Goal: Information Seeking & Learning: Compare options

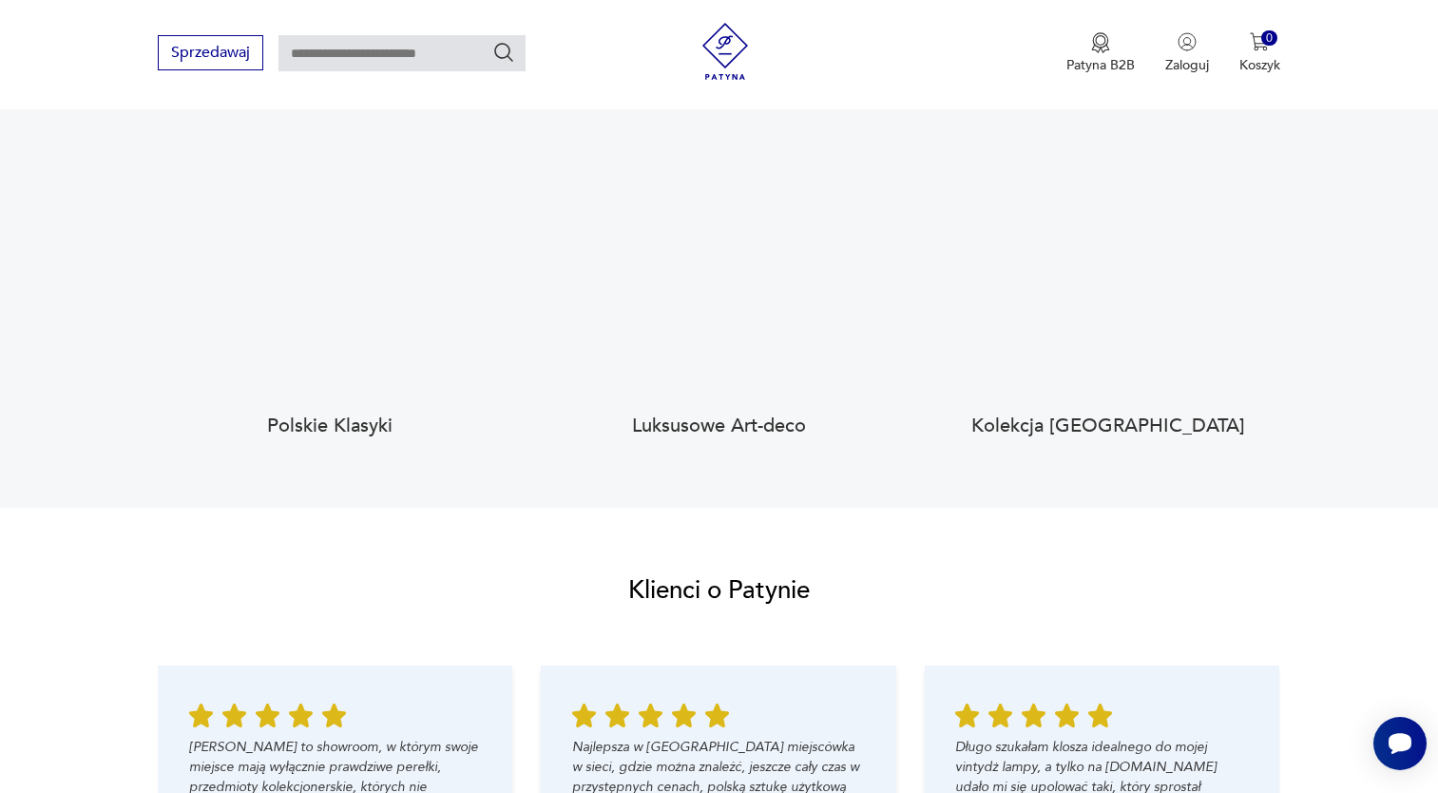
scroll to position [1711, 0]
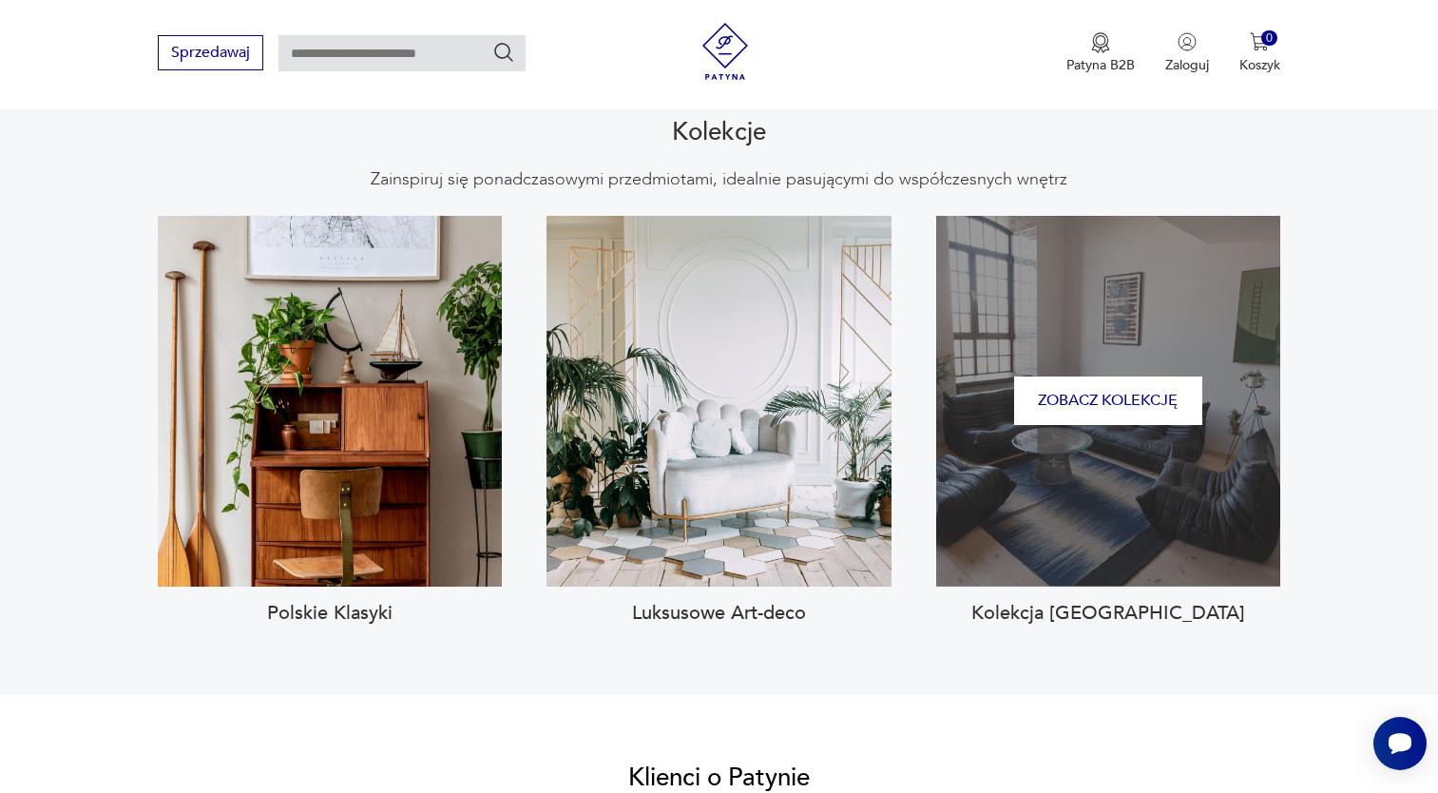
click at [1226, 491] on div "Zobacz kolekcję" at bounding box center [1108, 401] width 344 height 371
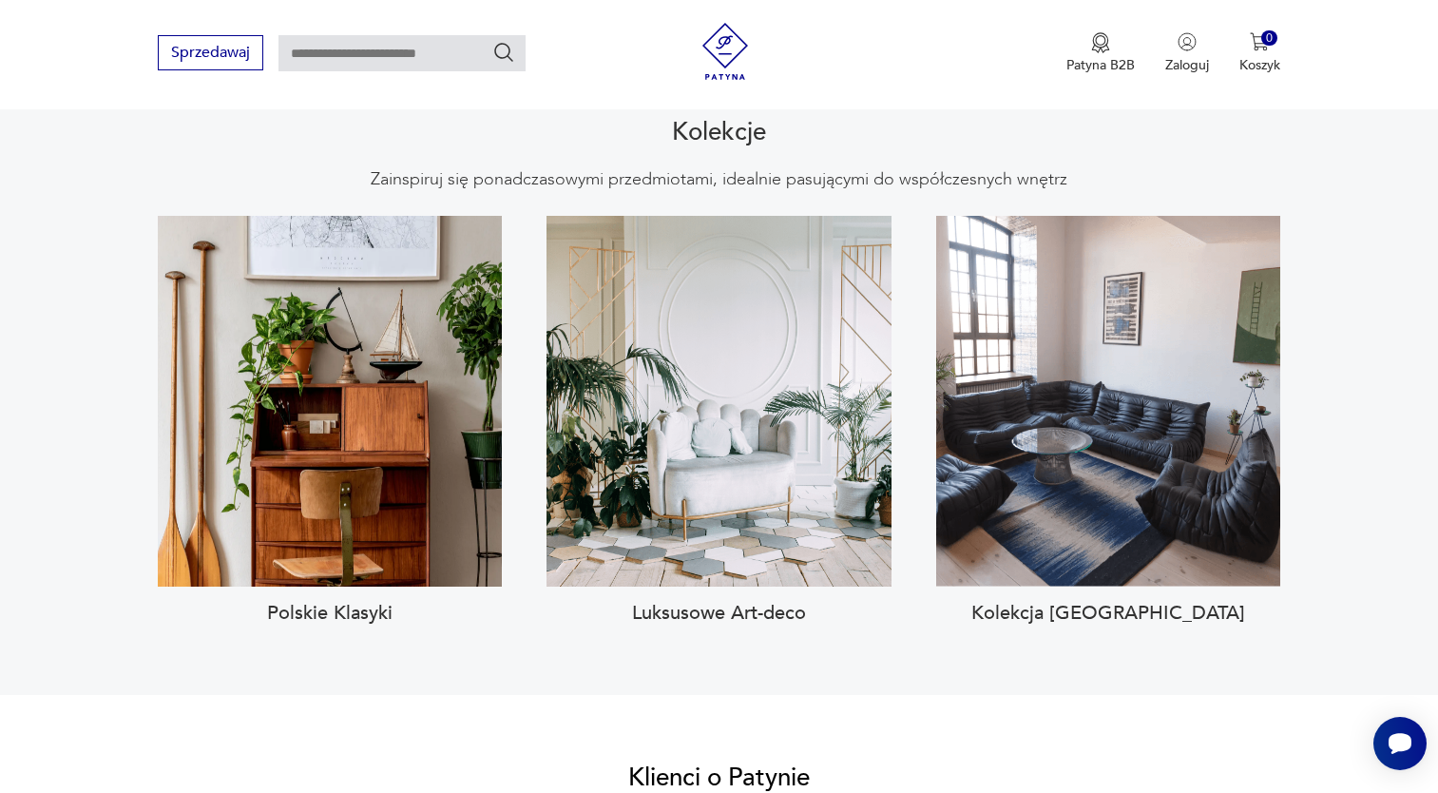
click at [1099, 602] on h3 "Kolekcja Togo" at bounding box center [1108, 613] width 344 height 23
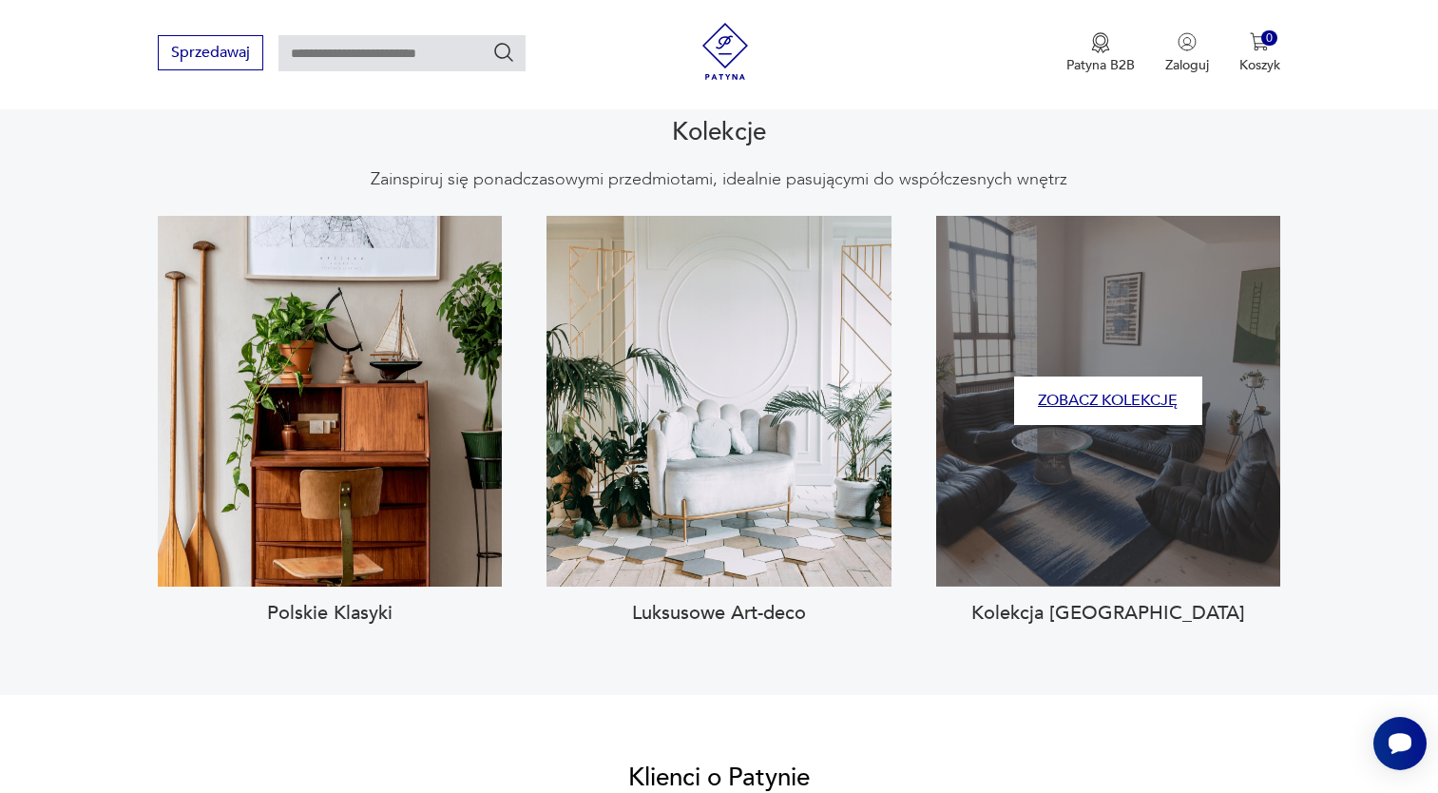
click at [1141, 376] on button "Zobacz kolekcję" at bounding box center [1108, 400] width 188 height 48
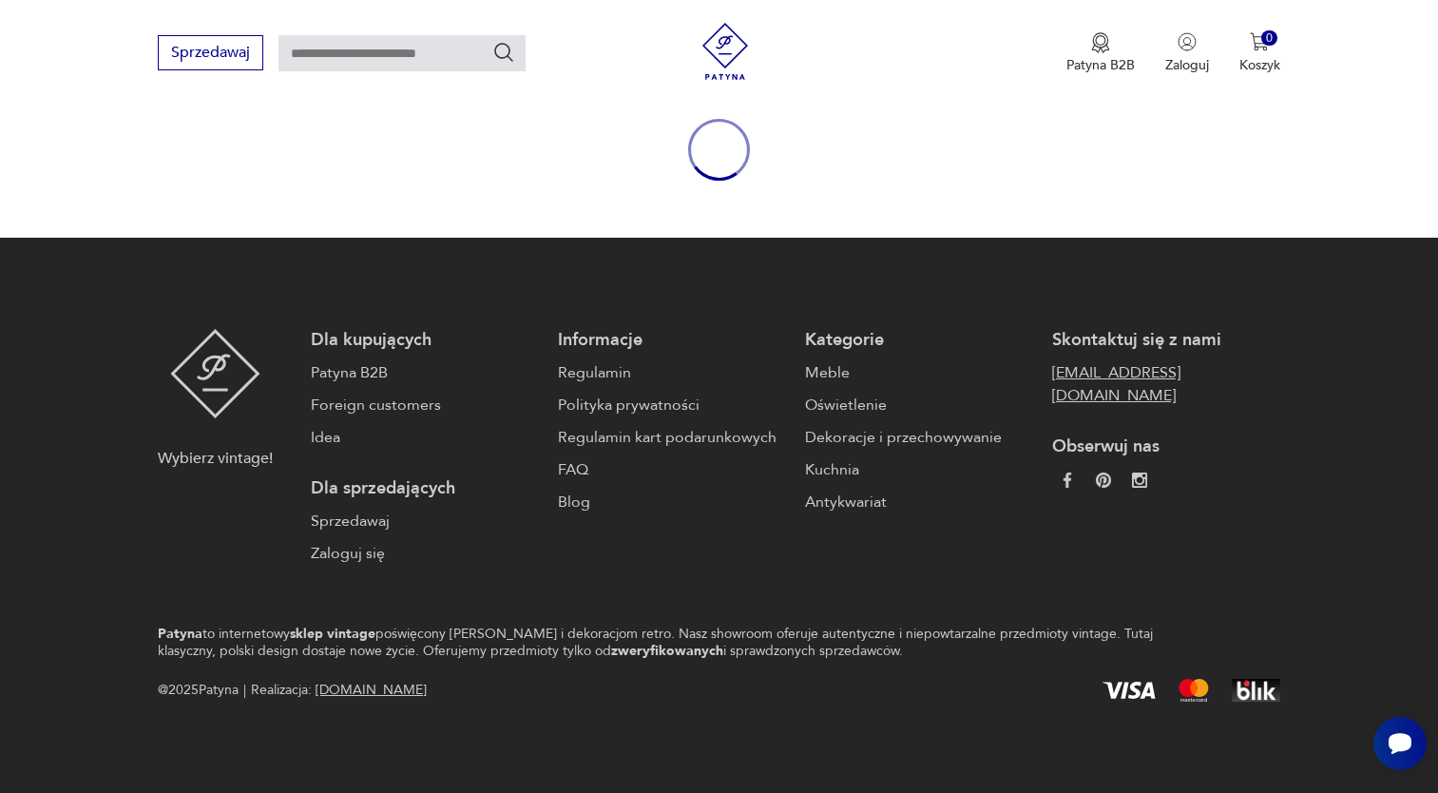
type input "****"
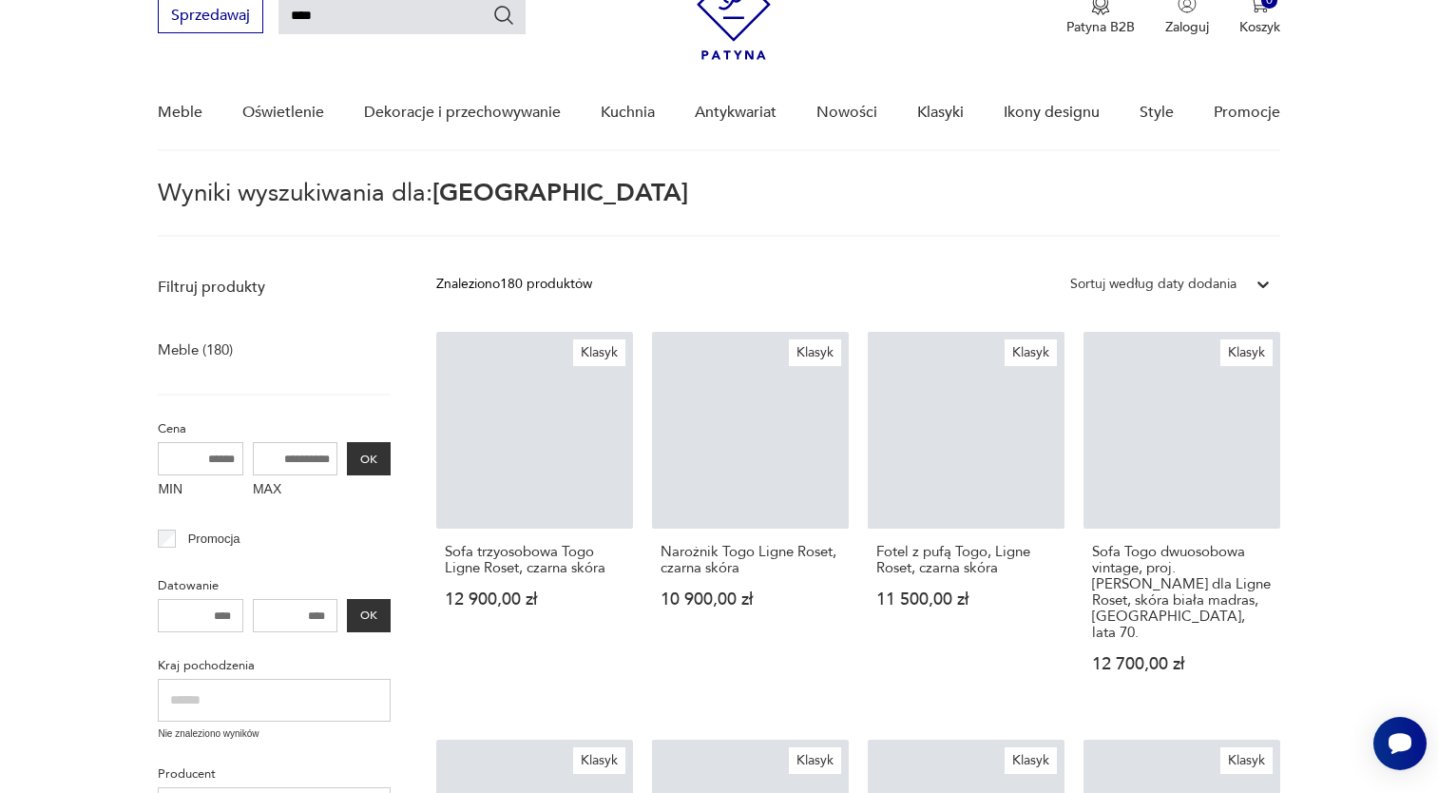
scroll to position [86, 0]
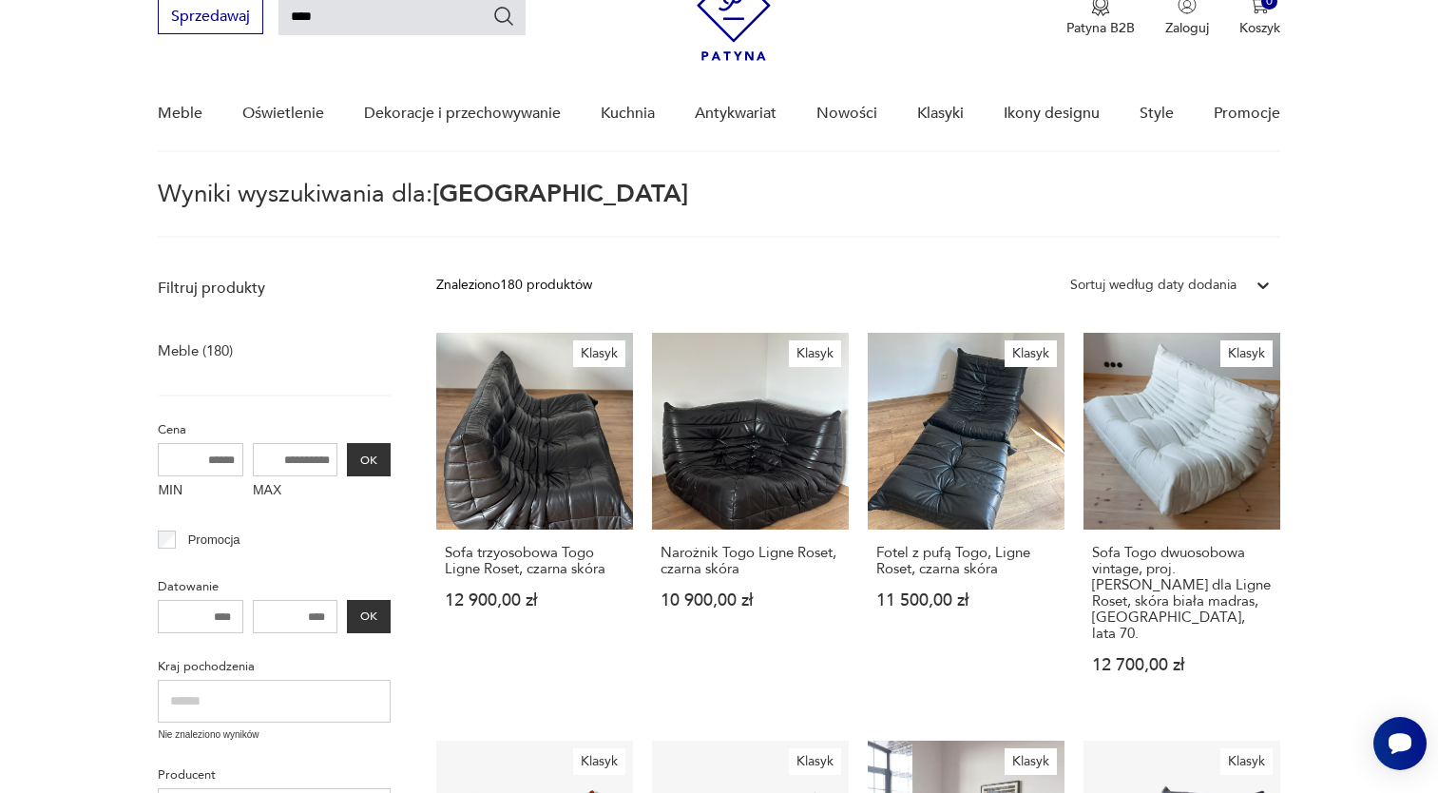
click at [1210, 291] on div "Sortuj według daty dodania" at bounding box center [1153, 285] width 166 height 21
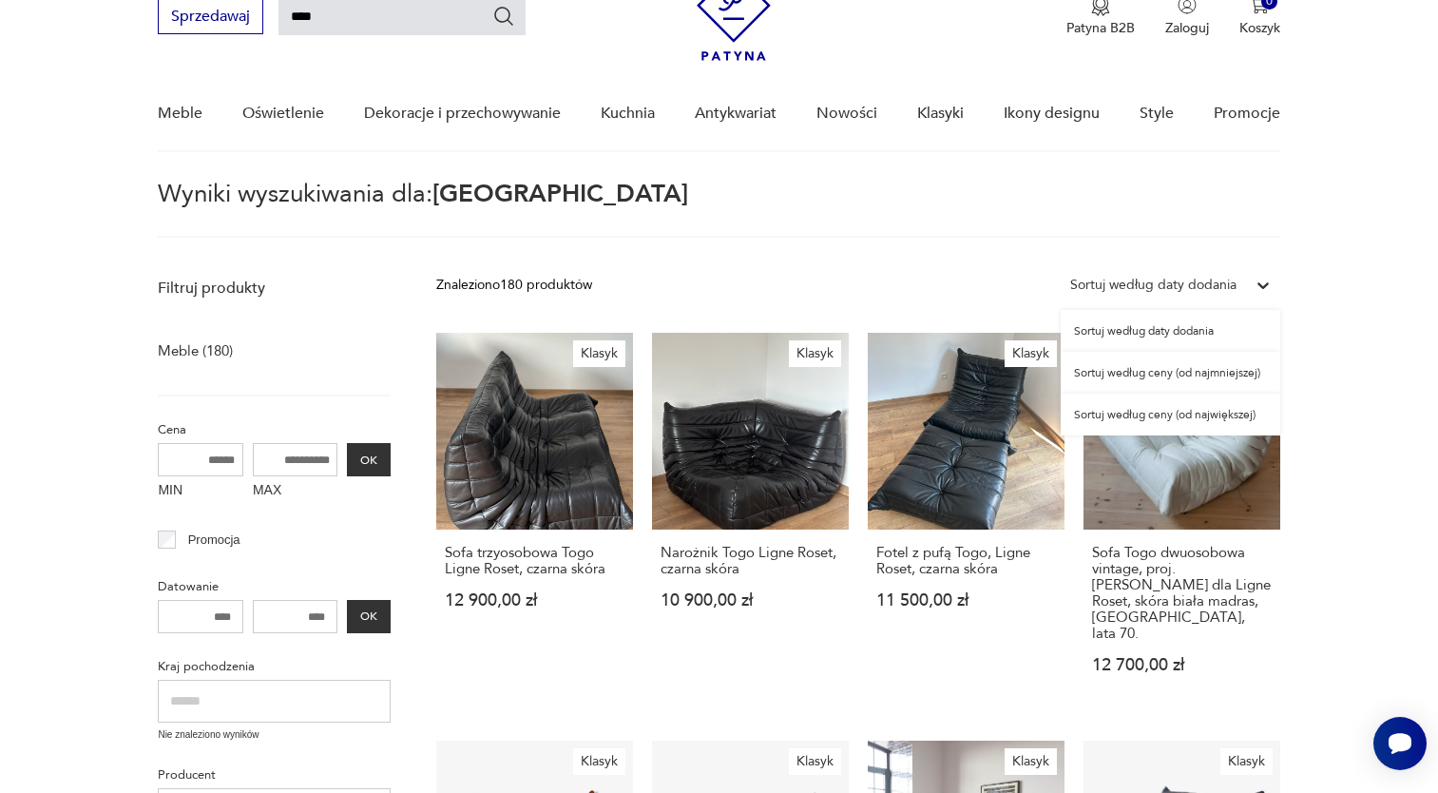
click at [1180, 374] on div "Sortuj według ceny (od najmniejszej)" at bounding box center [1171, 373] width 220 height 42
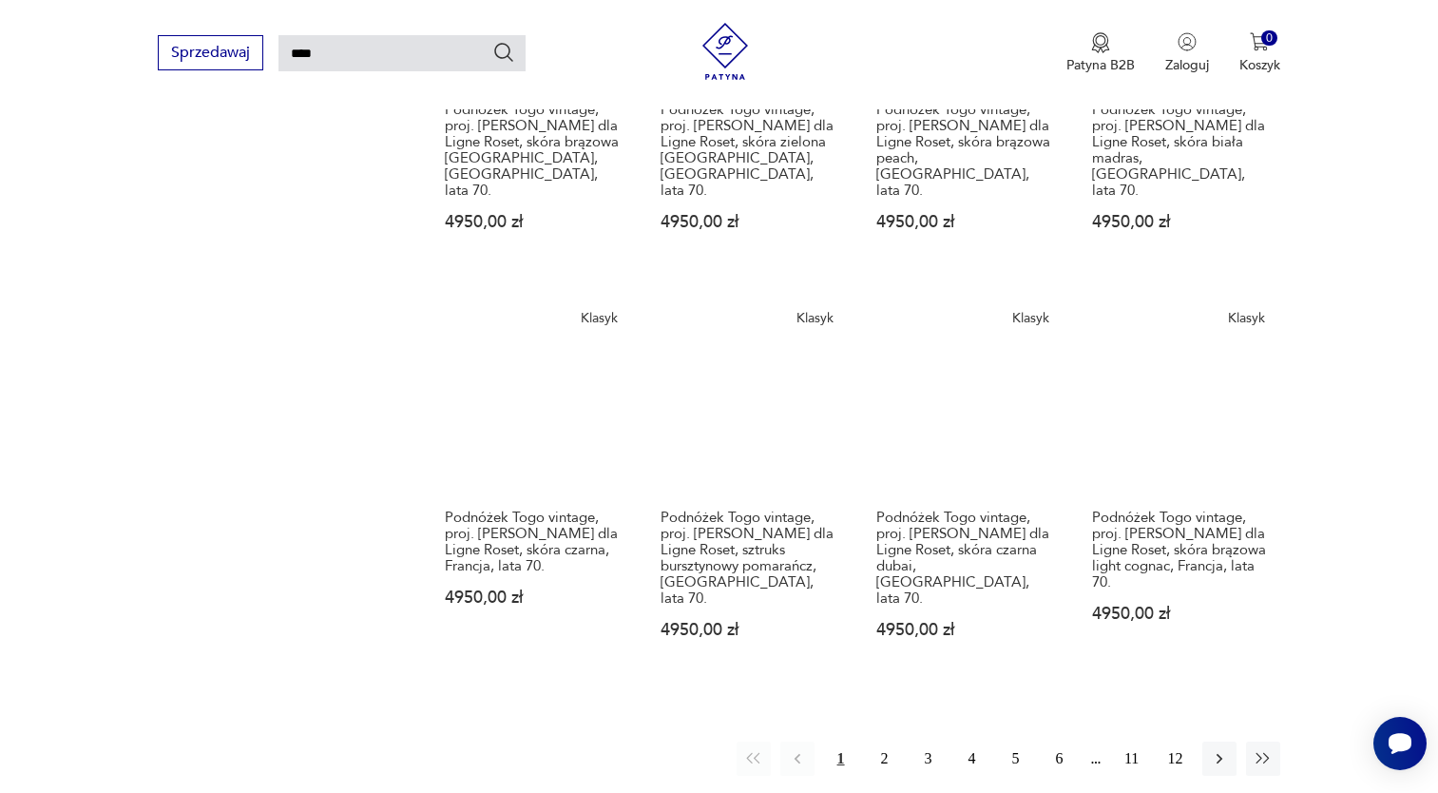
scroll to position [1399, 0]
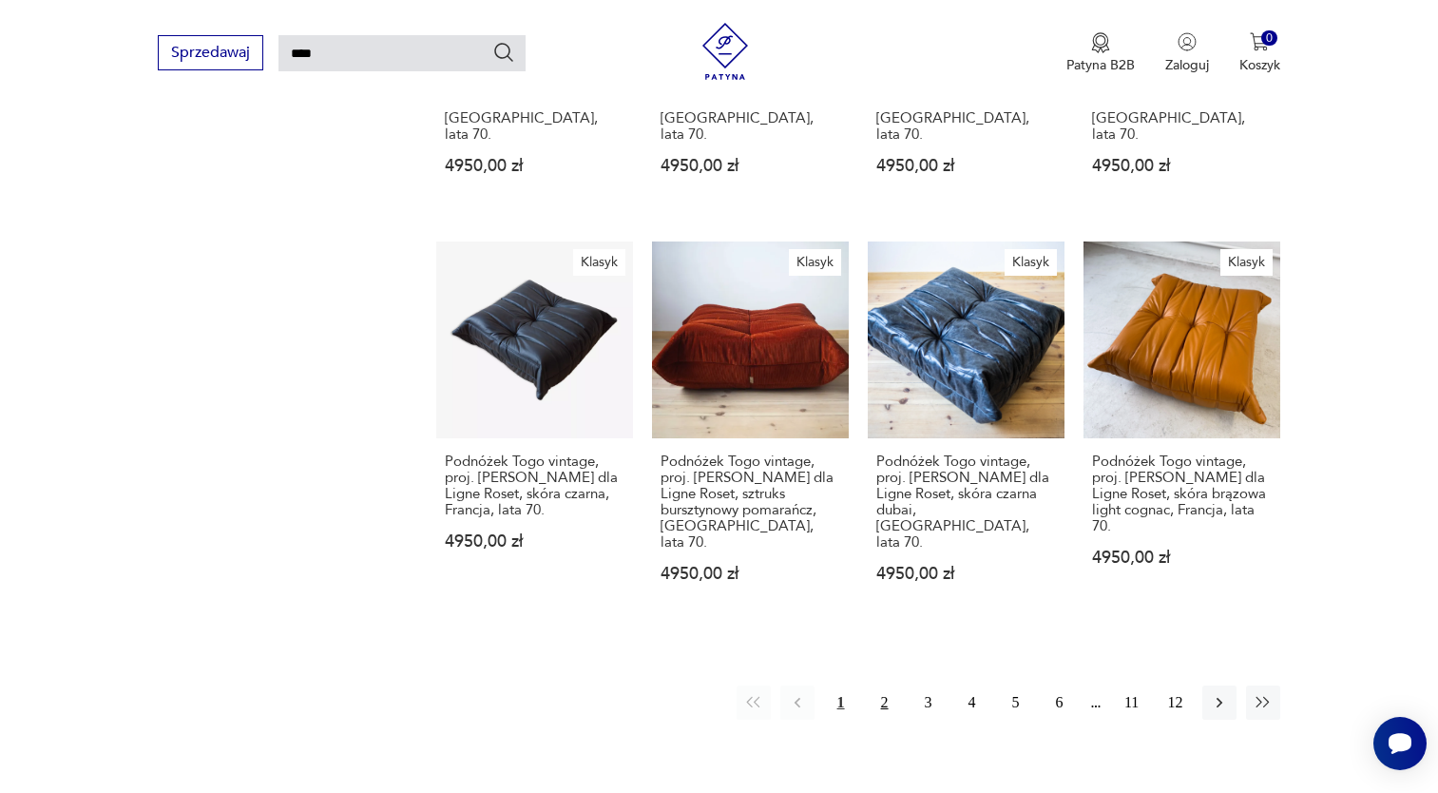
click at [876, 685] on button "2" at bounding box center [885, 702] width 34 height 34
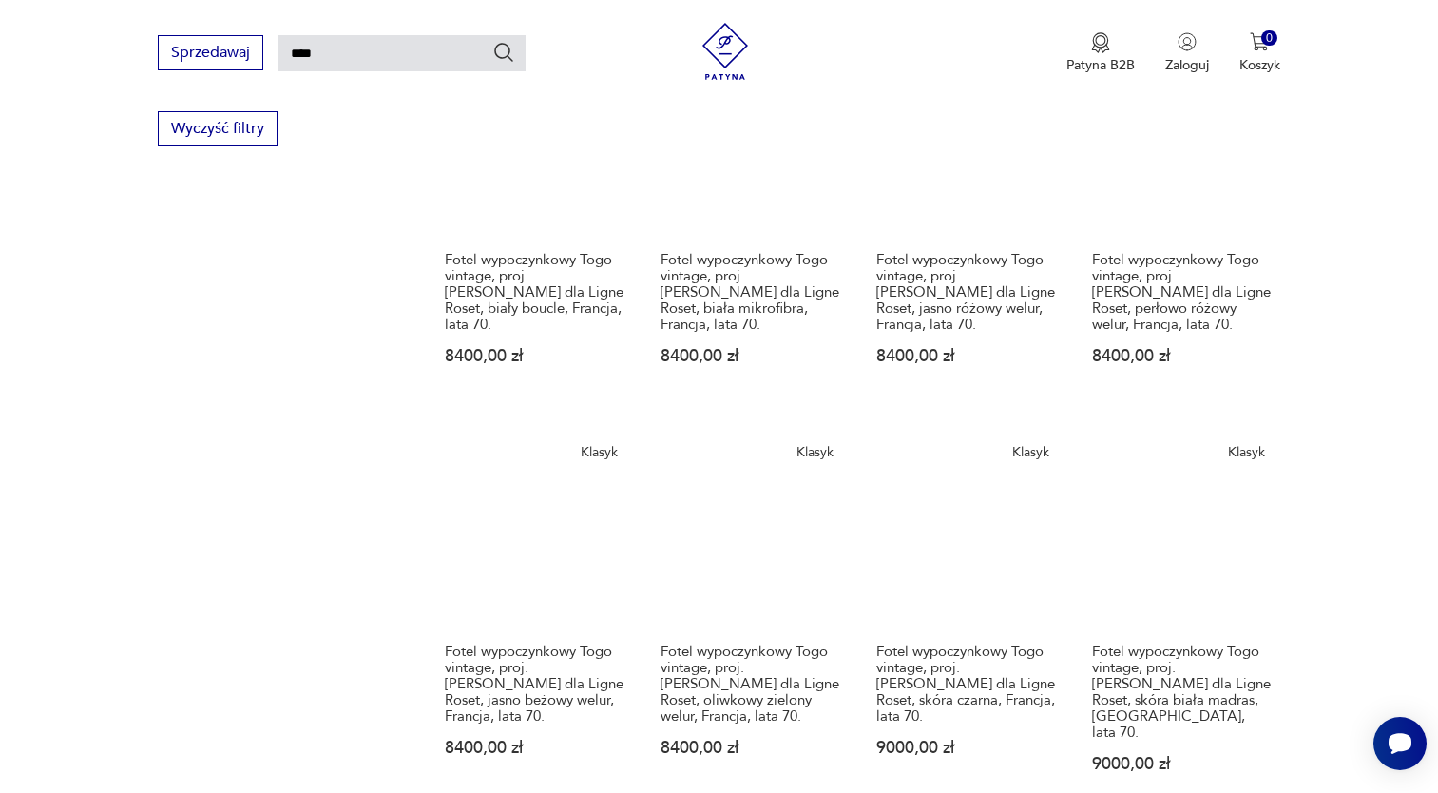
scroll to position [1304, 0]
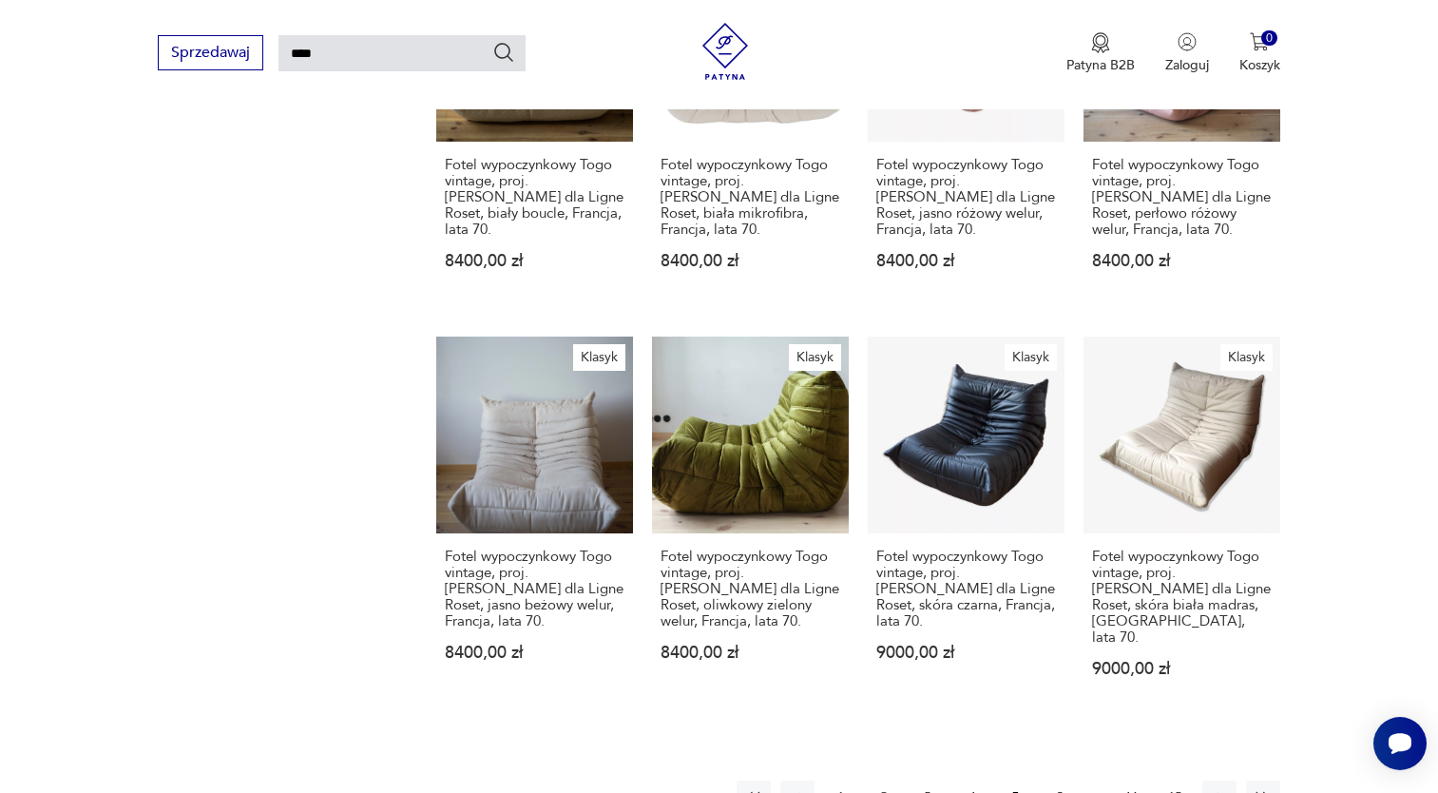
click at [927, 780] on button "3" at bounding box center [928, 797] width 34 height 34
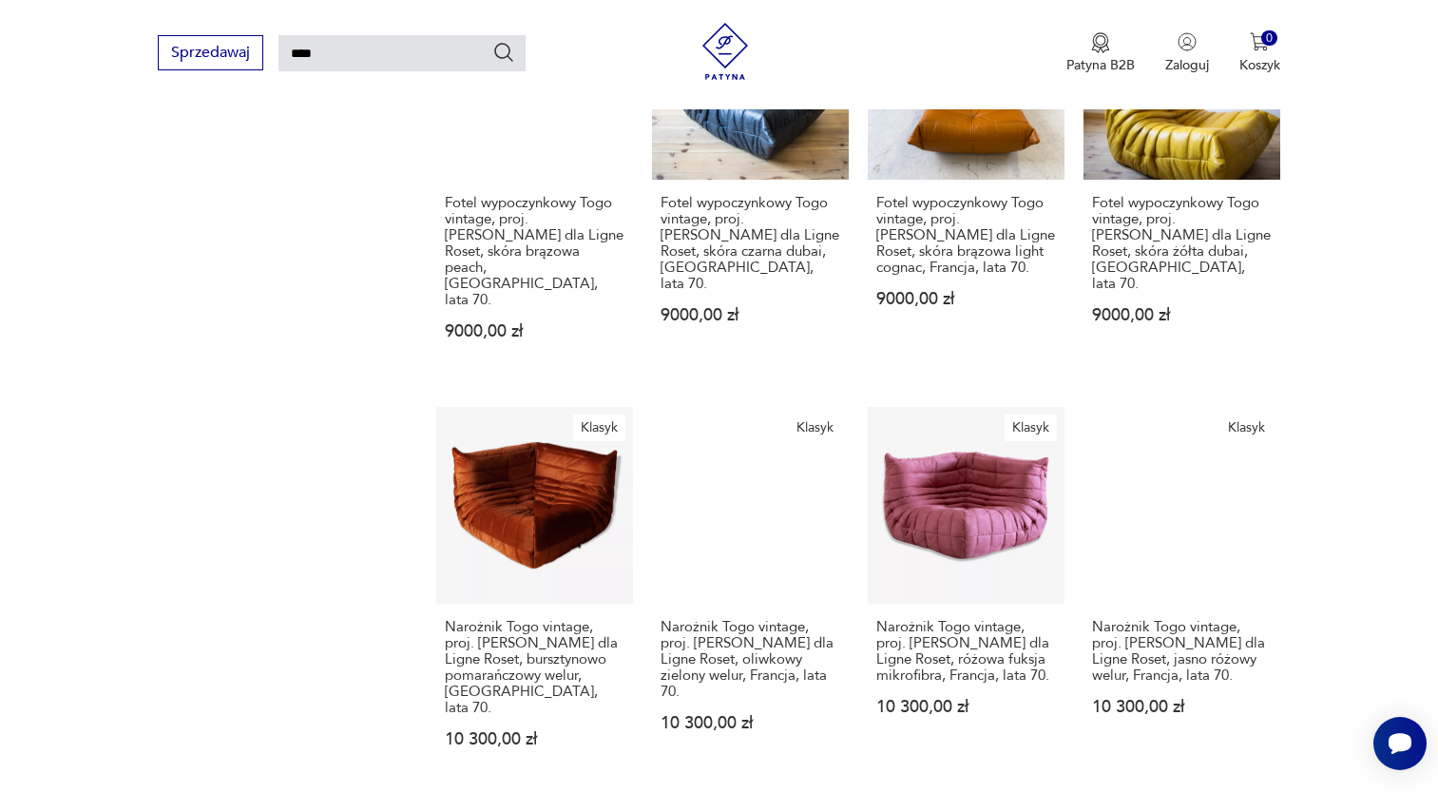
scroll to position [1304, 0]
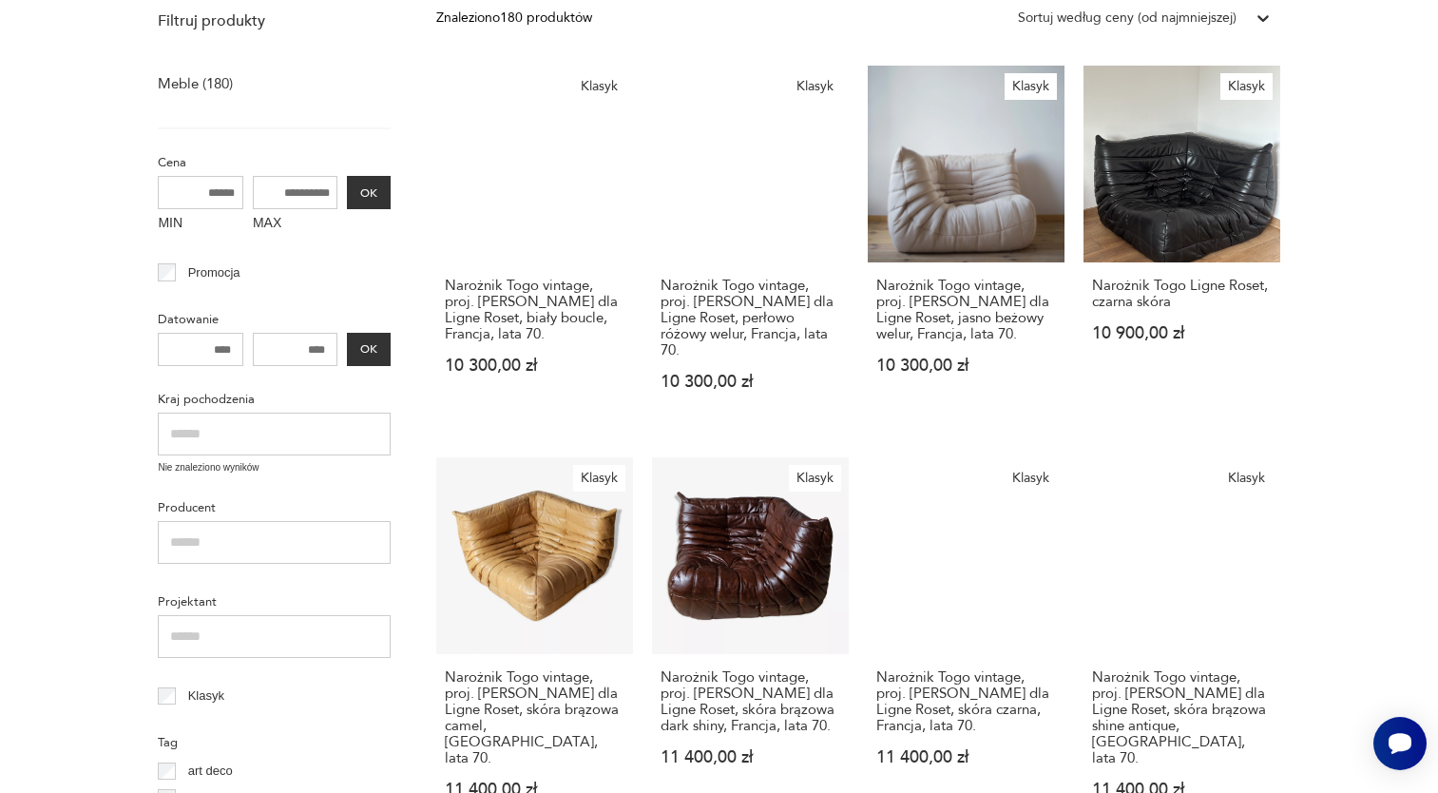
scroll to position [354, 0]
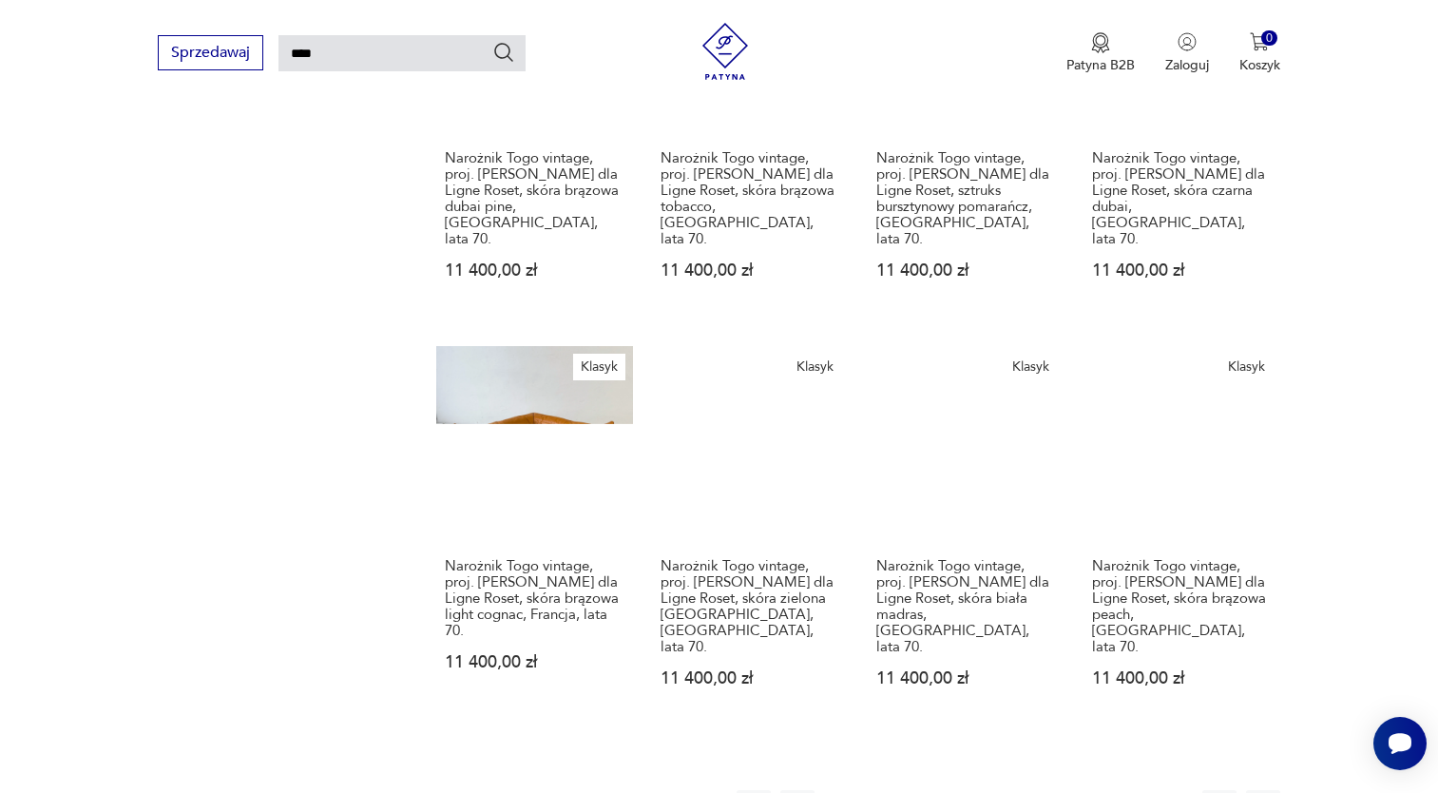
scroll to position [1399, 0]
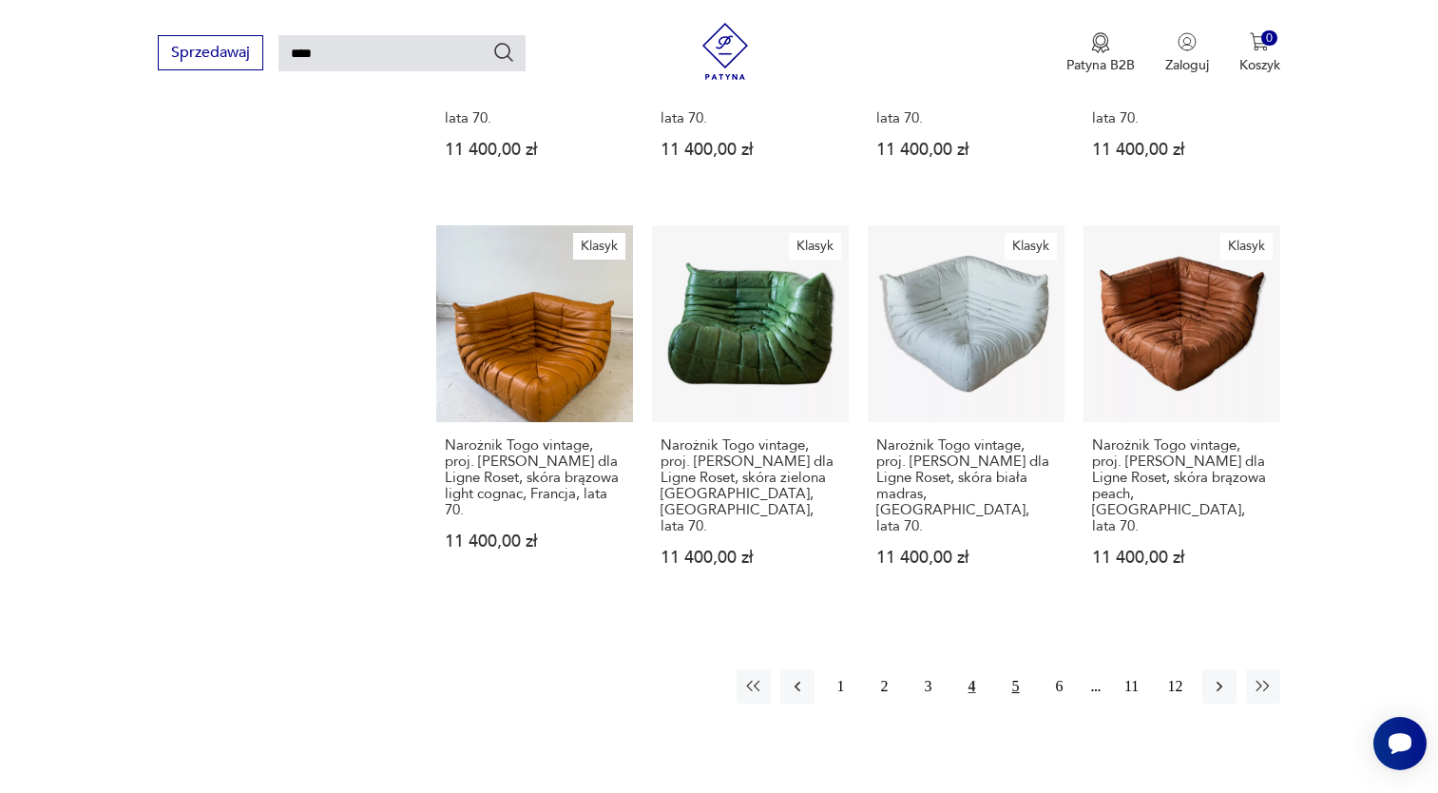
click at [1026, 669] on button "5" at bounding box center [1016, 686] width 34 height 34
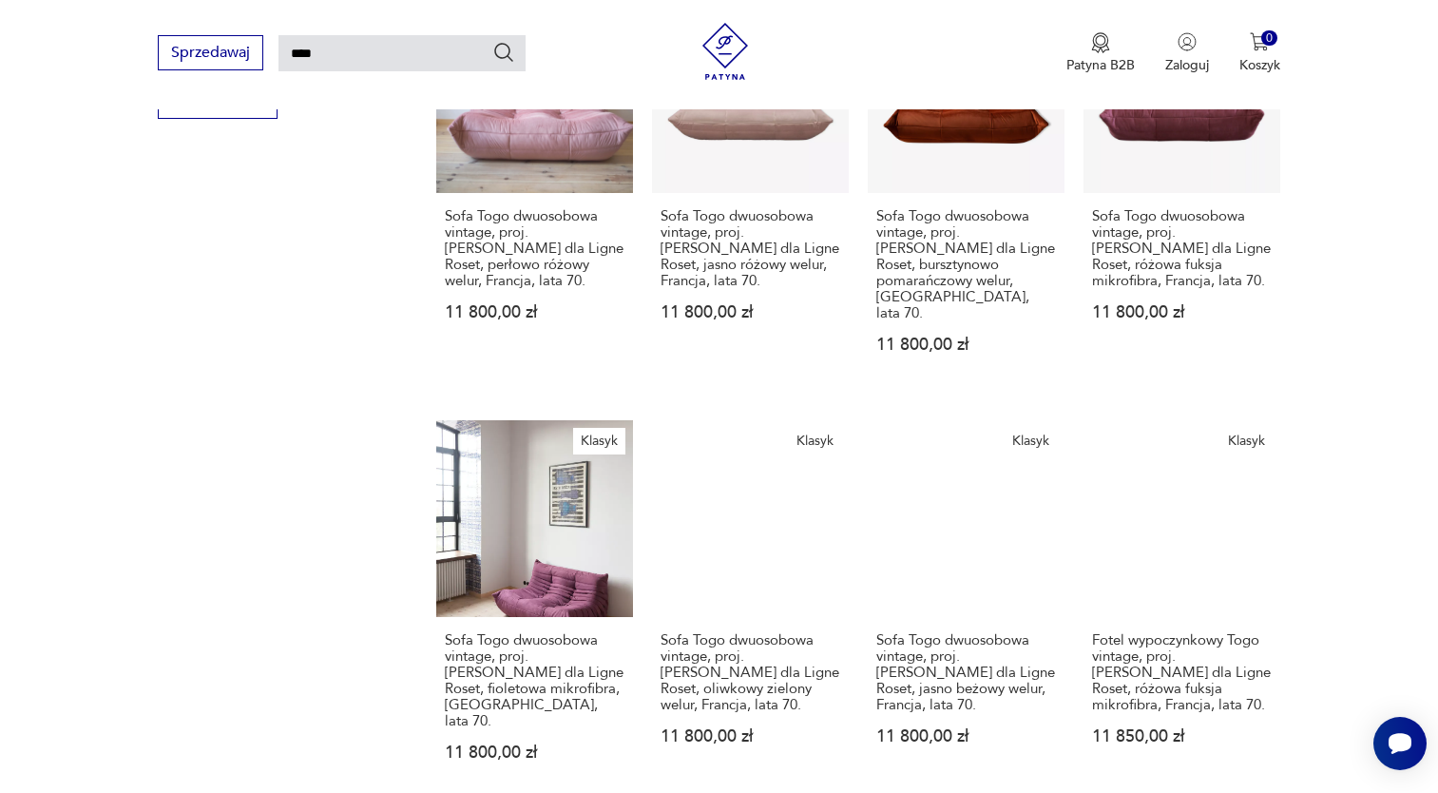
scroll to position [1304, 0]
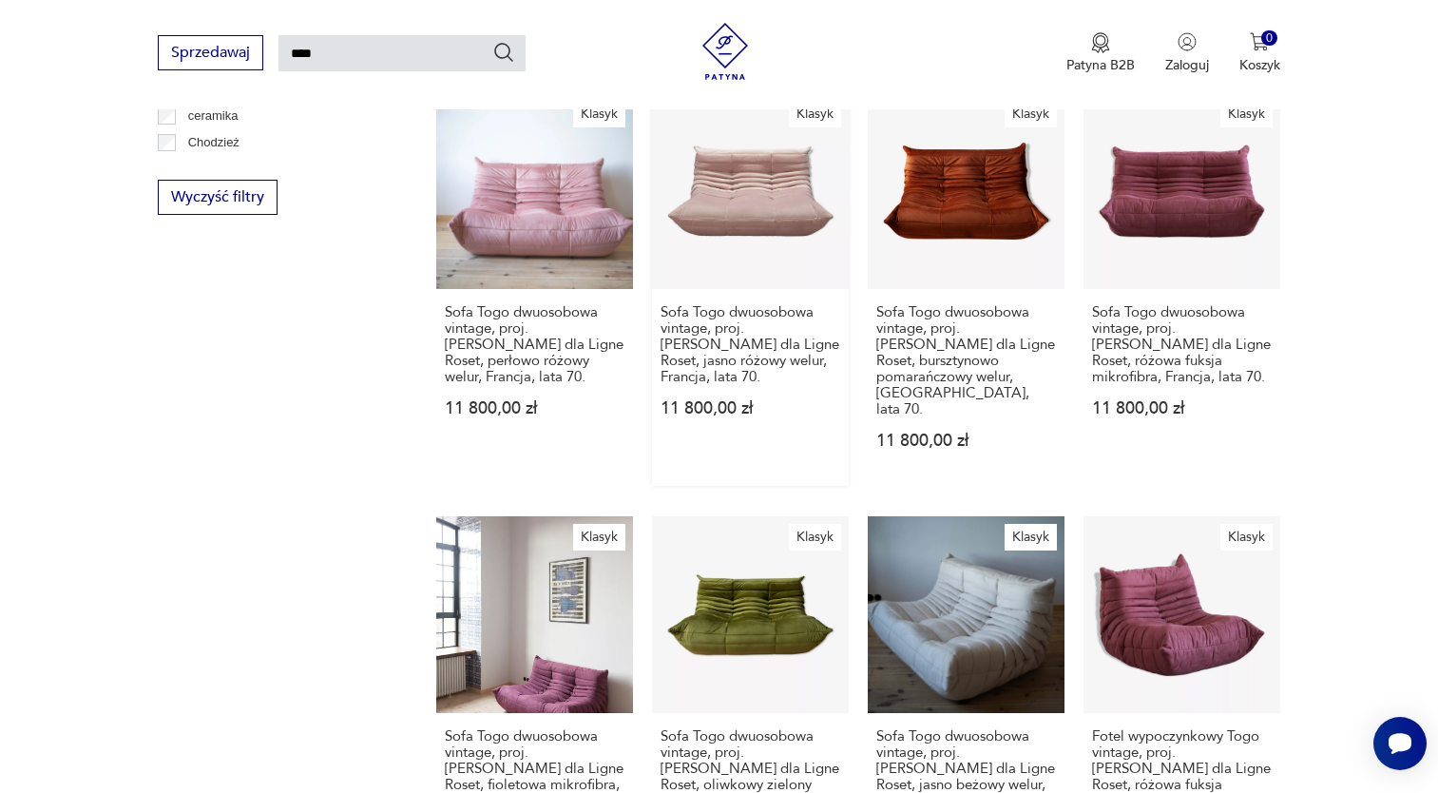
scroll to position [1399, 0]
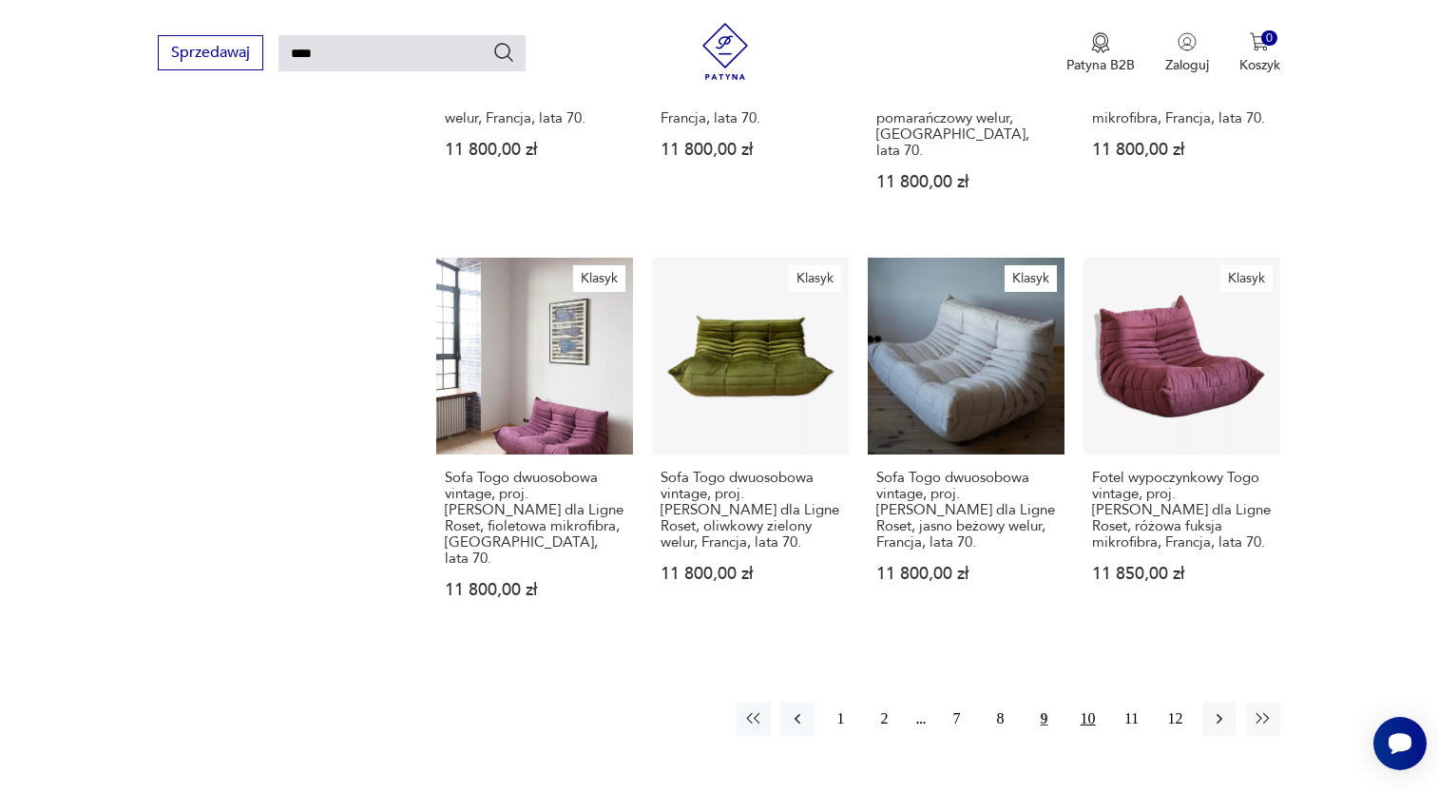
click at [1090, 701] on button "10" at bounding box center [1088, 718] width 34 height 34
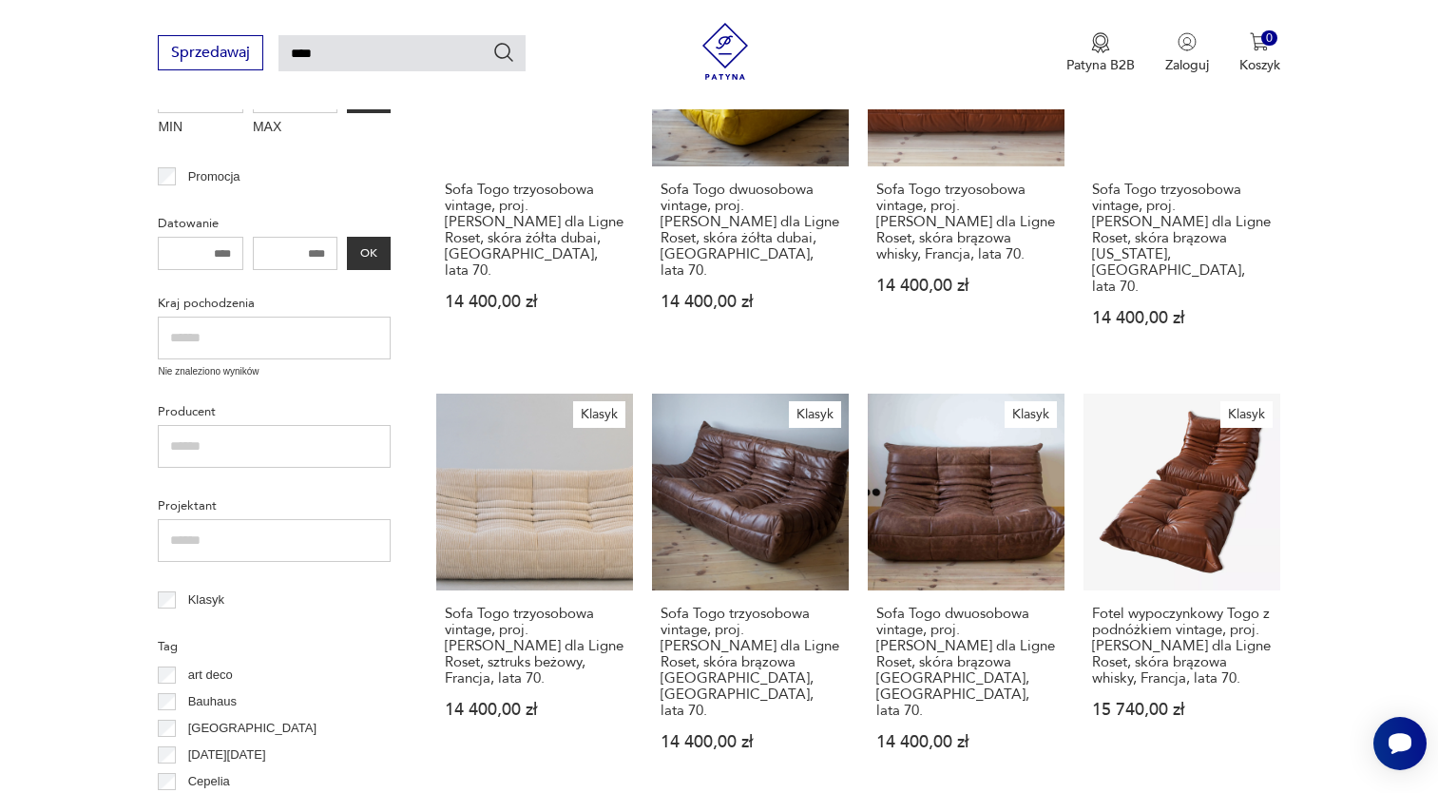
scroll to position [258, 0]
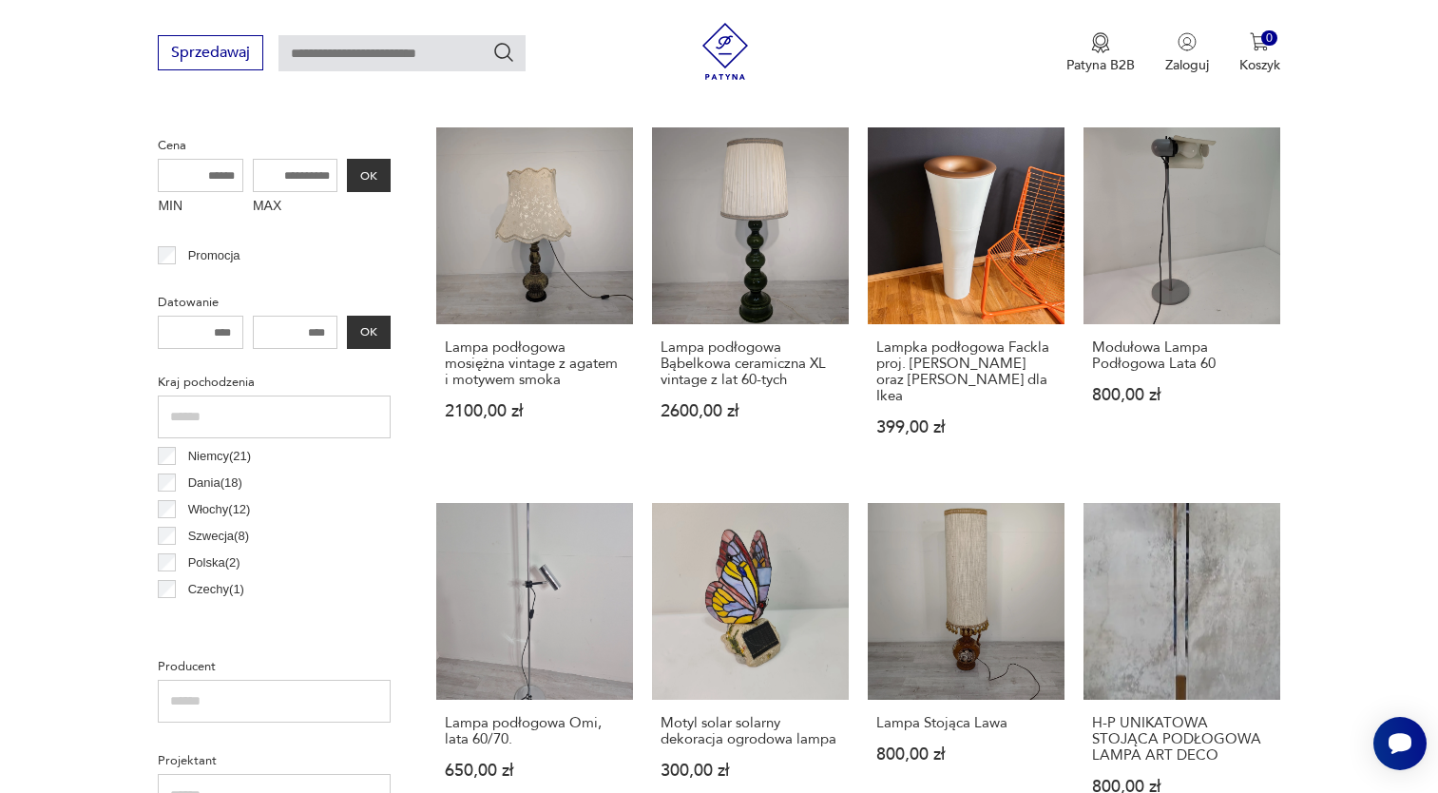
scroll to position [409, 0]
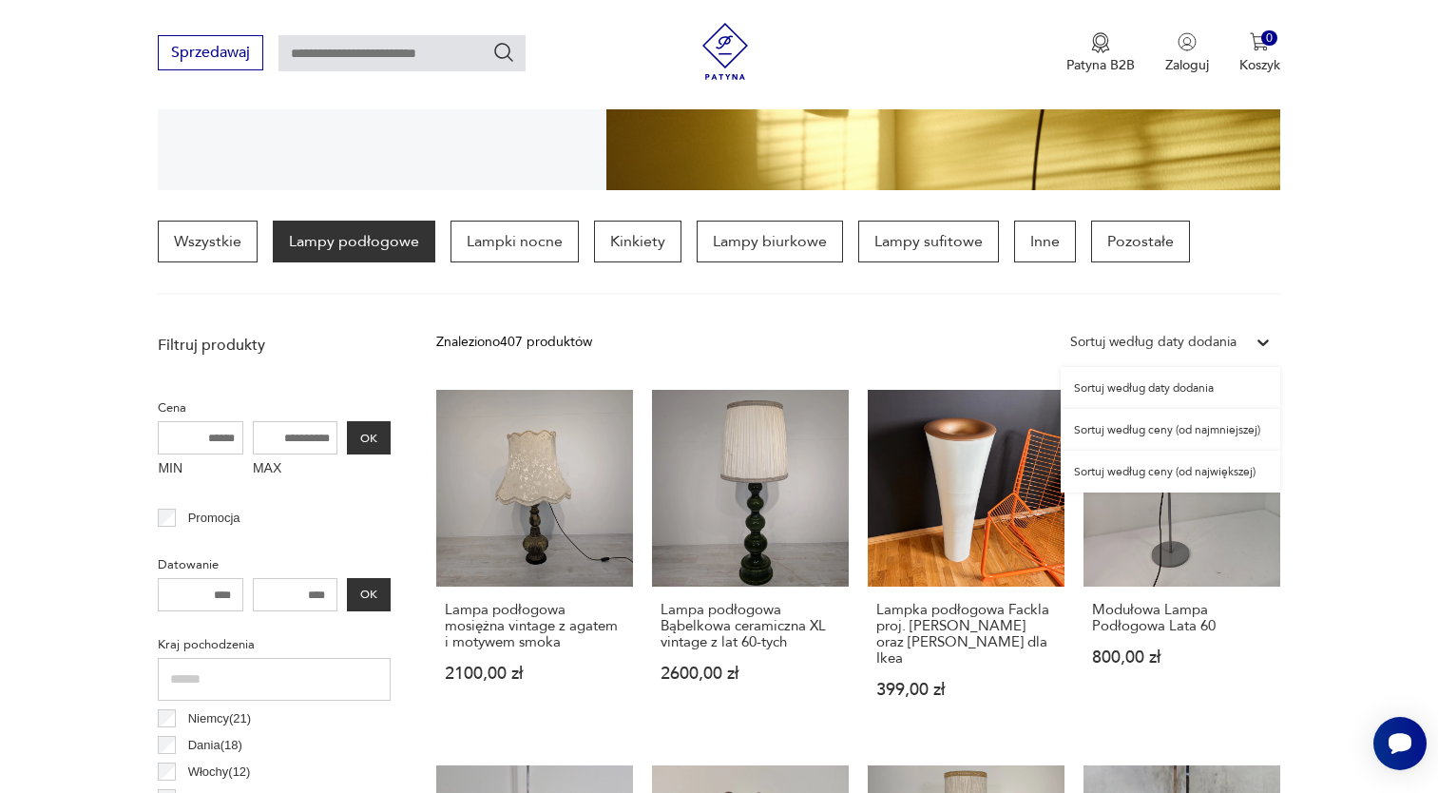
click at [1204, 347] on div "Sortuj według daty dodania" at bounding box center [1153, 342] width 166 height 21
click at [1207, 434] on div "Sortuj według ceny (od najmniejszej)" at bounding box center [1171, 430] width 220 height 42
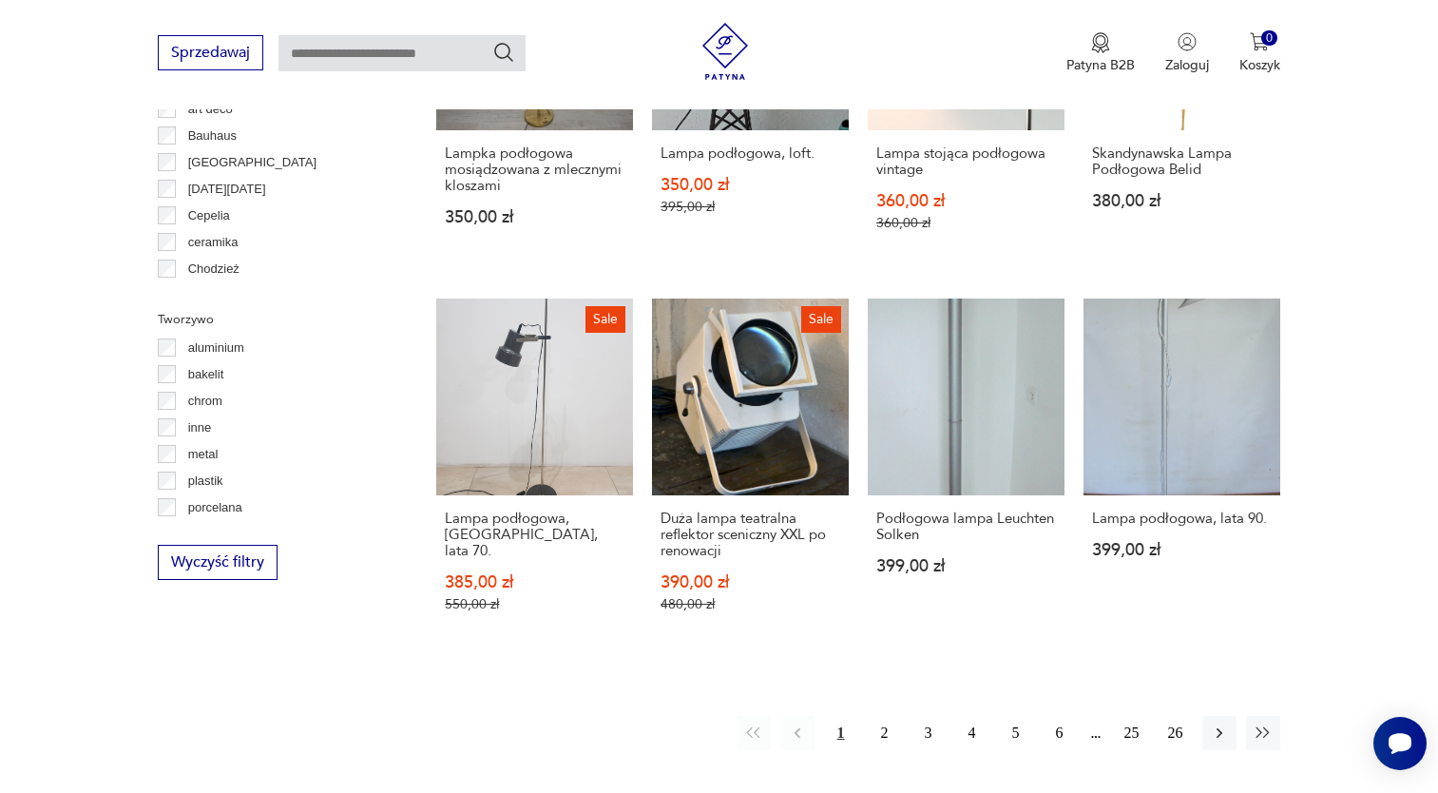
scroll to position [1589, 0]
click at [892, 715] on button "2" at bounding box center [885, 732] width 34 height 34
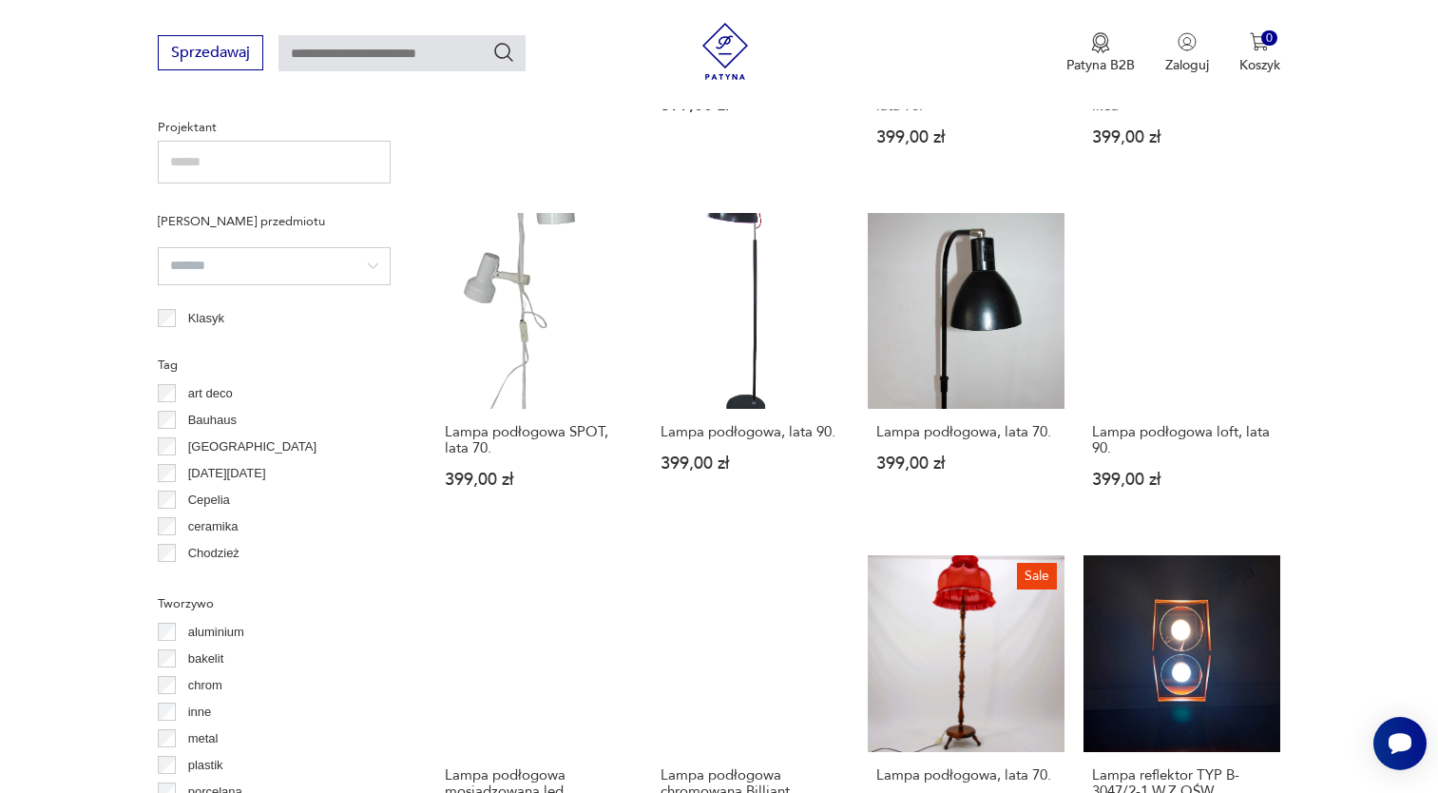
scroll to position [1589, 0]
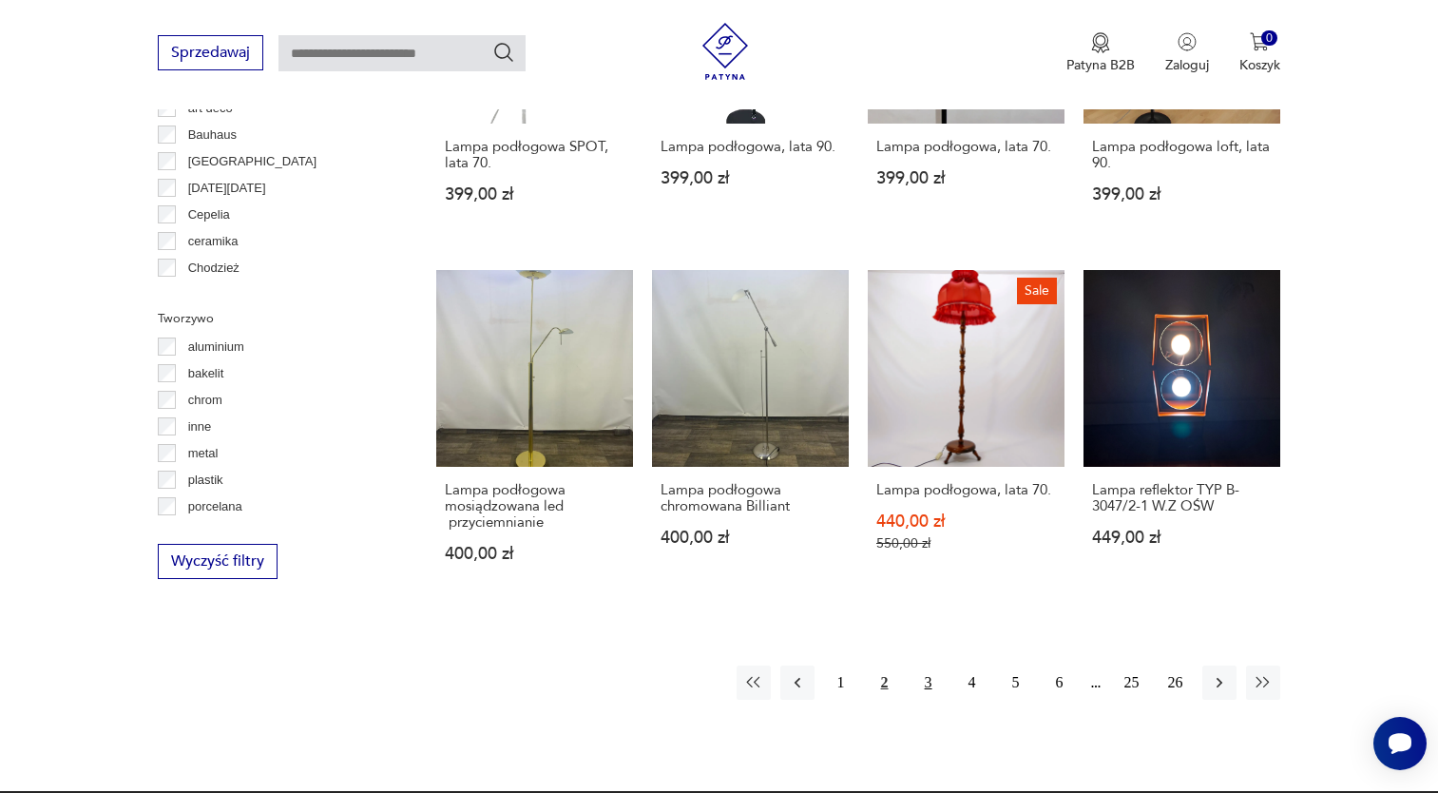
click at [916, 667] on button "3" at bounding box center [928, 682] width 34 height 34
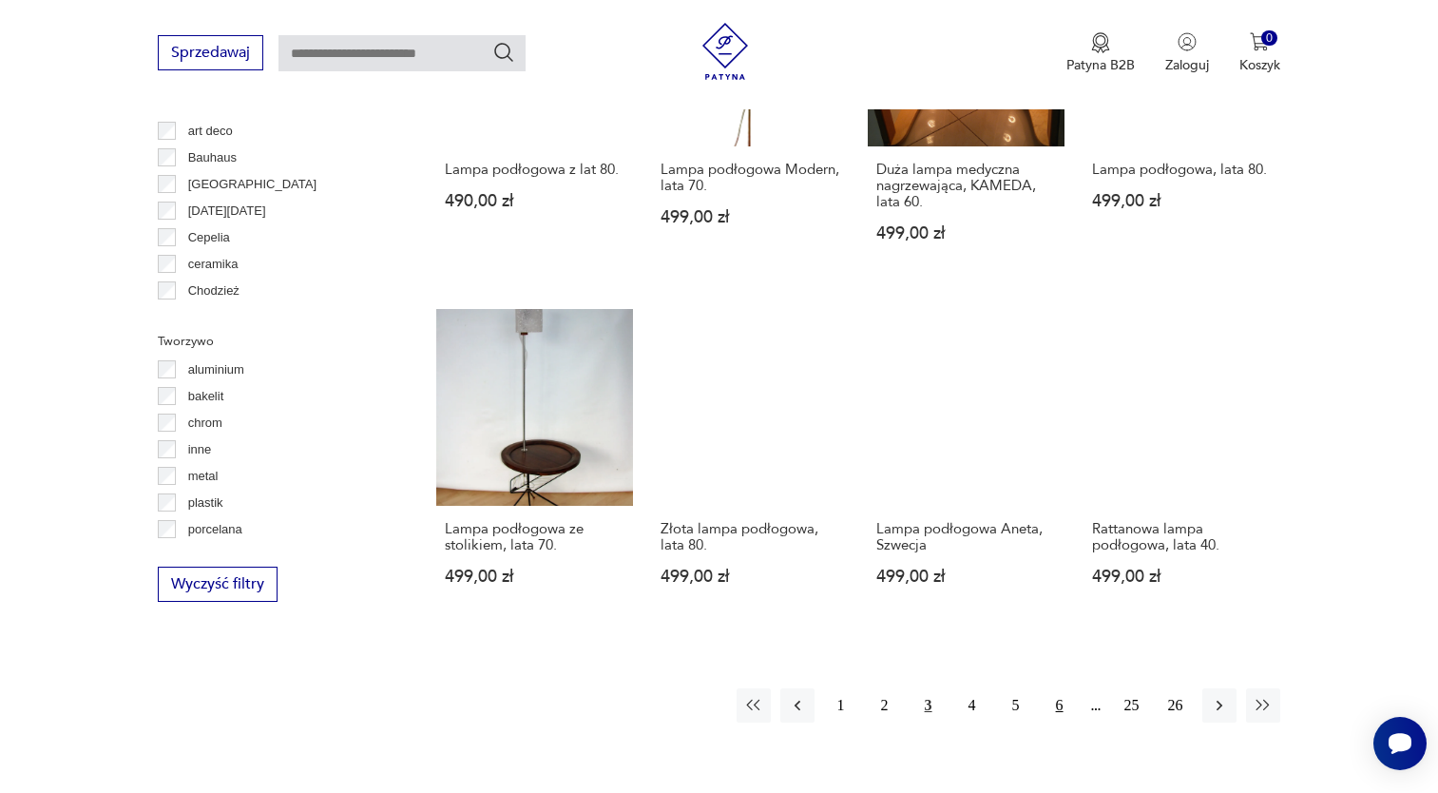
scroll to position [1684, 0]
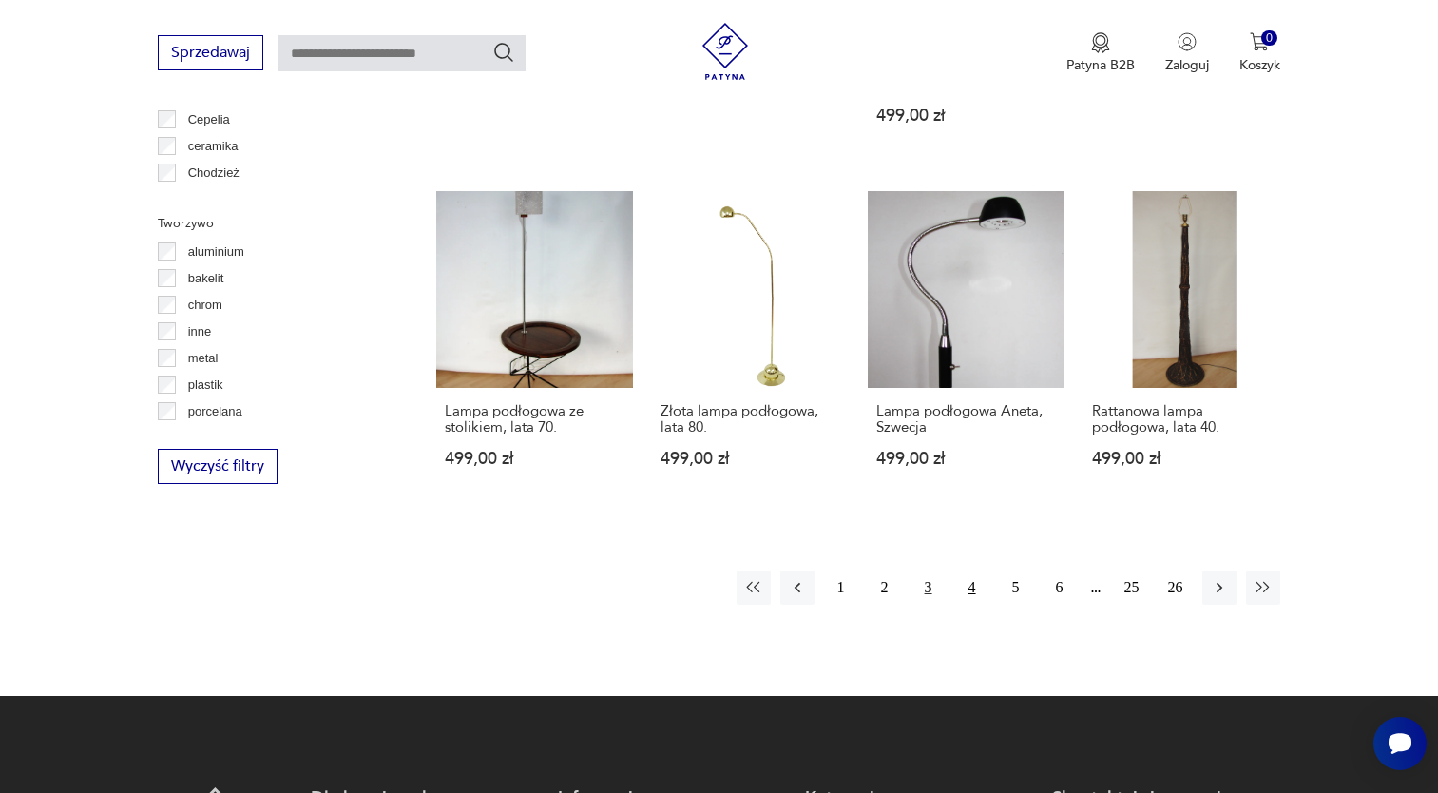
click at [978, 591] on button "4" at bounding box center [972, 587] width 34 height 34
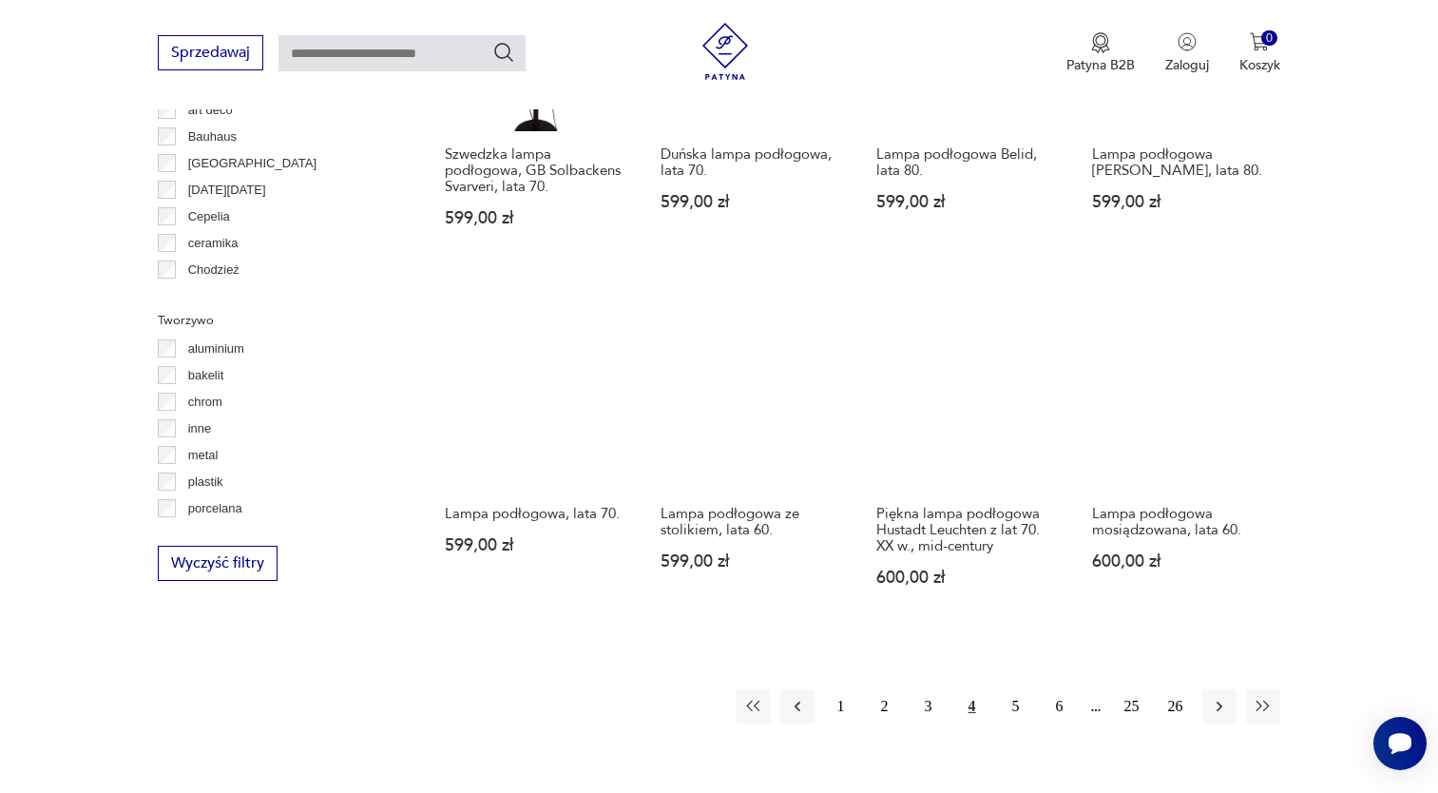
scroll to position [1589, 0]
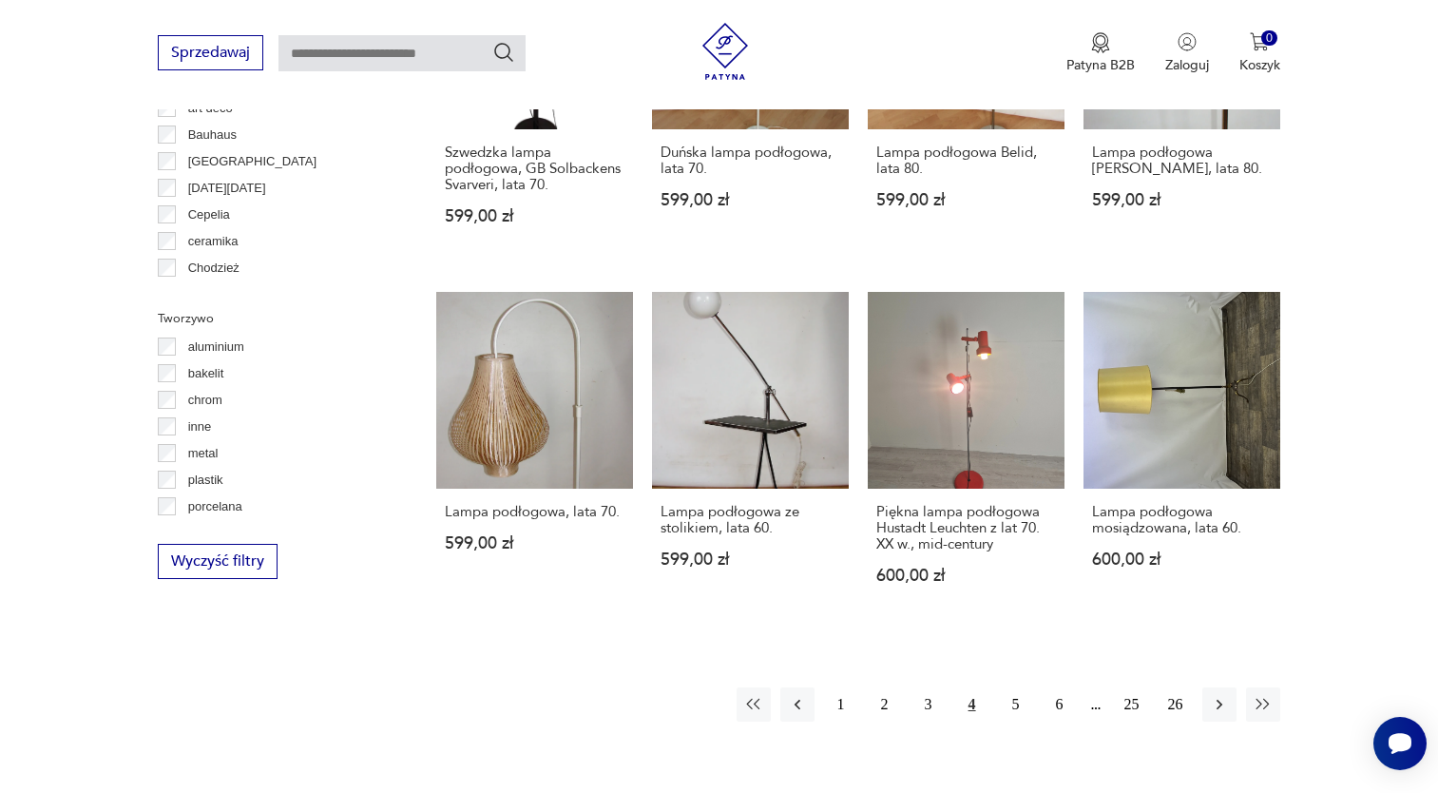
click at [1036, 687] on div "1 2 3 4 5 6 25 26" at bounding box center [1008, 704] width 544 height 34
click at [1027, 687] on button "5" at bounding box center [1016, 704] width 34 height 34
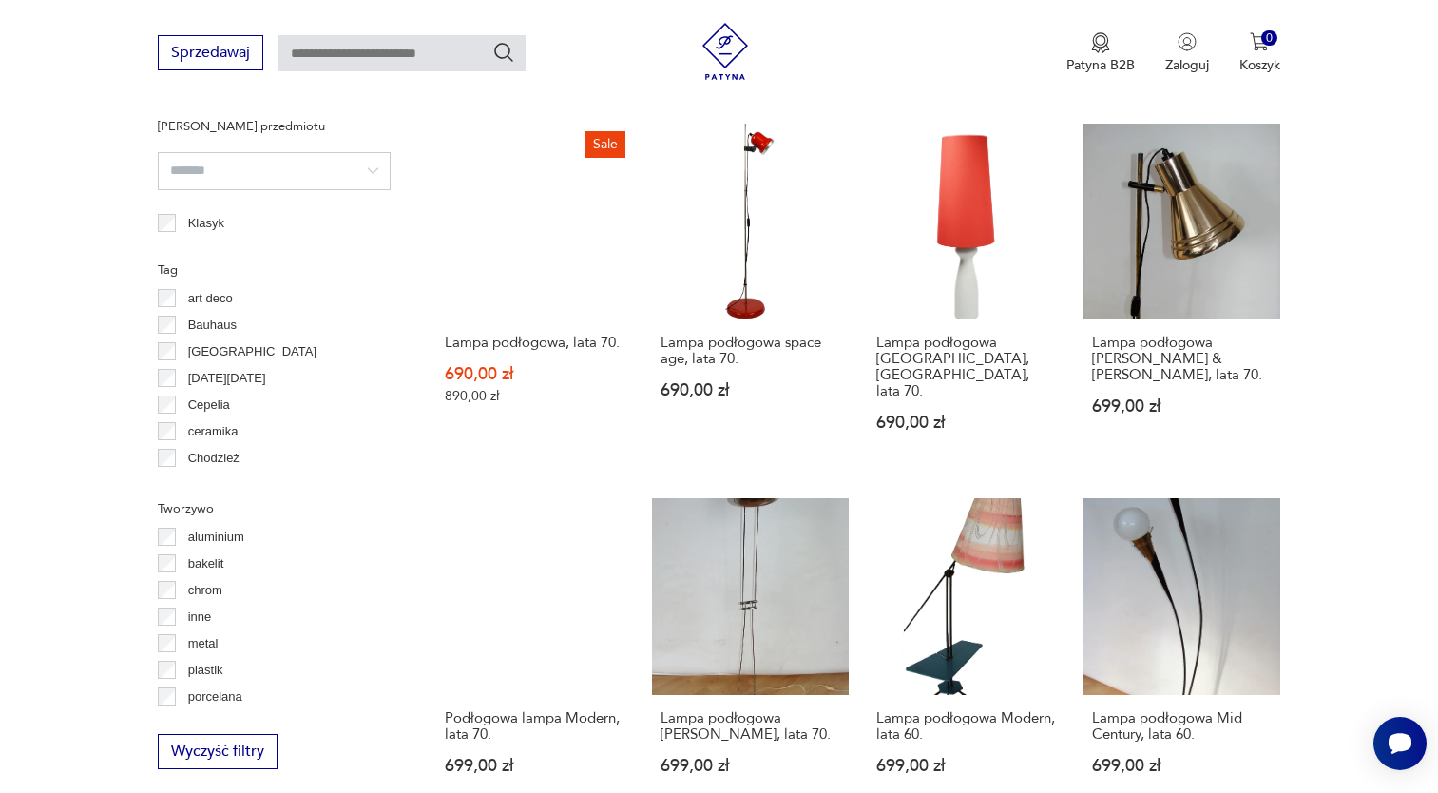
scroll to position [1684, 0]
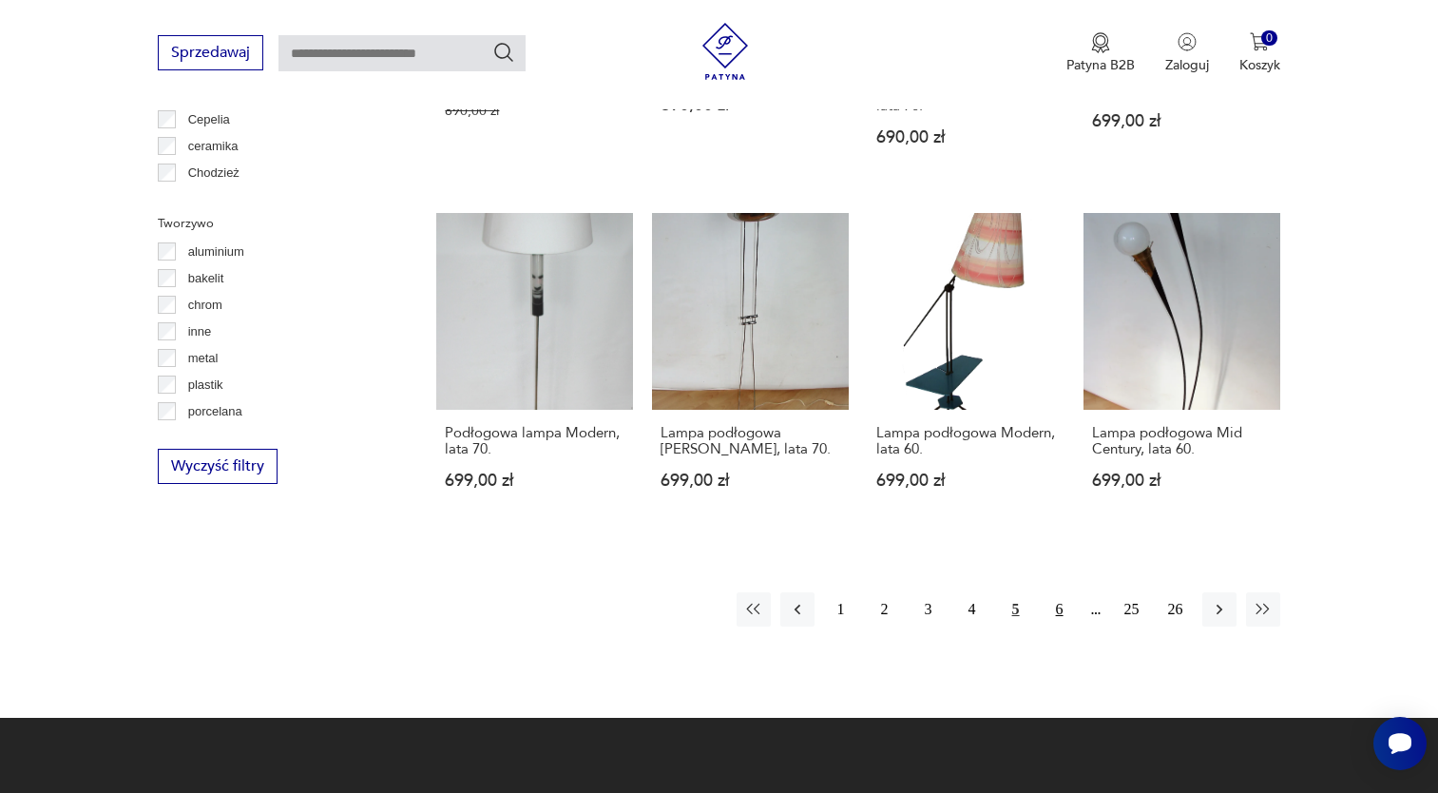
click at [1061, 592] on button "6" at bounding box center [1059, 609] width 34 height 34
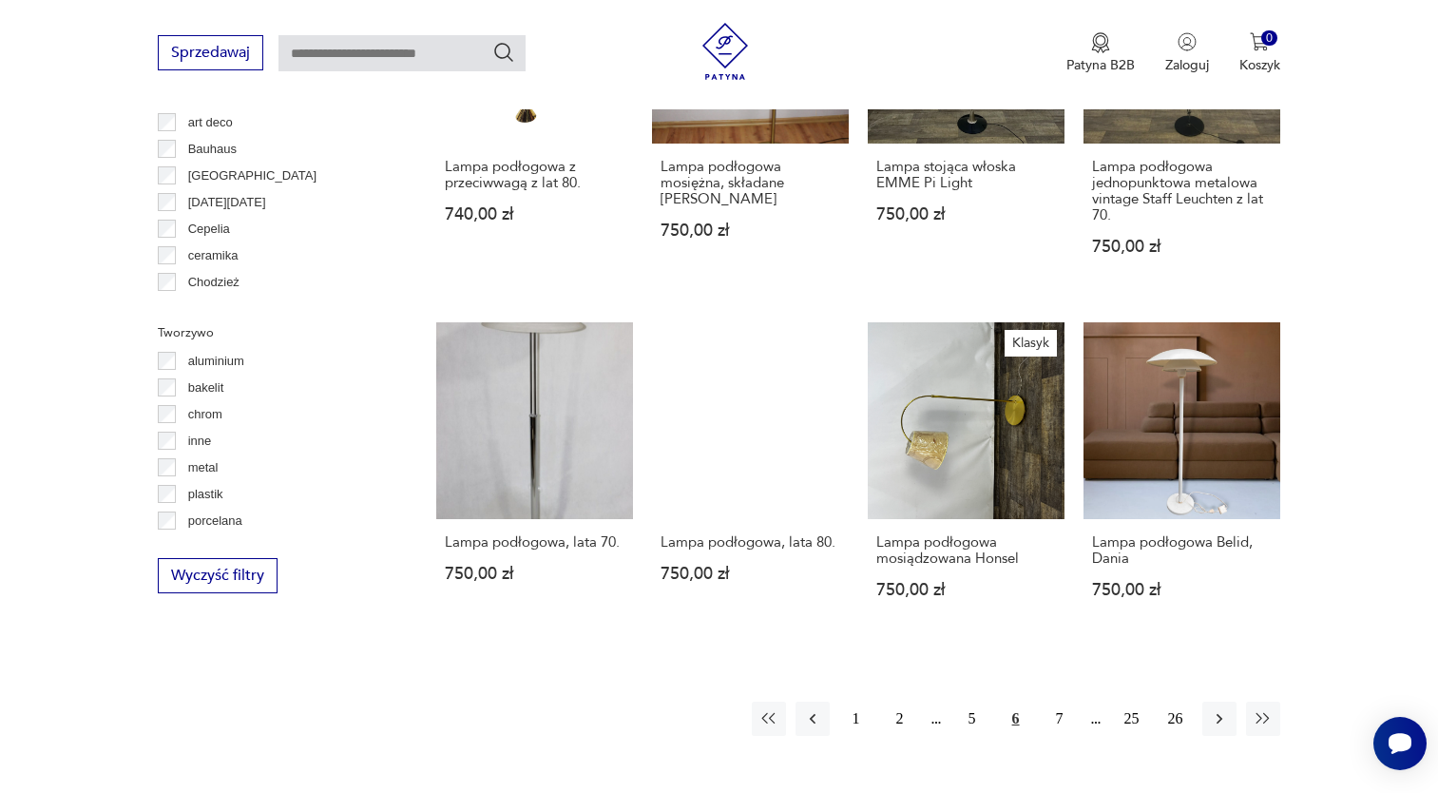
scroll to position [1684, 0]
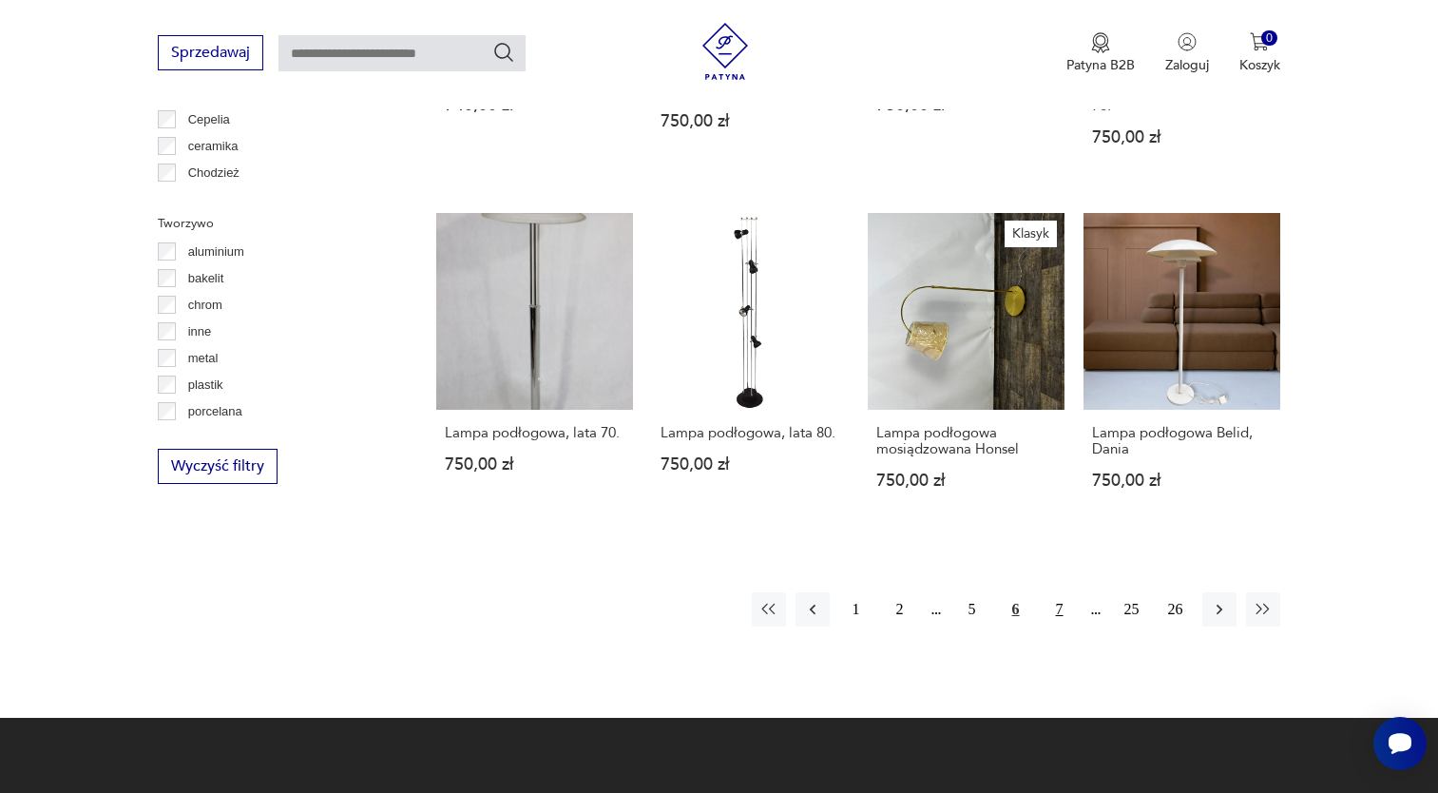
click at [1048, 615] on button "7" at bounding box center [1059, 609] width 34 height 34
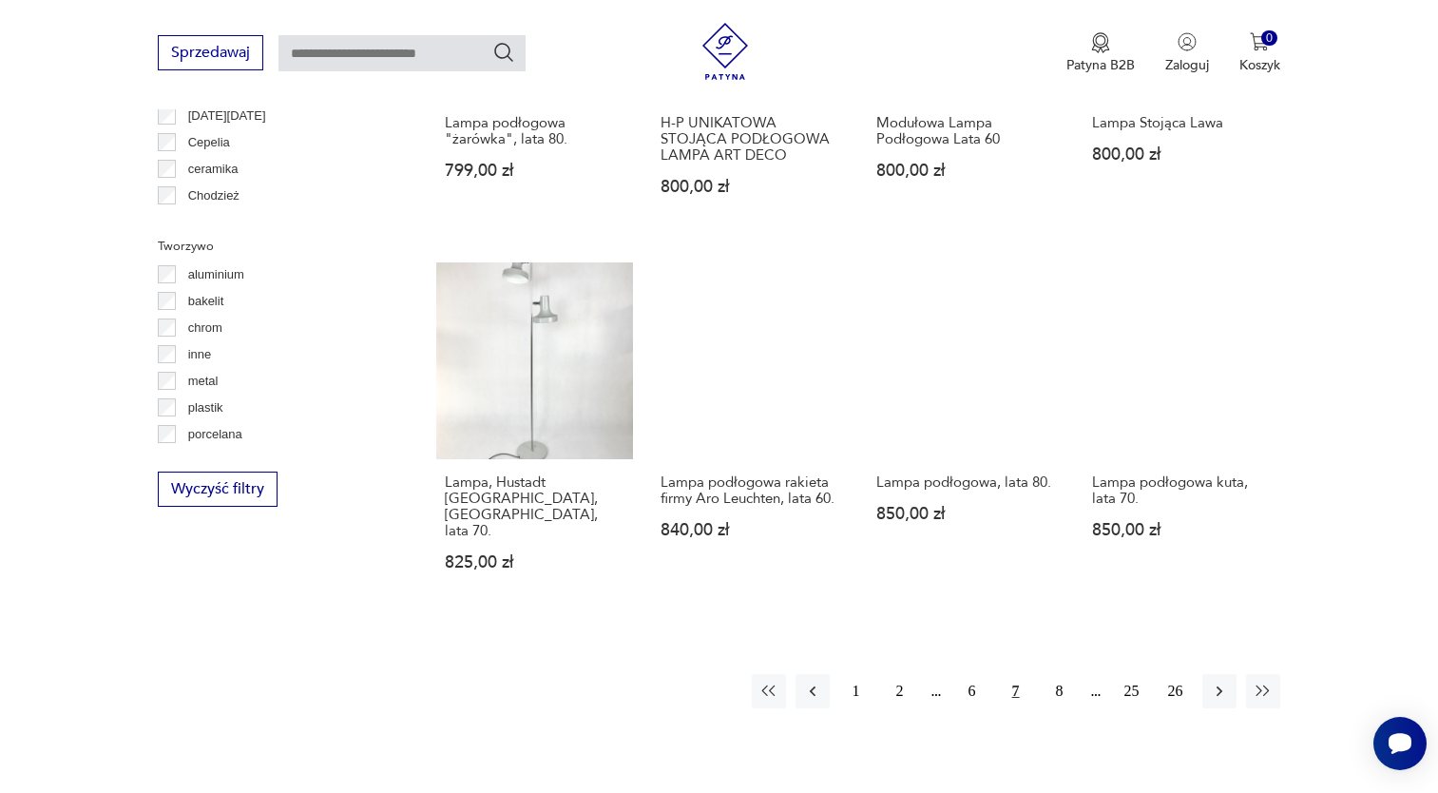
scroll to position [1684, 0]
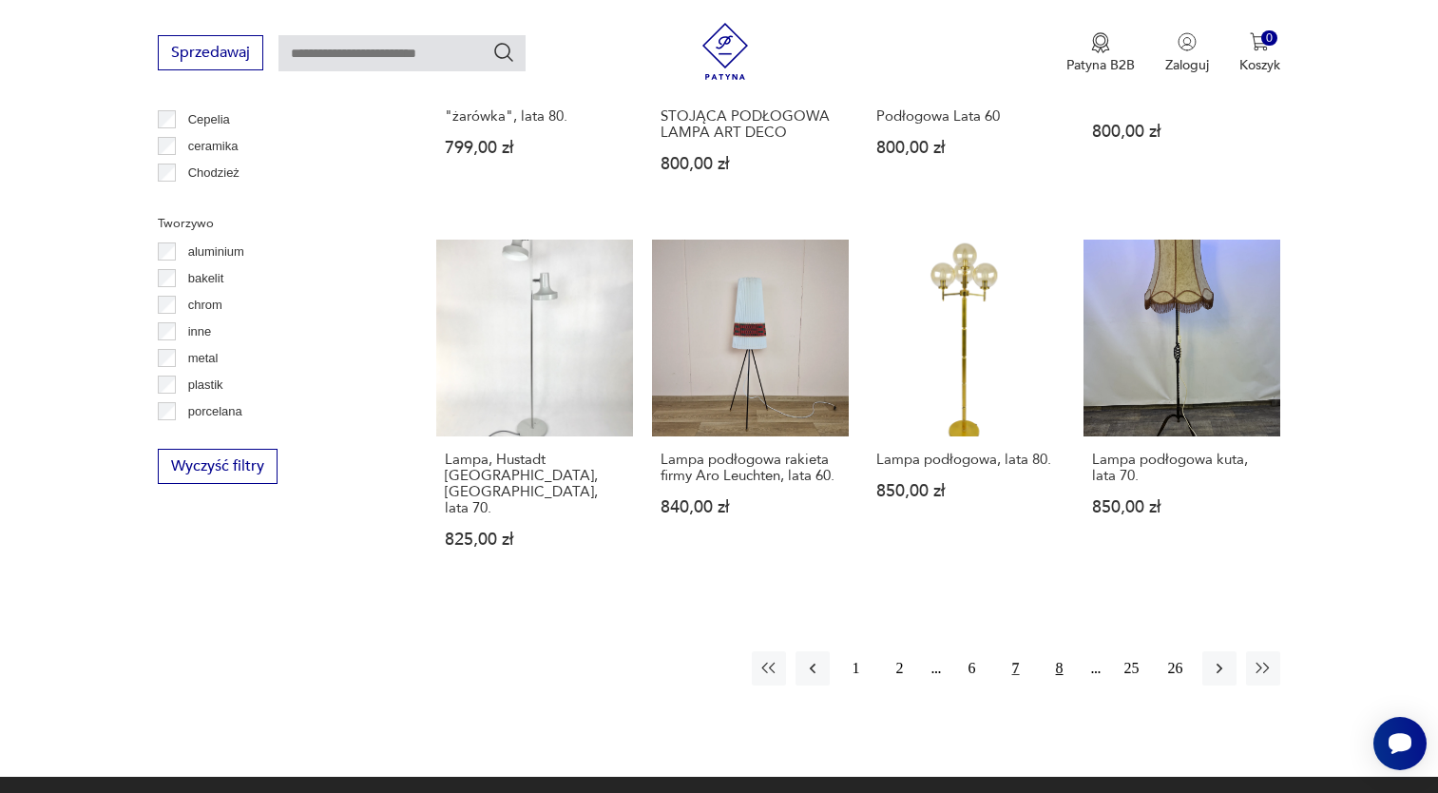
click at [1061, 651] on button "8" at bounding box center [1059, 668] width 34 height 34
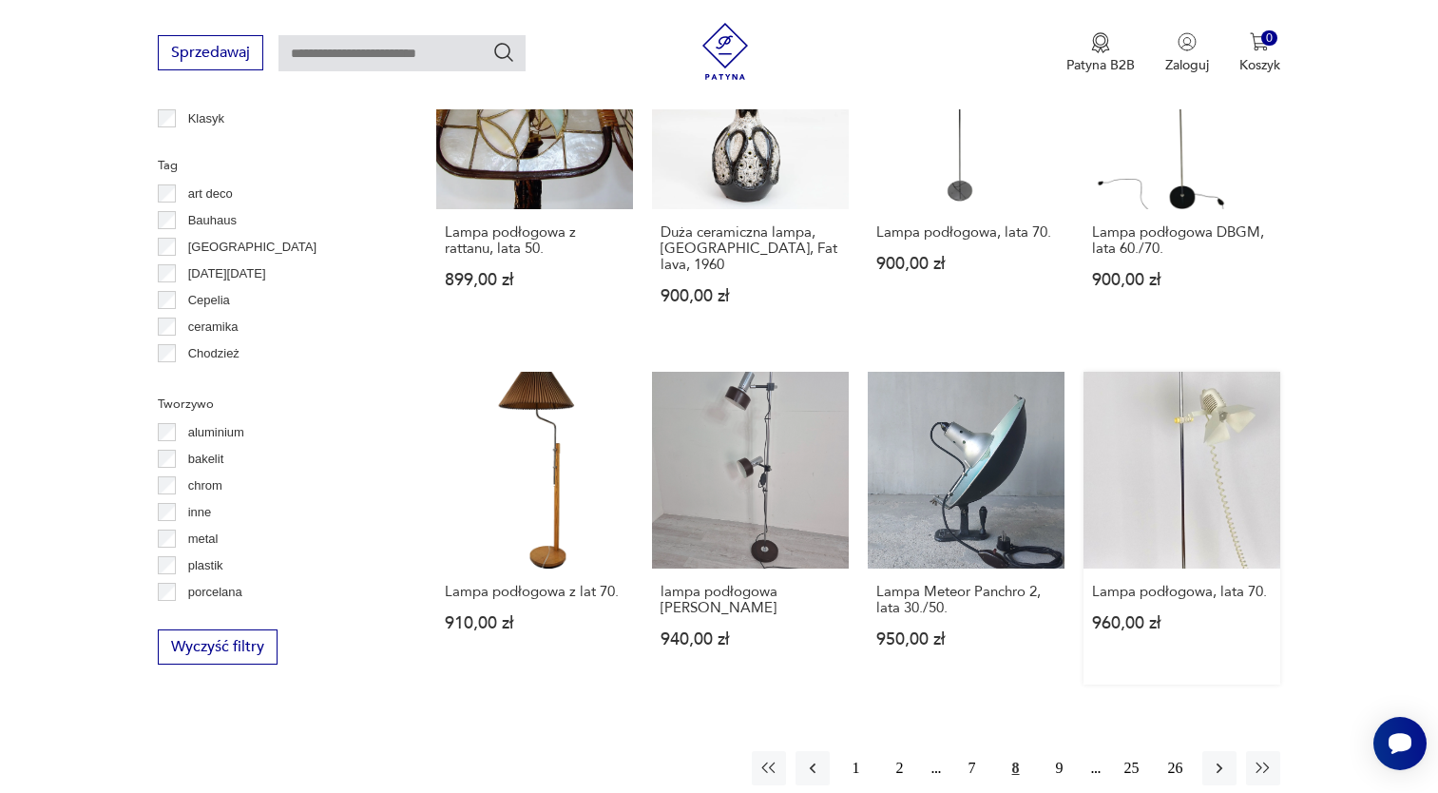
scroll to position [1589, 0]
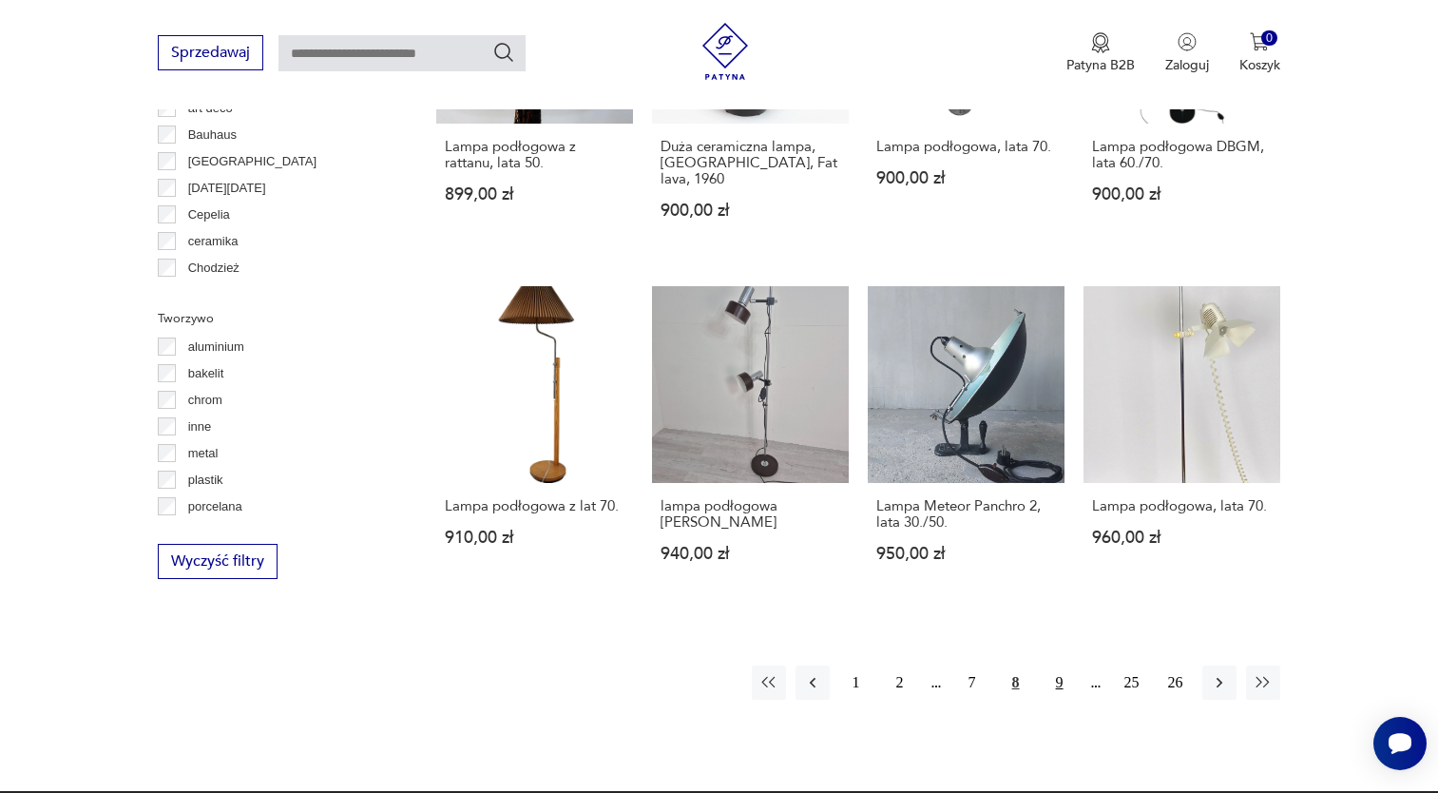
click at [1058, 679] on button "9" at bounding box center [1059, 682] width 34 height 34
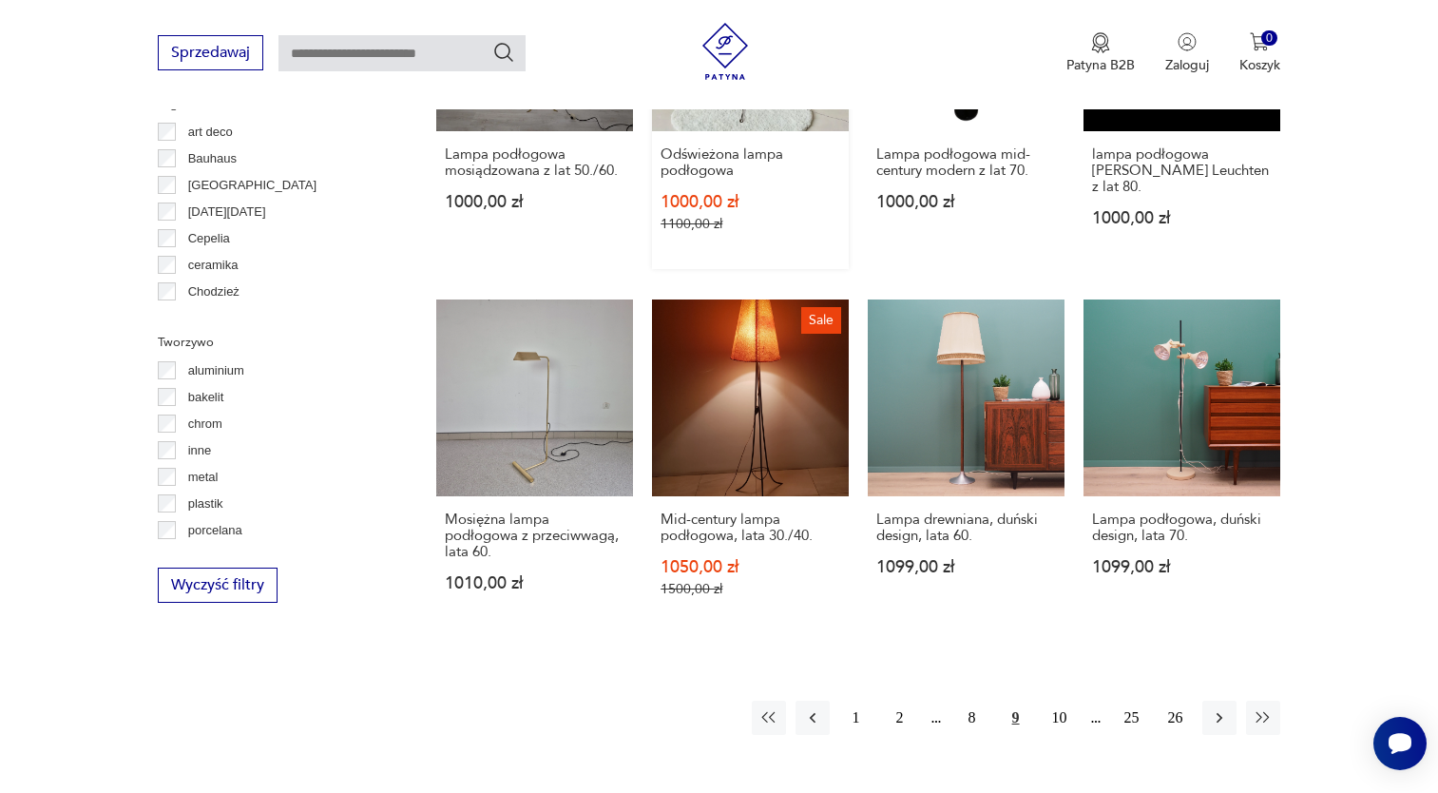
scroll to position [1589, 0]
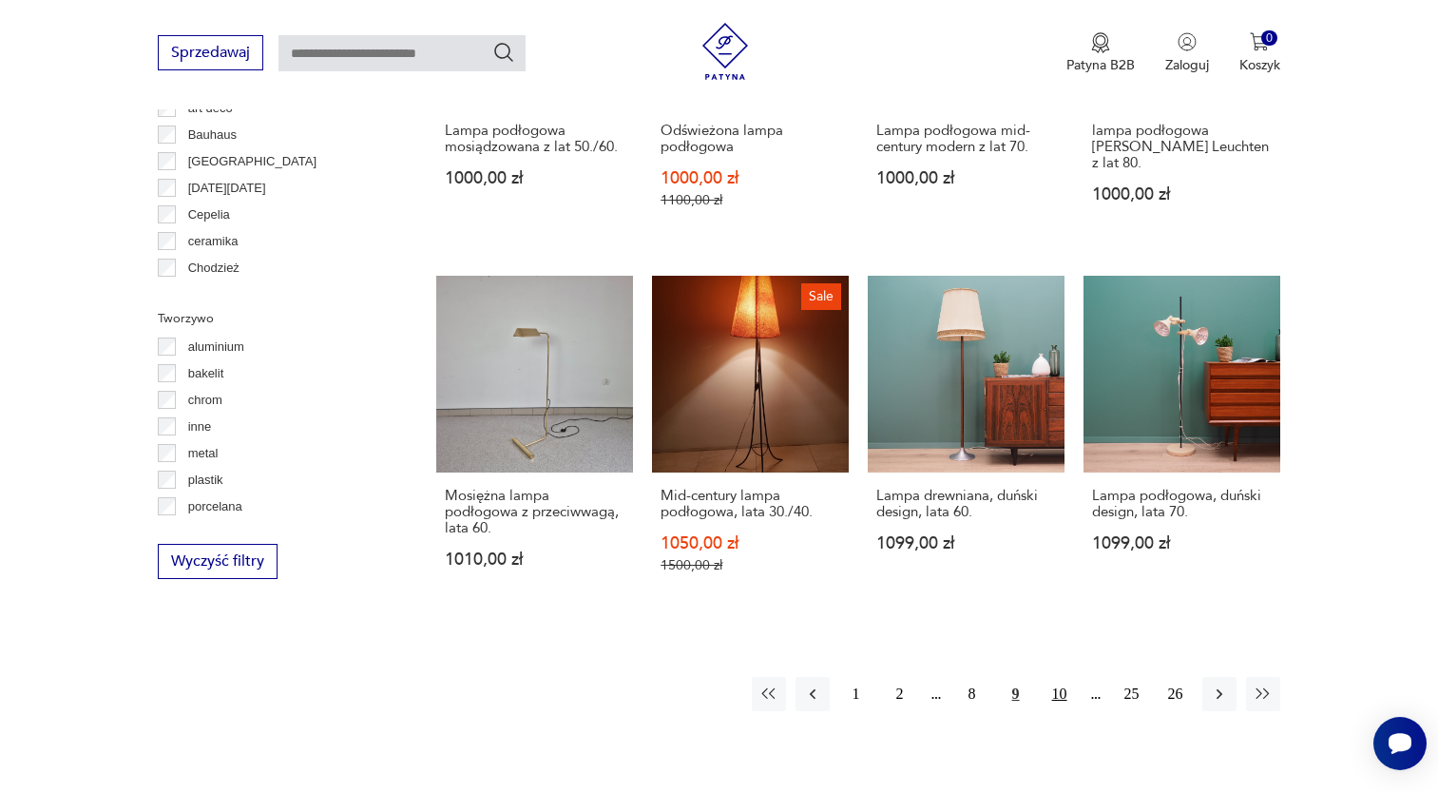
click at [1053, 703] on button "10" at bounding box center [1059, 694] width 34 height 34
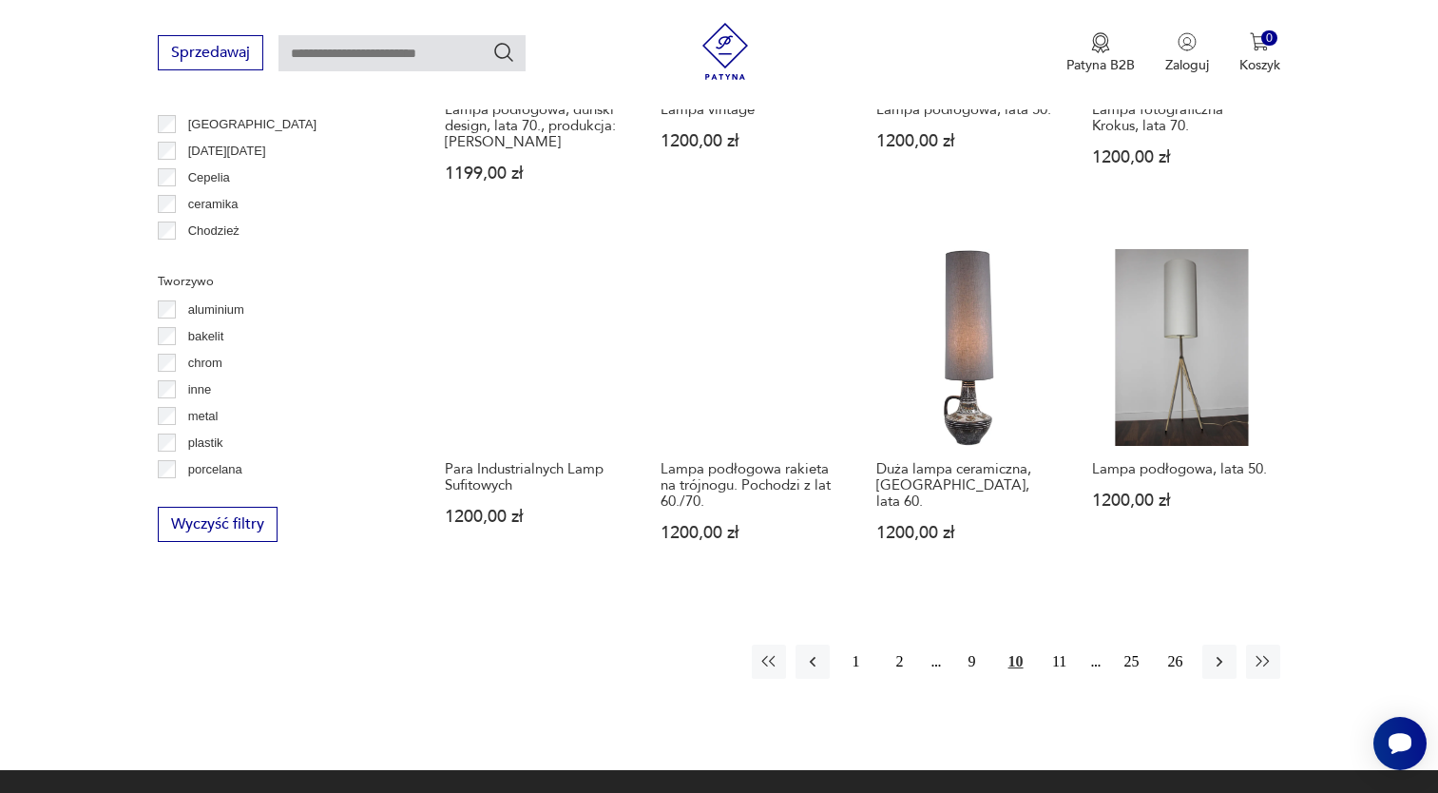
scroll to position [1684, 0]
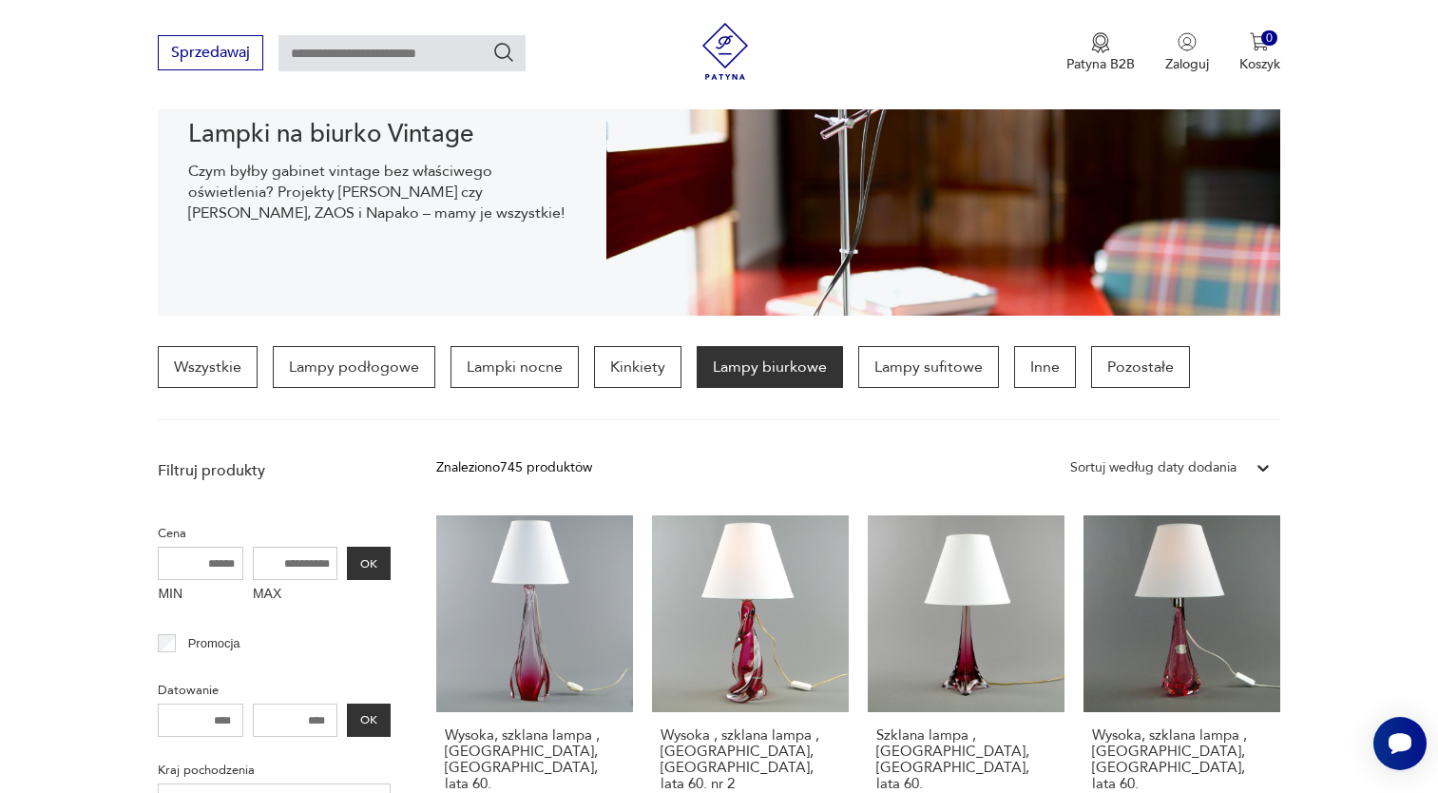
scroll to position [599, 0]
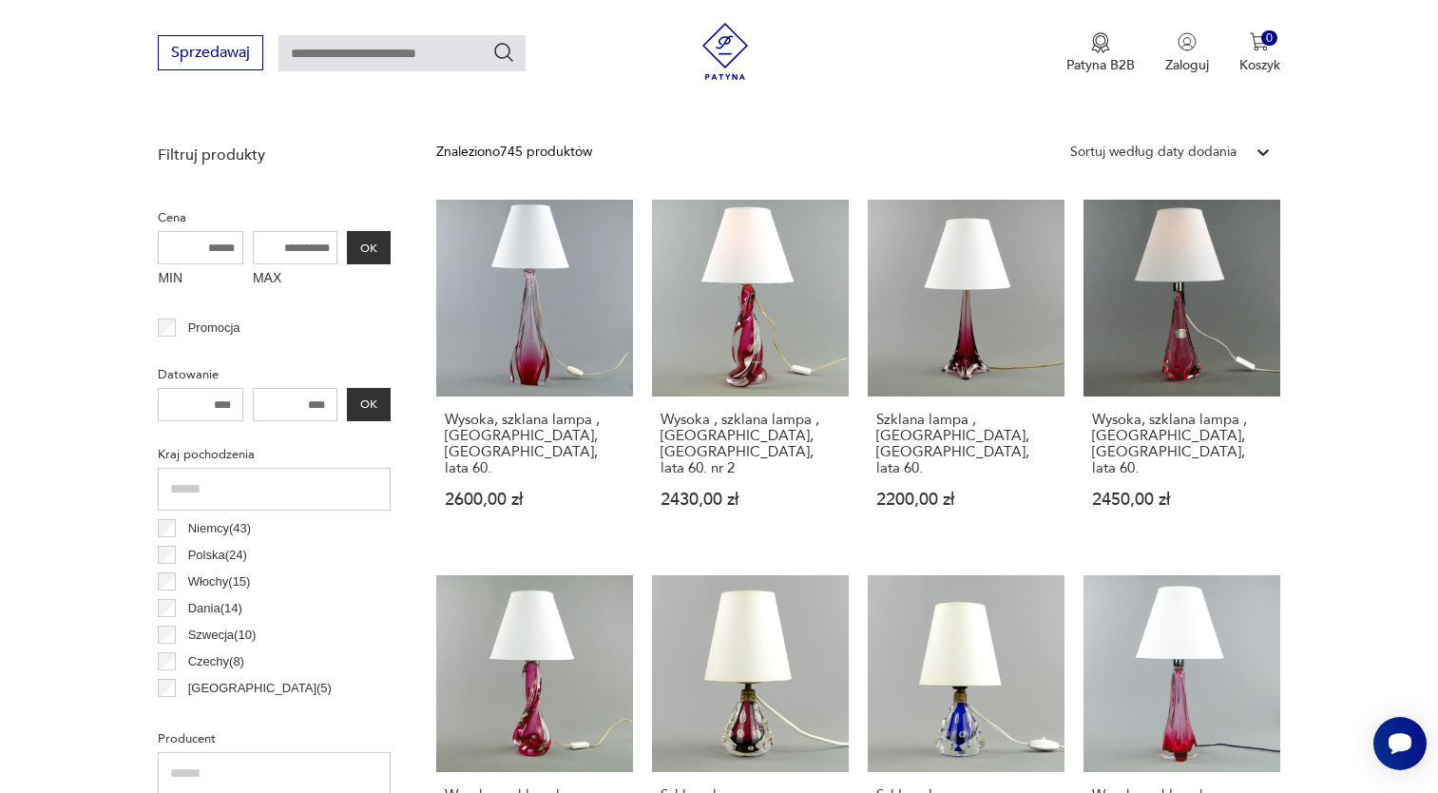
click at [1231, 160] on div "Sortuj według daty dodania" at bounding box center [1153, 152] width 166 height 21
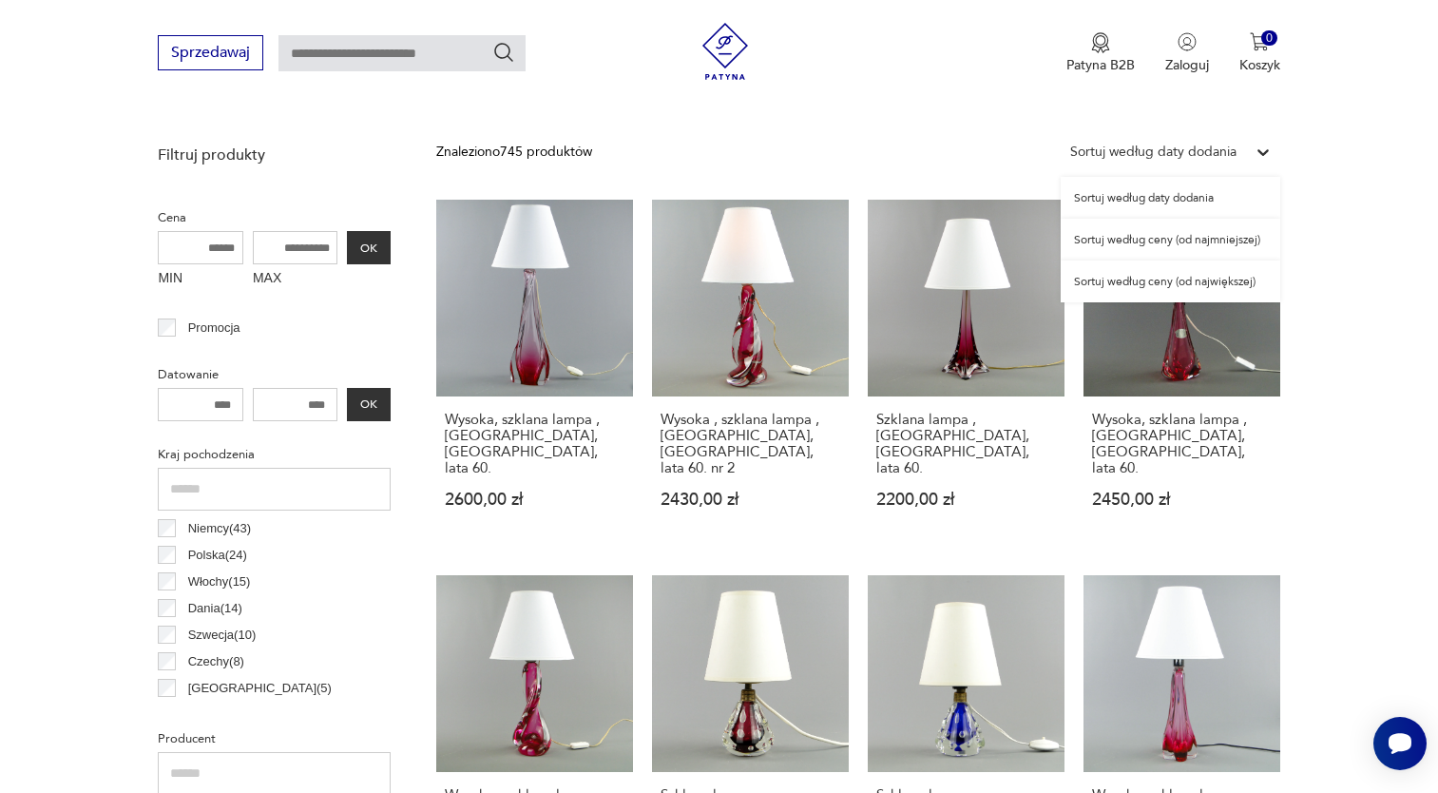
click at [1178, 248] on div "Sortuj według ceny (od najmniejszej)" at bounding box center [1171, 240] width 220 height 42
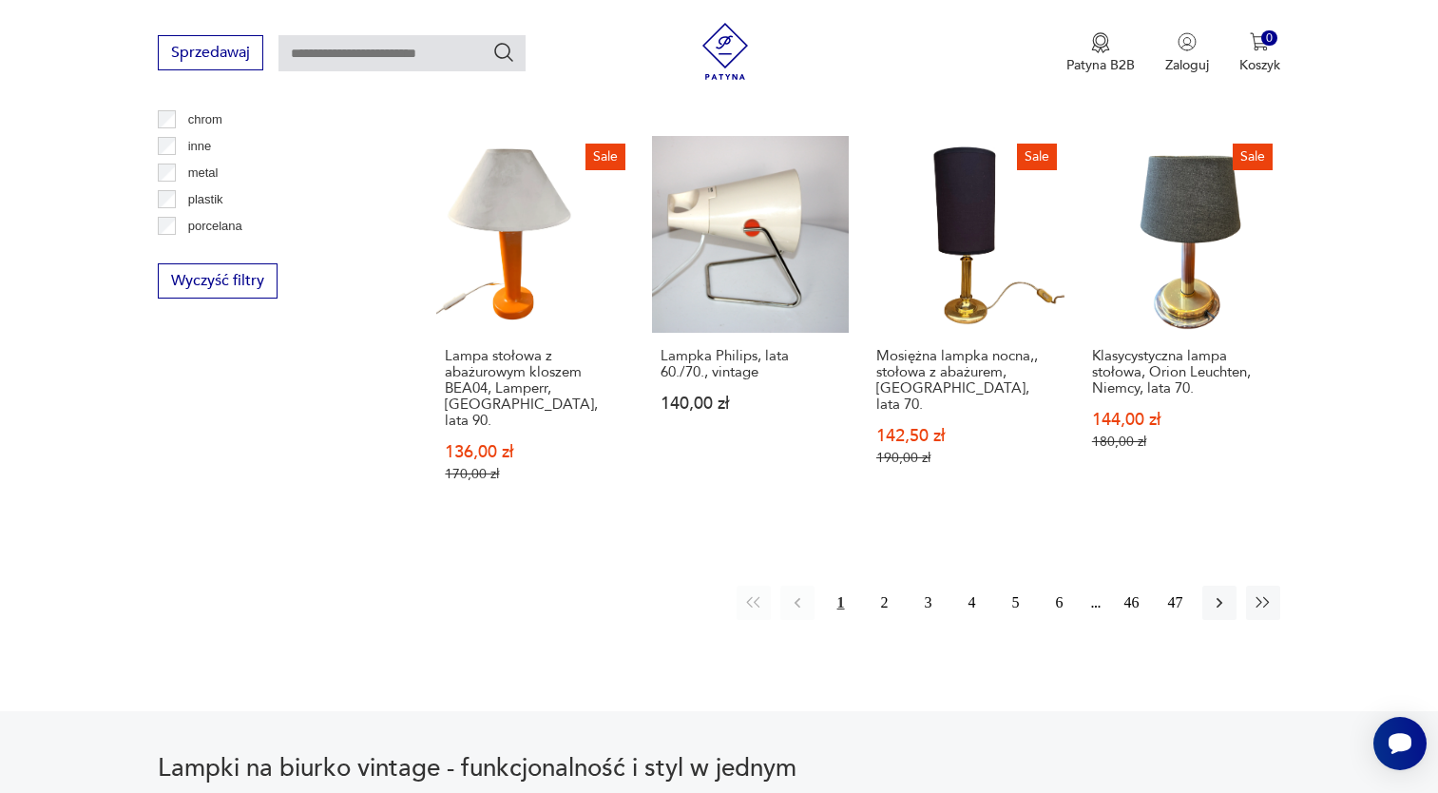
scroll to position [1874, 0]
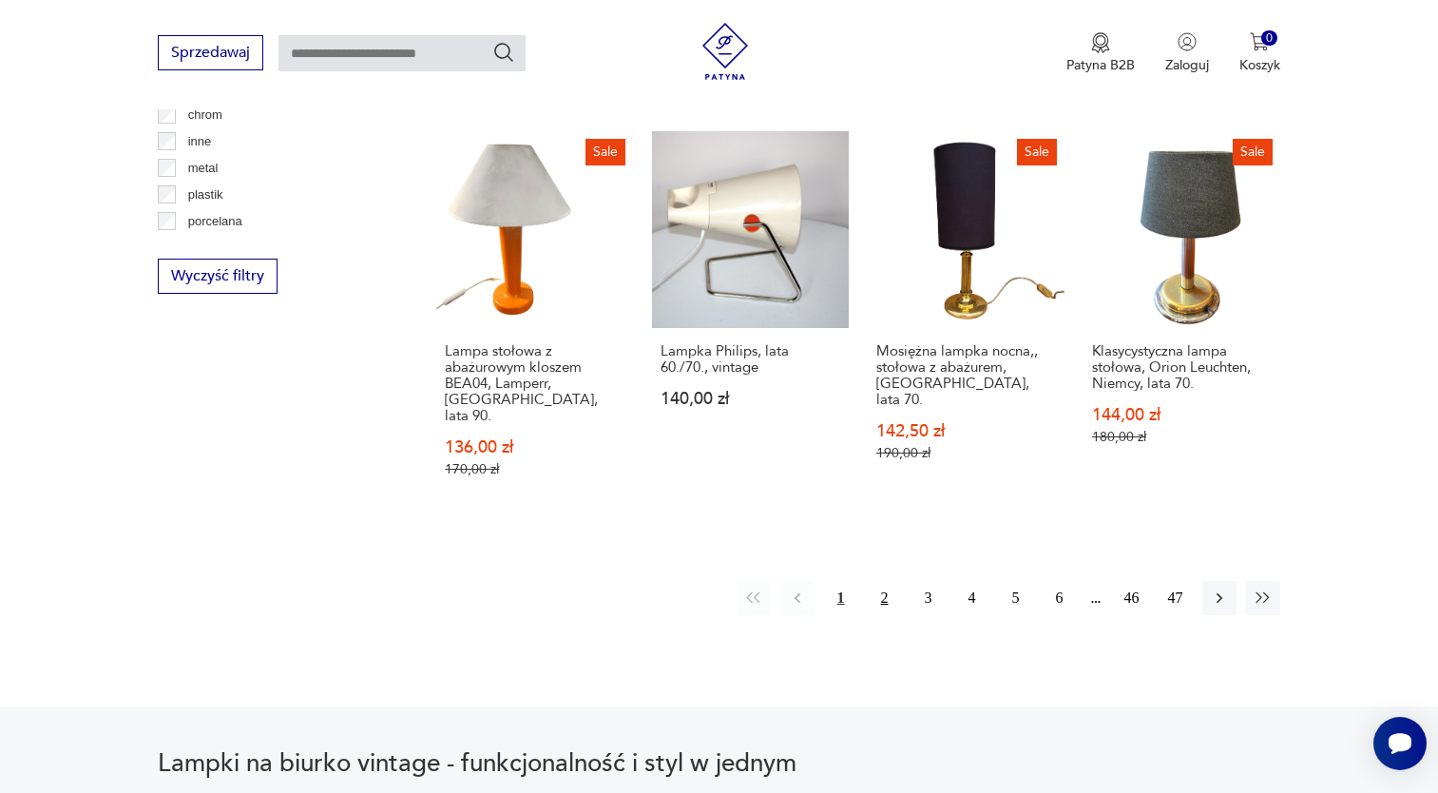
click at [873, 581] on button "2" at bounding box center [885, 598] width 34 height 34
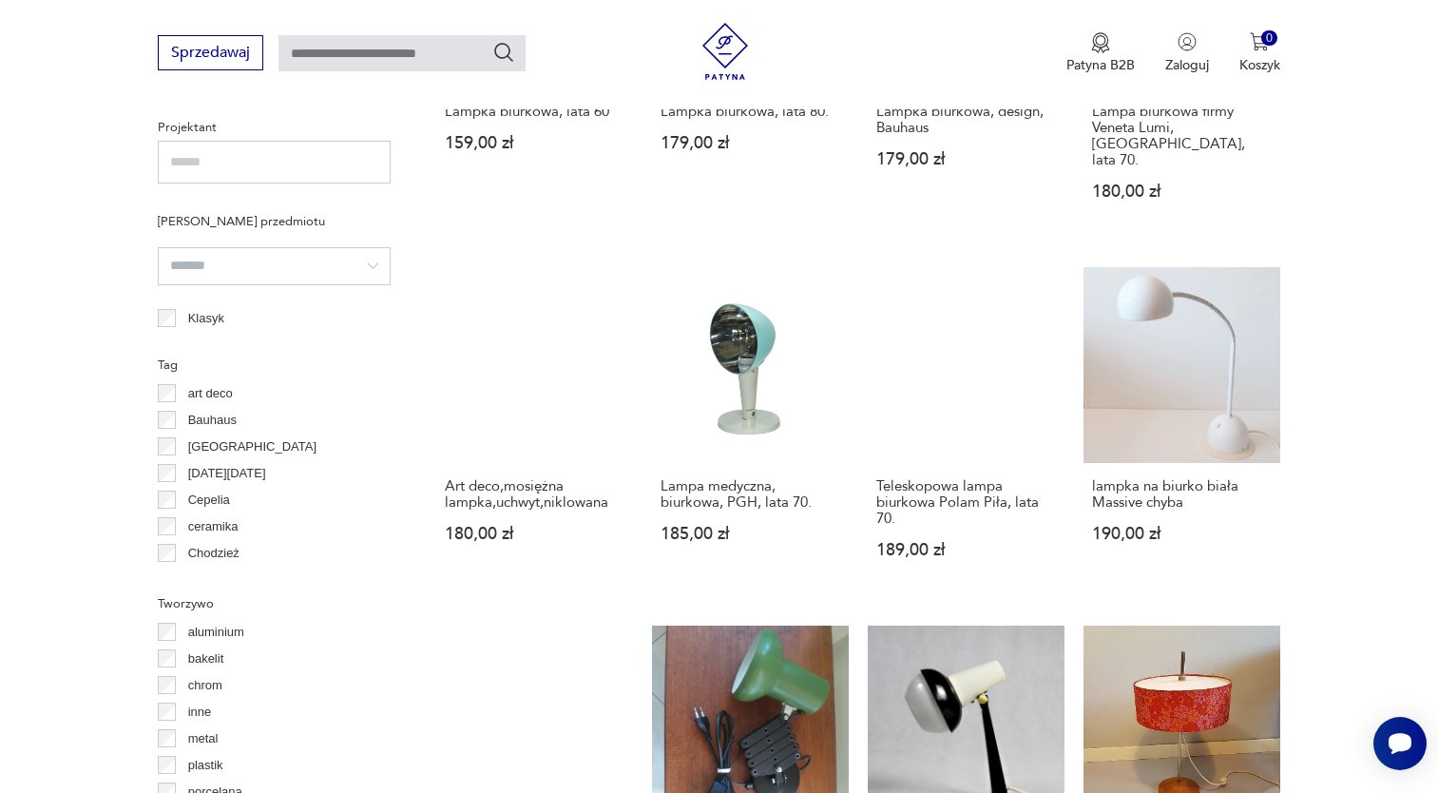
scroll to position [1589, 0]
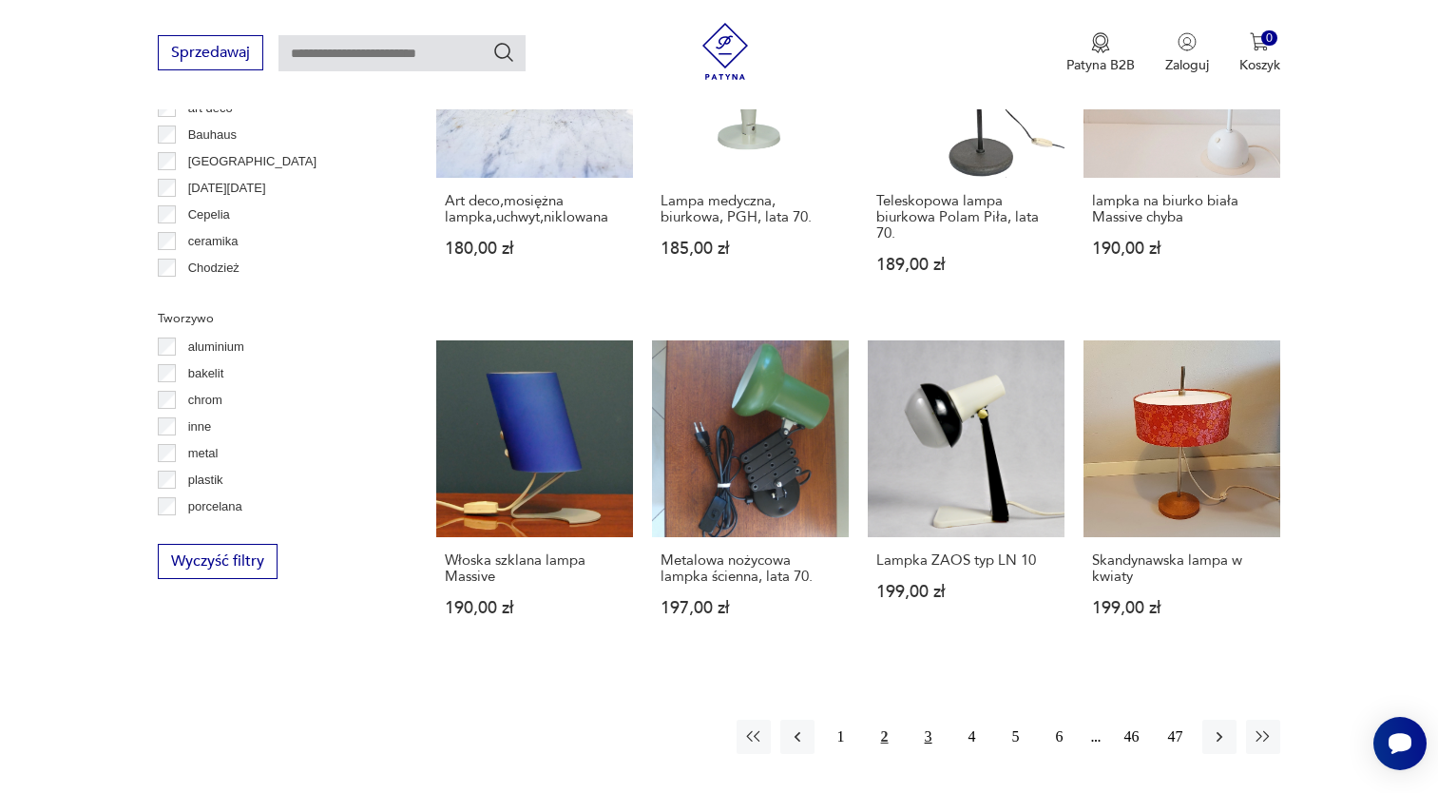
click at [926, 719] on button "3" at bounding box center [928, 736] width 34 height 34
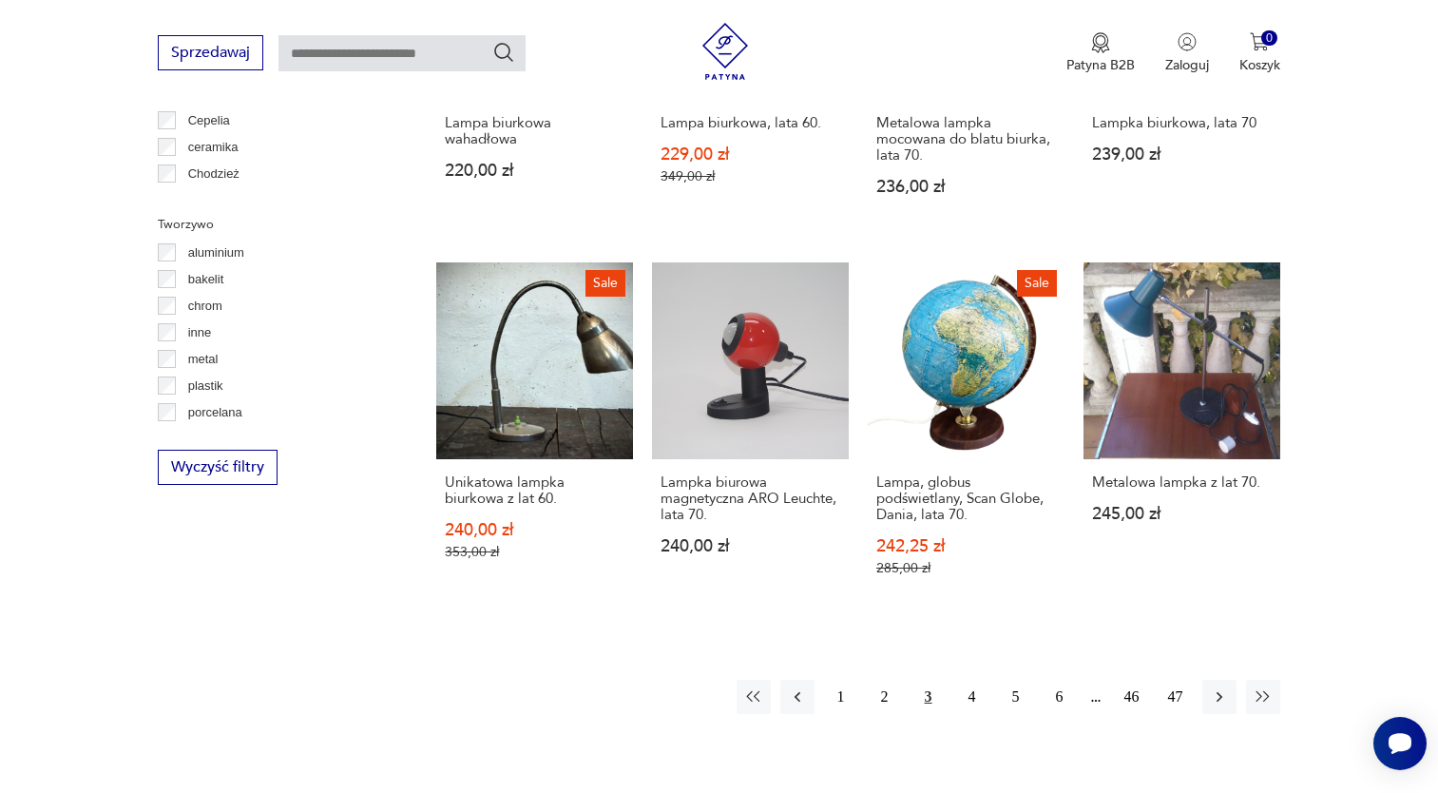
scroll to position [1779, 0]
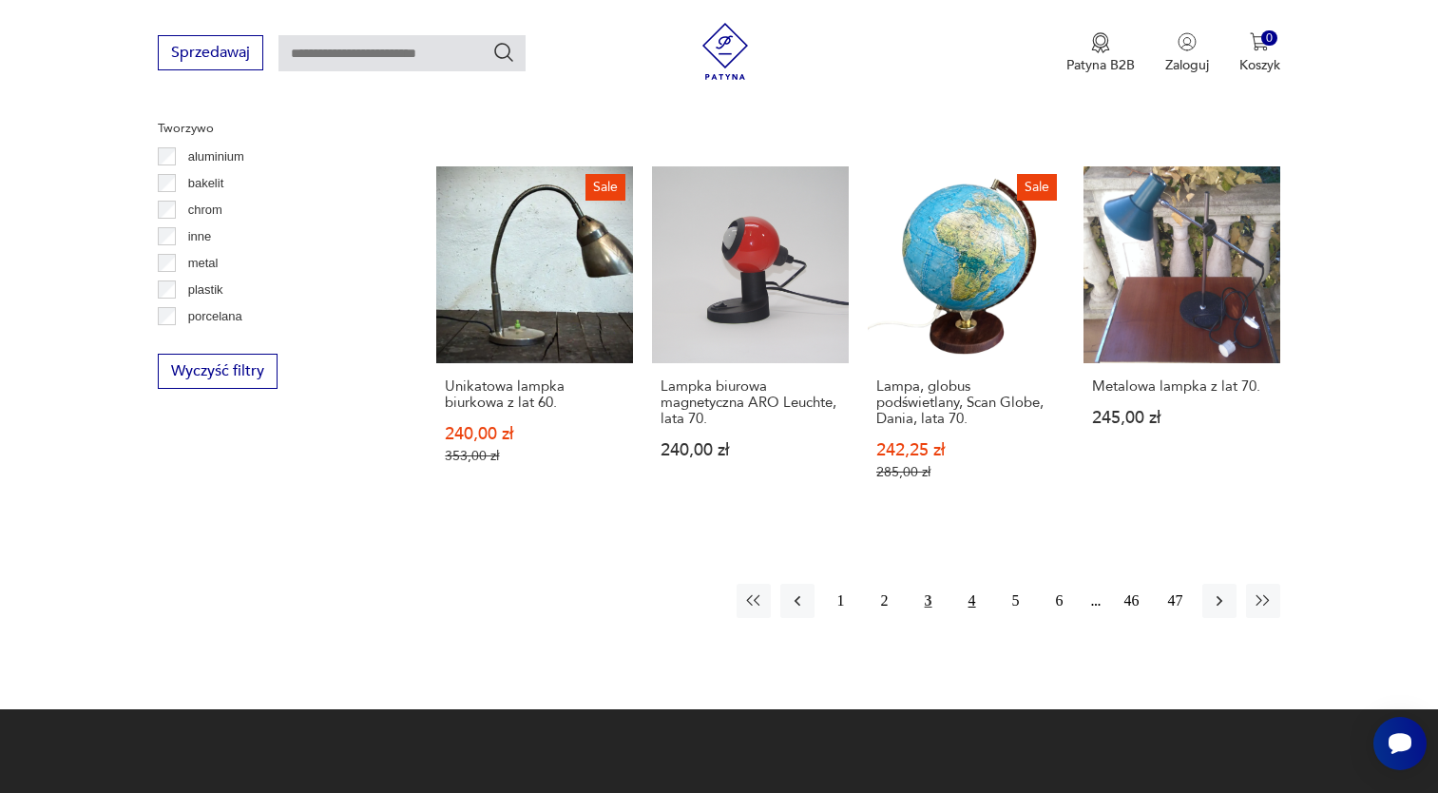
click at [975, 583] on button "4" at bounding box center [972, 600] width 34 height 34
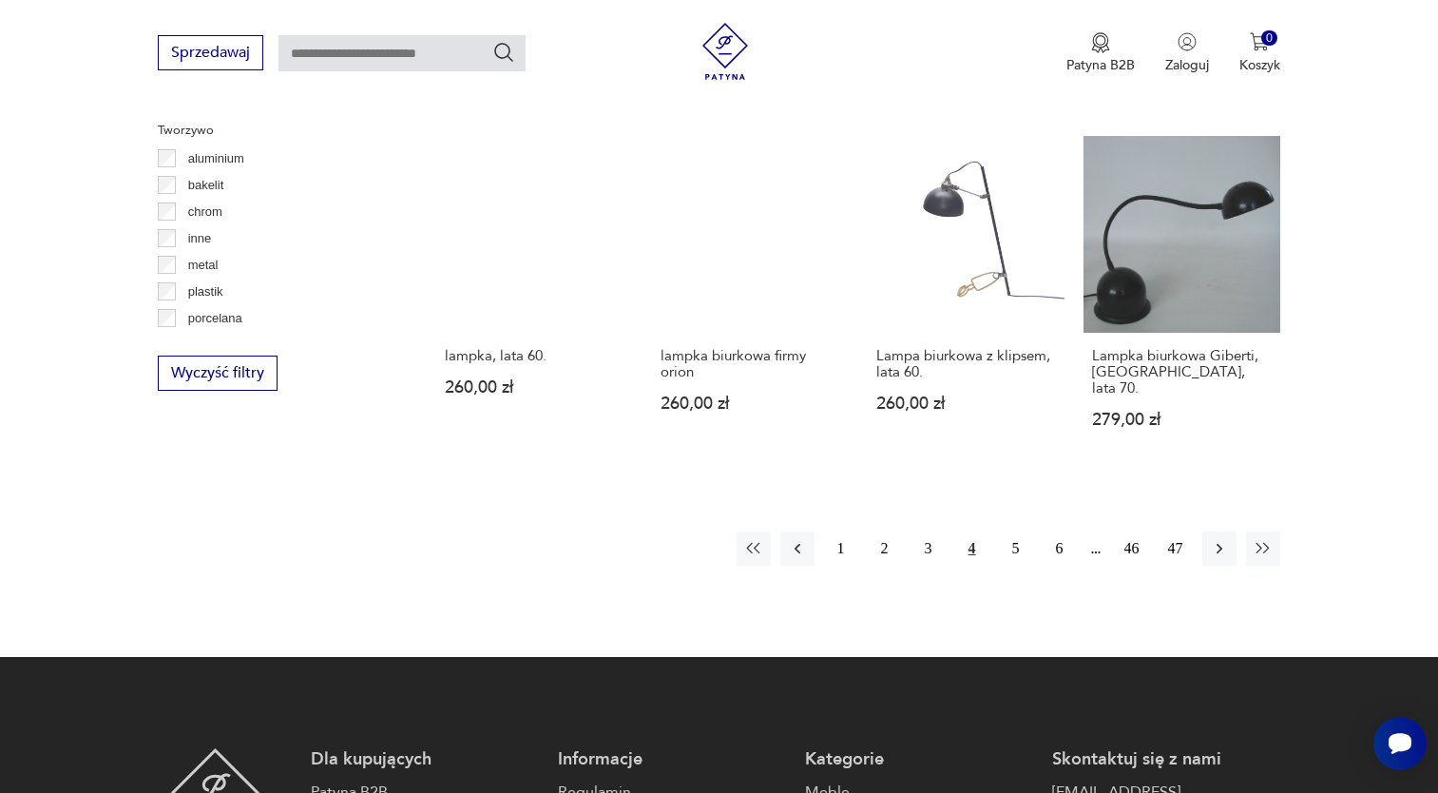
scroll to position [1779, 0]
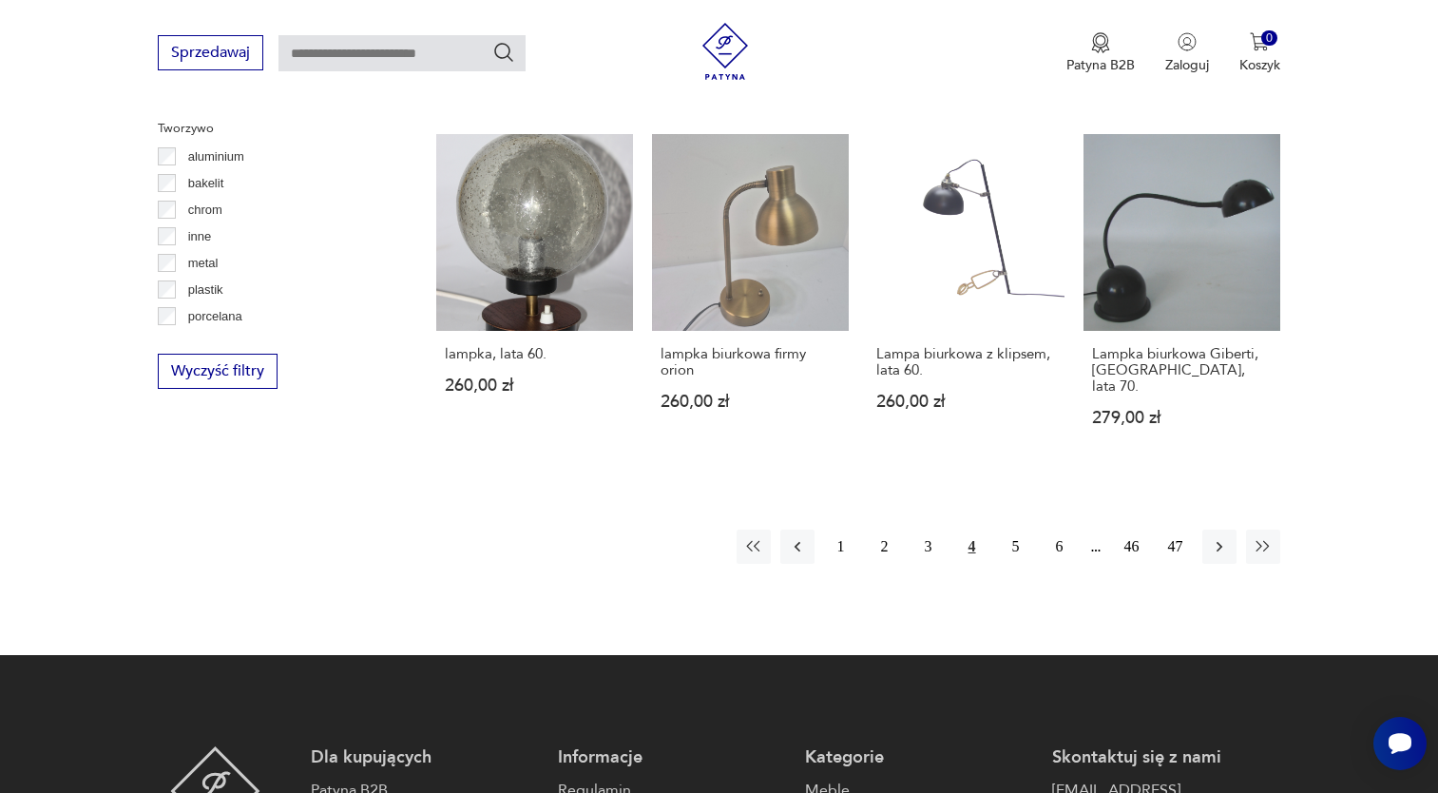
drag, startPoint x: 1014, startPoint y: 489, endPoint x: 1019, endPoint y: 434, distance: 55.3
click at [1014, 529] on button "5" at bounding box center [1016, 546] width 34 height 34
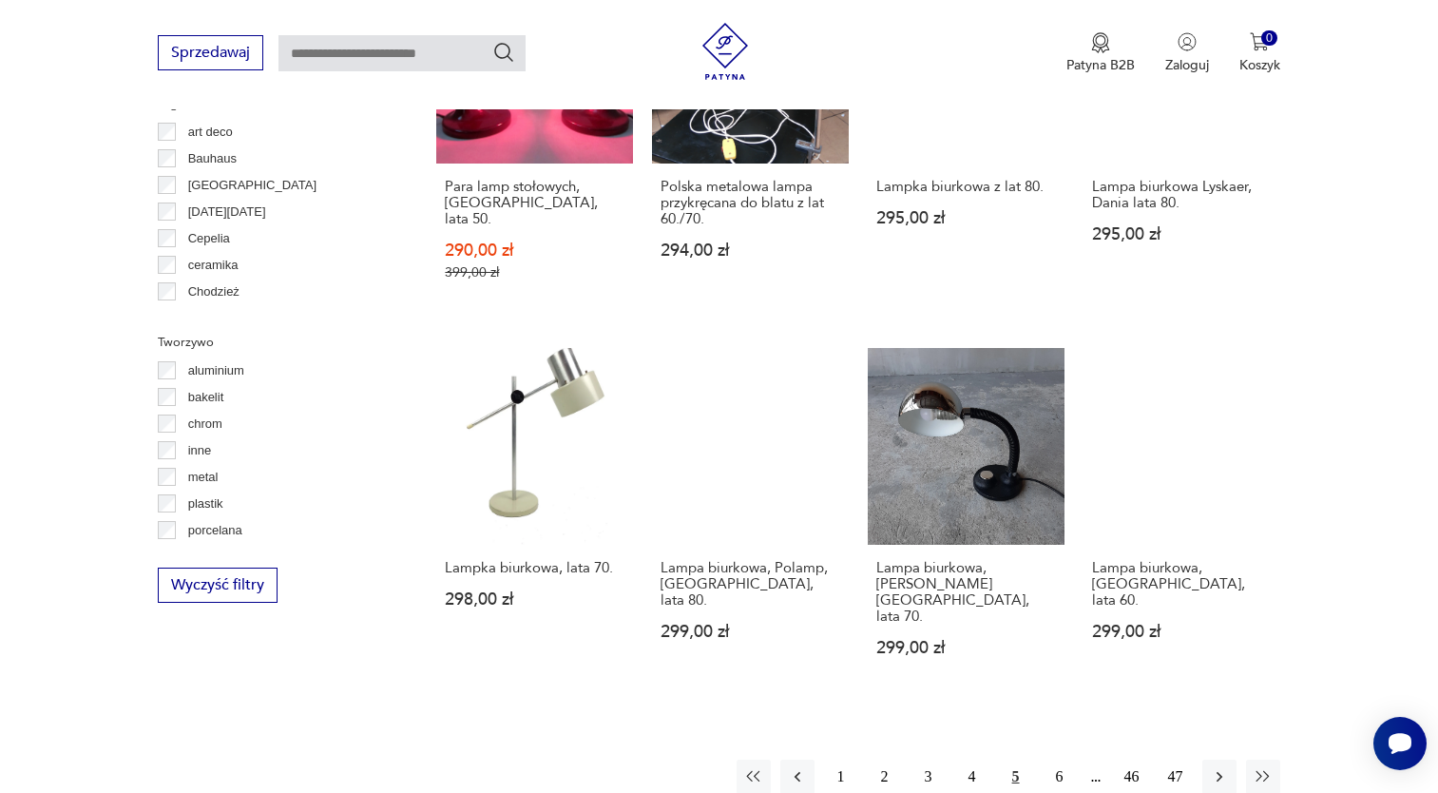
scroll to position [1589, 0]
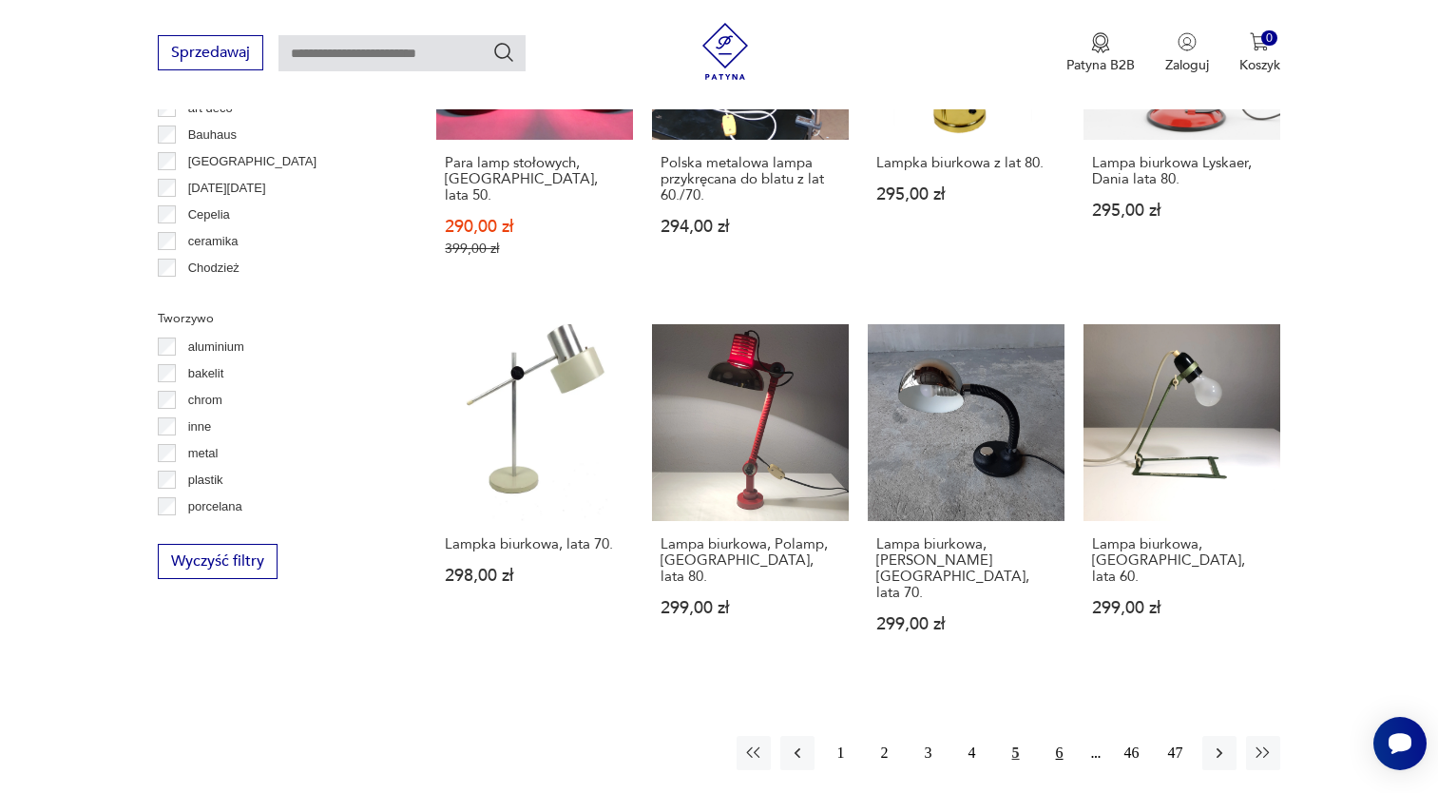
click at [1063, 736] on button "6" at bounding box center [1059, 753] width 34 height 34
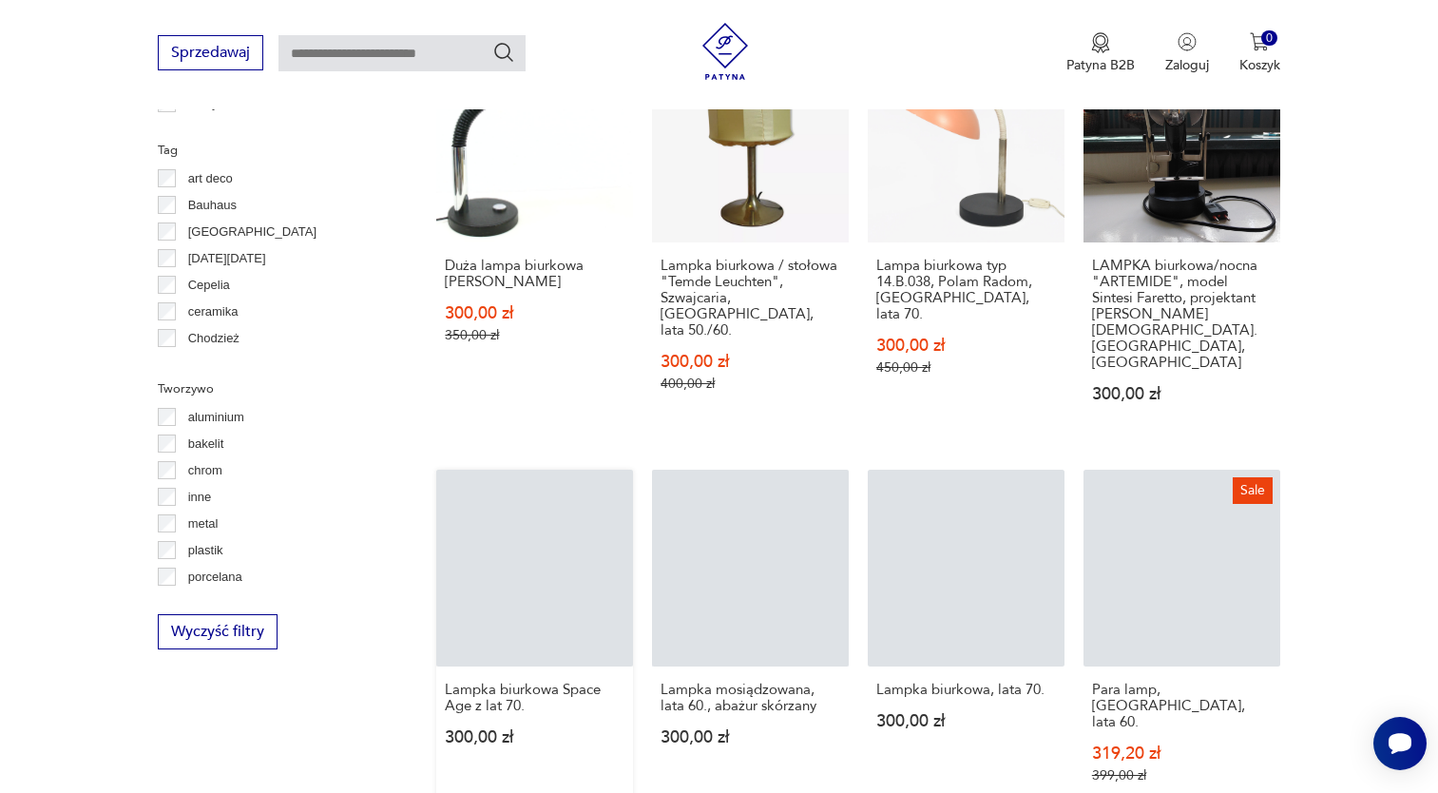
scroll to position [1589, 0]
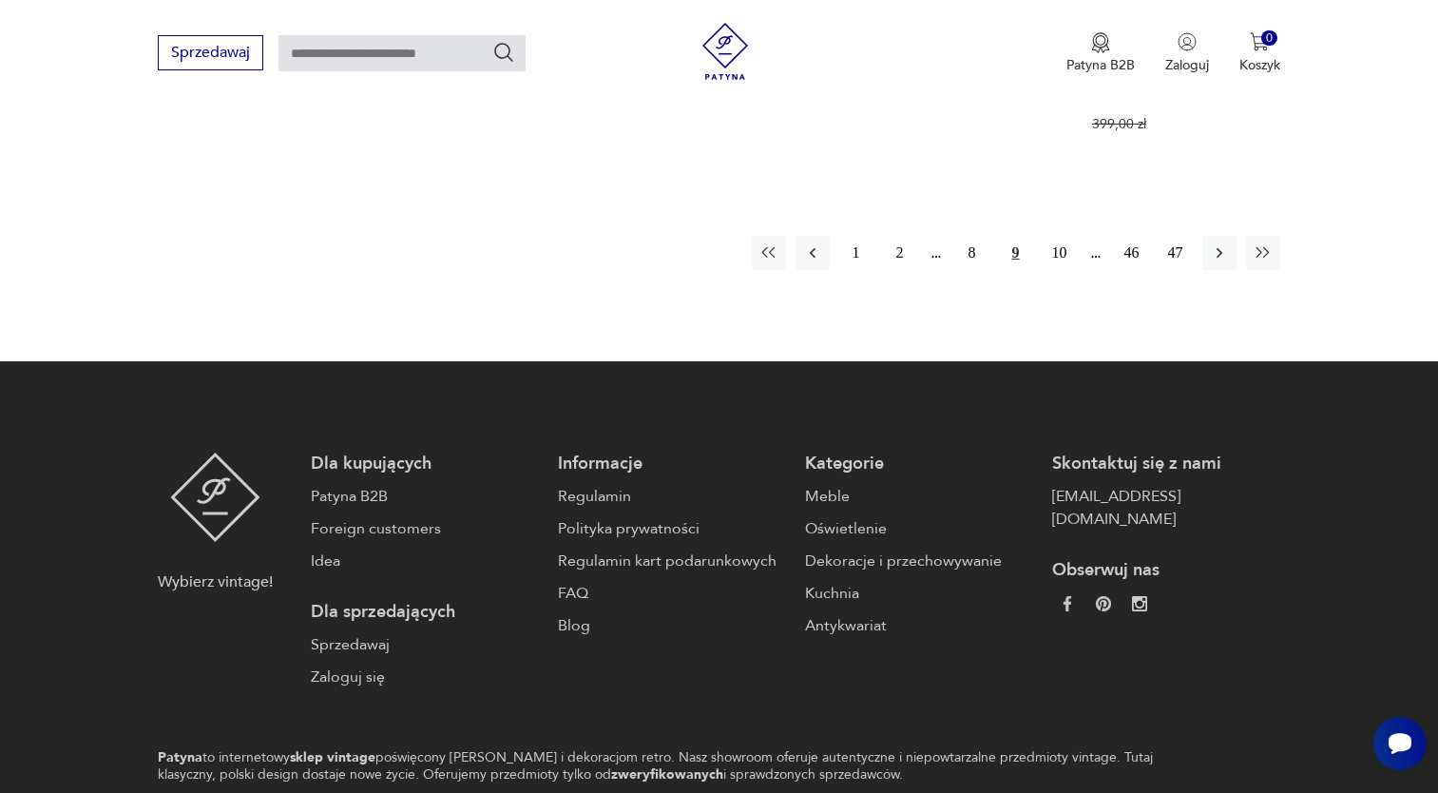
scroll to position [1884, 0]
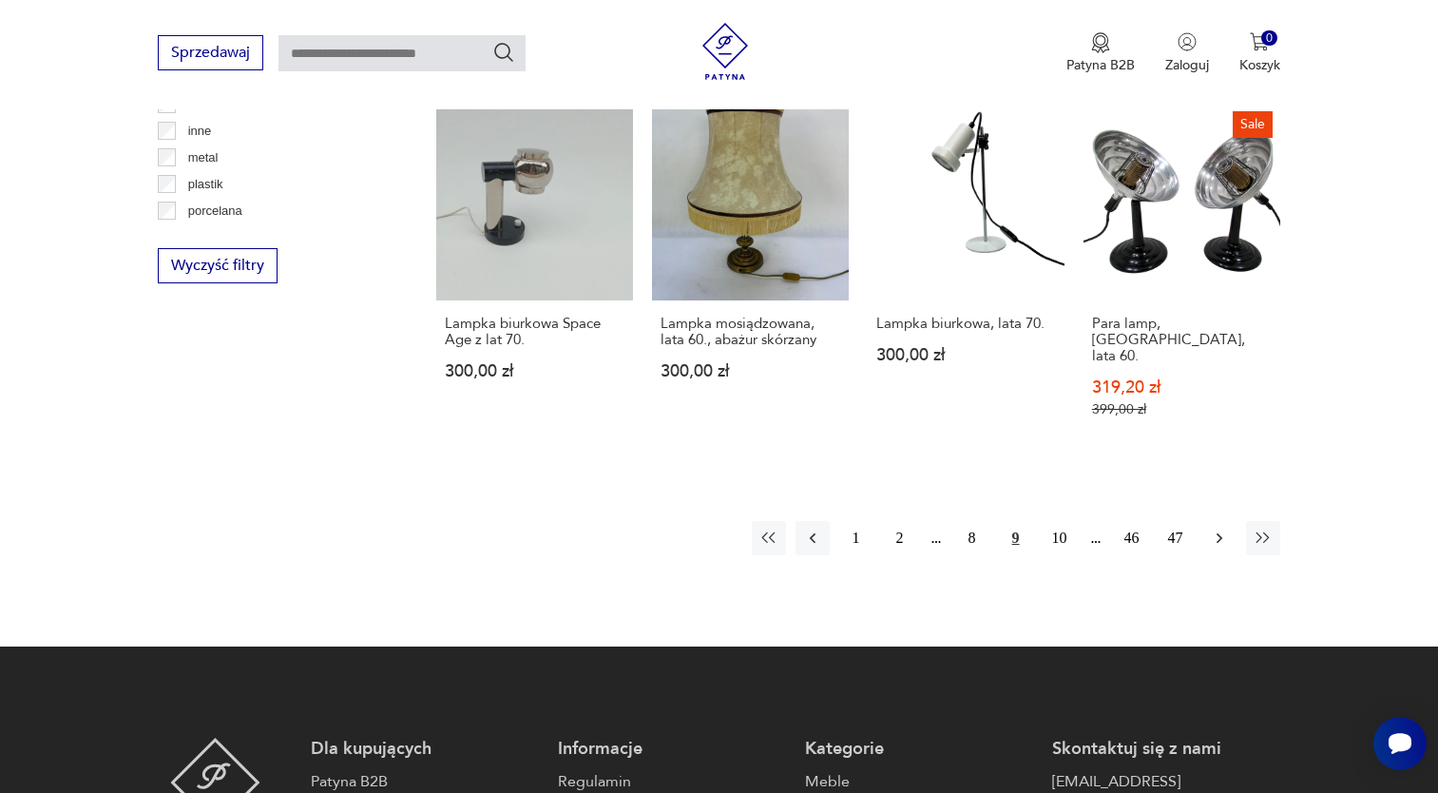
click at [1229, 521] on button "button" at bounding box center [1219, 538] width 34 height 34
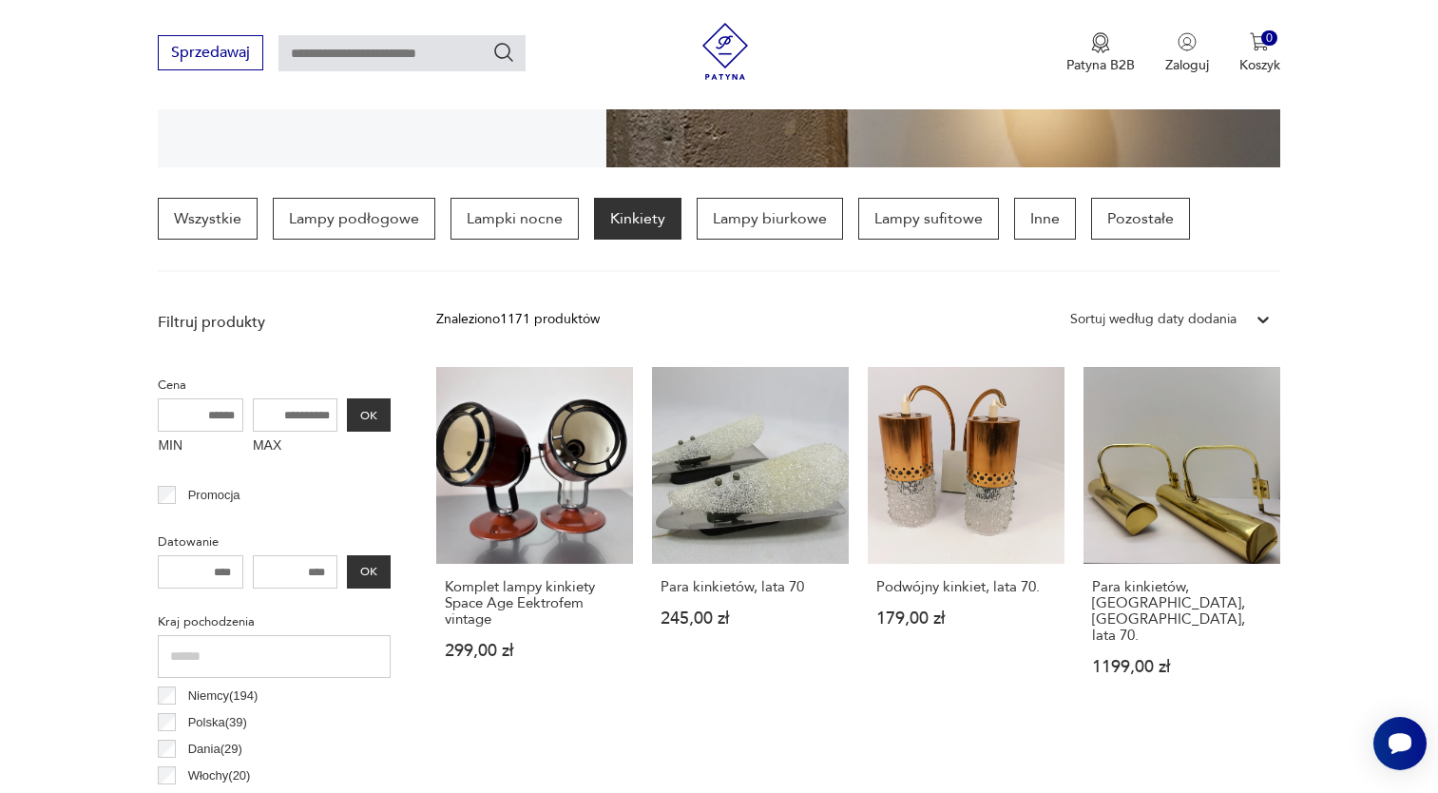
scroll to position [409, 0]
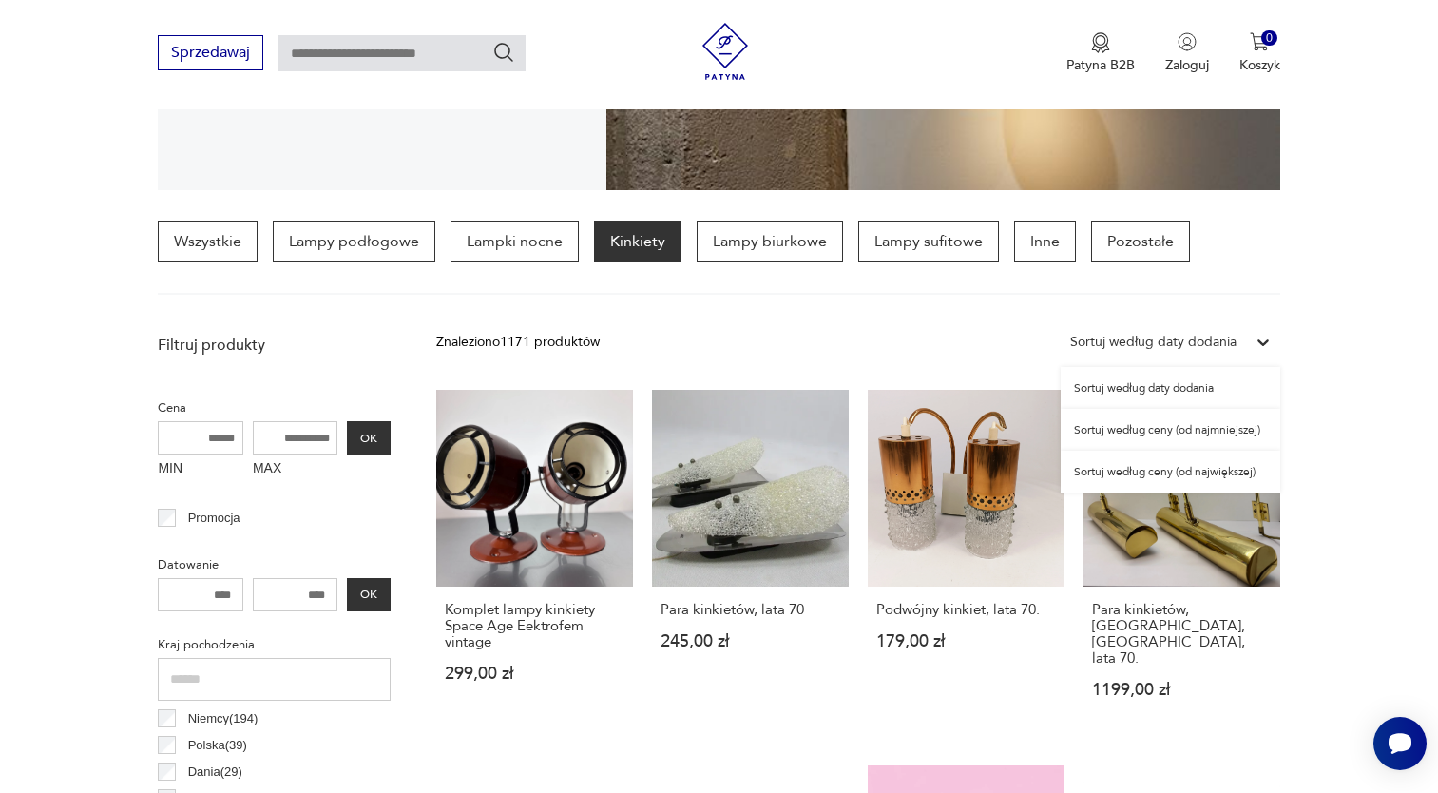
click at [1244, 350] on div "Sortuj według daty dodania" at bounding box center [1153, 342] width 185 height 25
click at [1194, 436] on div "Sortuj według ceny (od najmniejszej)" at bounding box center [1171, 430] width 220 height 42
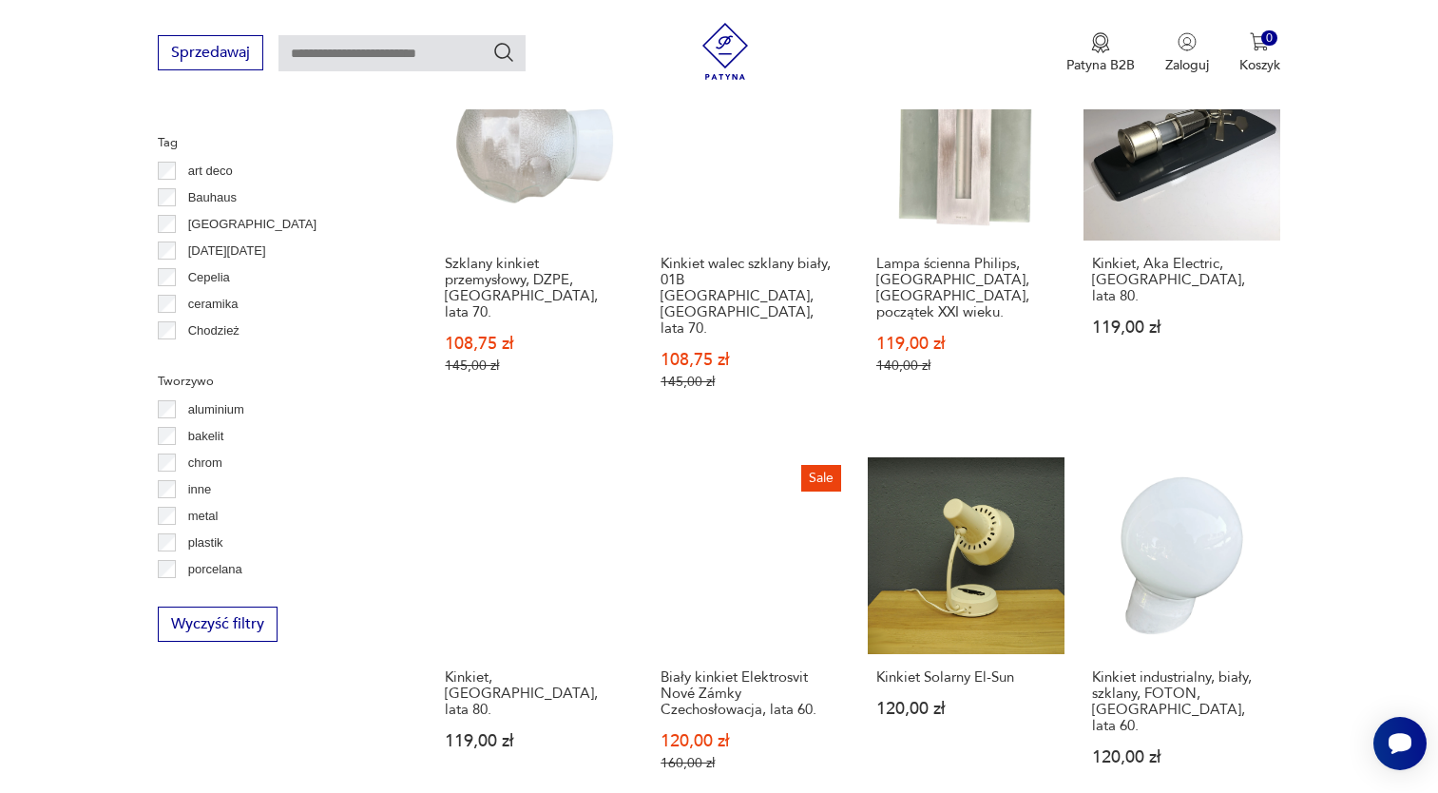
scroll to position [1779, 0]
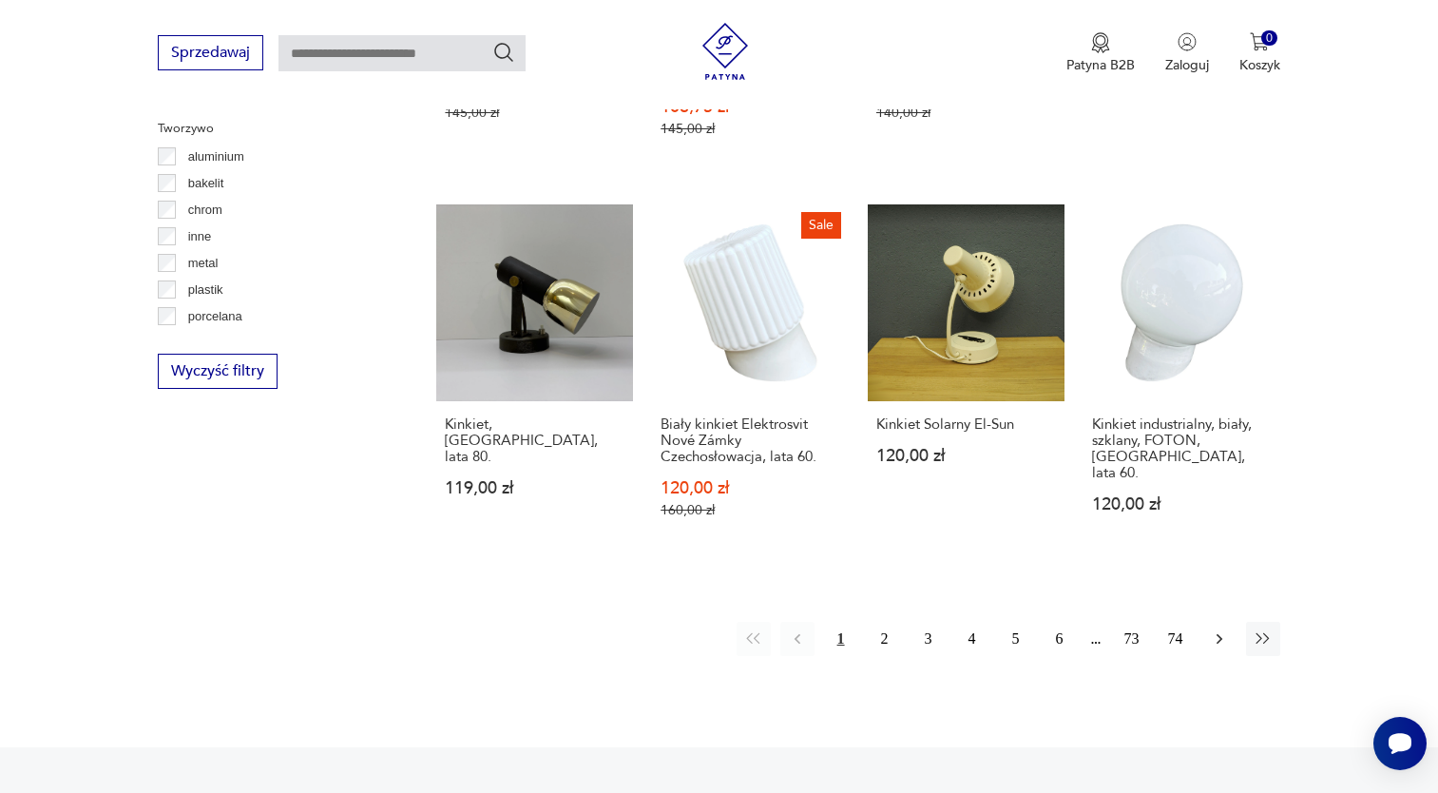
click at [1230, 621] on button "button" at bounding box center [1219, 638] width 34 height 34
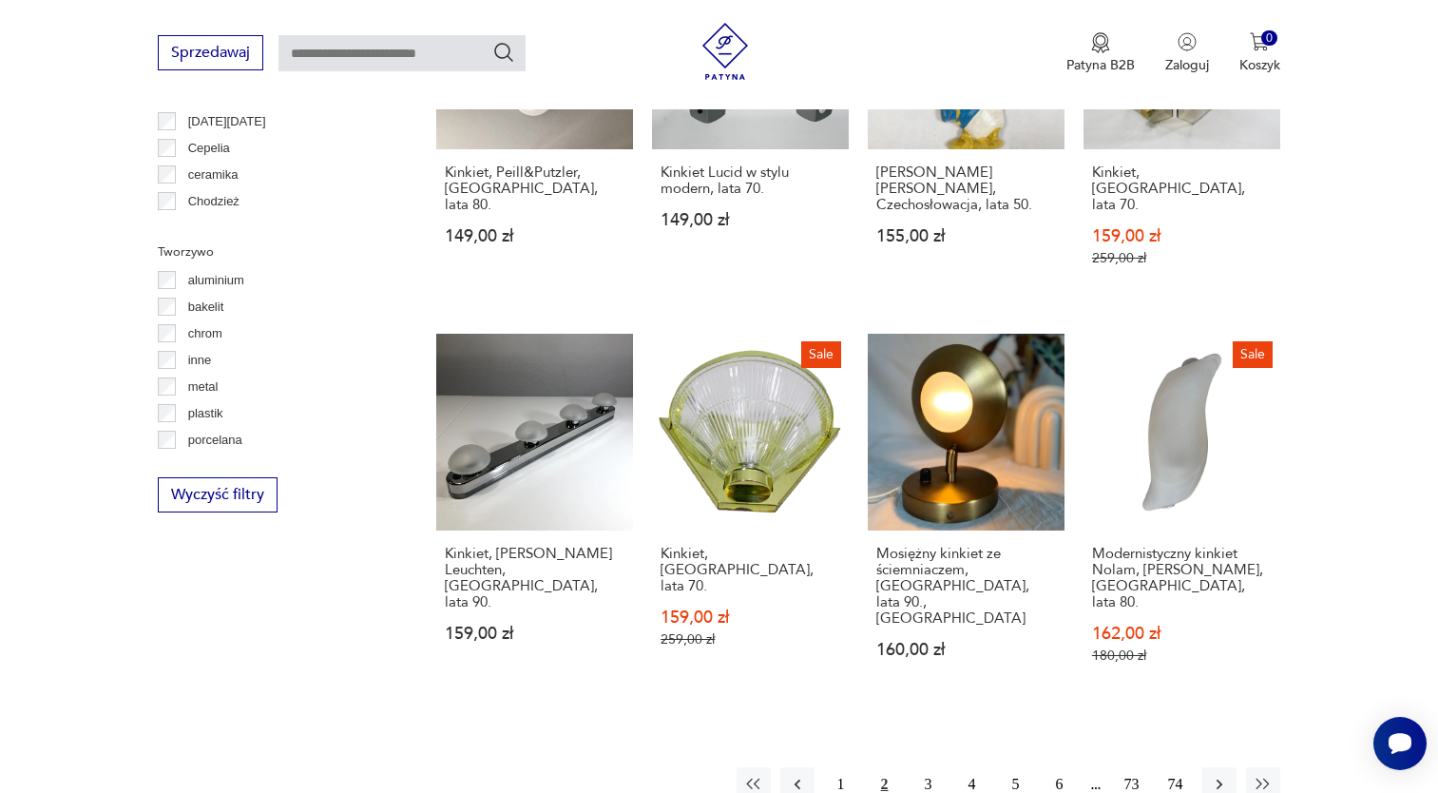
scroll to position [1684, 0]
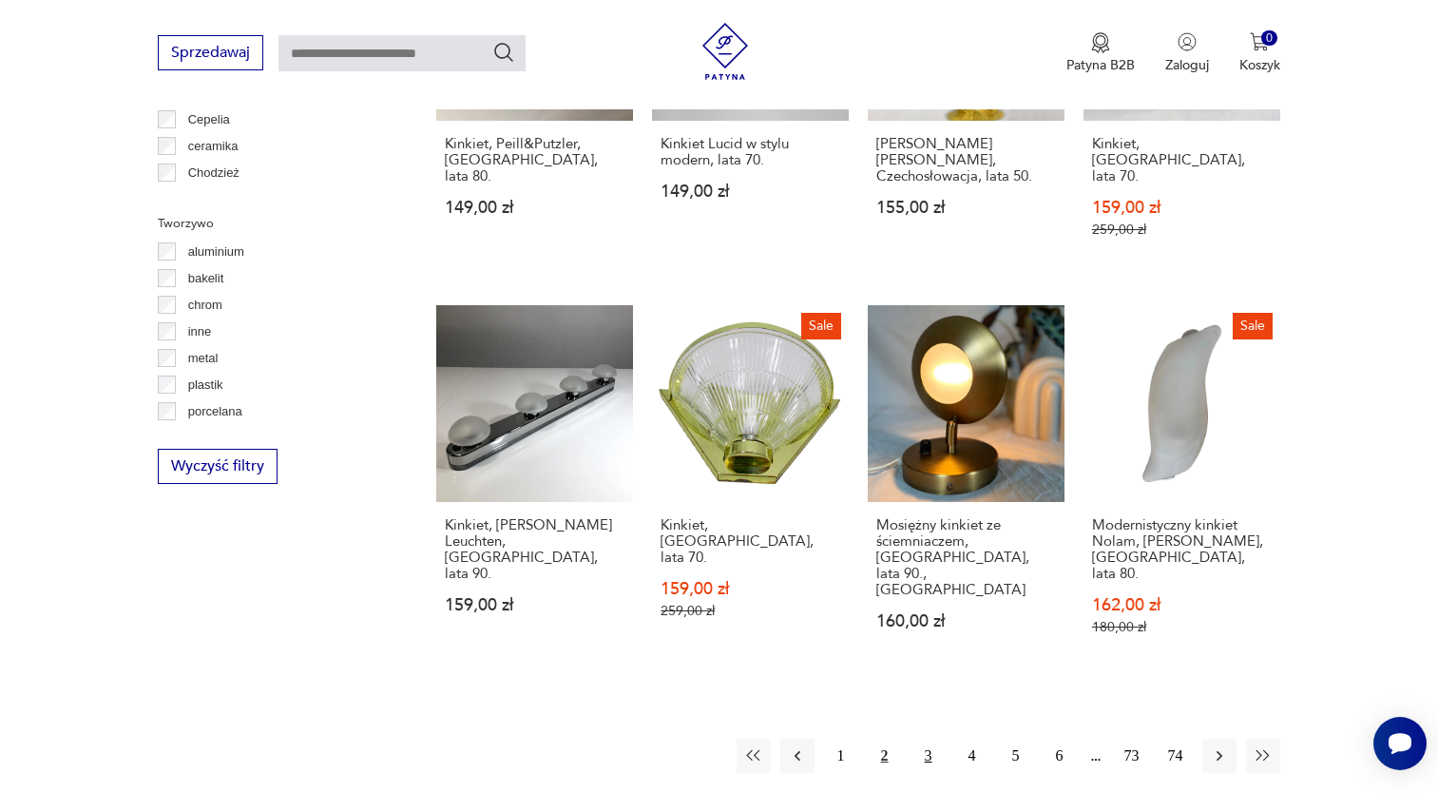
click at [926, 738] on button "3" at bounding box center [928, 755] width 34 height 34
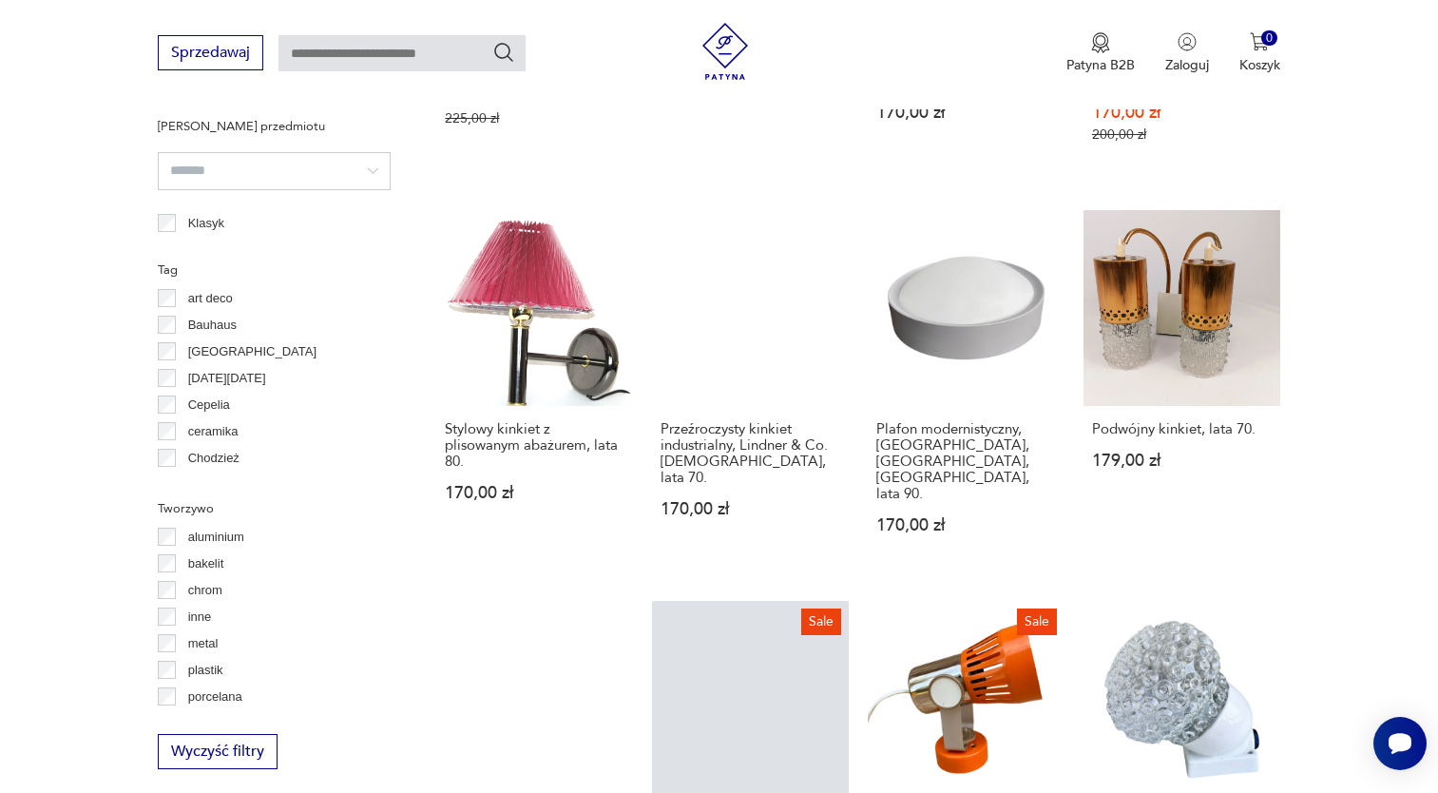
scroll to position [1684, 0]
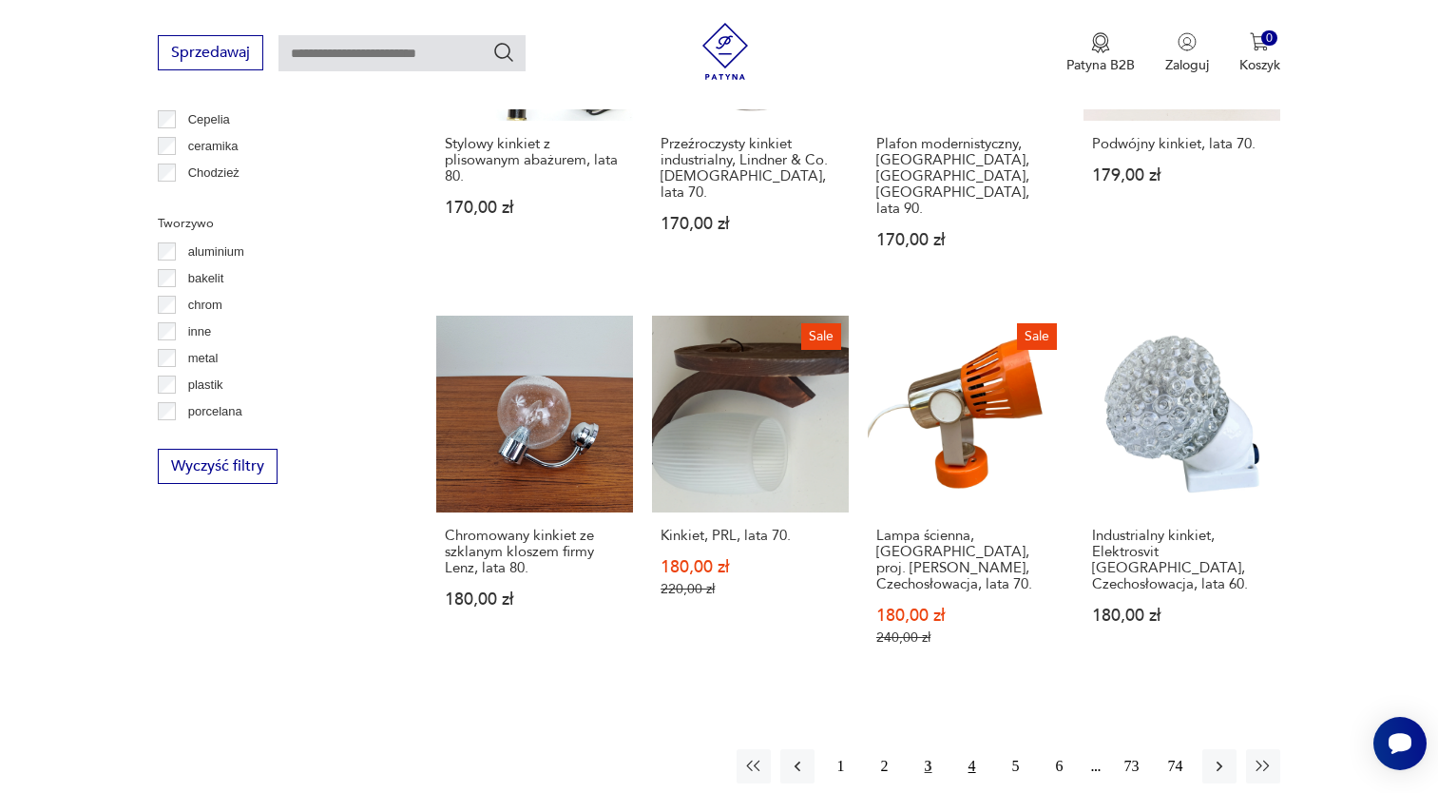
click at [966, 749] on button "4" at bounding box center [972, 766] width 34 height 34
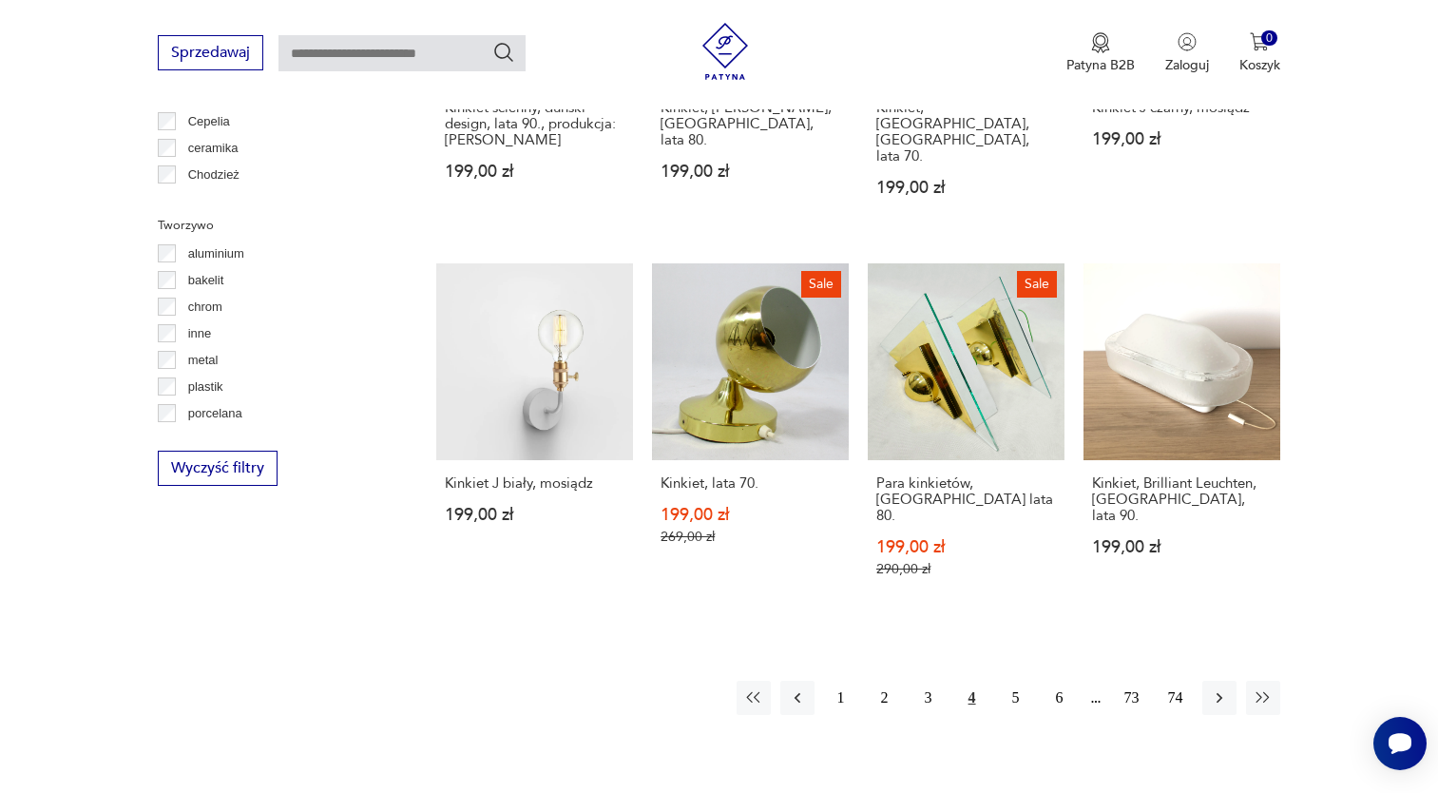
scroll to position [1684, 0]
click at [1002, 679] on button "5" at bounding box center [1016, 696] width 34 height 34
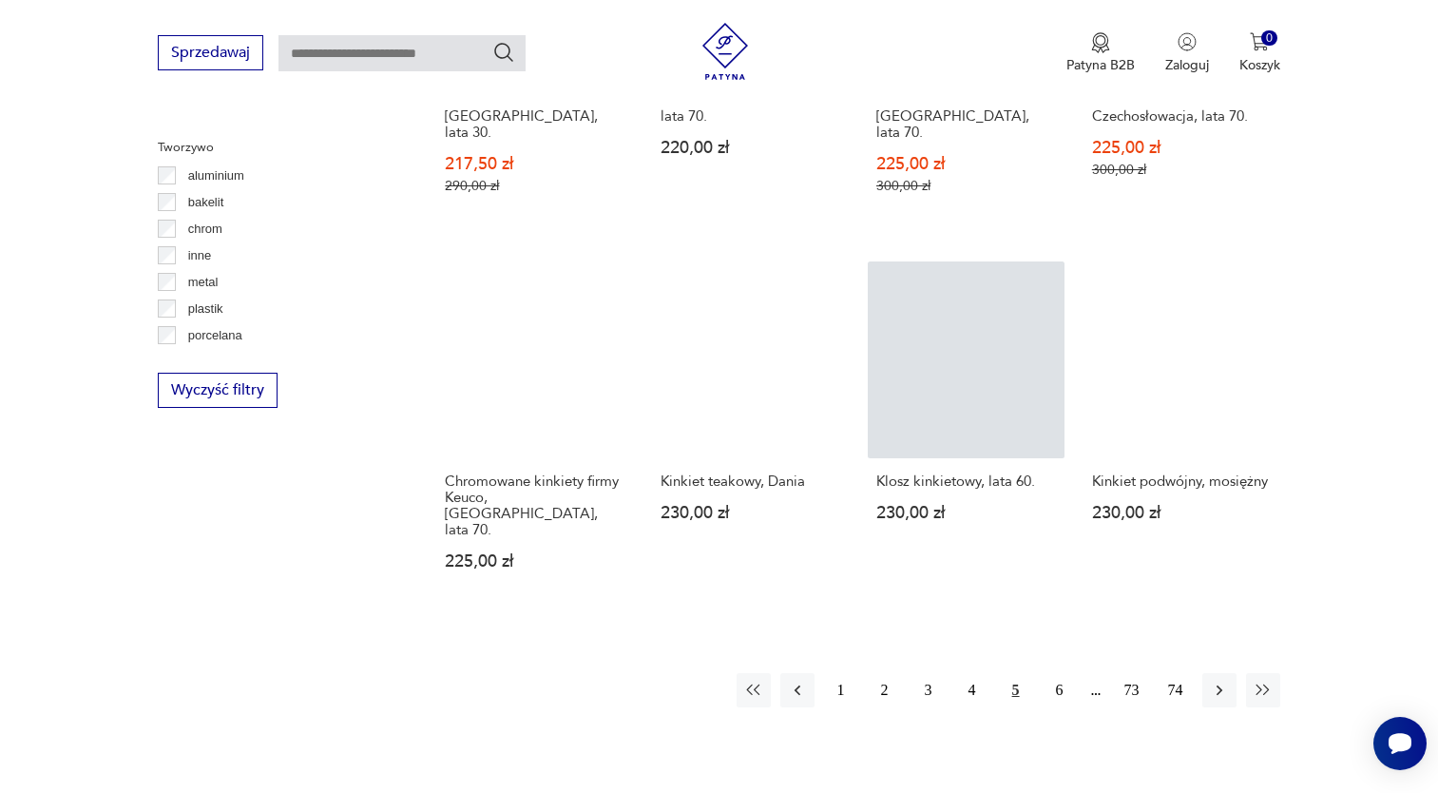
scroll to position [1779, 0]
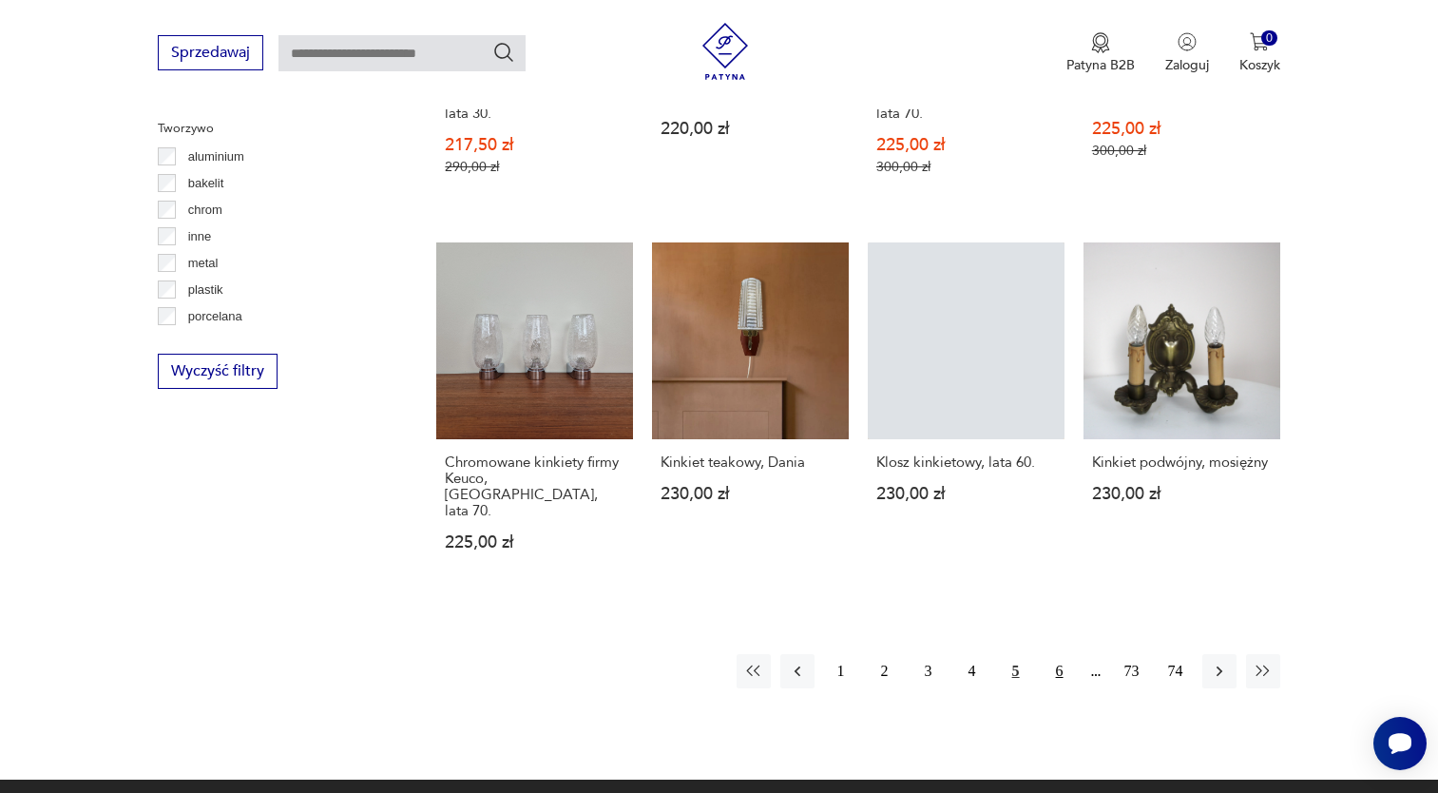
click at [1059, 654] on button "6" at bounding box center [1059, 671] width 34 height 34
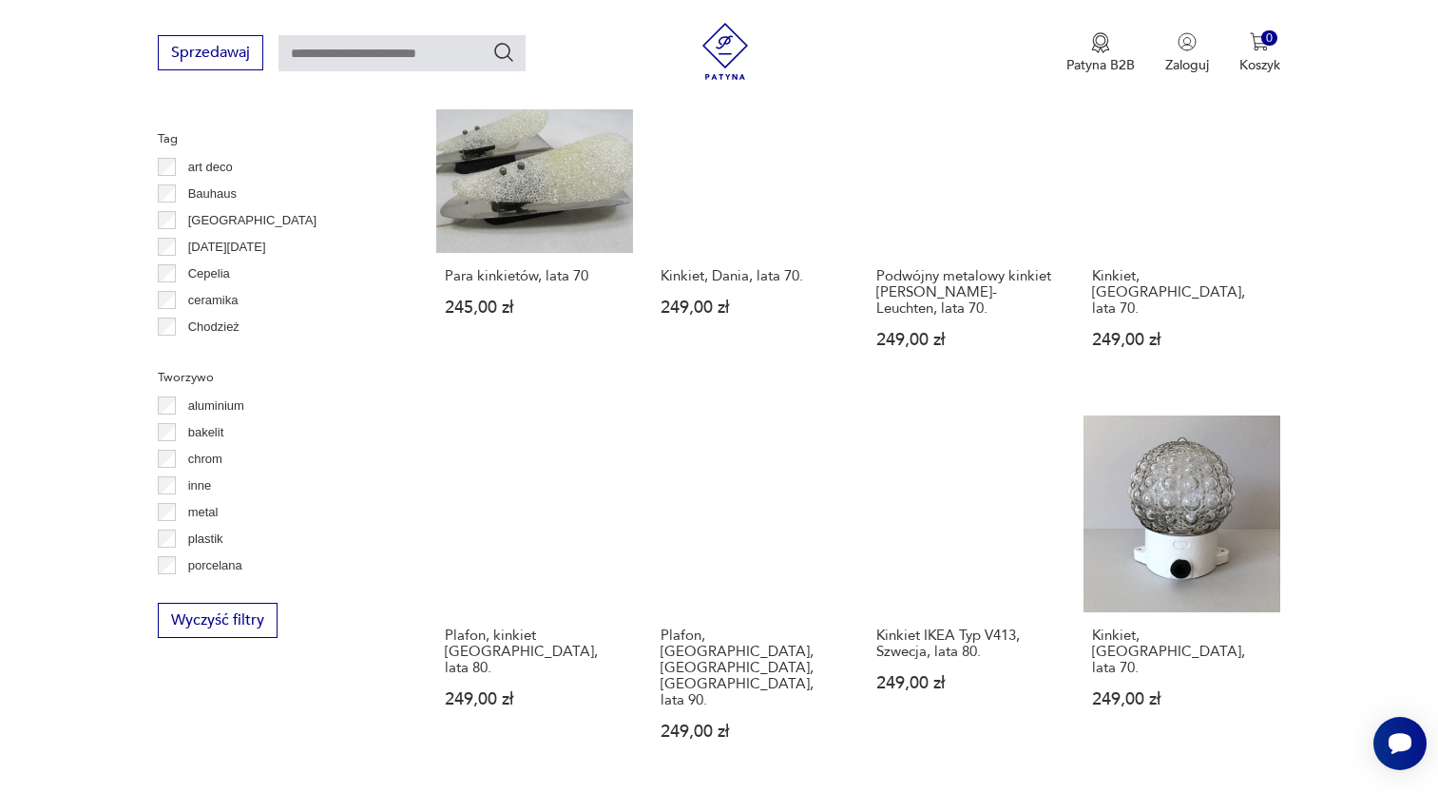
scroll to position [1684, 0]
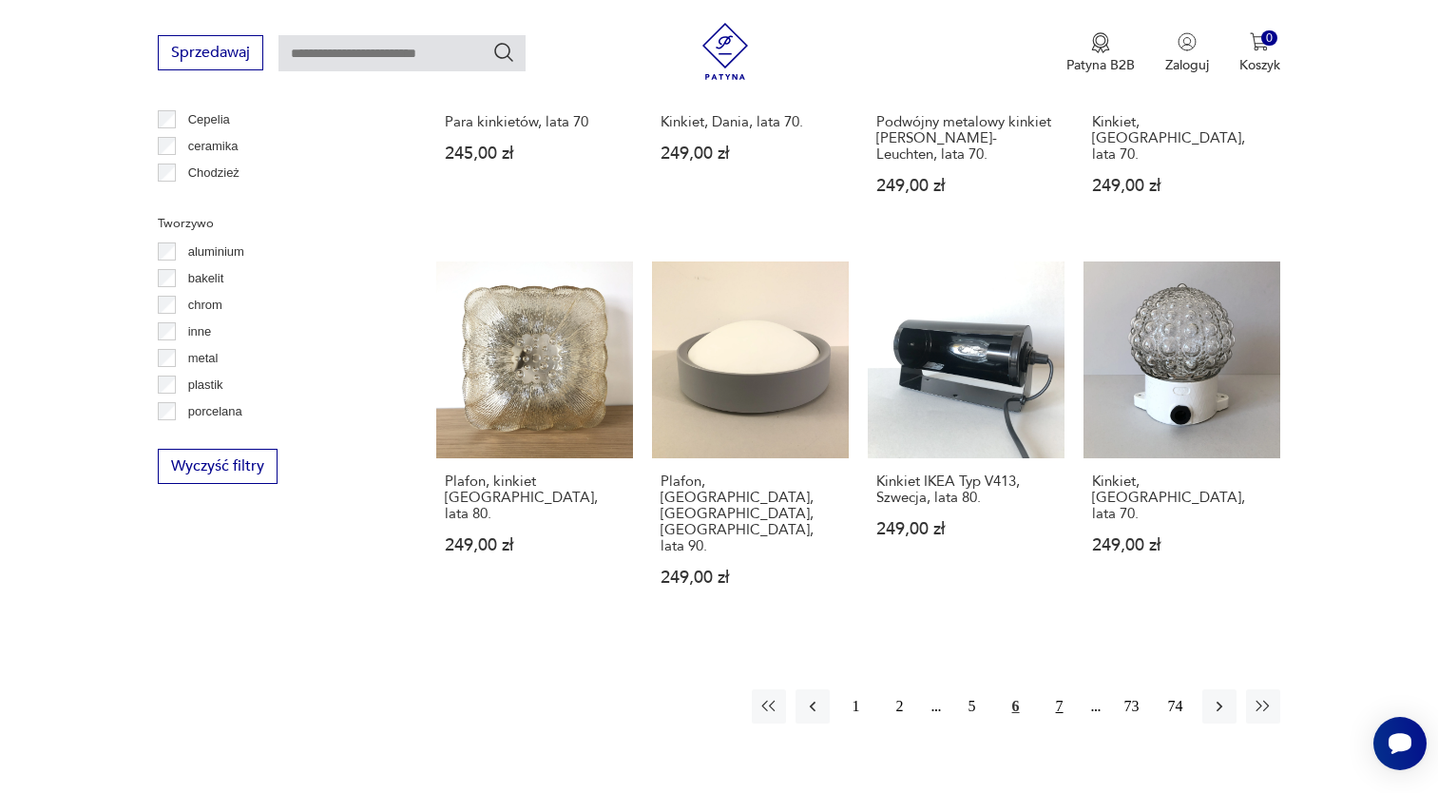
click at [1048, 689] on button "7" at bounding box center [1059, 706] width 34 height 34
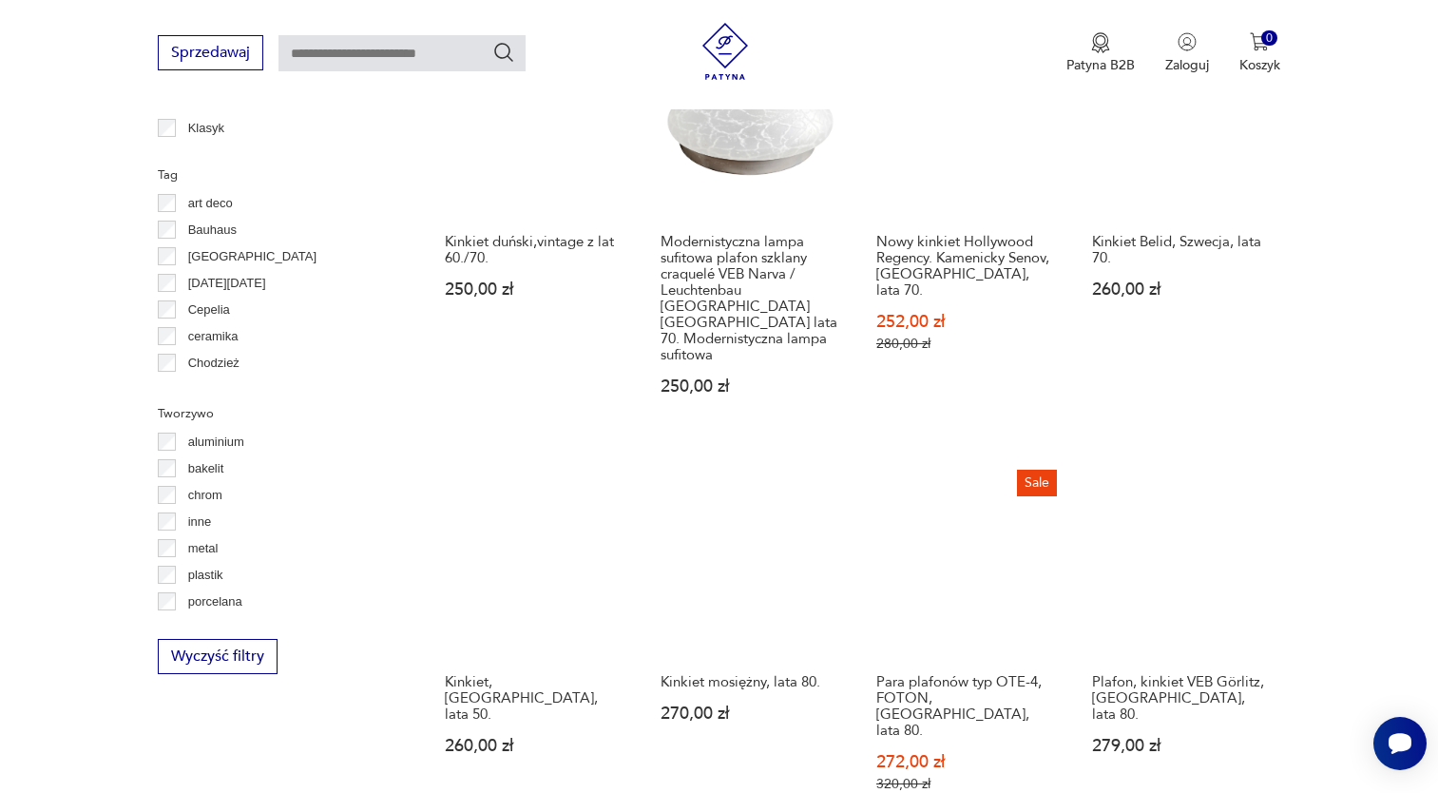
scroll to position [1779, 0]
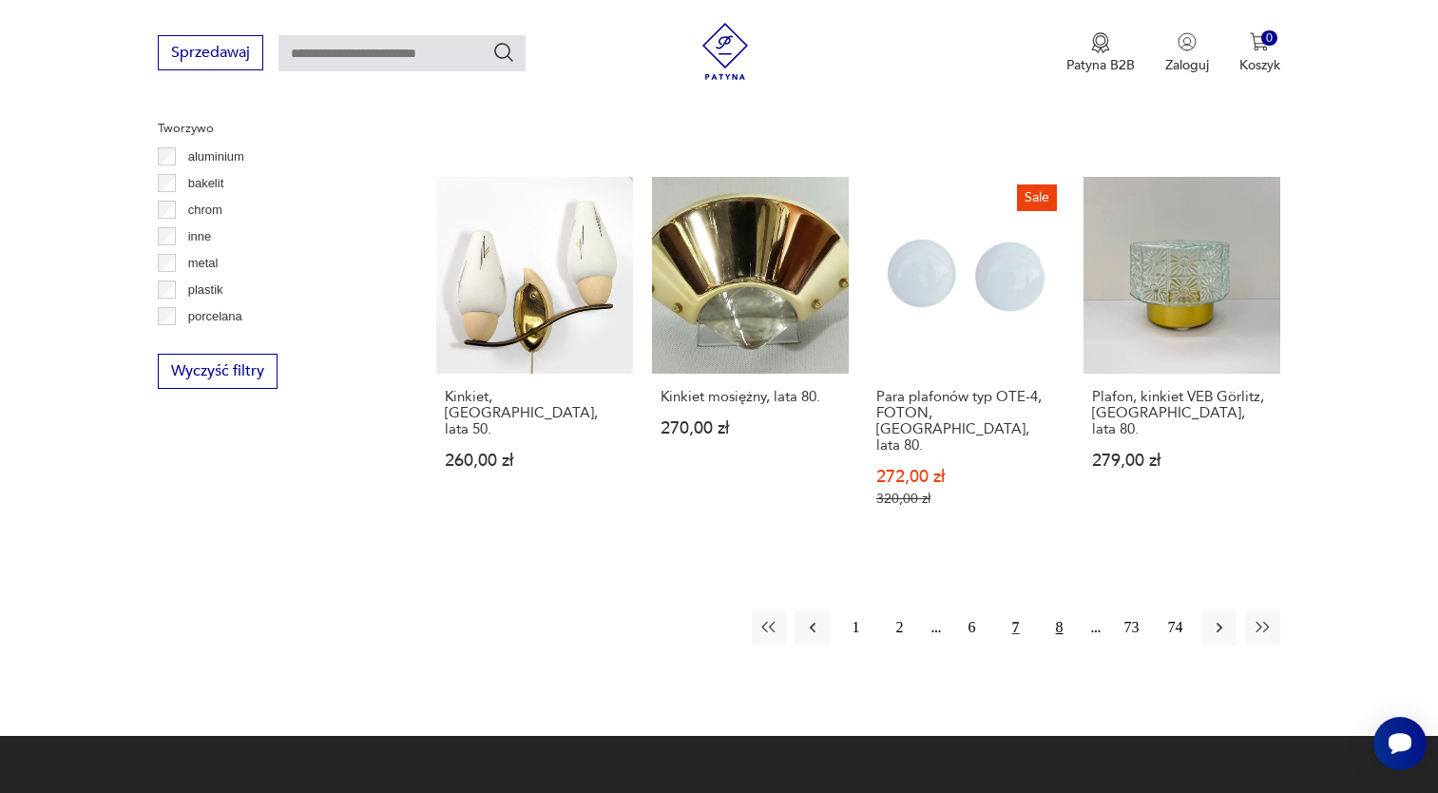
click at [1048, 610] on button "8" at bounding box center [1059, 627] width 34 height 34
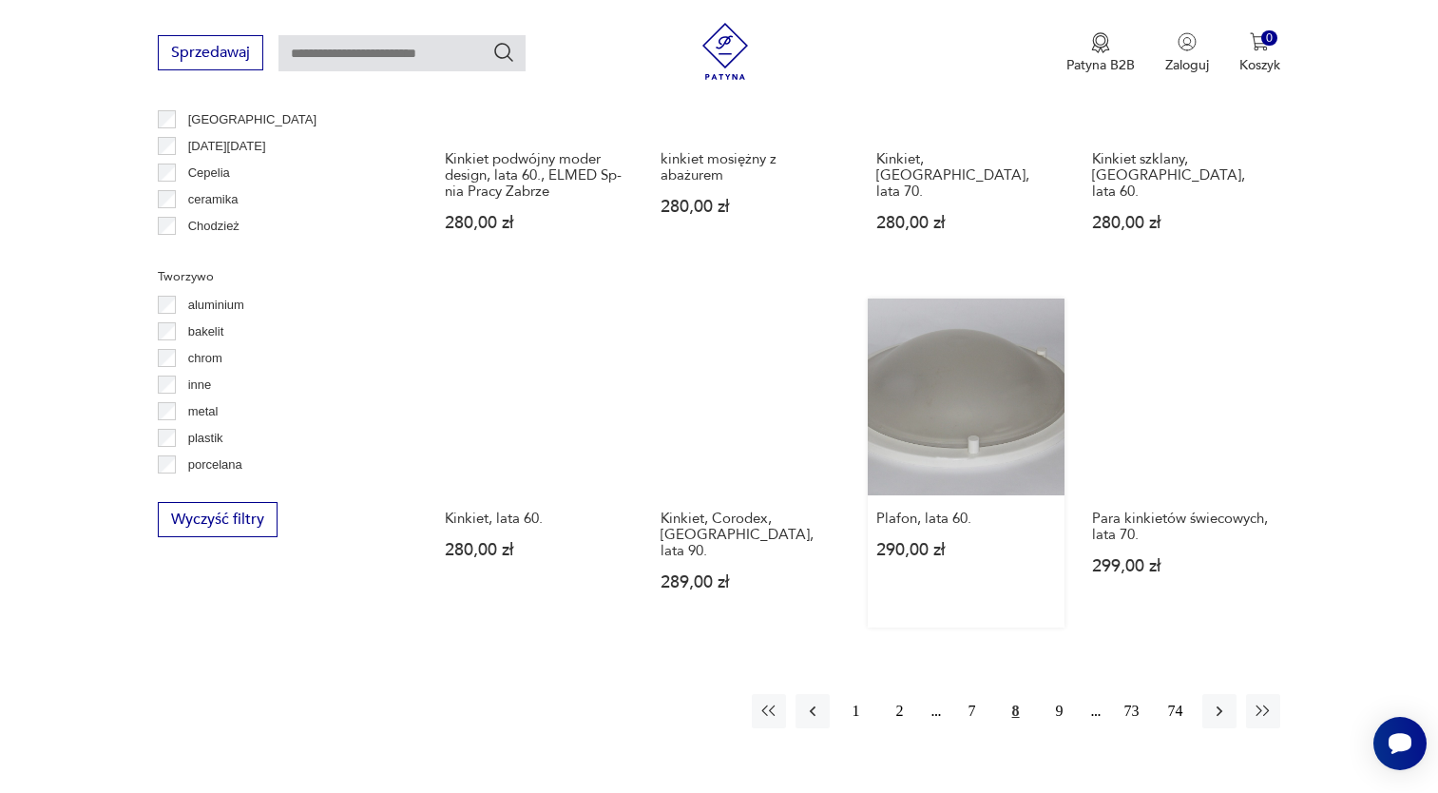
scroll to position [1684, 0]
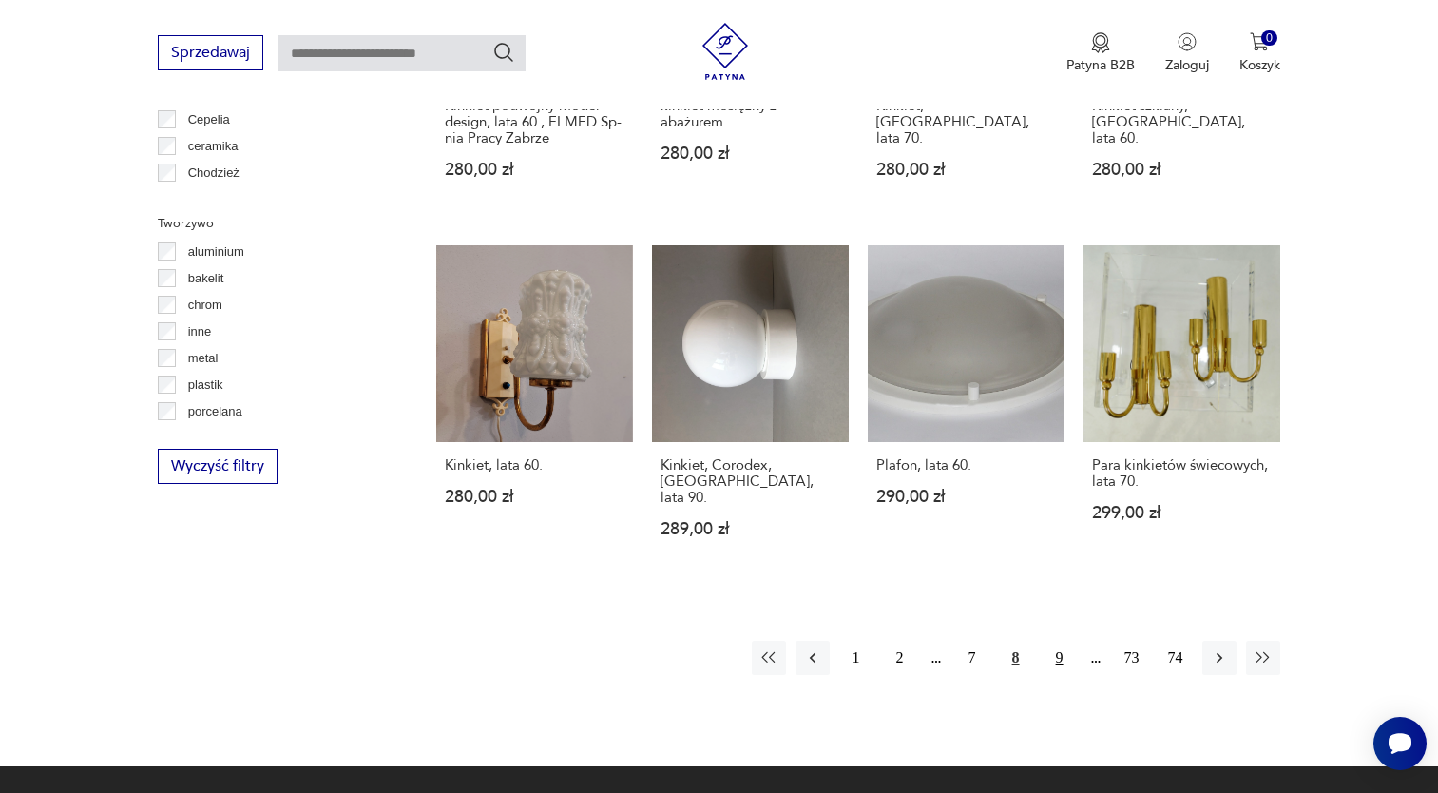
click at [1055, 640] on button "9" at bounding box center [1059, 657] width 34 height 34
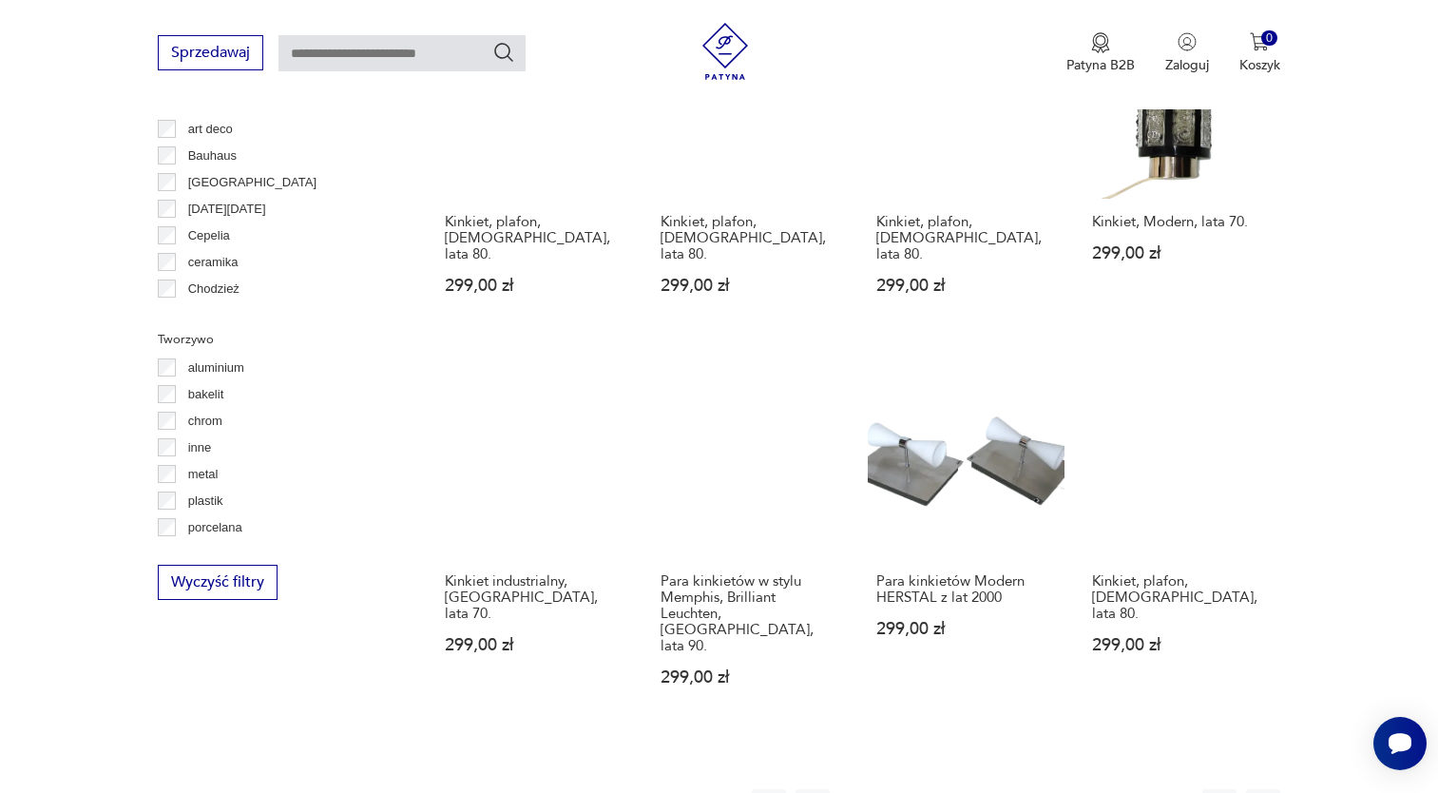
scroll to position [1589, 0]
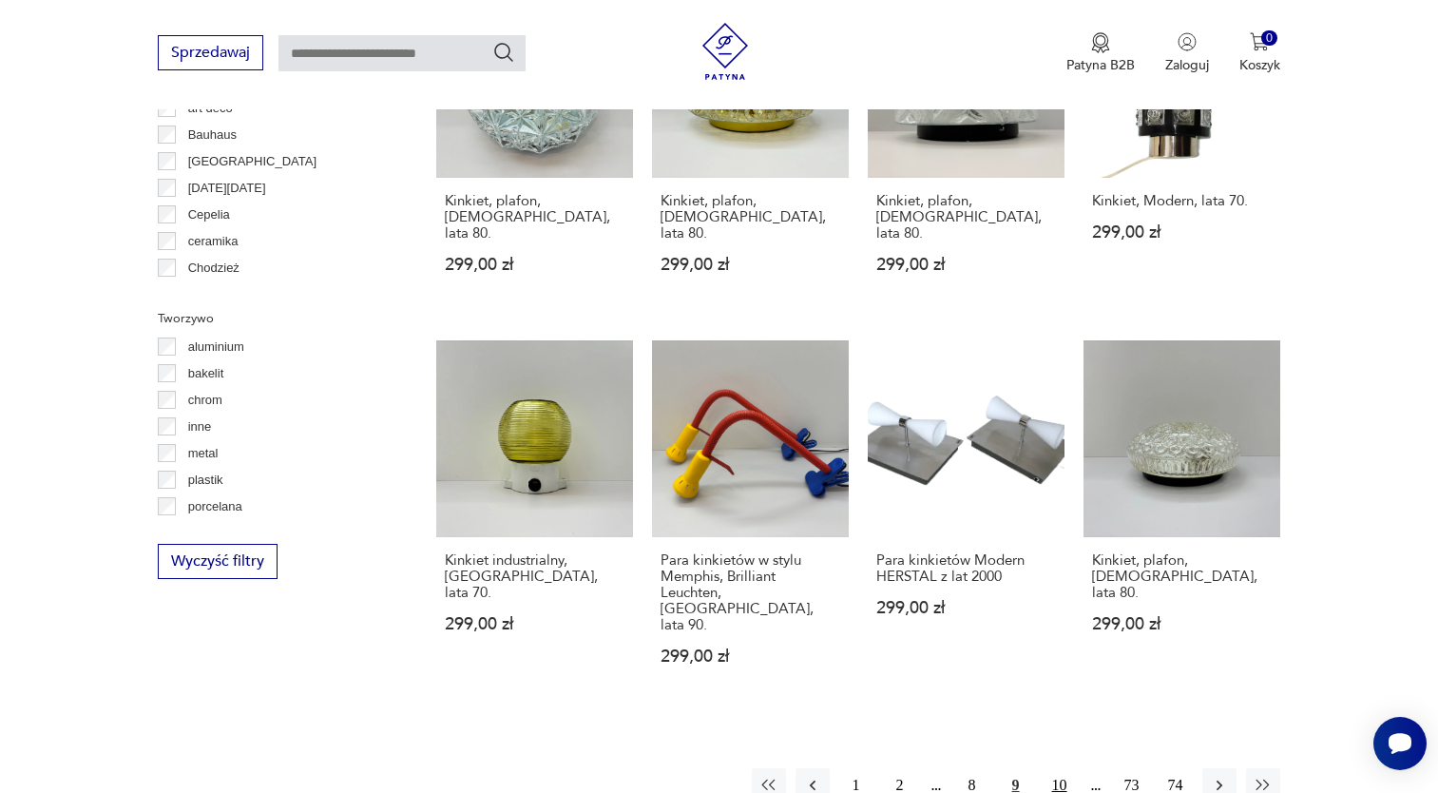
click at [1055, 768] on button "10" at bounding box center [1059, 785] width 34 height 34
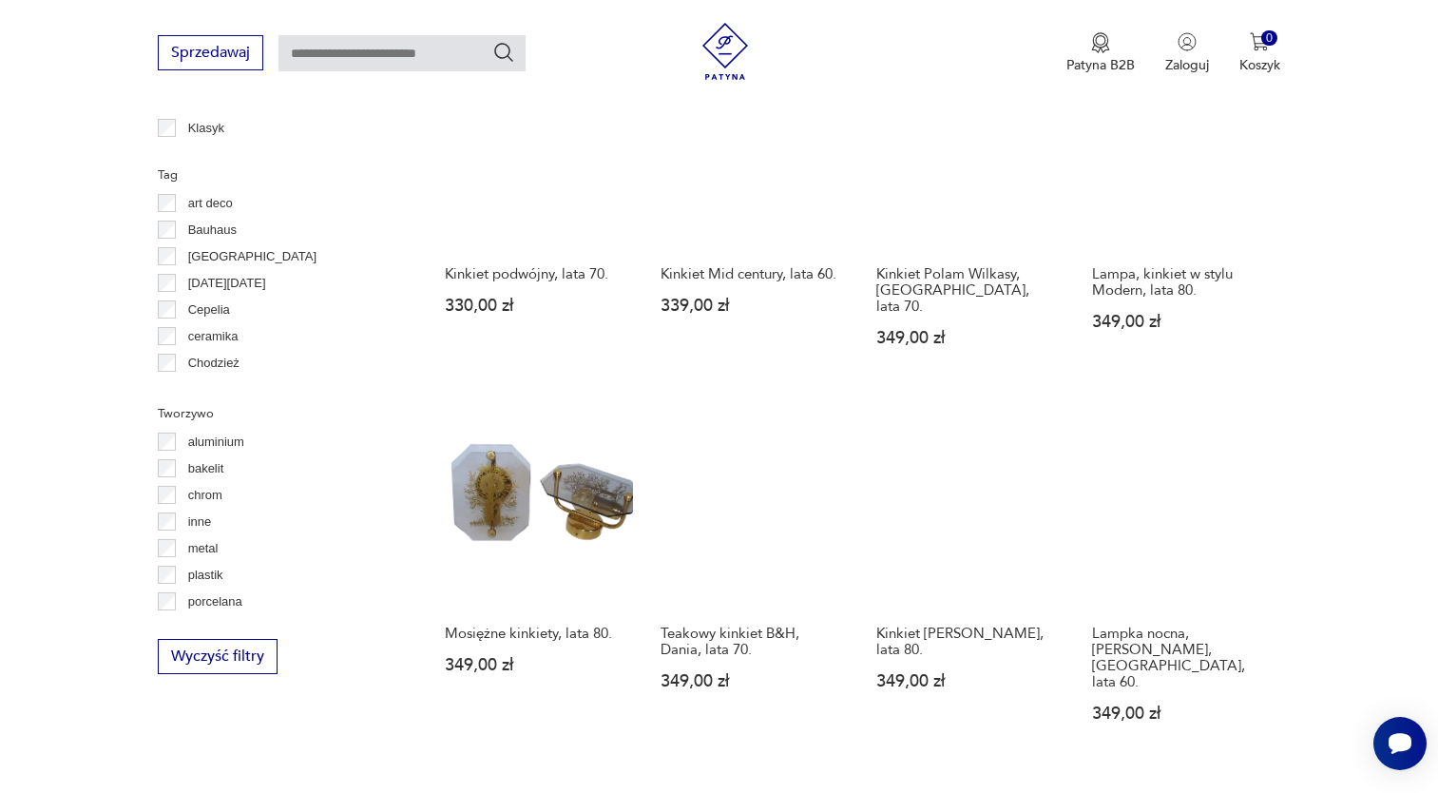
scroll to position [1684, 0]
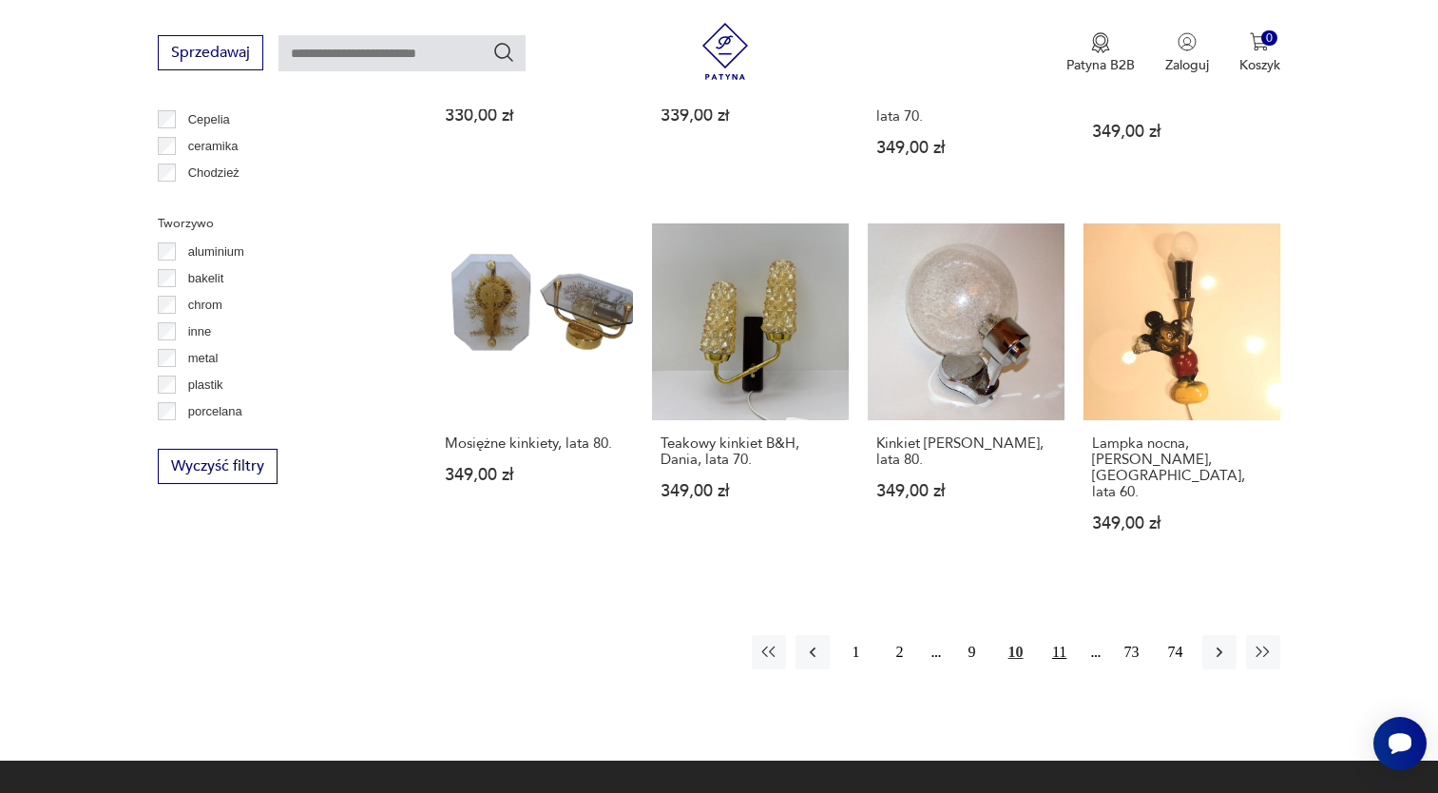
click at [1053, 635] on button "11" at bounding box center [1059, 652] width 34 height 34
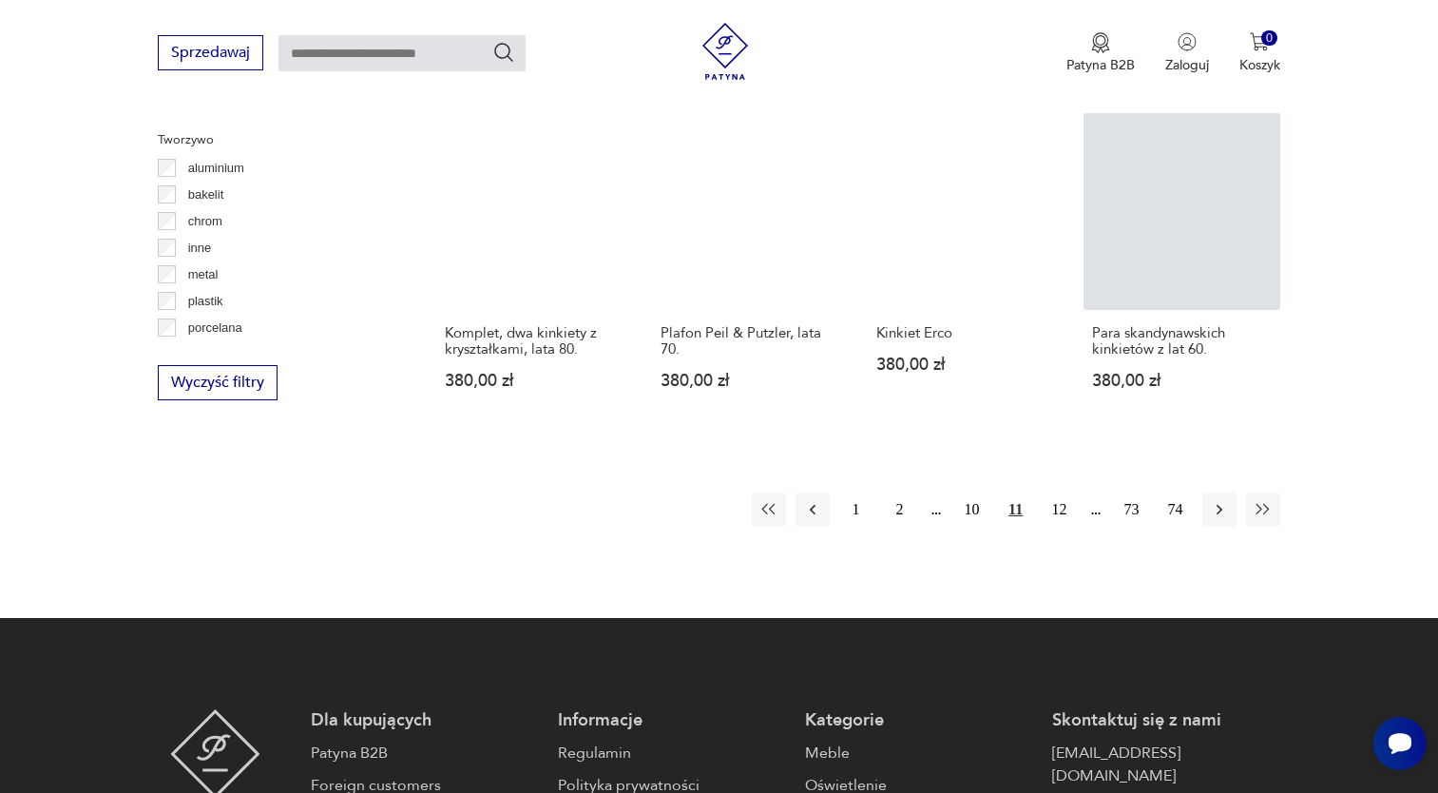
scroll to position [1779, 0]
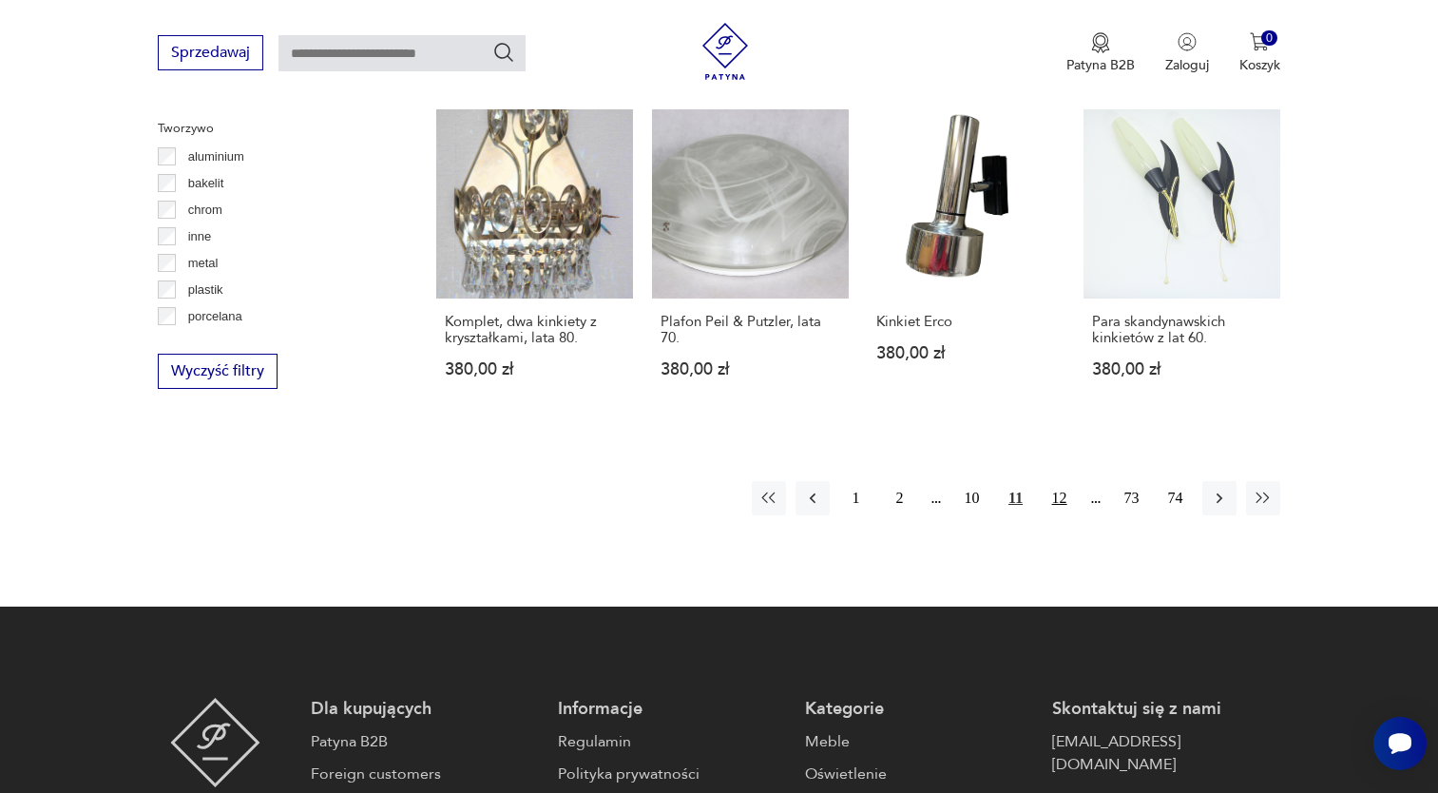
click at [1055, 481] on button "12" at bounding box center [1059, 498] width 34 height 34
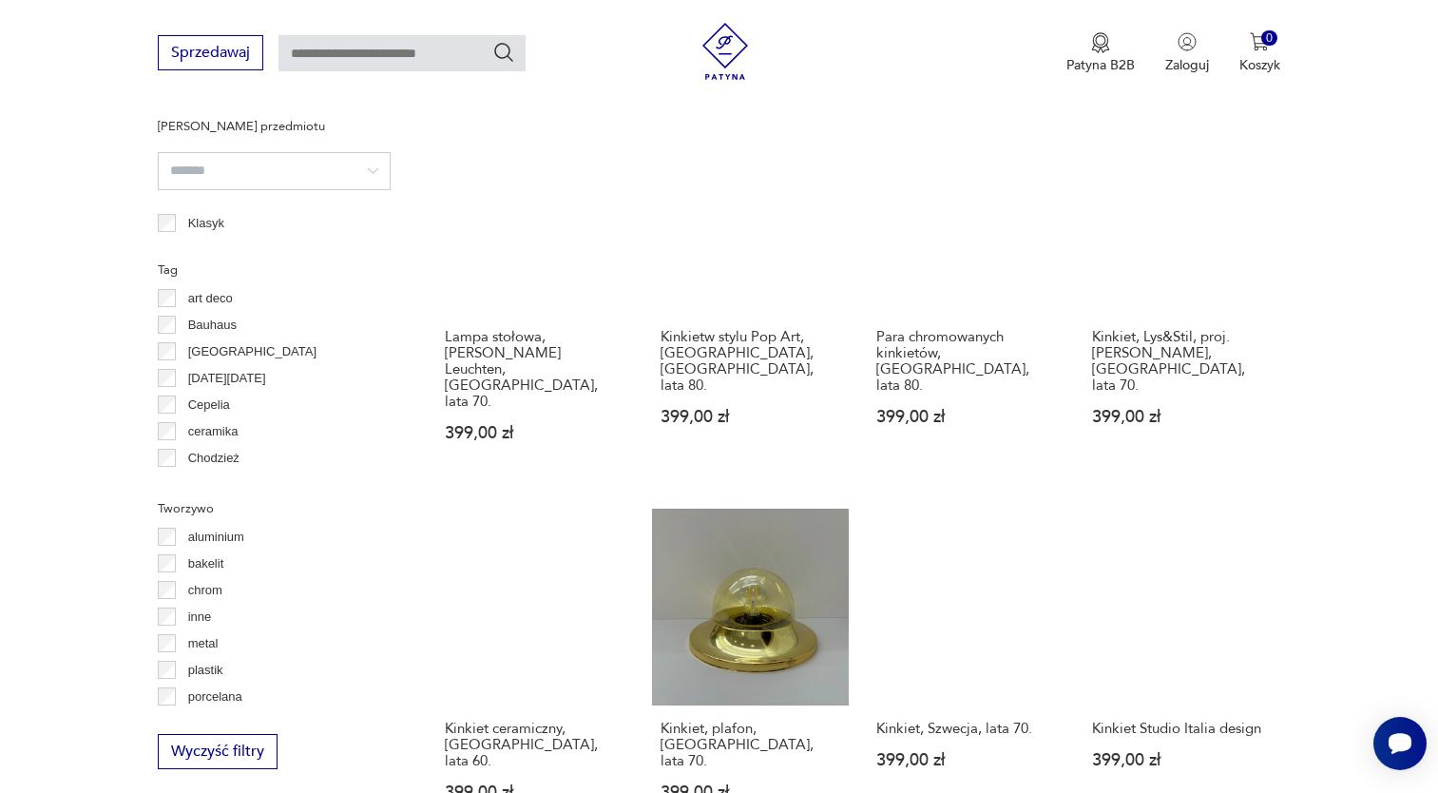
scroll to position [1589, 0]
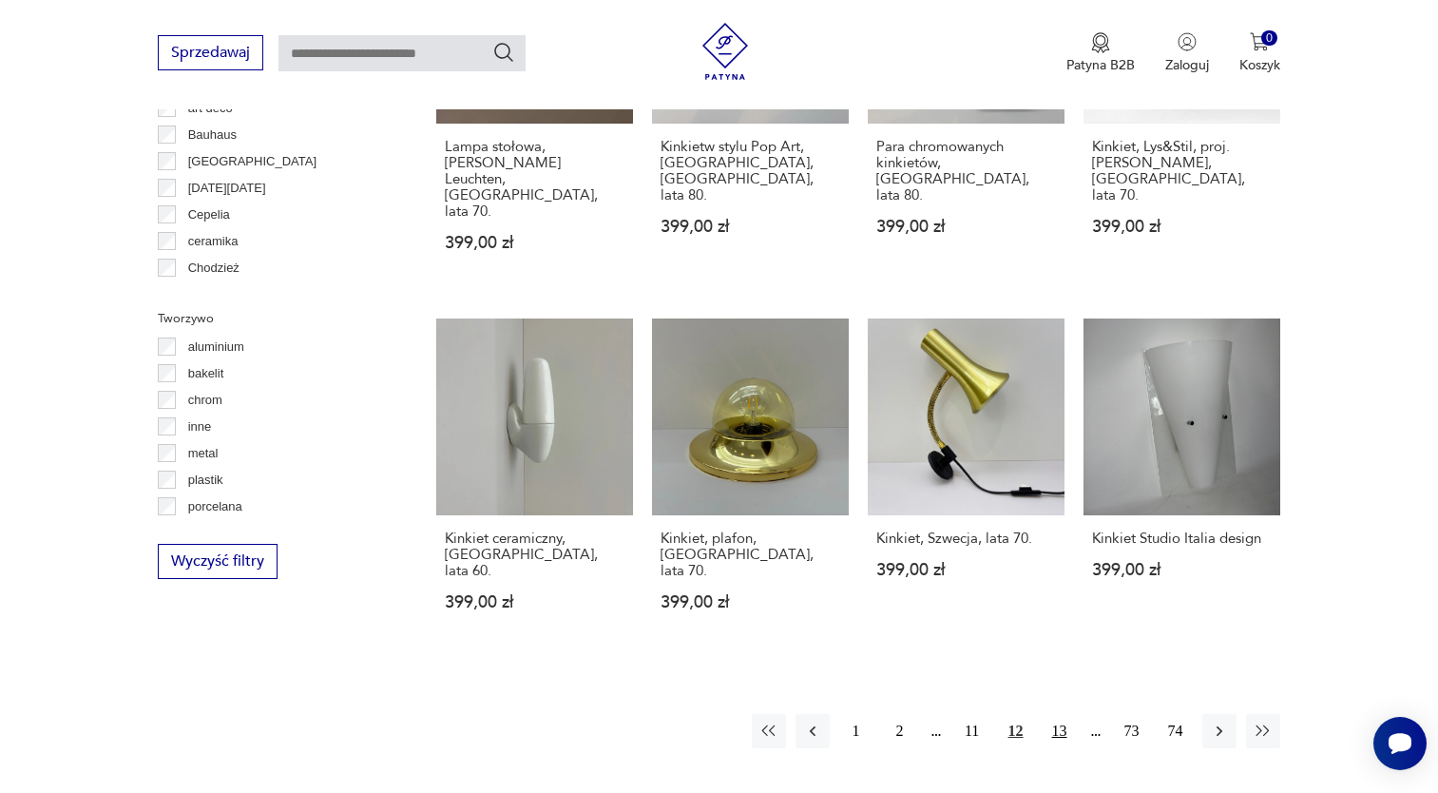
click at [1065, 714] on button "13" at bounding box center [1059, 731] width 34 height 34
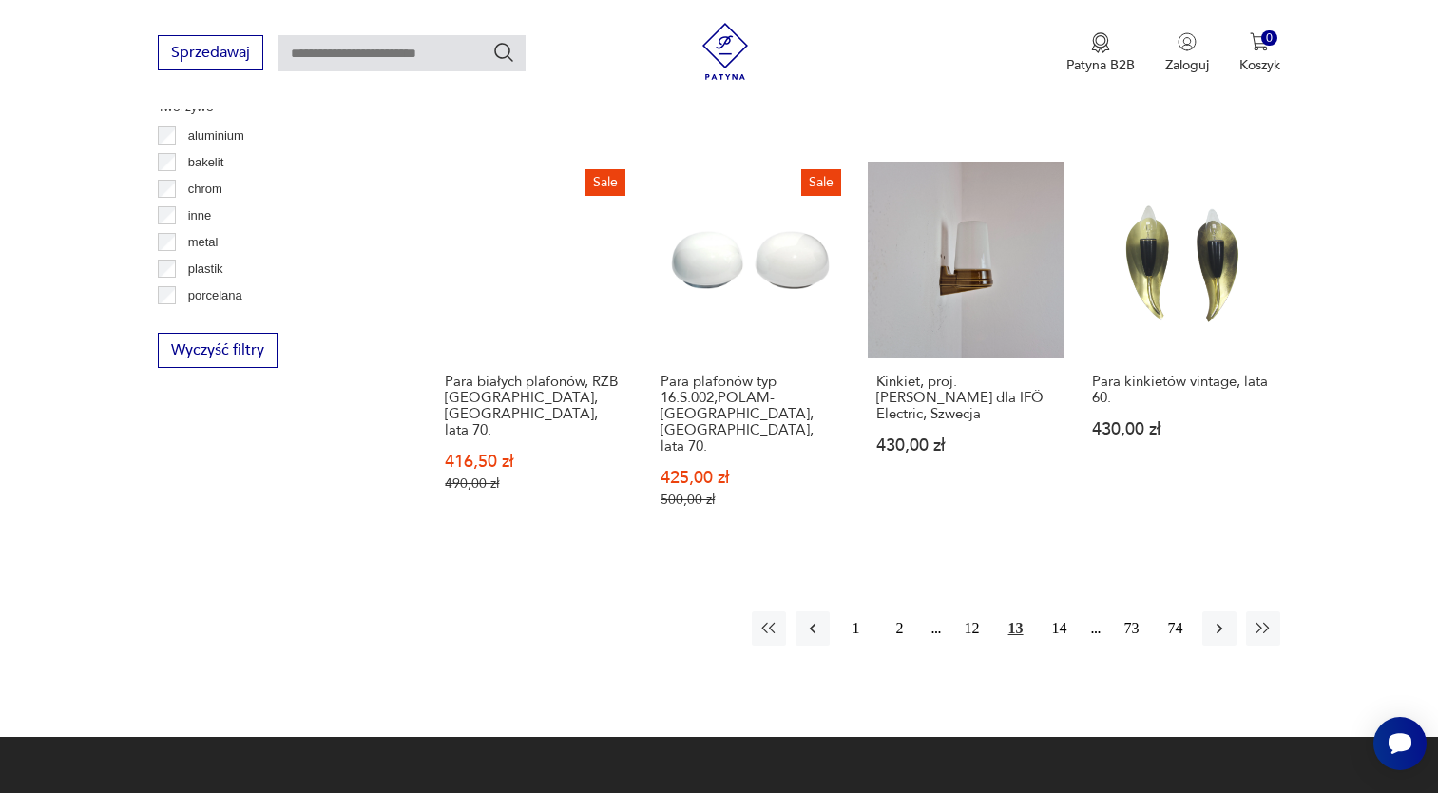
scroll to position [1684, 0]
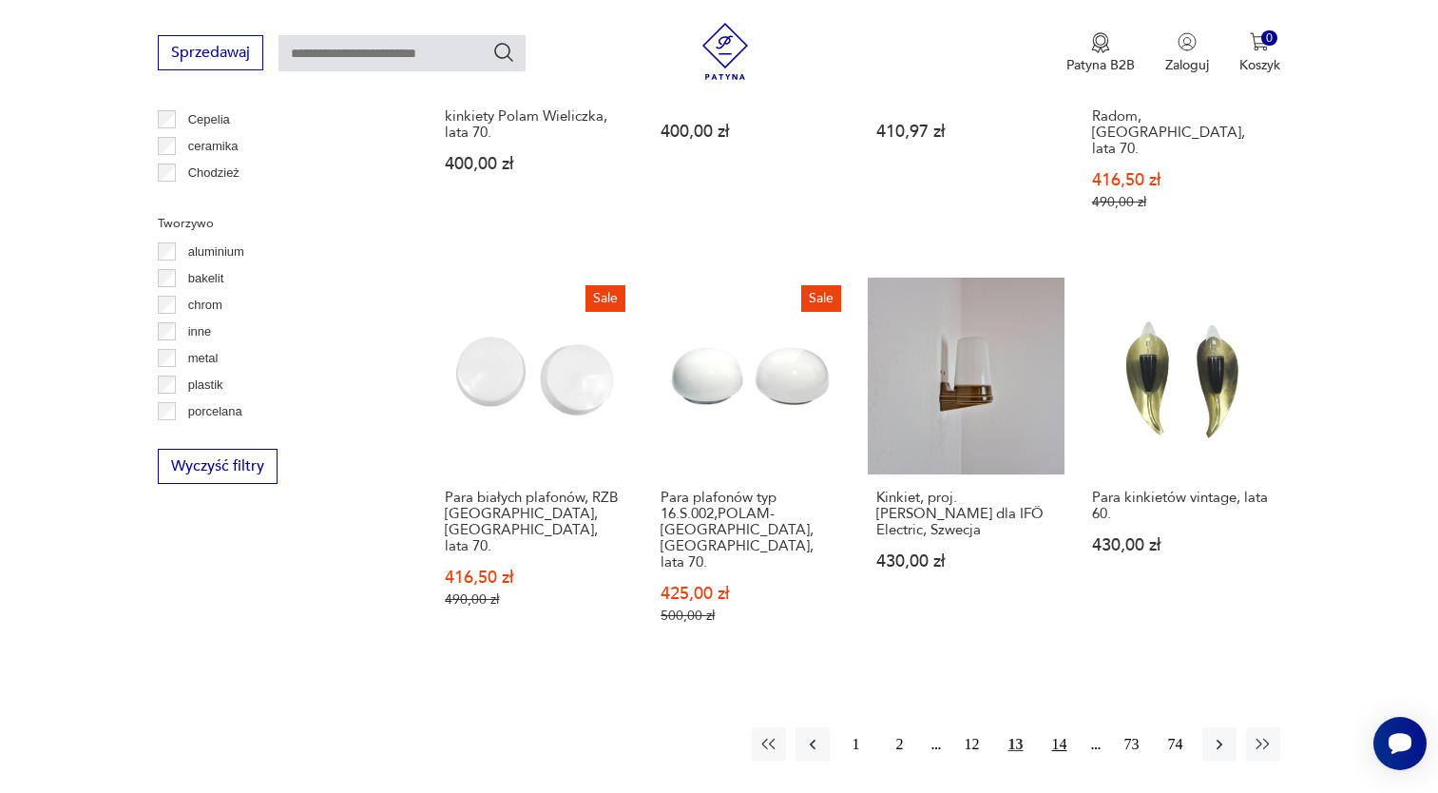
click at [1063, 727] on button "14" at bounding box center [1059, 744] width 34 height 34
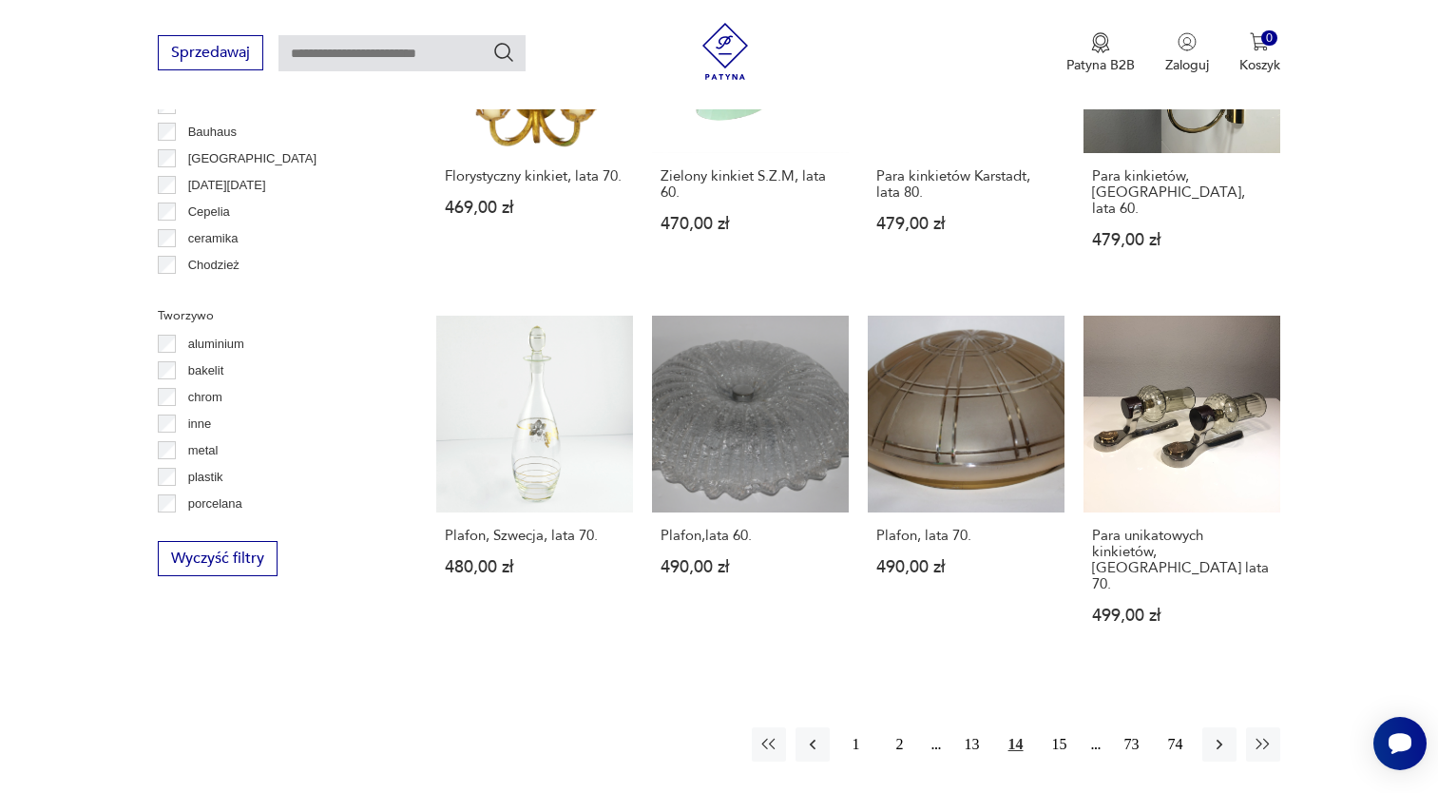
scroll to position [1615, 0]
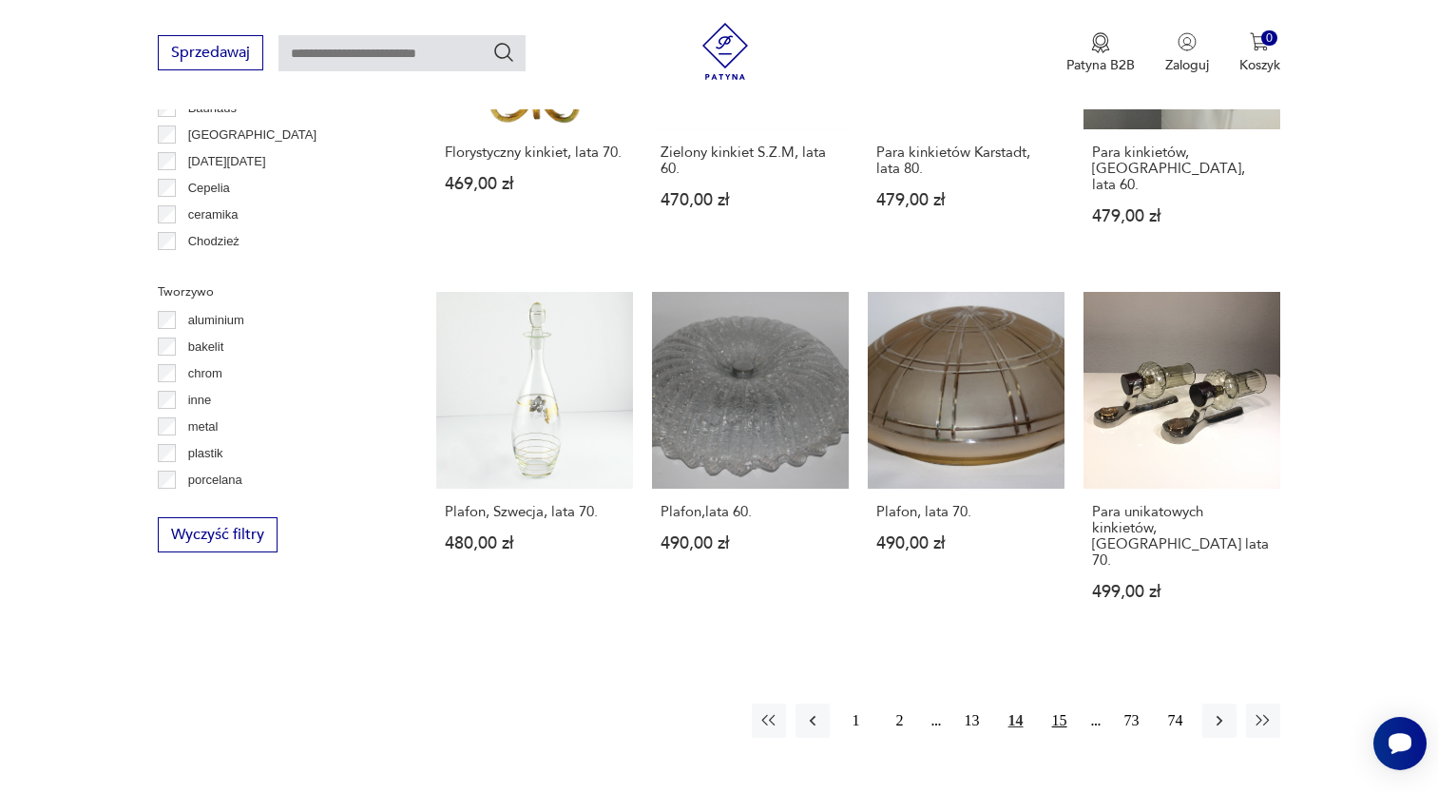
click at [1050, 703] on button "15" at bounding box center [1059, 720] width 34 height 34
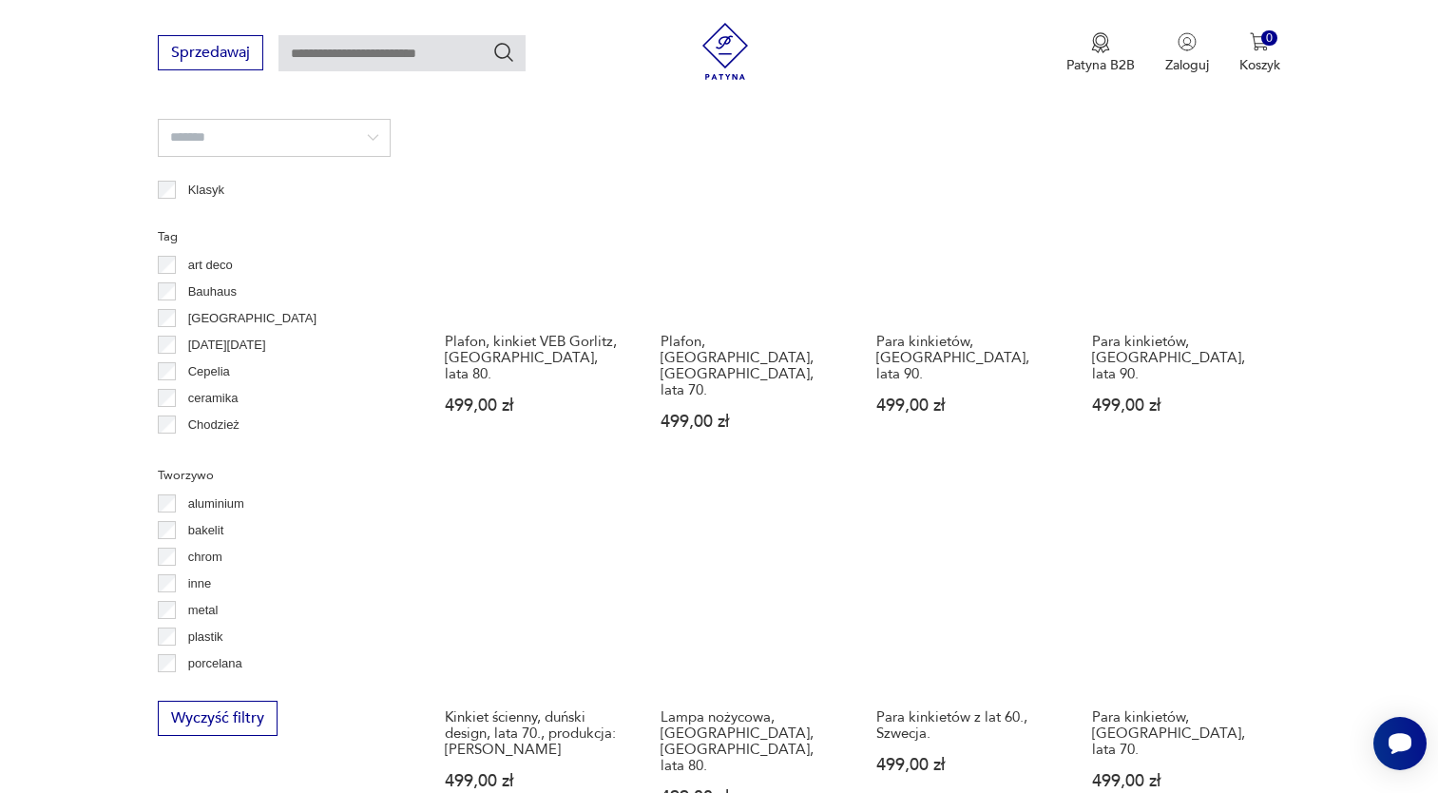
scroll to position [1589, 0]
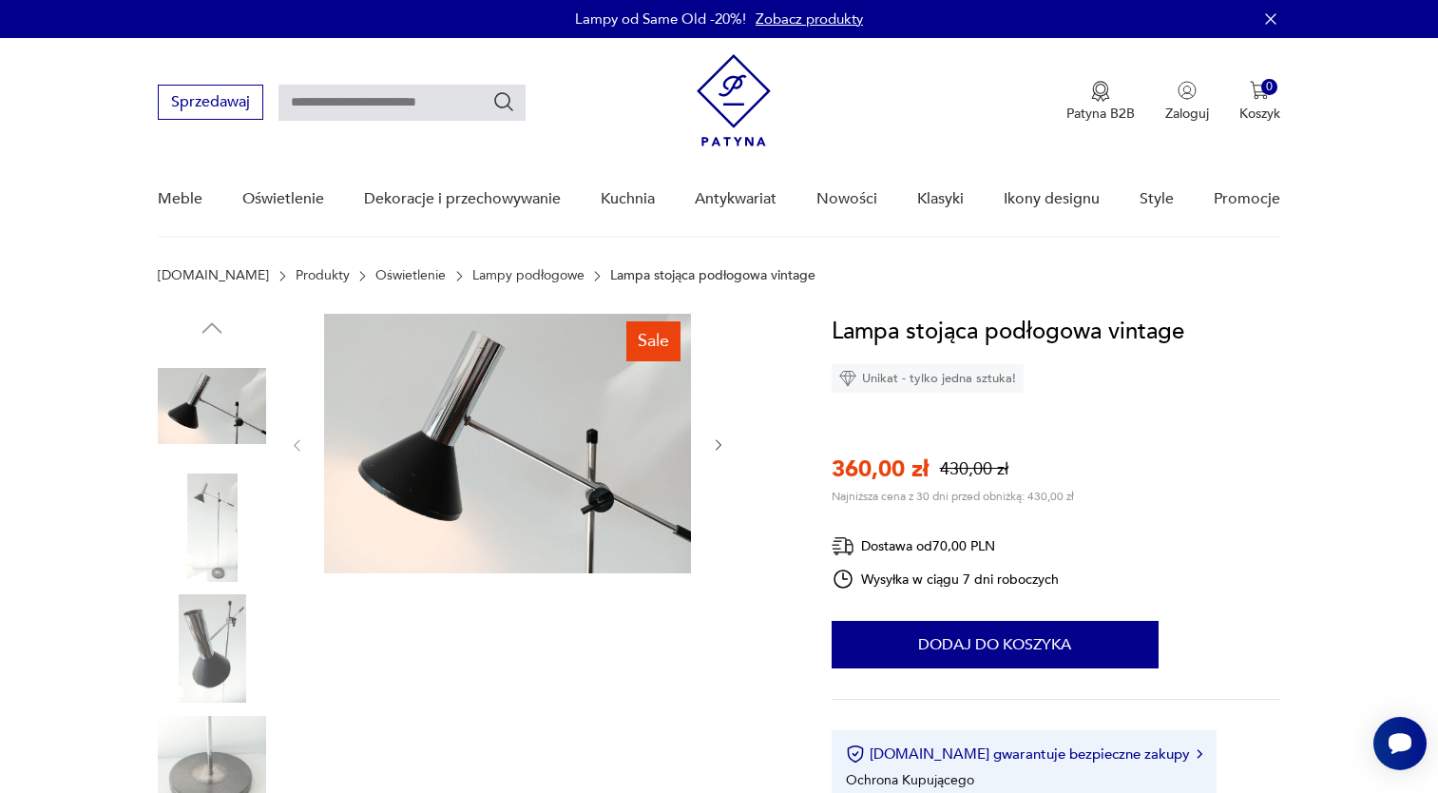
click at [239, 546] on img at bounding box center [212, 527] width 108 height 108
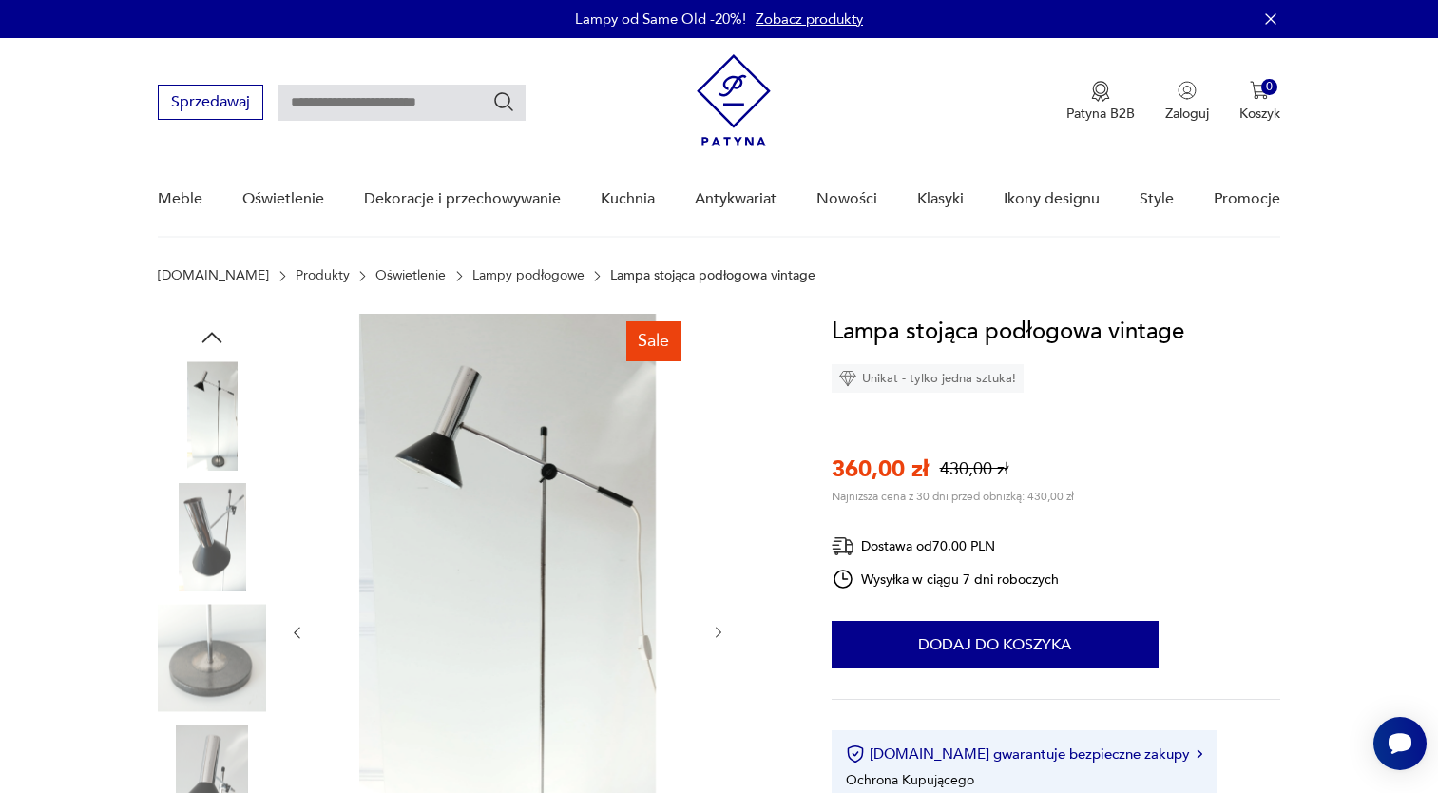
click at [239, 546] on img at bounding box center [212, 537] width 108 height 108
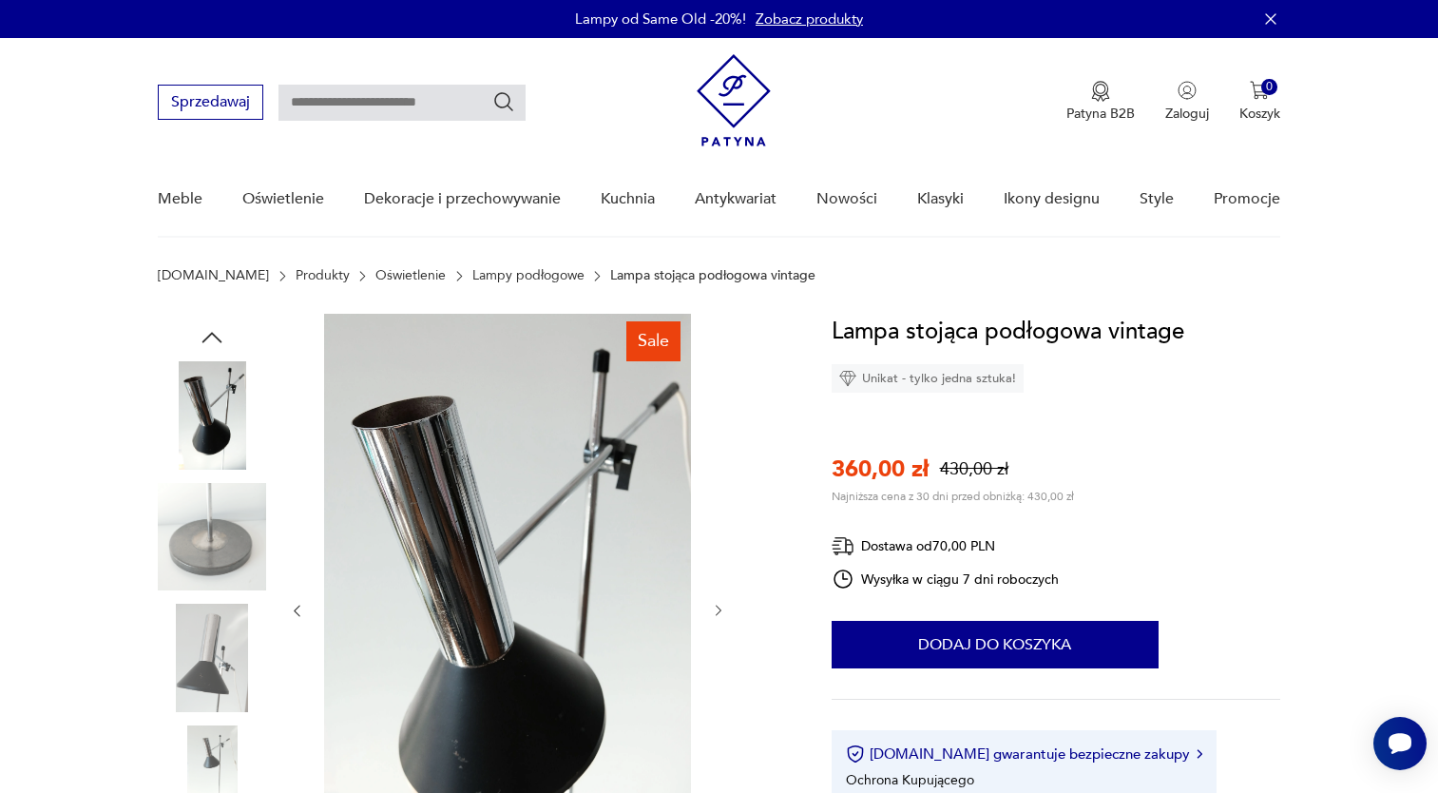
click at [239, 566] on img at bounding box center [212, 537] width 108 height 108
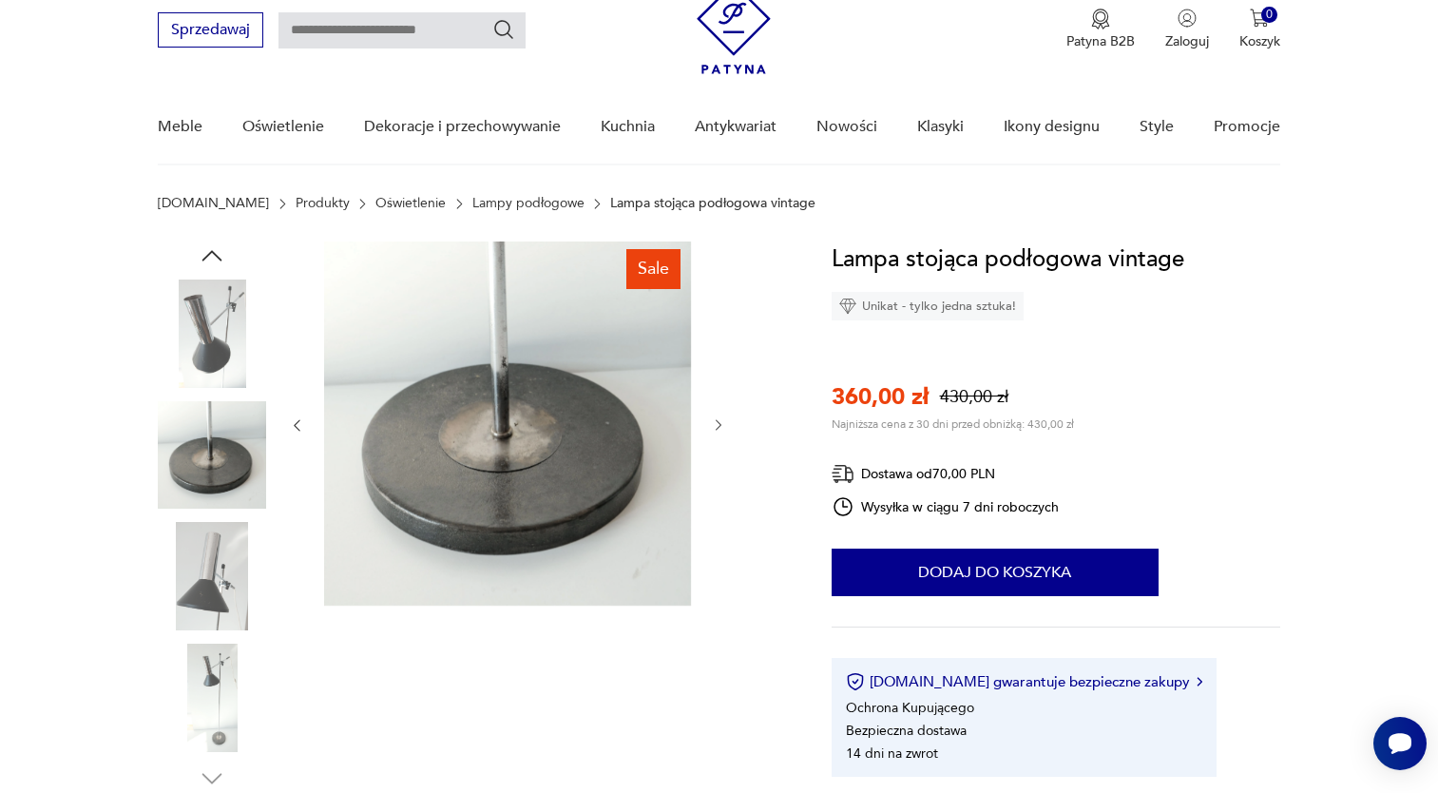
scroll to position [95, 0]
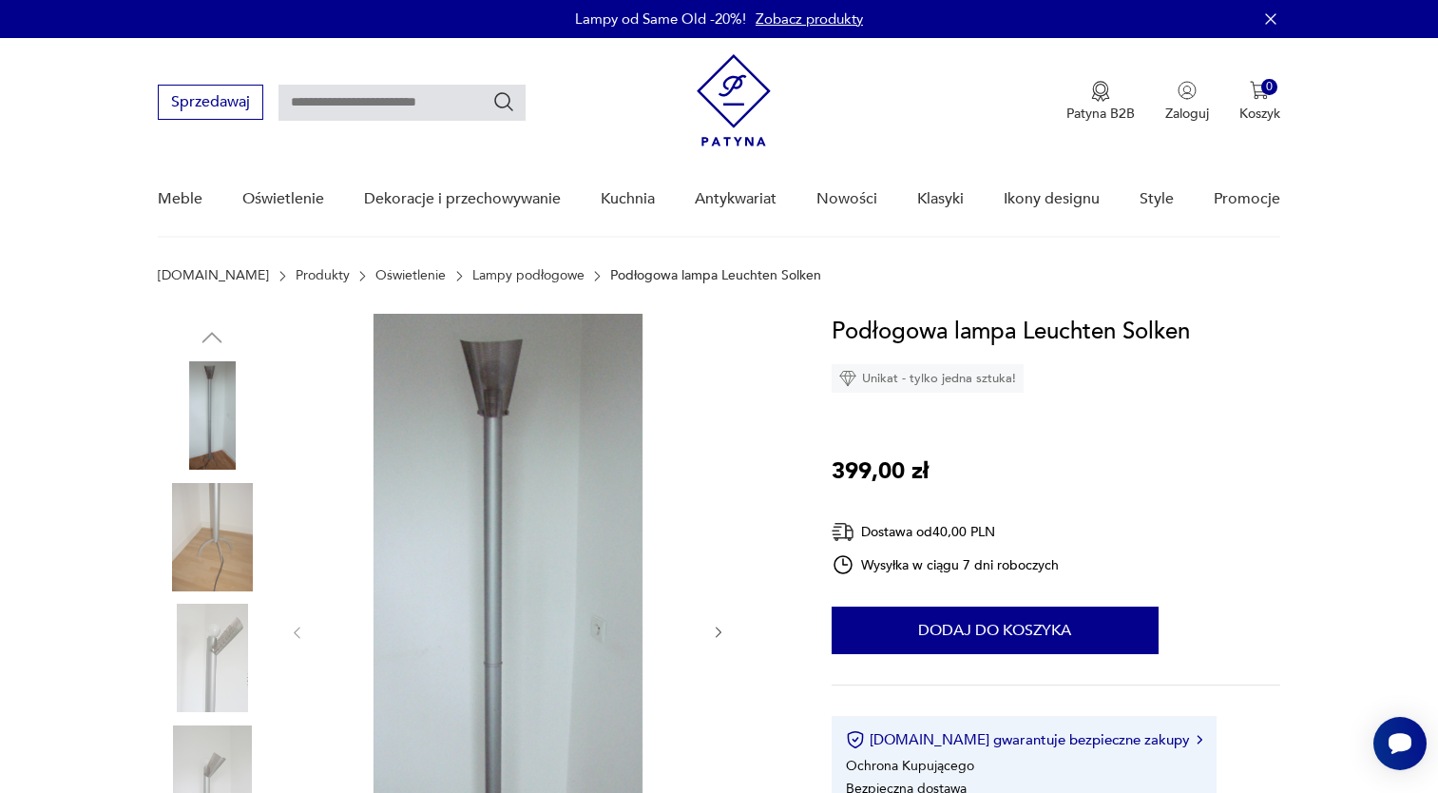
click at [219, 546] on img at bounding box center [212, 537] width 108 height 108
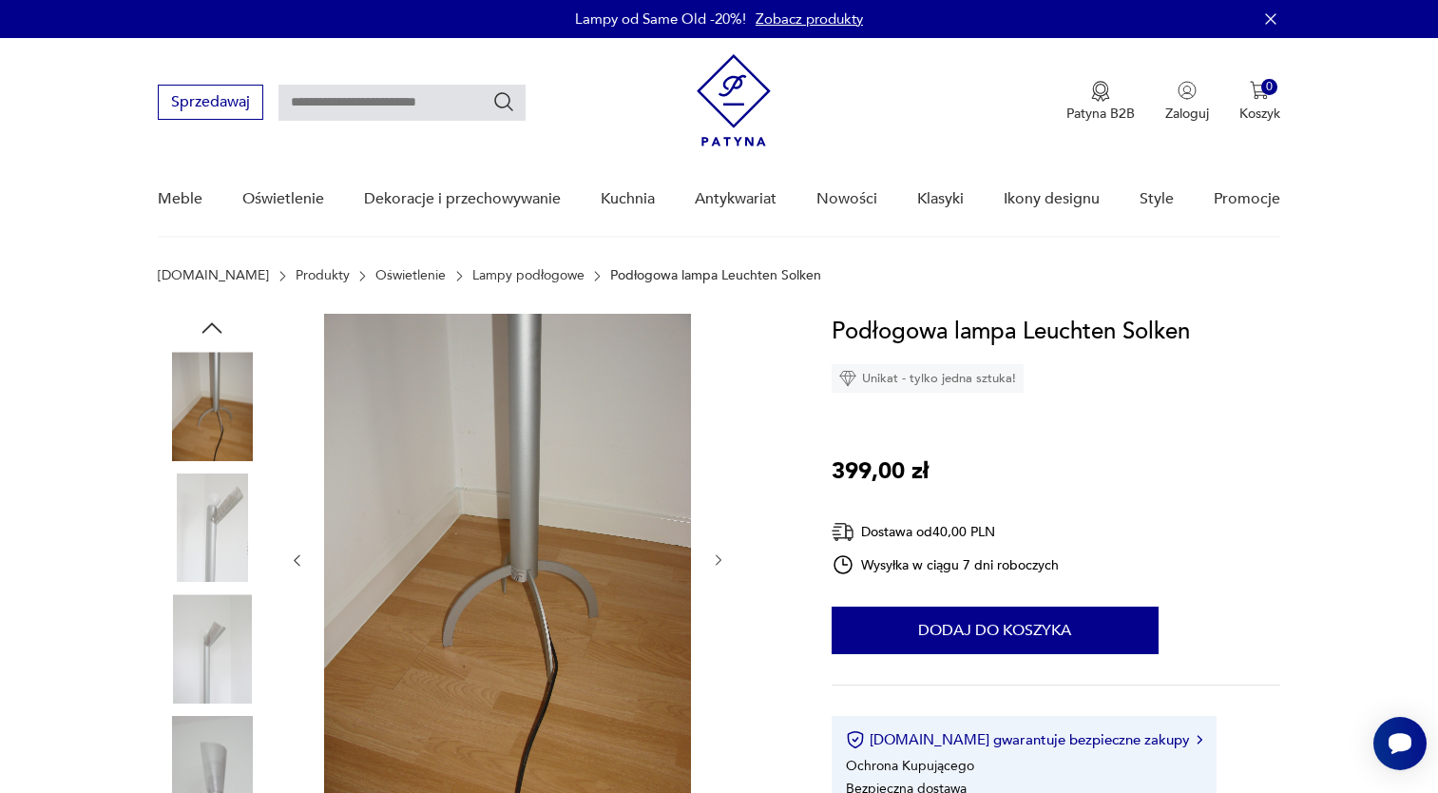
click at [198, 614] on img at bounding box center [212, 648] width 108 height 108
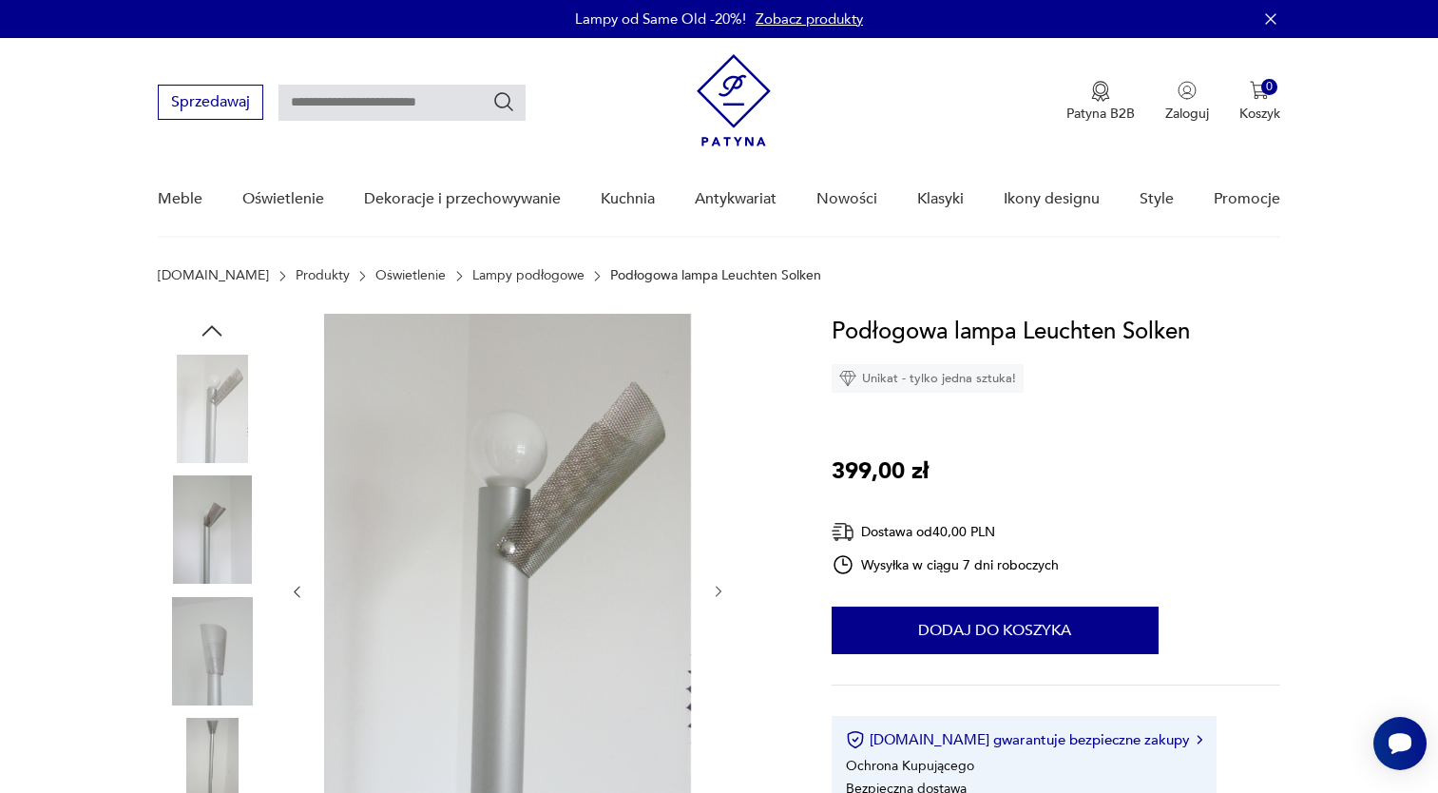
click at [211, 640] on img at bounding box center [212, 651] width 108 height 108
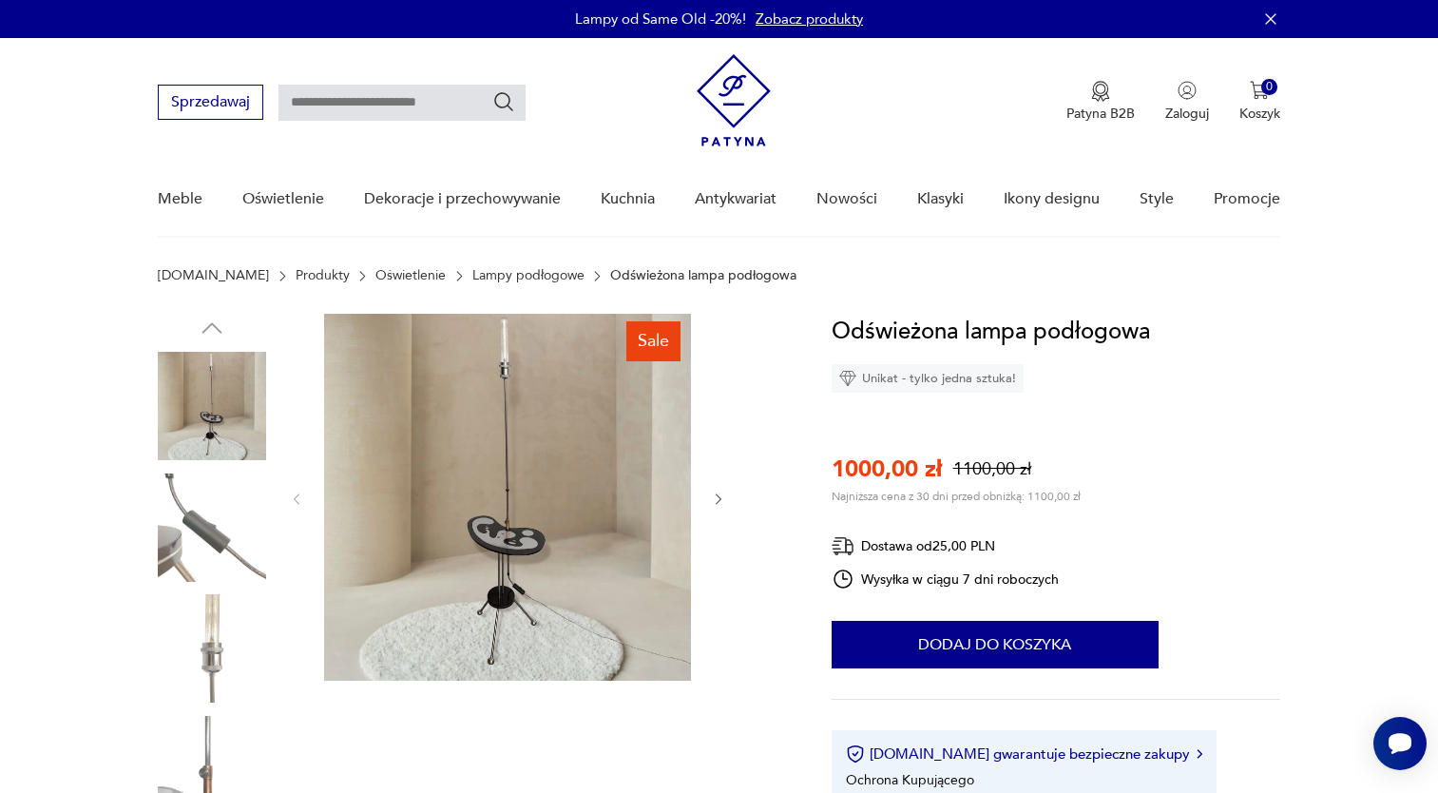
click at [216, 639] on img at bounding box center [212, 648] width 108 height 108
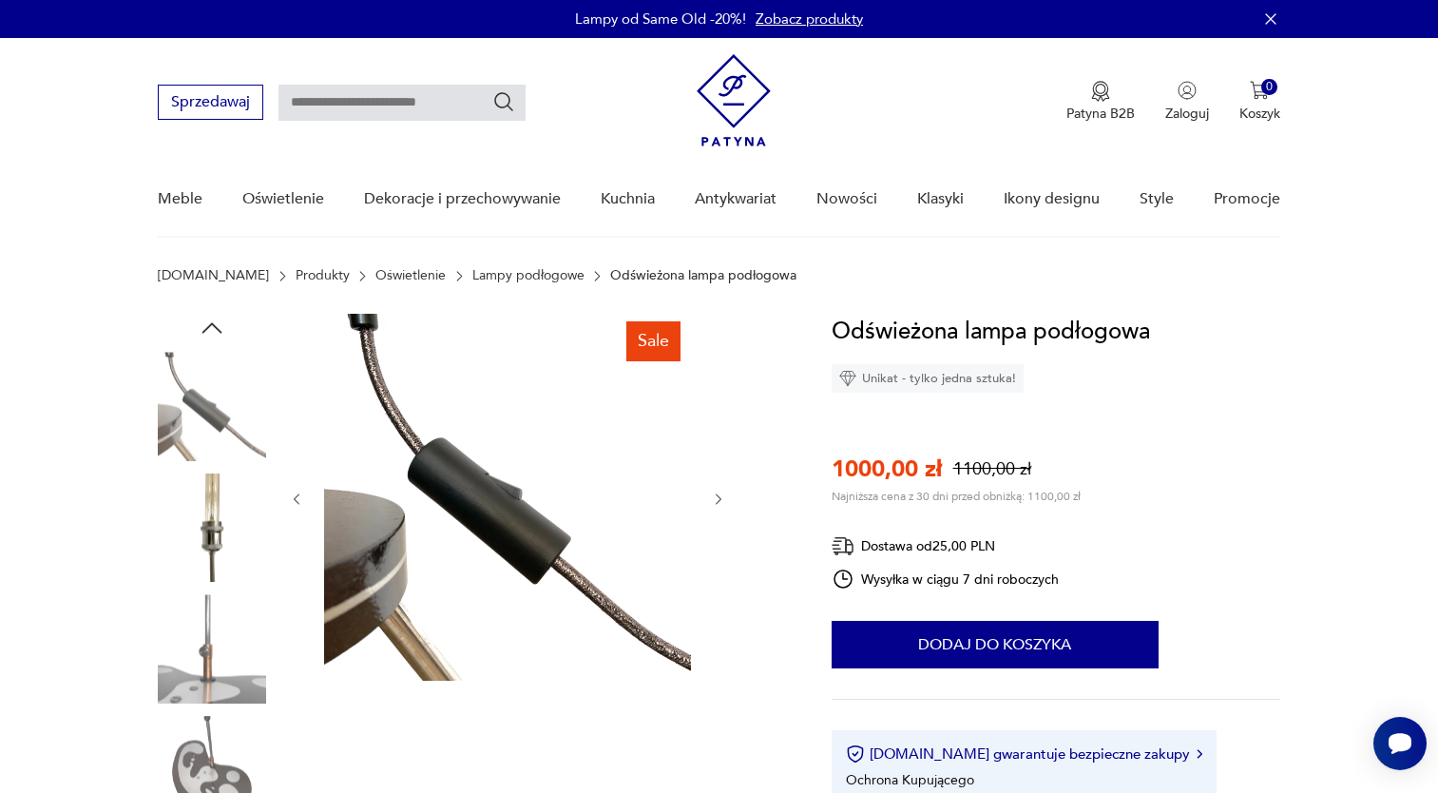
click at [217, 654] on img at bounding box center [212, 648] width 108 height 108
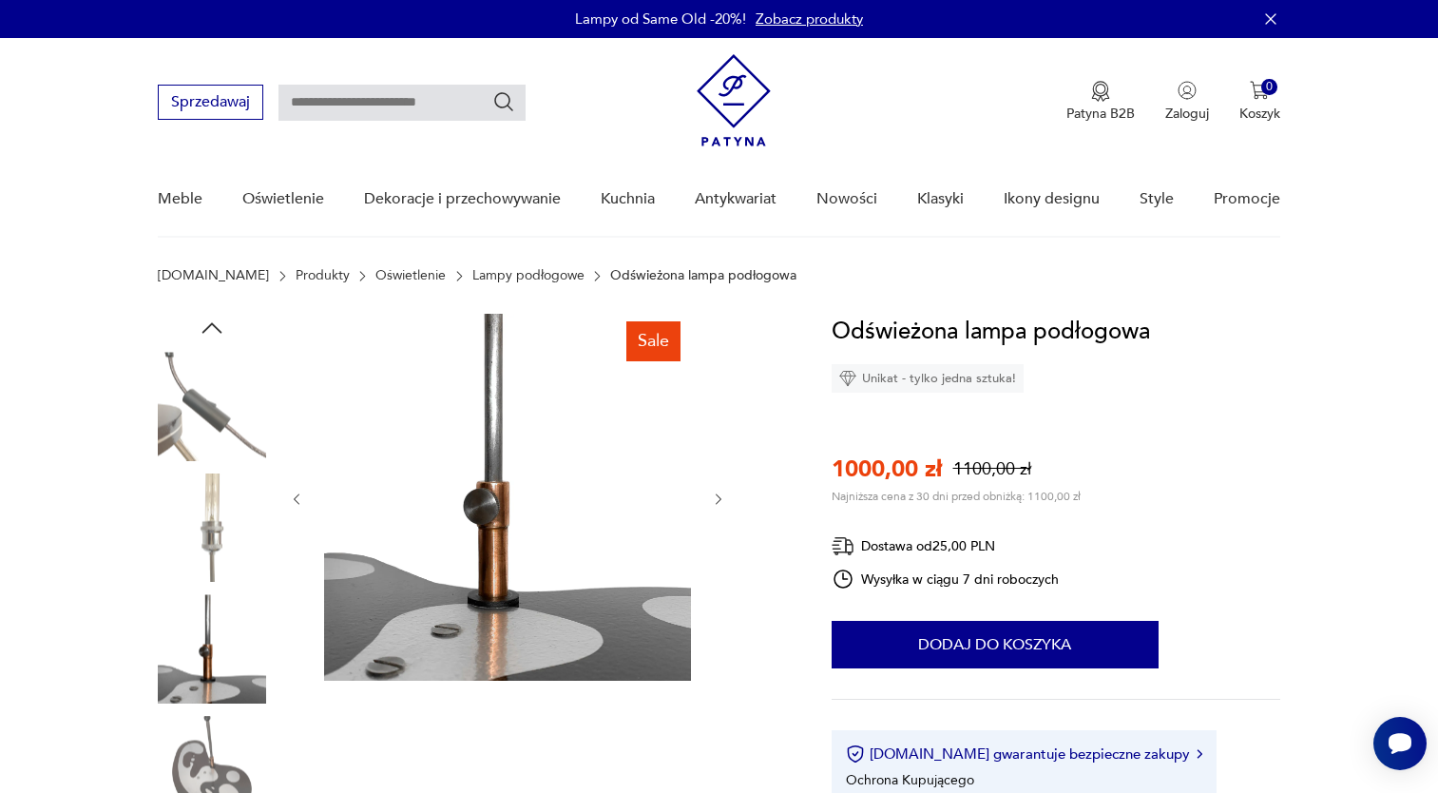
click at [223, 683] on img at bounding box center [212, 648] width 108 height 108
click at [227, 769] on img at bounding box center [212, 770] width 108 height 108
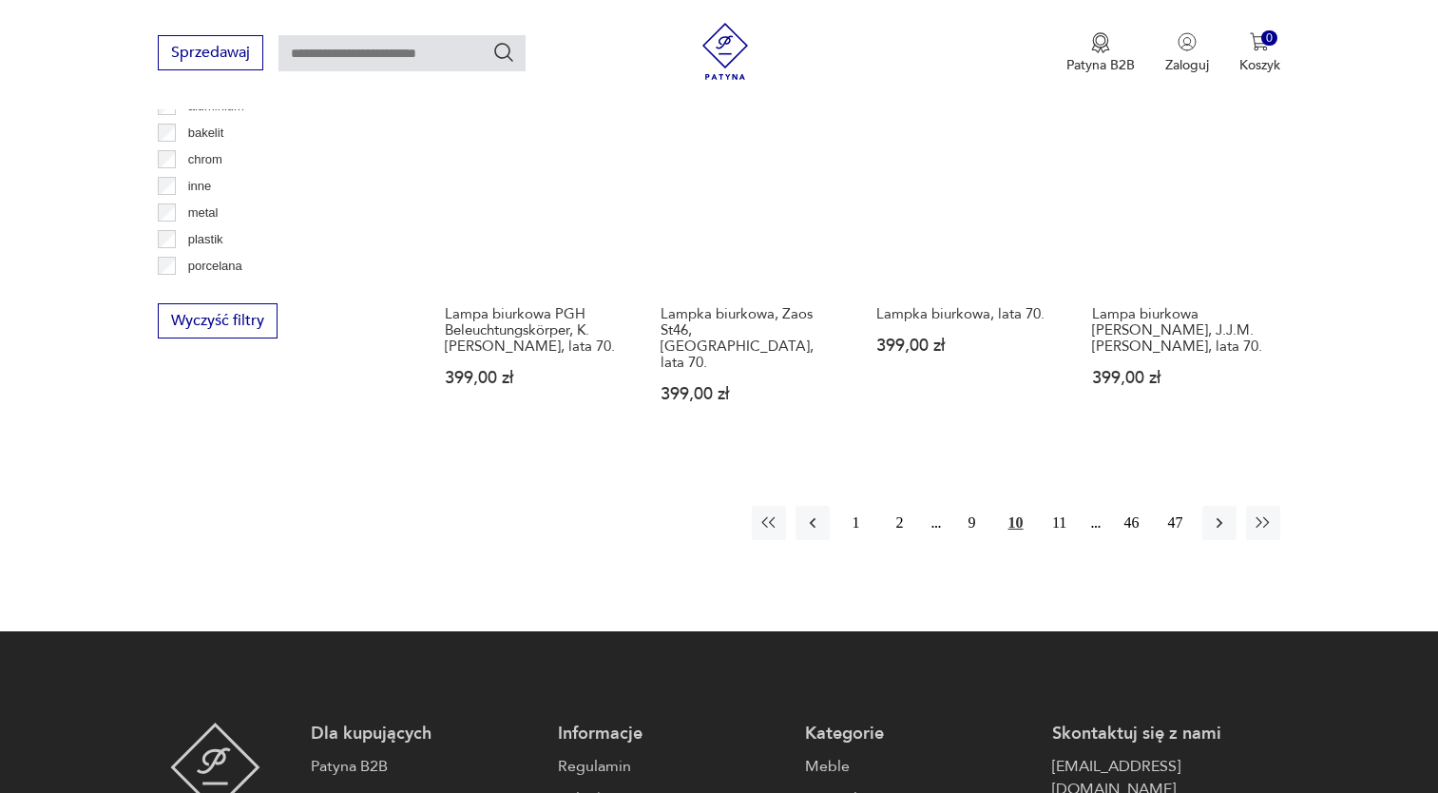
scroll to position [1834, 0]
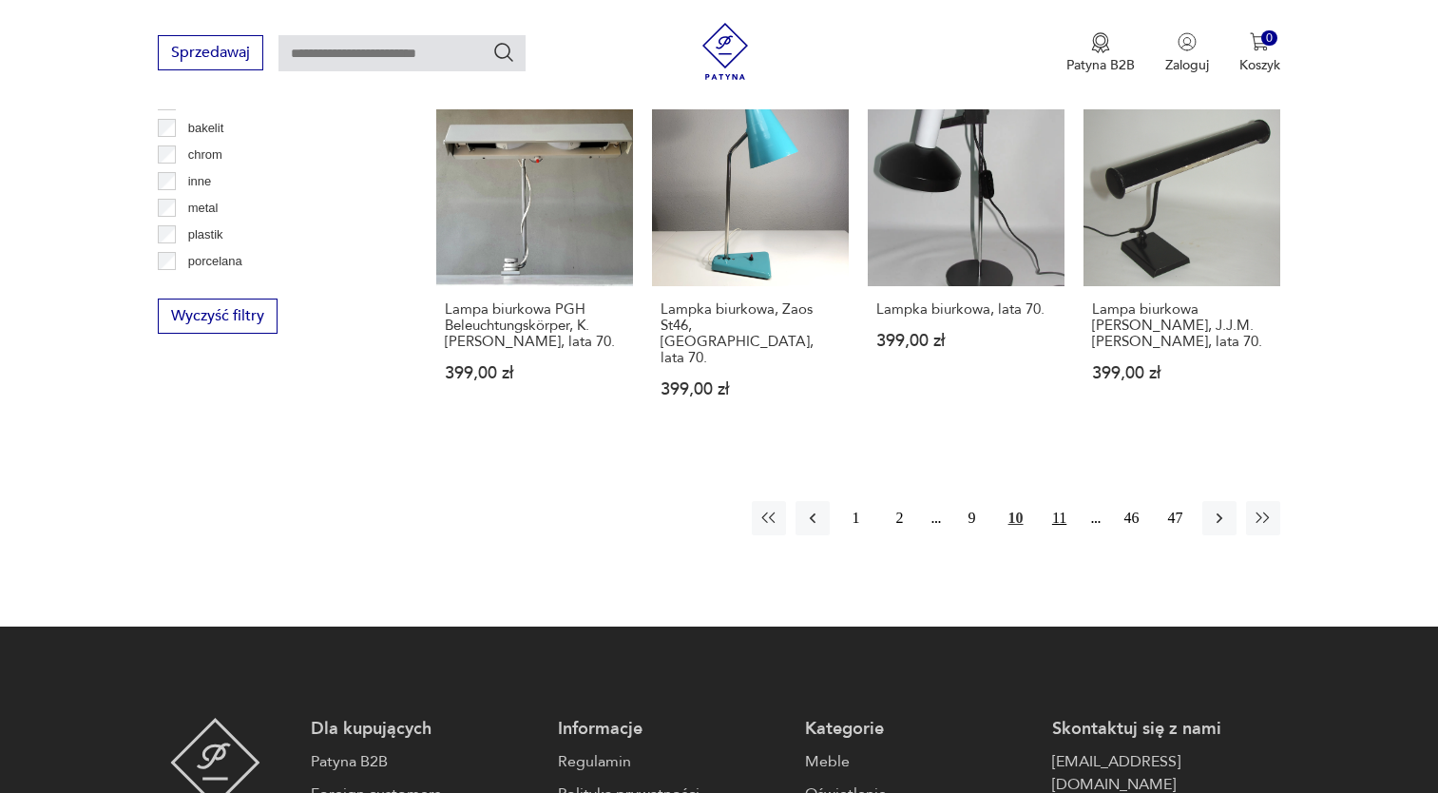
click at [1059, 501] on button "11" at bounding box center [1059, 518] width 34 height 34
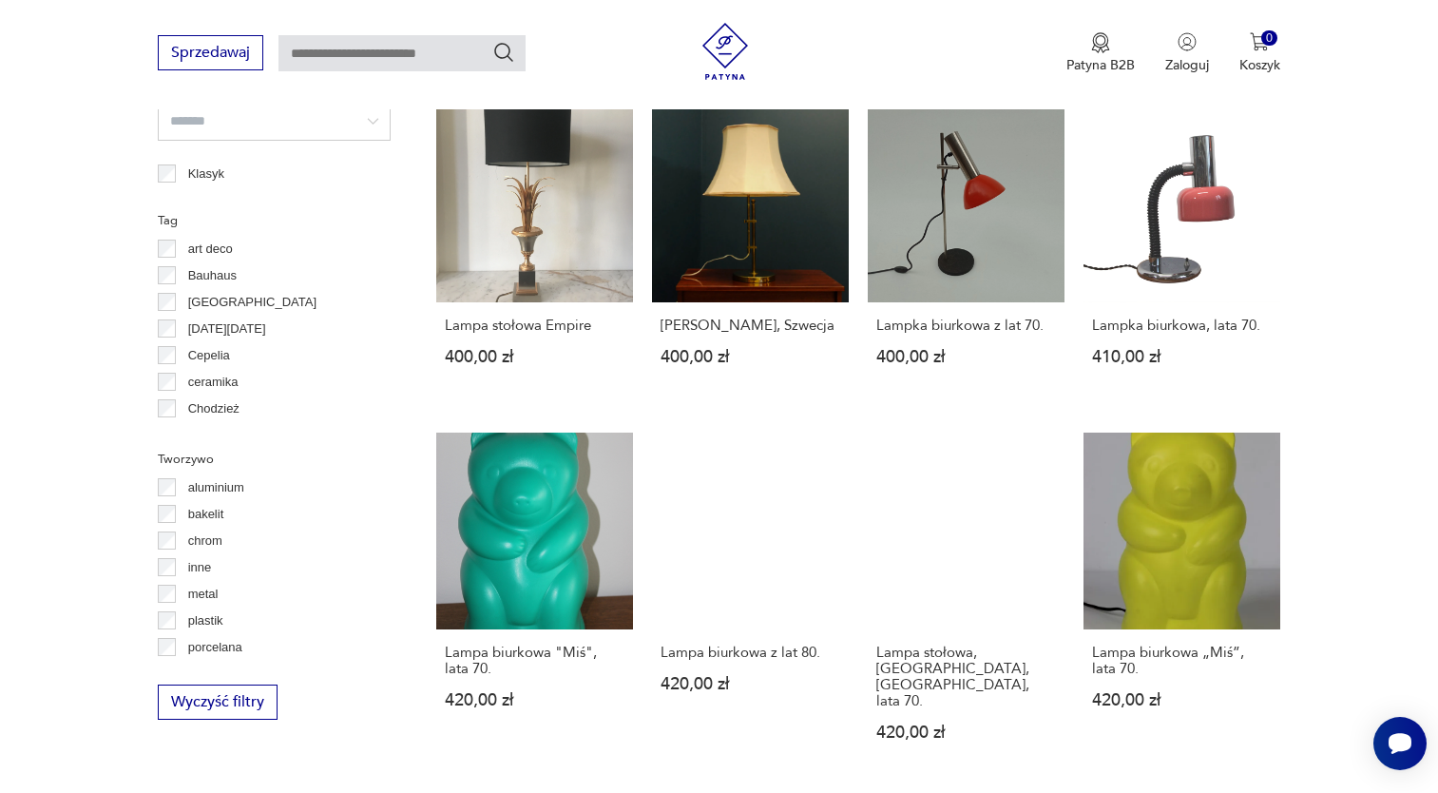
scroll to position [1494, 0]
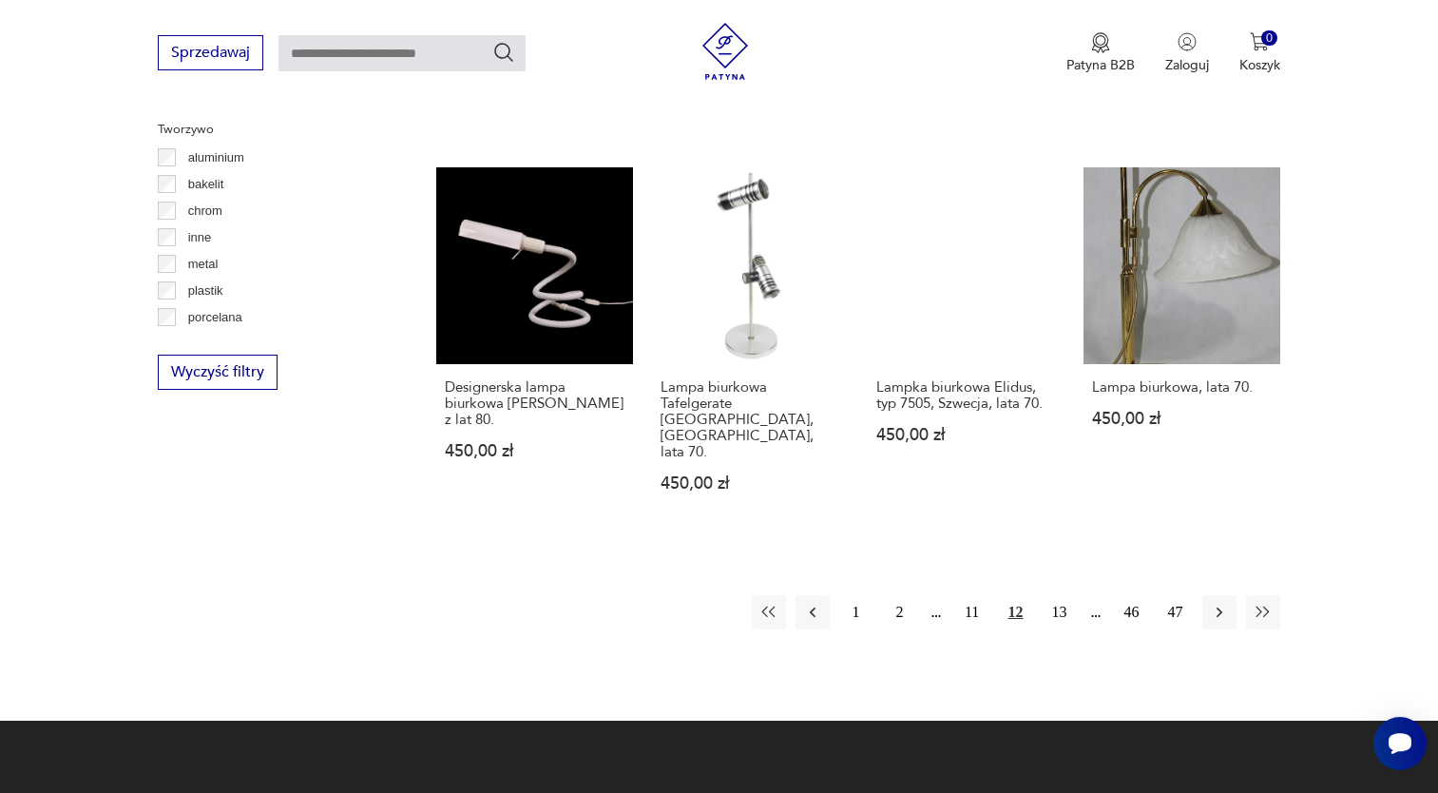
scroll to position [1779, 0]
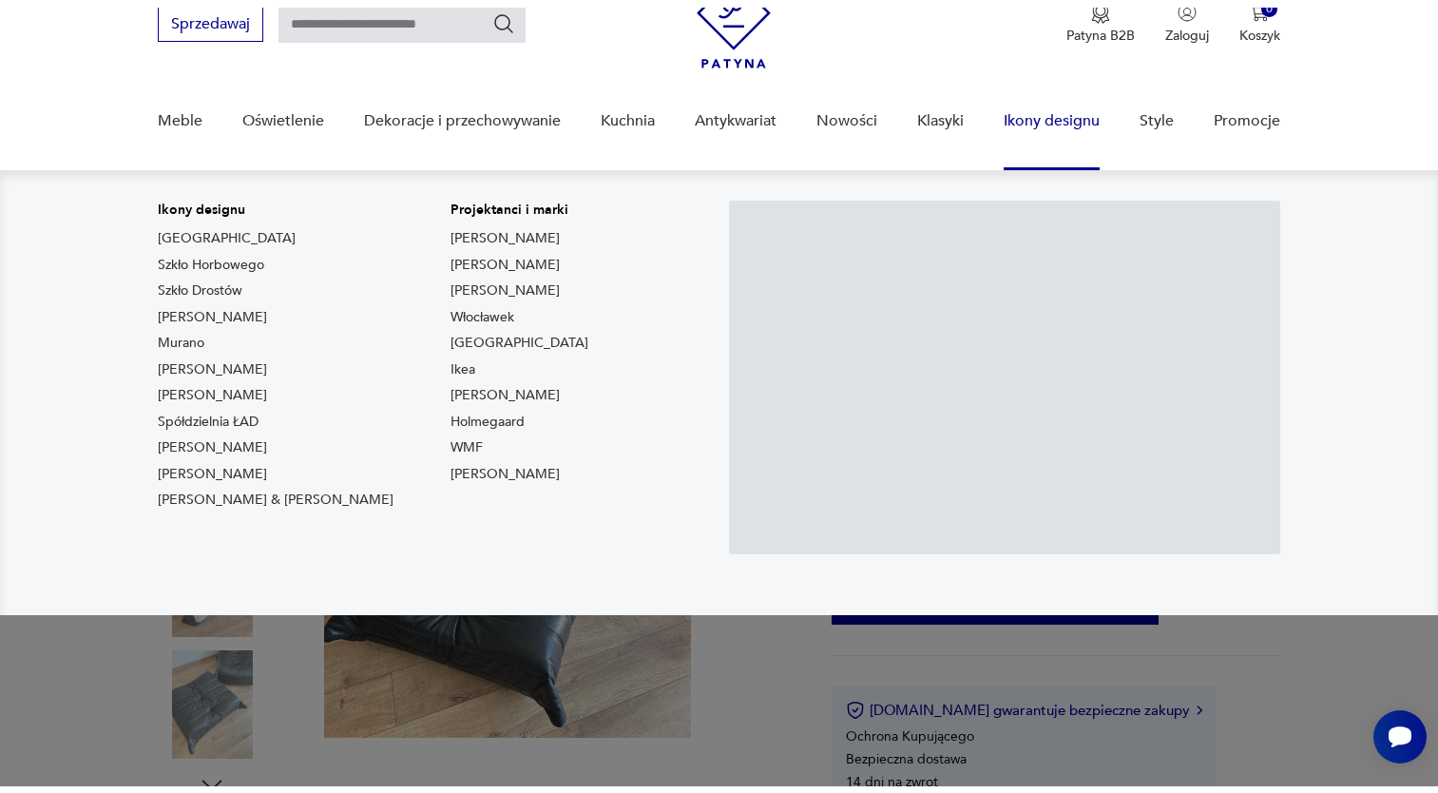
scroll to position [190, 0]
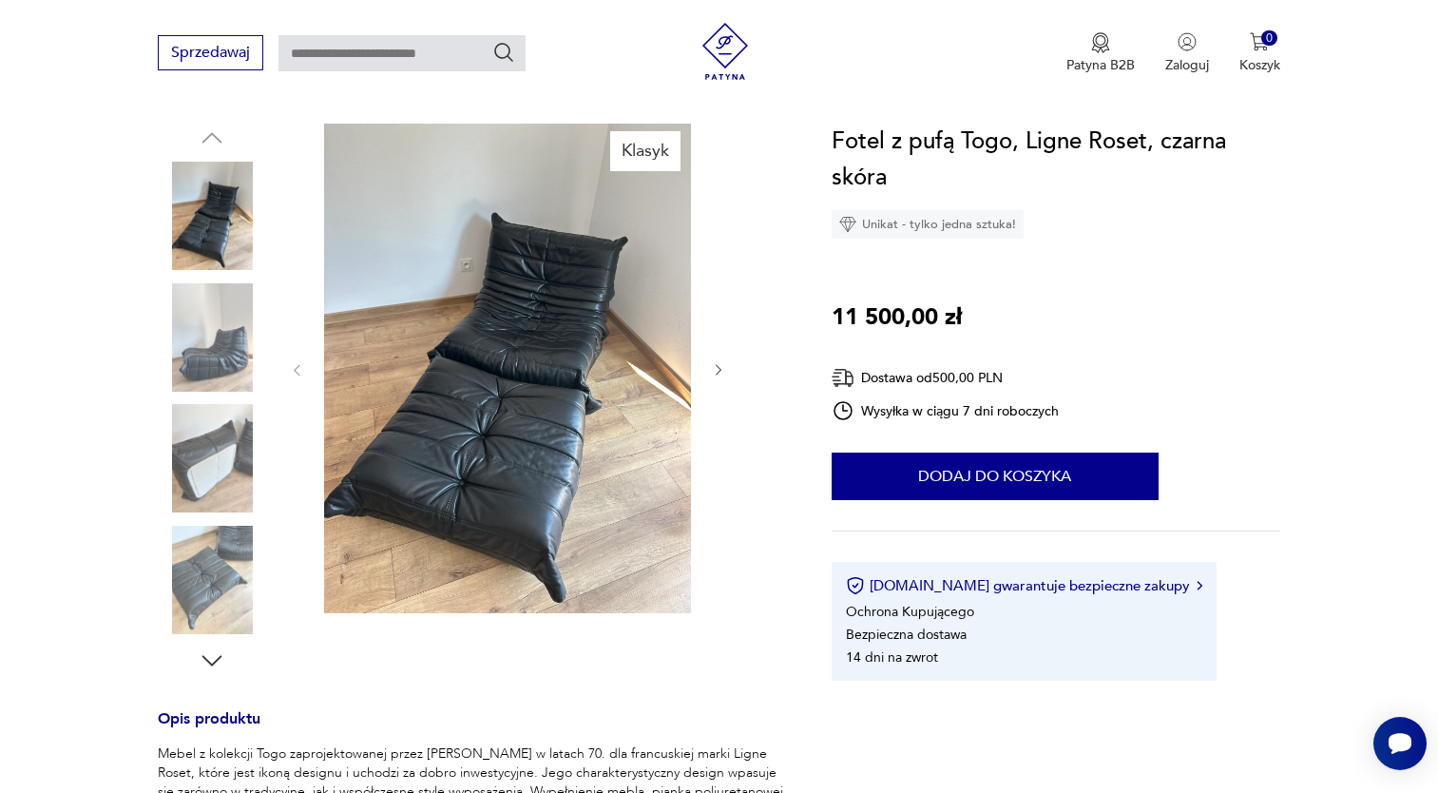
click at [242, 347] on img at bounding box center [212, 337] width 108 height 108
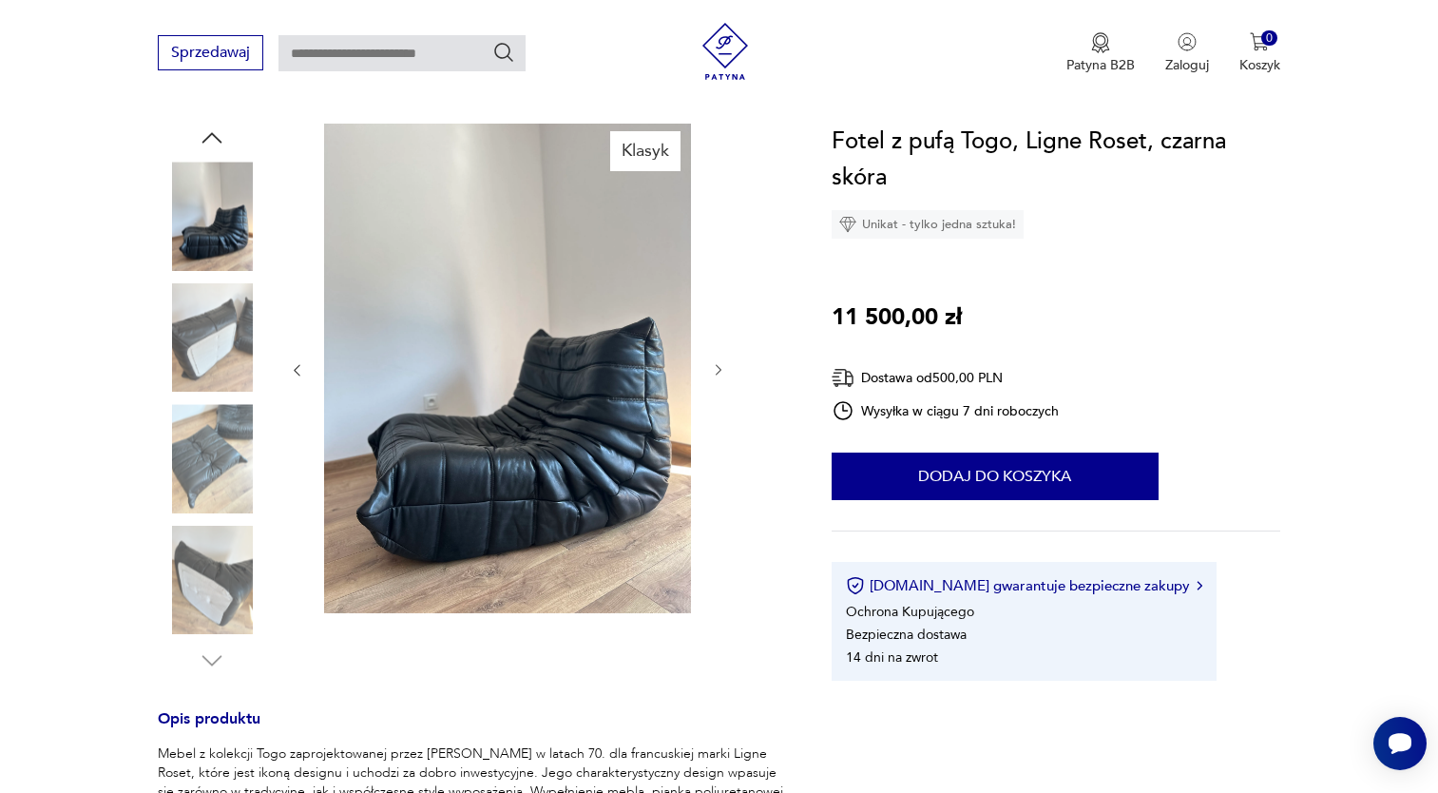
click at [223, 404] on img at bounding box center [212, 458] width 108 height 108
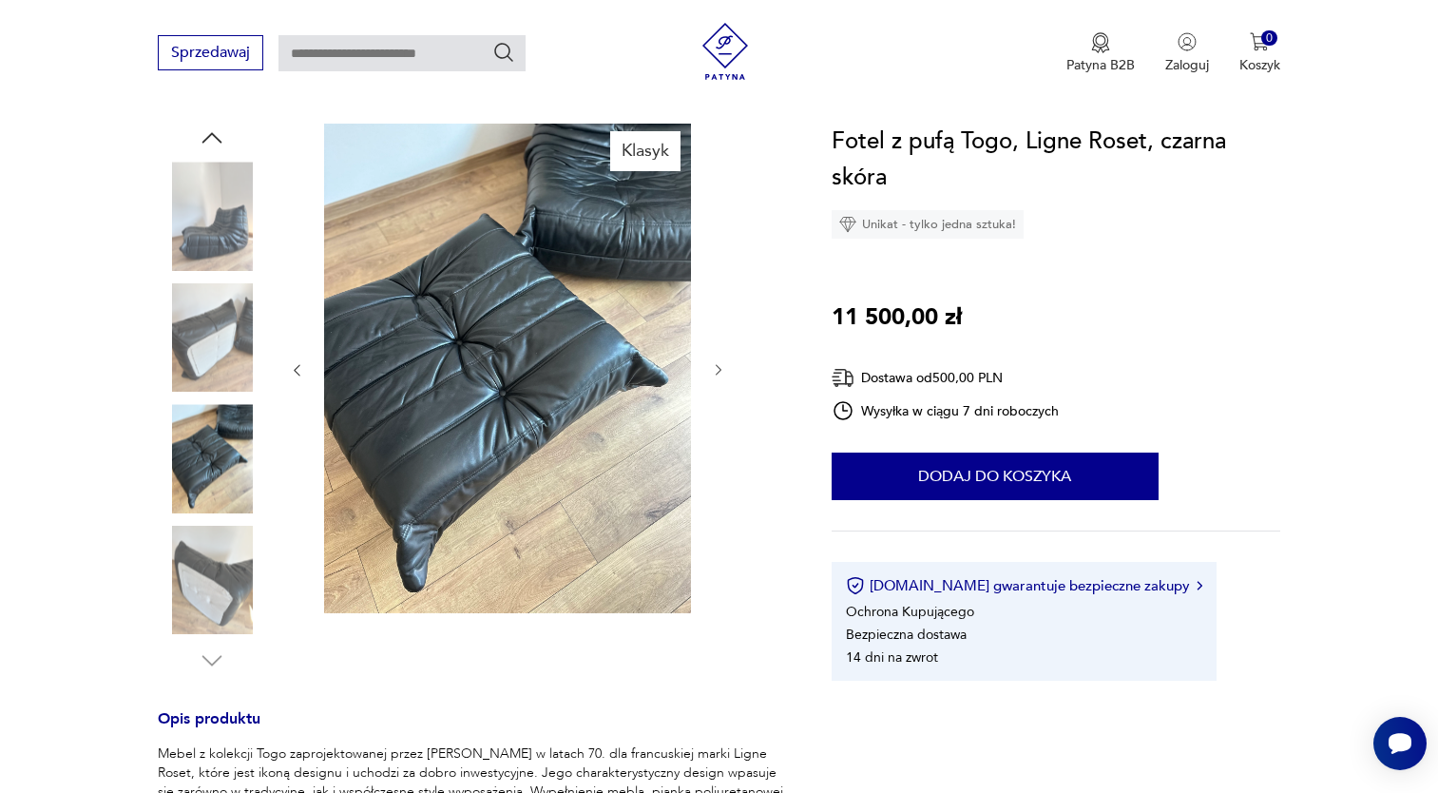
click at [227, 516] on div at bounding box center [212, 399] width 108 height 475
click at [220, 566] on img at bounding box center [212, 580] width 108 height 108
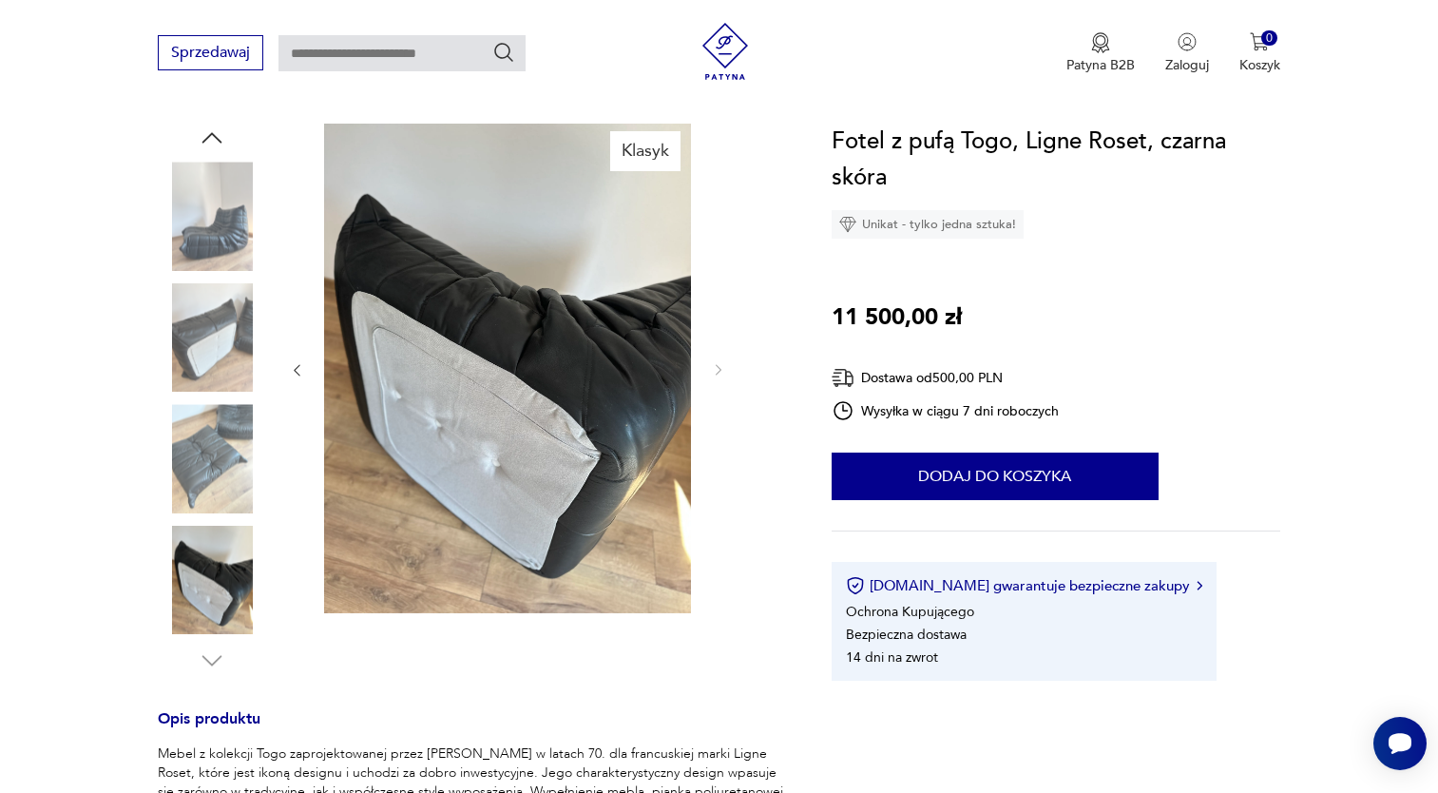
click at [195, 473] on img at bounding box center [212, 458] width 108 height 108
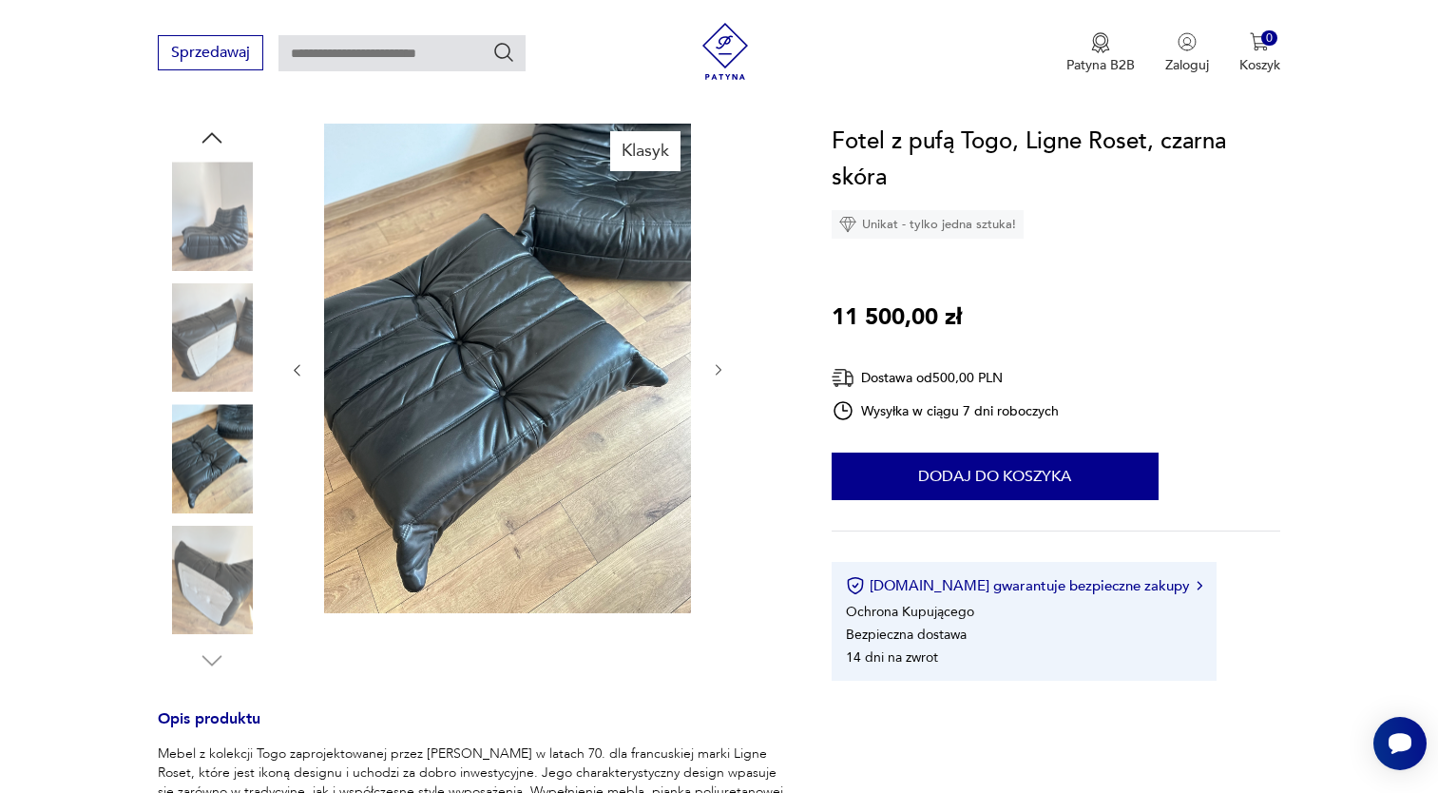
click at [238, 573] on img at bounding box center [212, 580] width 108 height 108
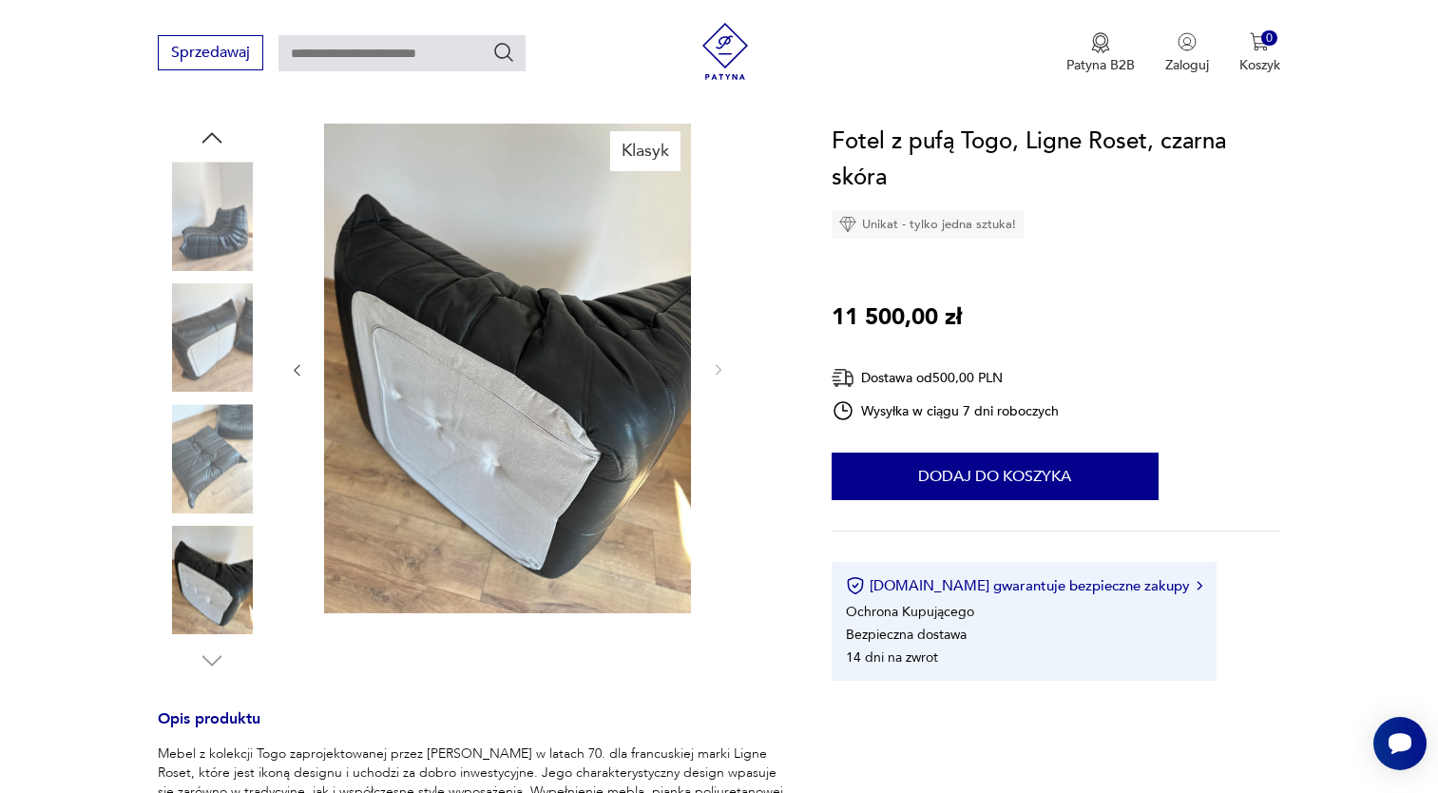
click at [199, 265] on img at bounding box center [212, 216] width 108 height 108
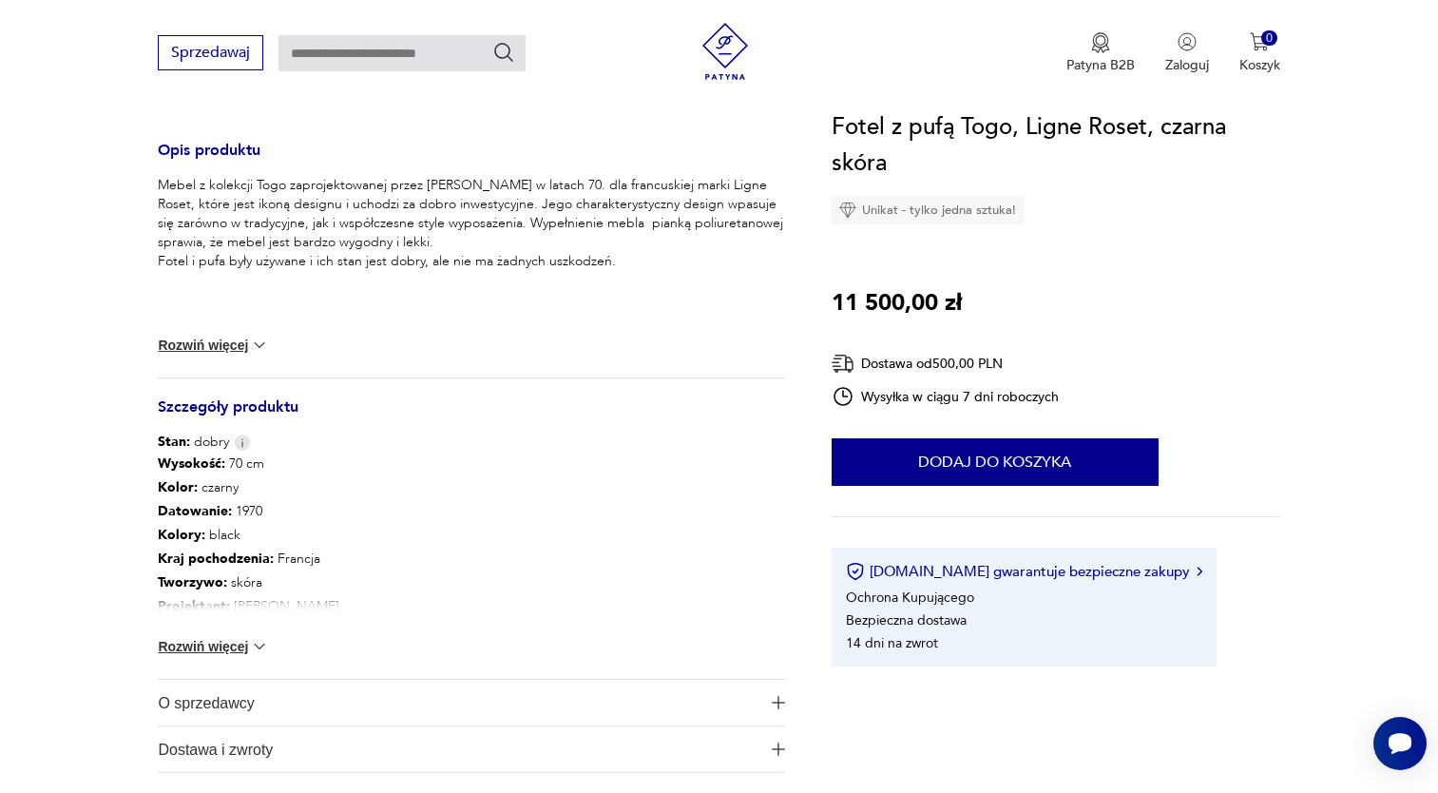
scroll to position [760, 0]
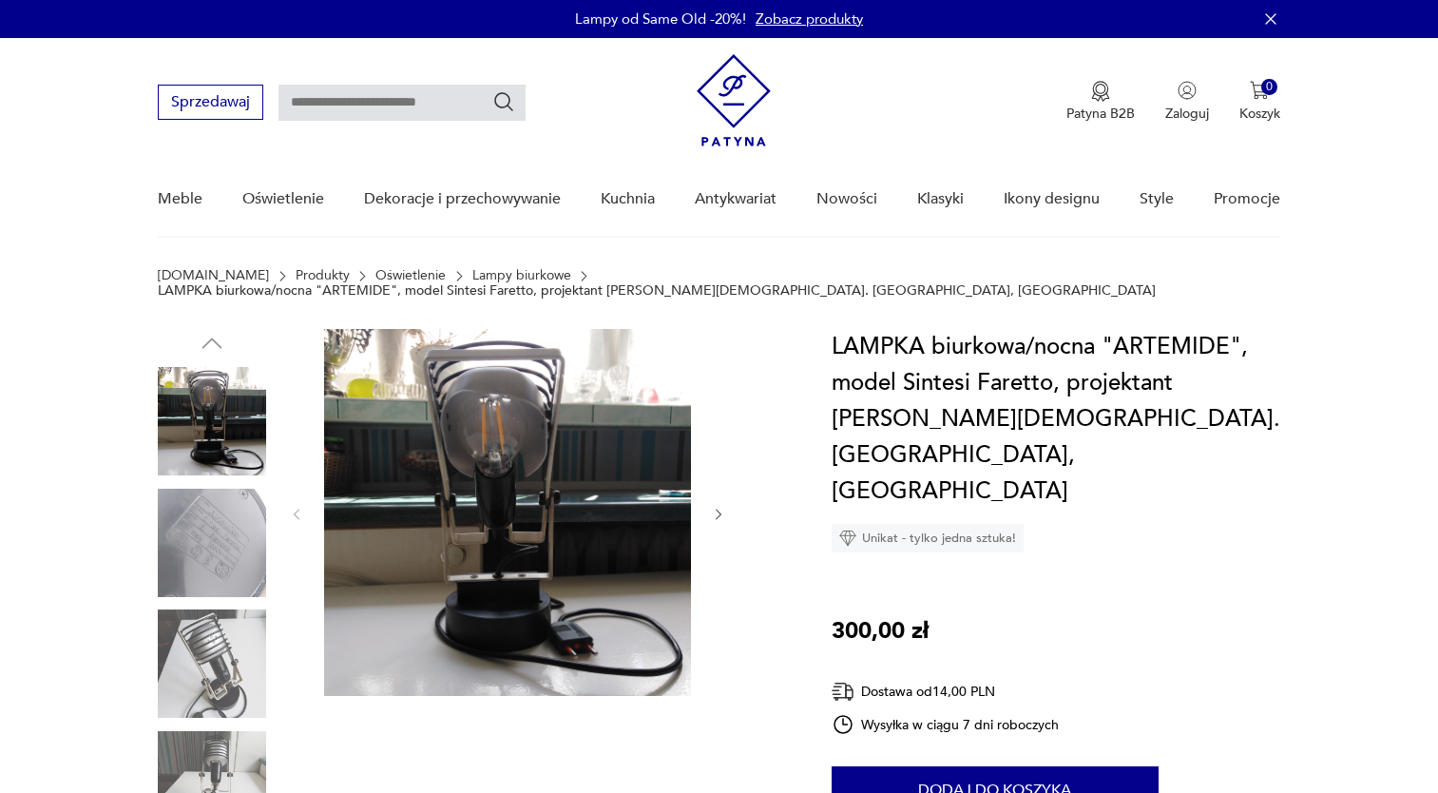
click at [212, 686] on img at bounding box center [212, 663] width 108 height 108
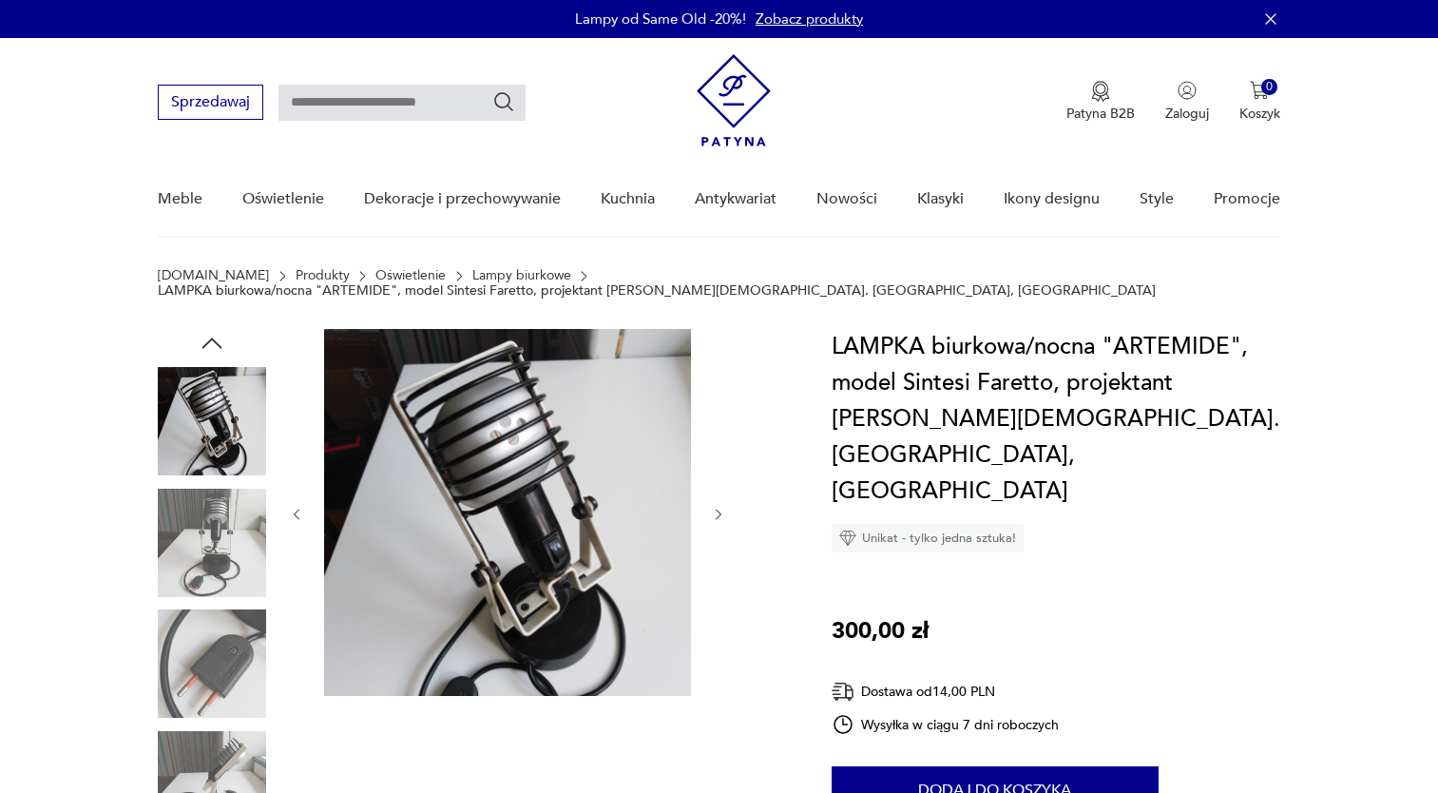
click at [212, 732] on img at bounding box center [212, 785] width 108 height 108
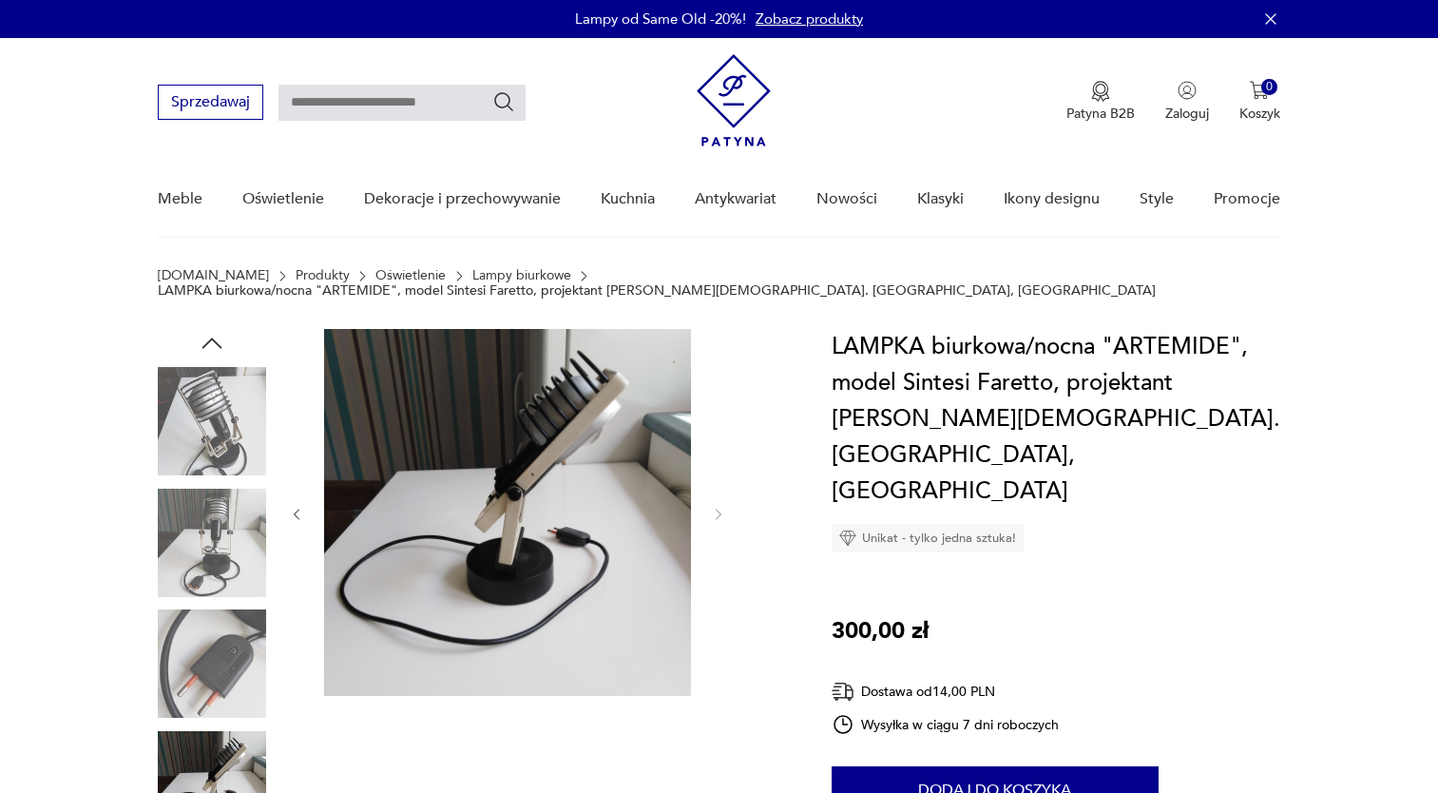
click at [219, 755] on img at bounding box center [212, 785] width 108 height 108
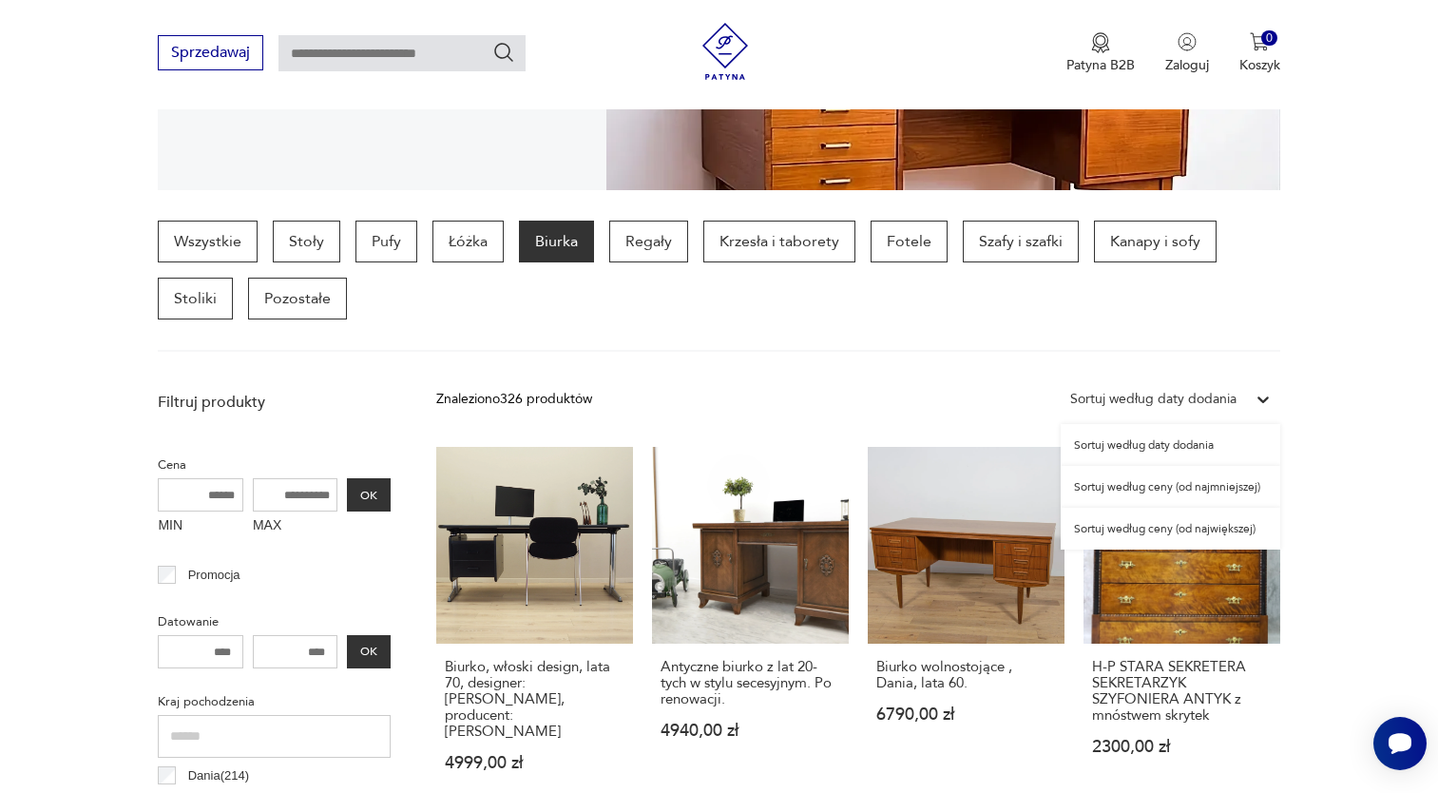
click at [1217, 405] on div "Sortuj według daty dodania" at bounding box center [1153, 399] width 166 height 21
click at [1198, 488] on div "Sortuj według ceny (od najmniejszej)" at bounding box center [1171, 487] width 220 height 42
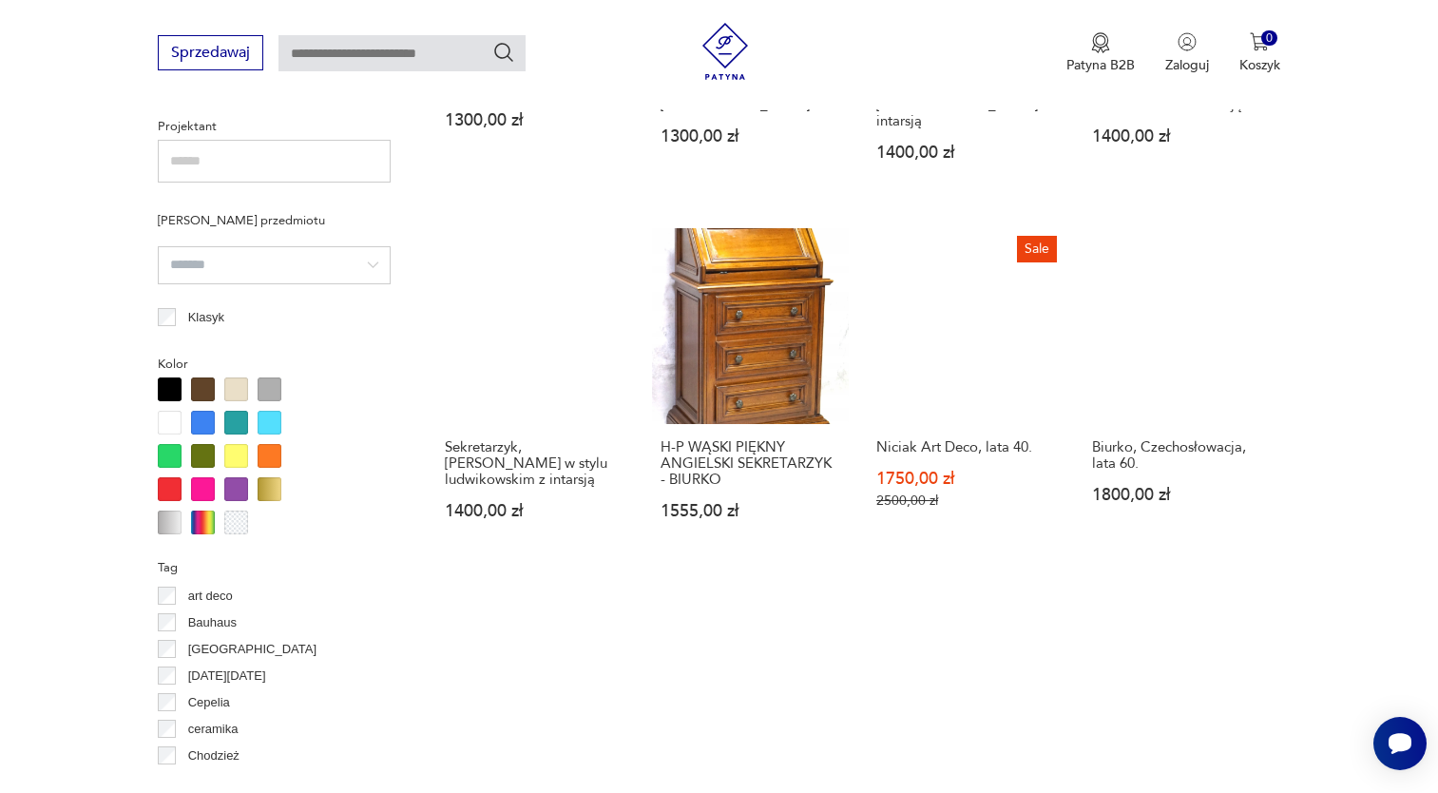
scroll to position [1551, 0]
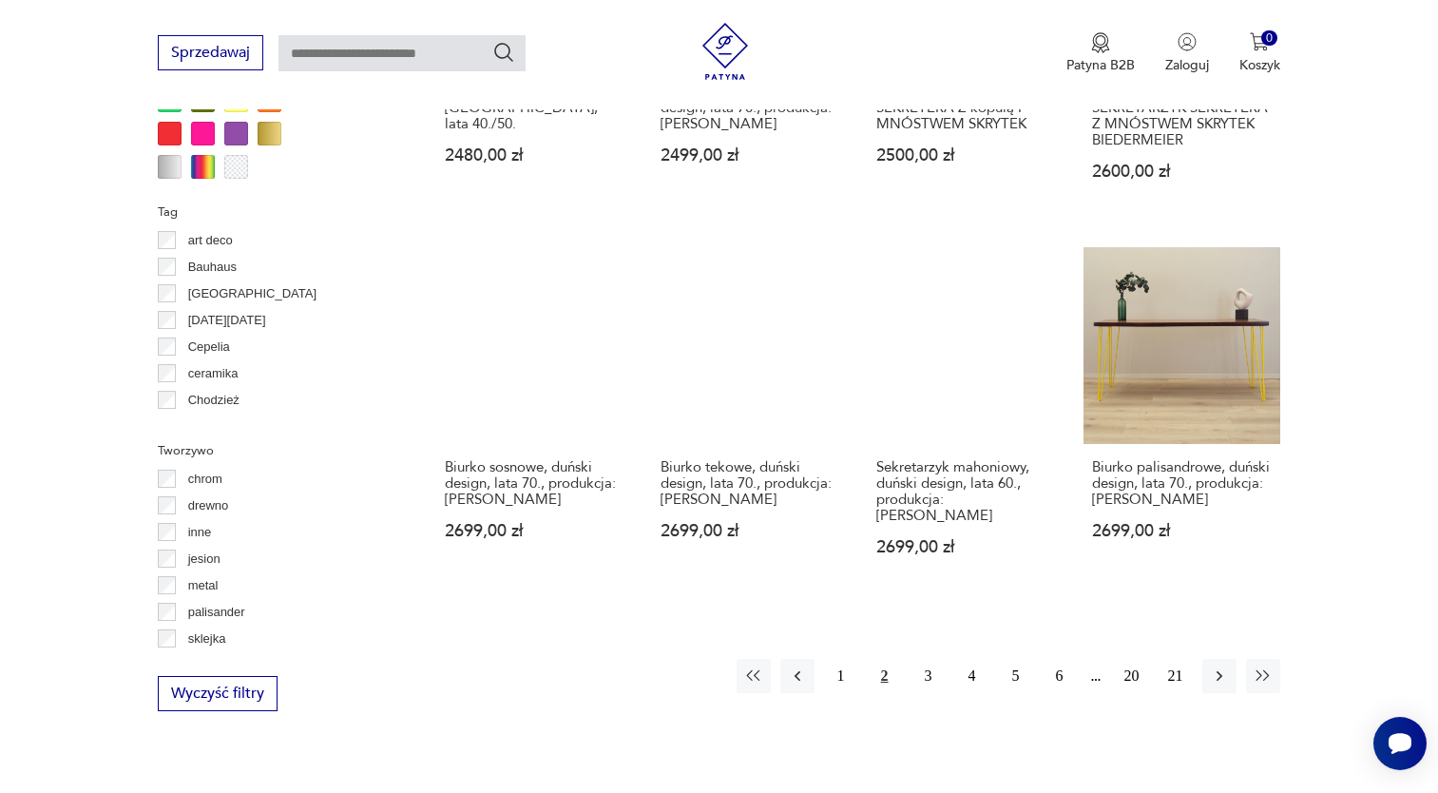
scroll to position [1741, 0]
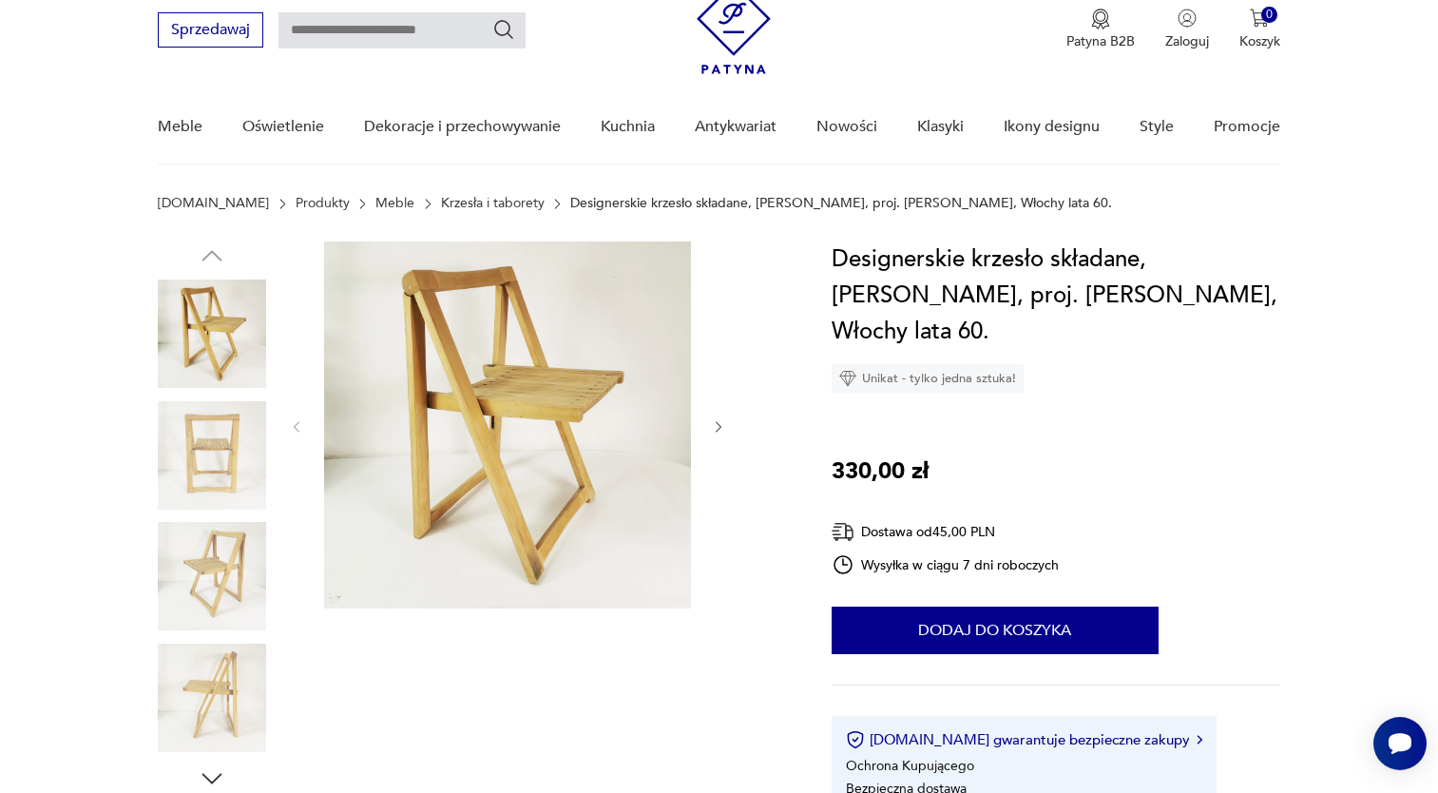
scroll to position [95, 0]
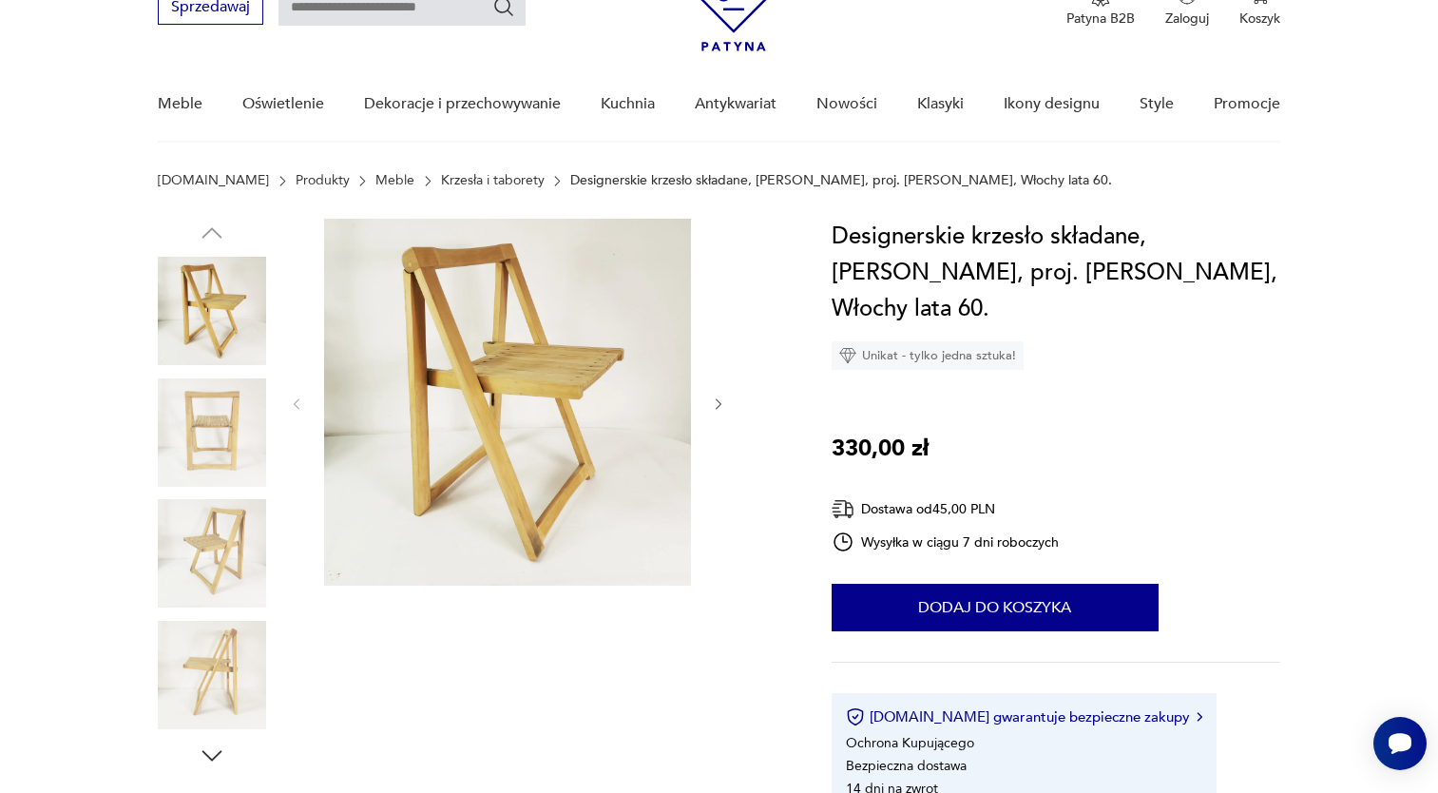
click at [202, 431] on img at bounding box center [212, 432] width 108 height 108
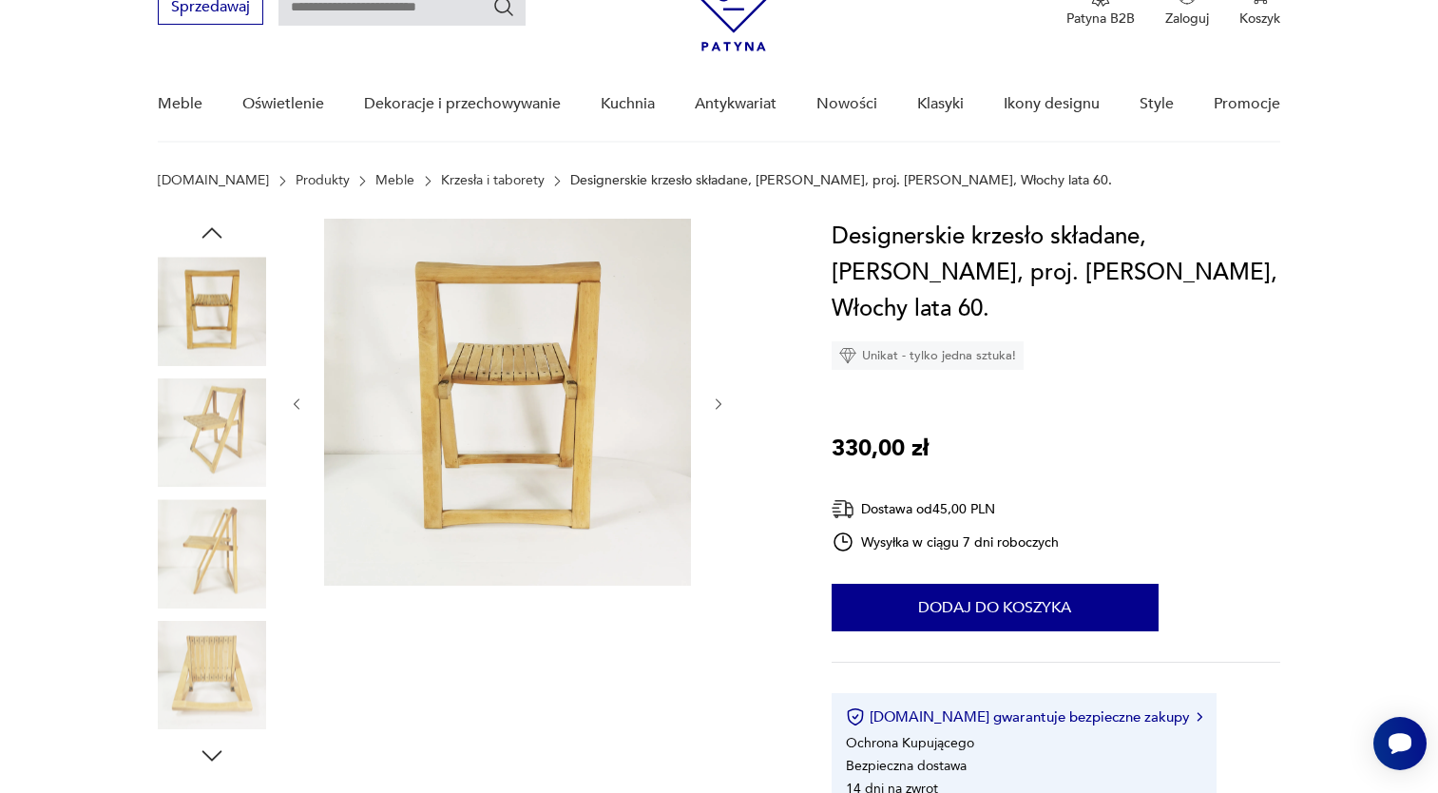
click at [201, 510] on img at bounding box center [212, 553] width 108 height 108
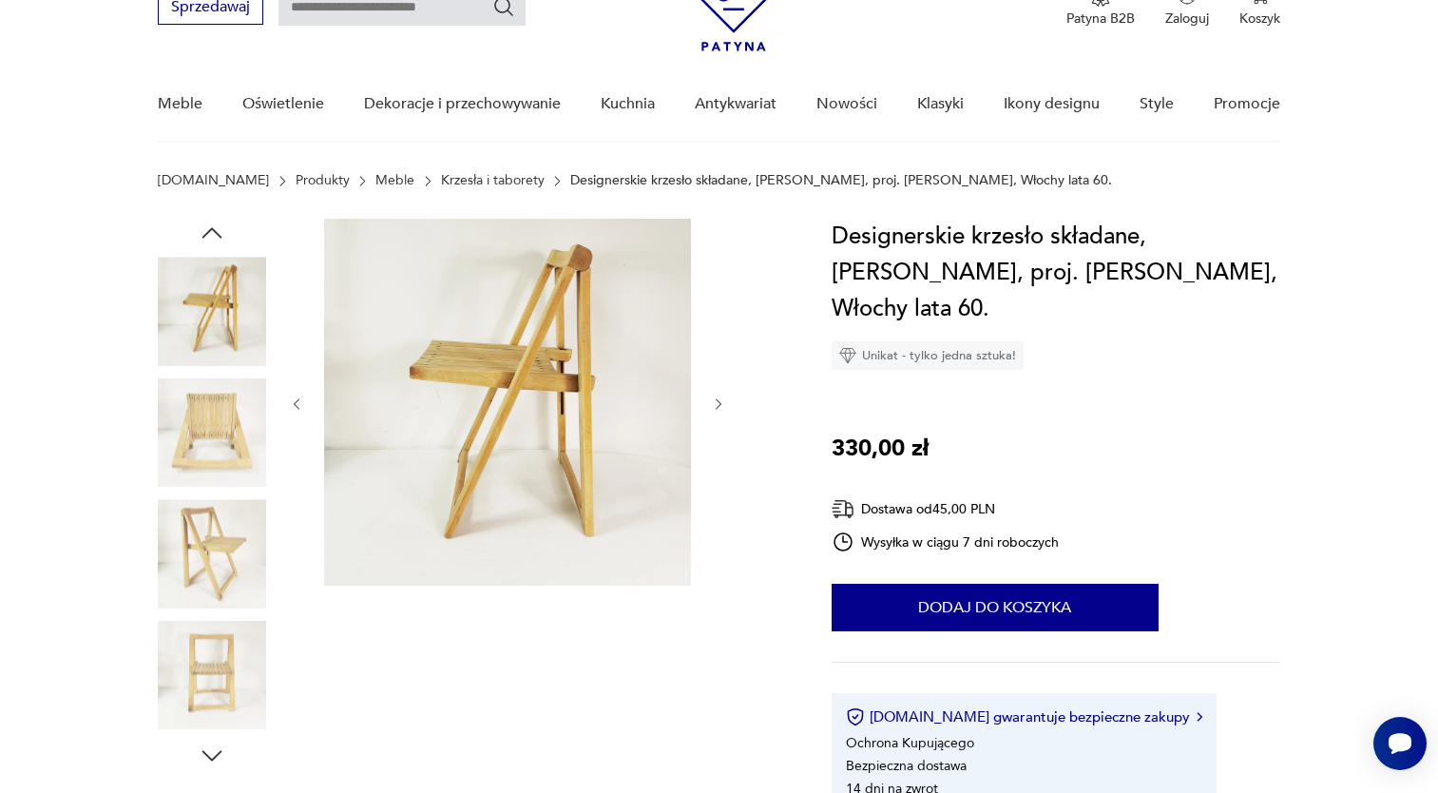
click at [201, 510] on img at bounding box center [212, 553] width 108 height 108
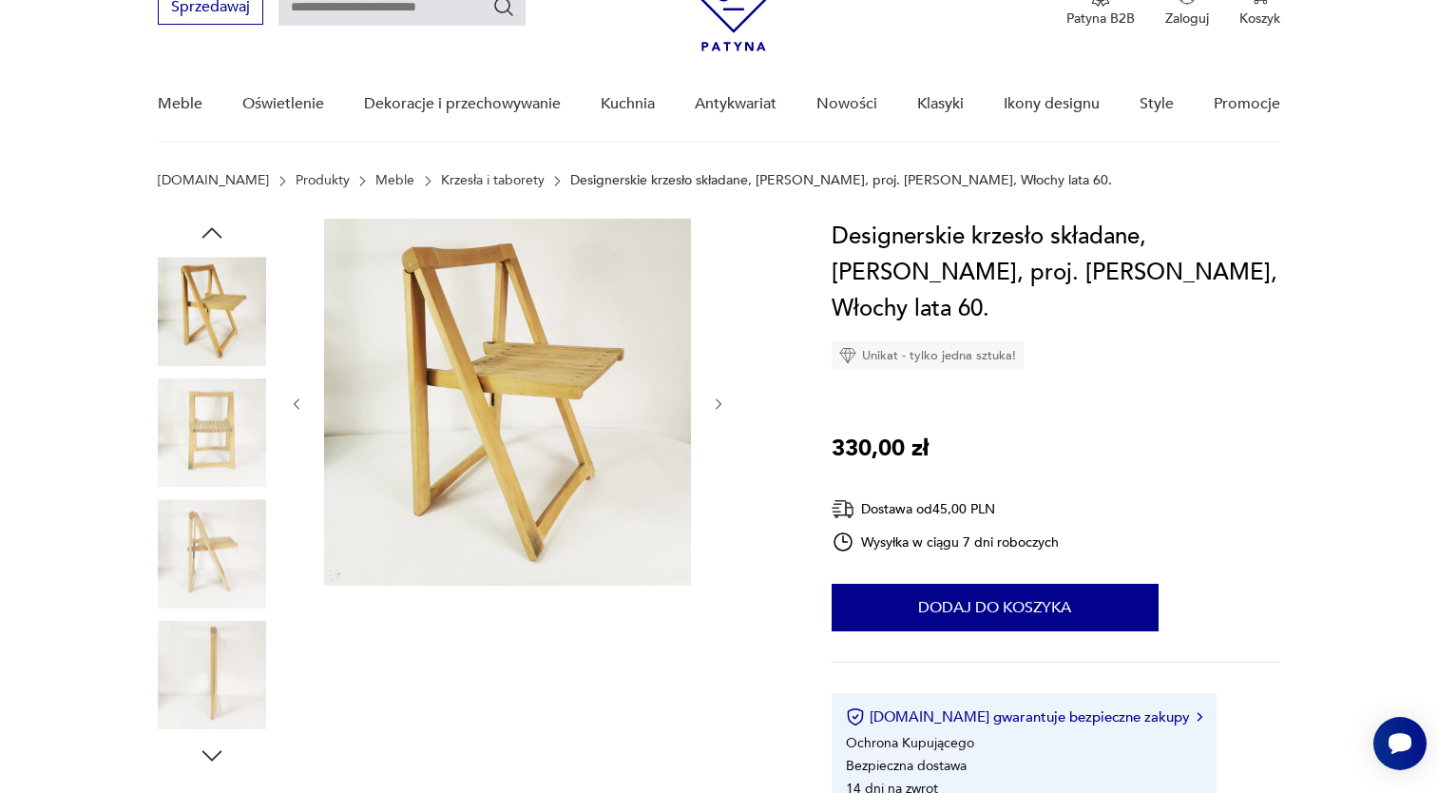
click at [202, 551] on img at bounding box center [212, 553] width 108 height 108
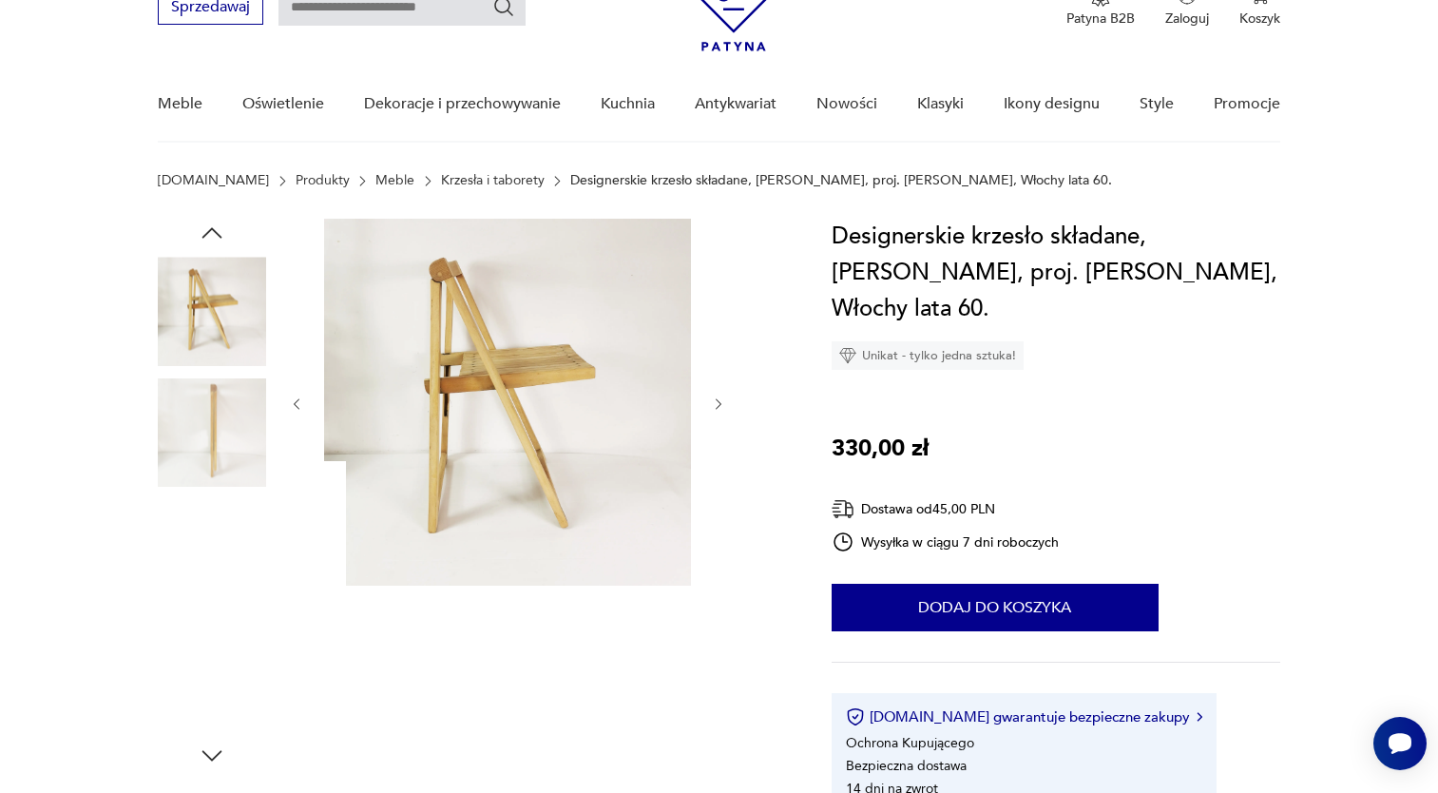
click at [201, 606] on div at bounding box center [212, 553] width 108 height 108
click at [201, 663] on img at bounding box center [212, 675] width 108 height 108
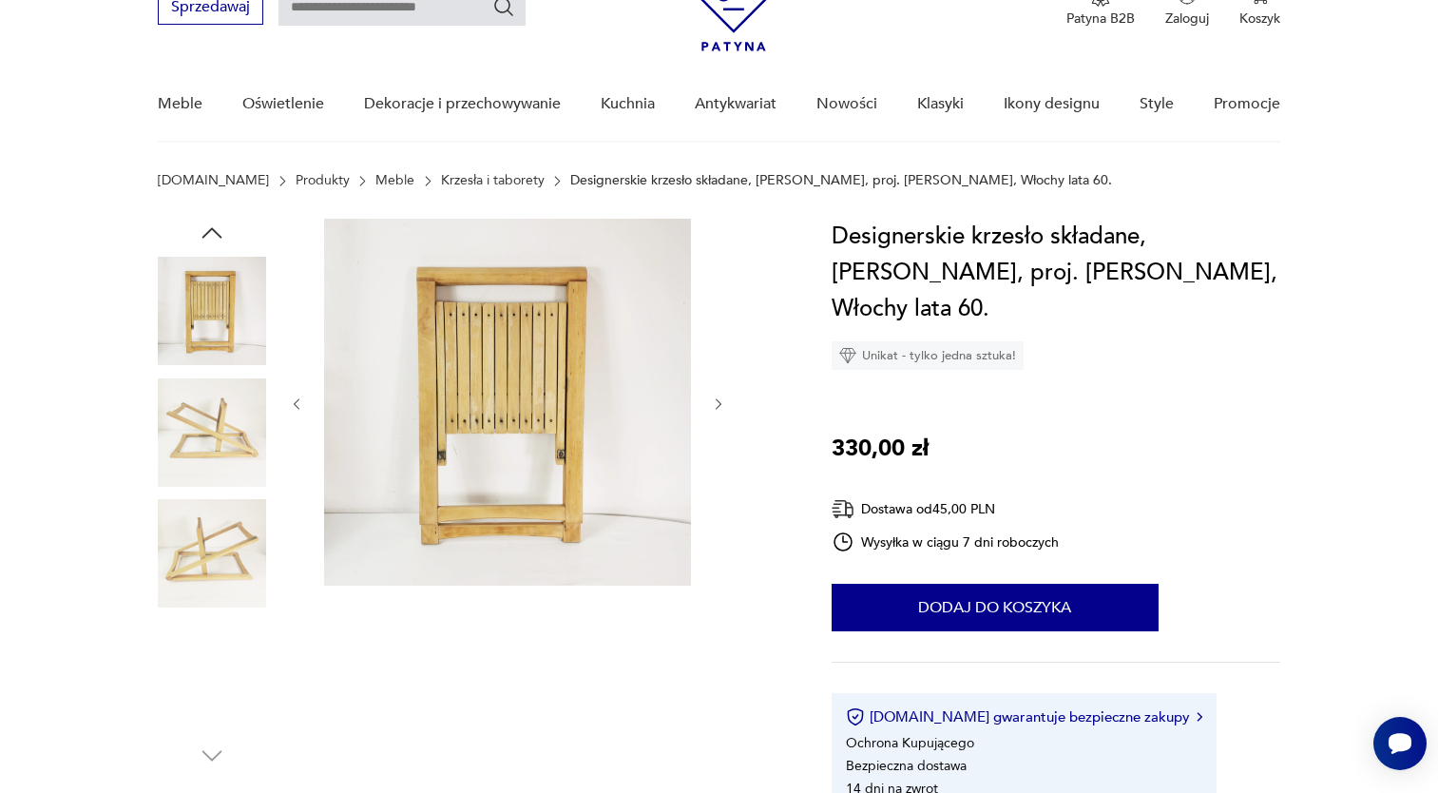
click at [201, 662] on img at bounding box center [212, 675] width 108 height 108
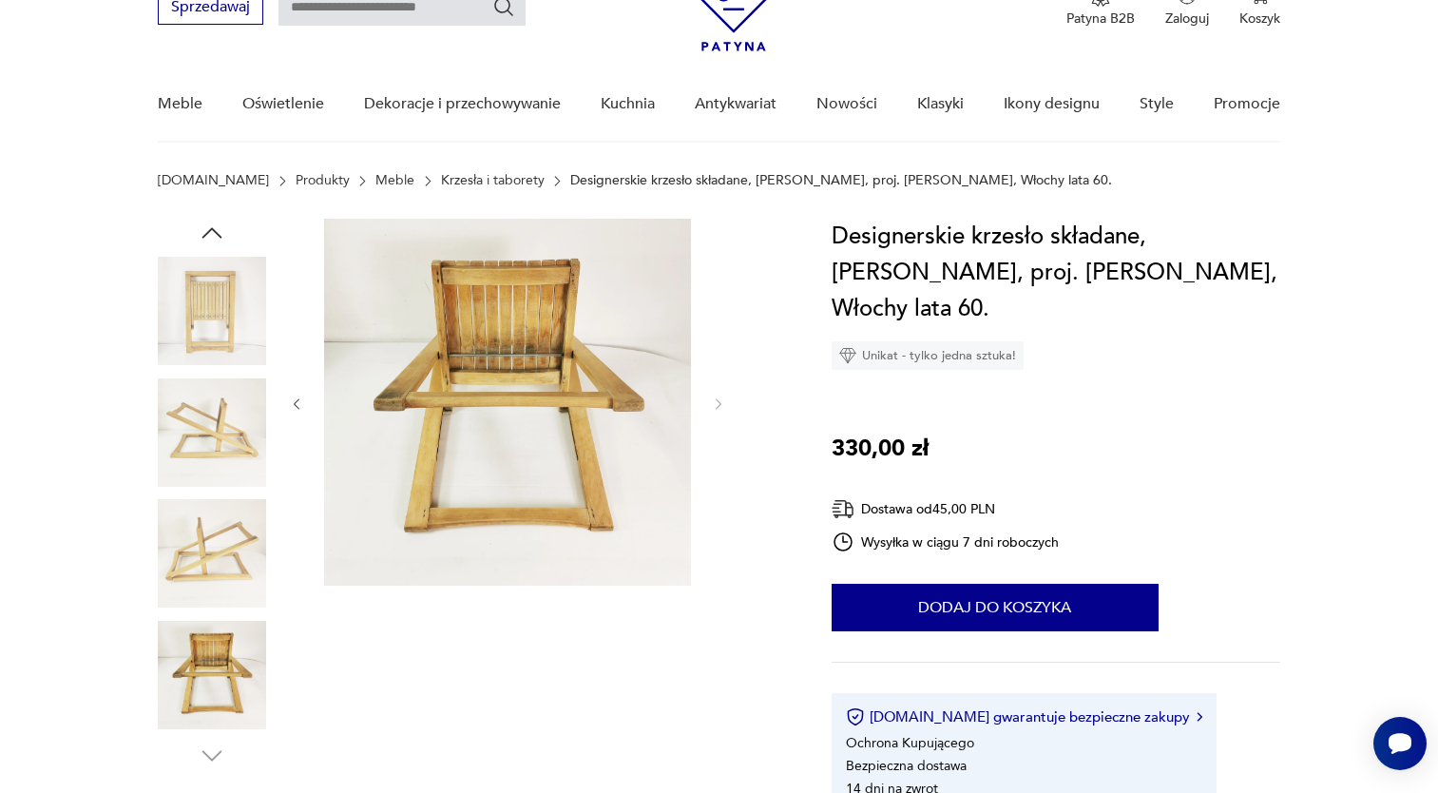
click at [197, 537] on img at bounding box center [212, 553] width 108 height 108
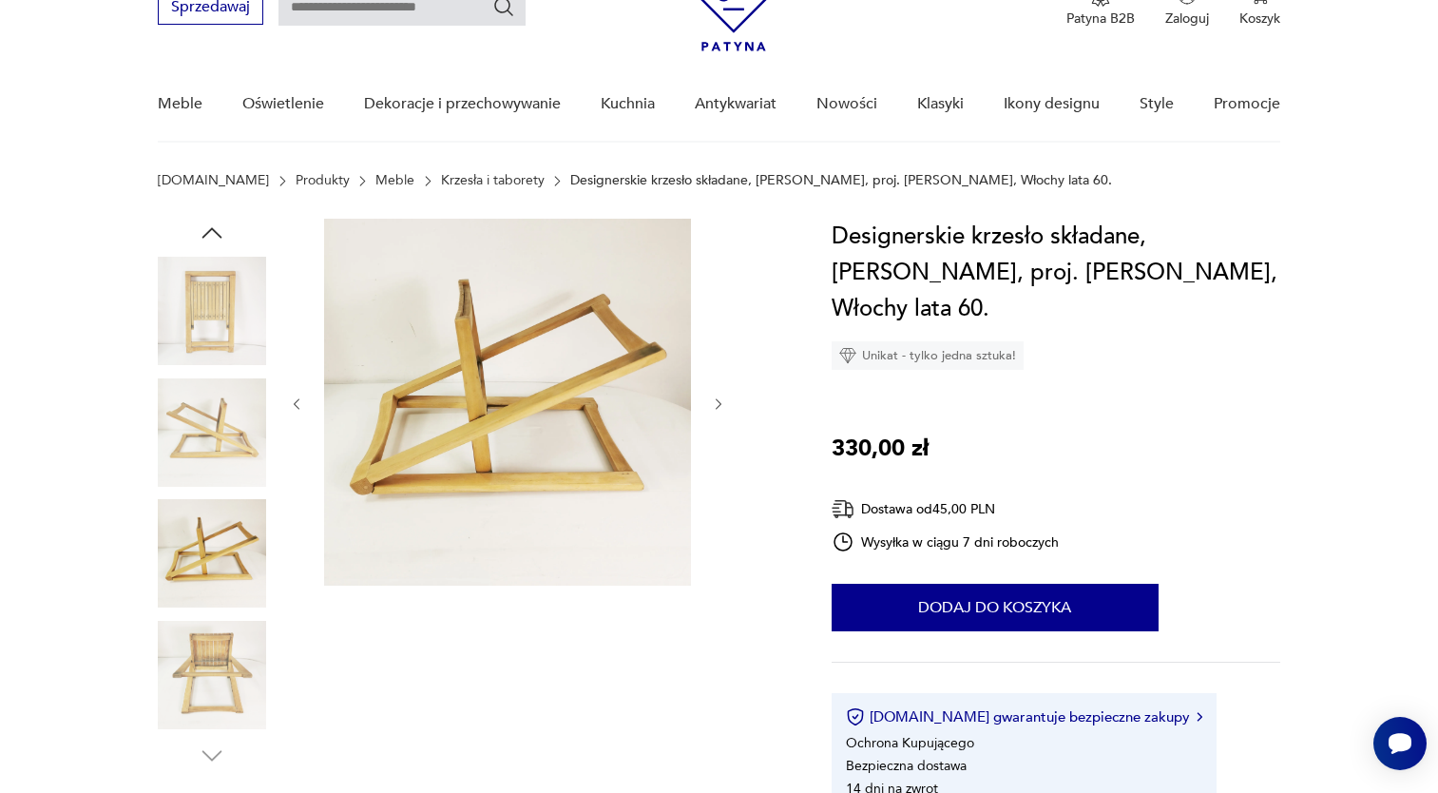
click at [215, 439] on img at bounding box center [212, 432] width 108 height 108
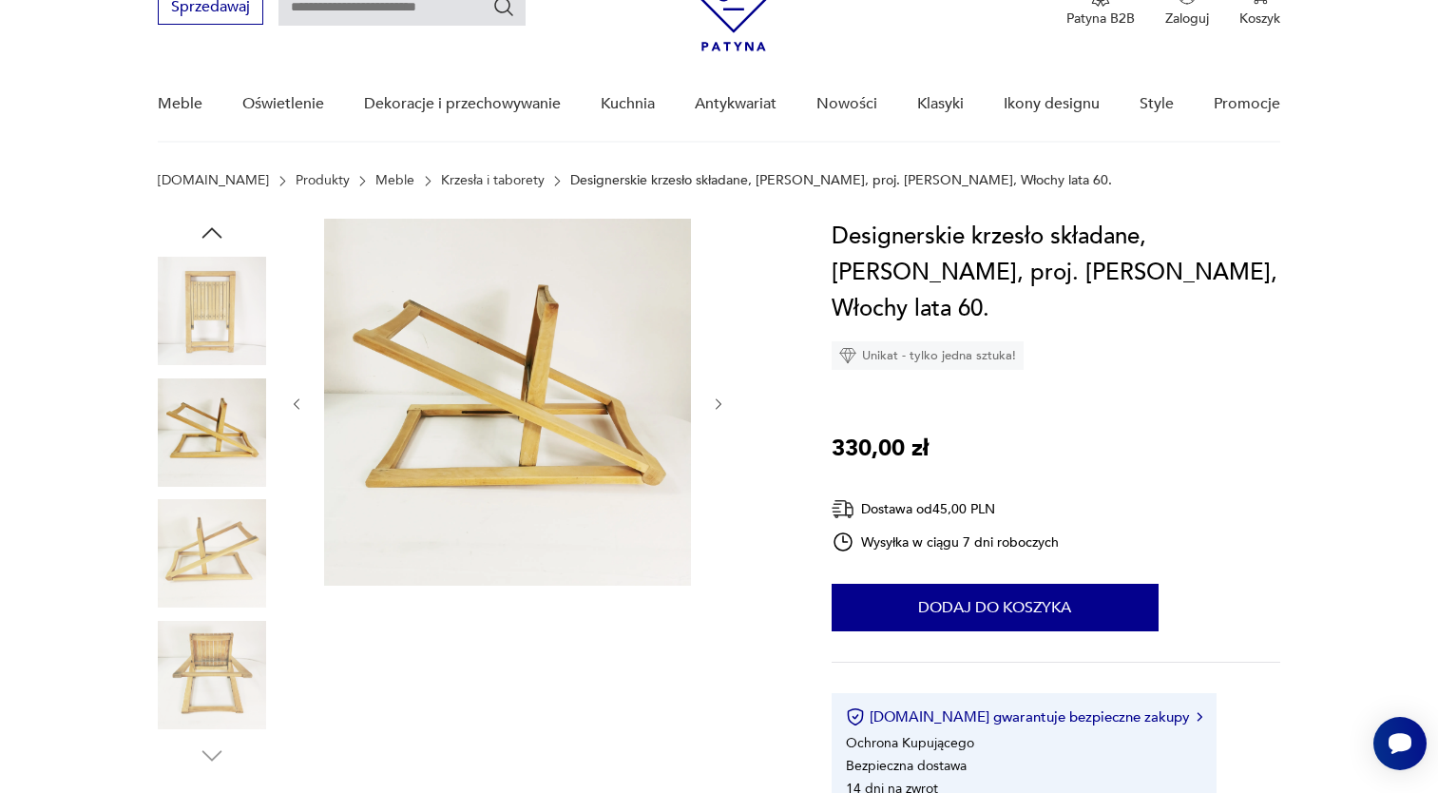
click at [251, 300] on img at bounding box center [212, 311] width 108 height 108
